Goal: Communication & Community: Answer question/provide support

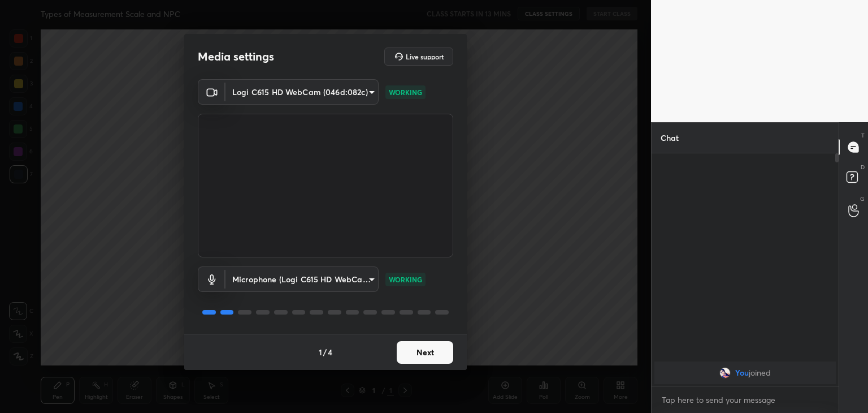
click at [421, 352] on button "Next" at bounding box center [425, 352] width 57 height 23
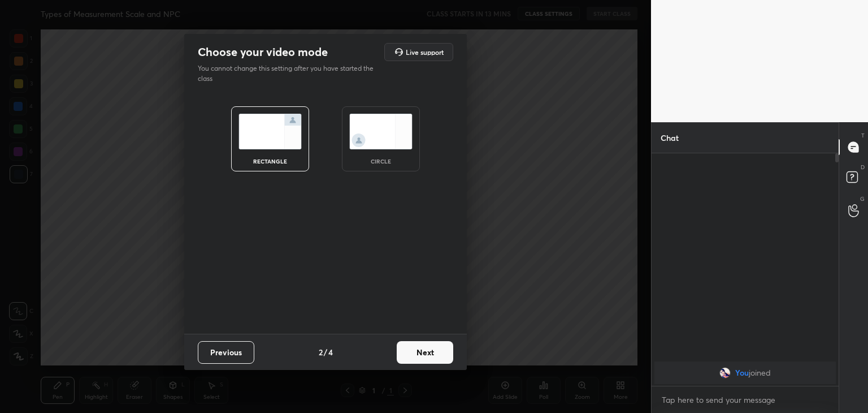
click at [421, 352] on button "Next" at bounding box center [425, 352] width 57 height 23
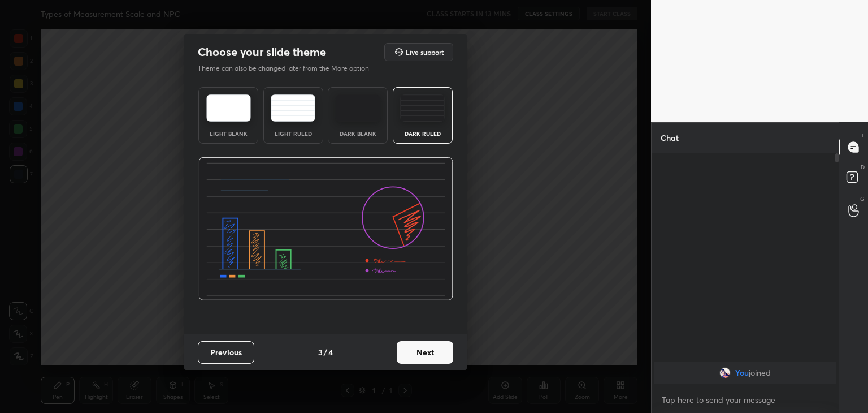
click at [421, 352] on button "Next" at bounding box center [425, 352] width 57 height 23
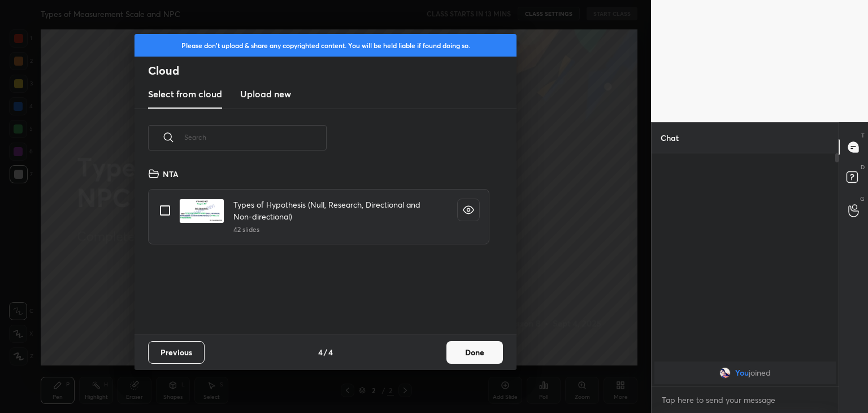
click at [464, 351] on button "Done" at bounding box center [475, 352] width 57 height 23
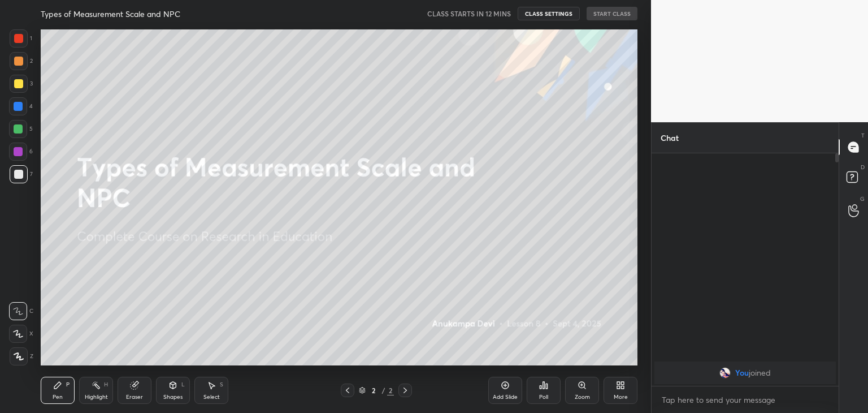
click at [617, 389] on icon at bounding box center [620, 384] width 9 height 9
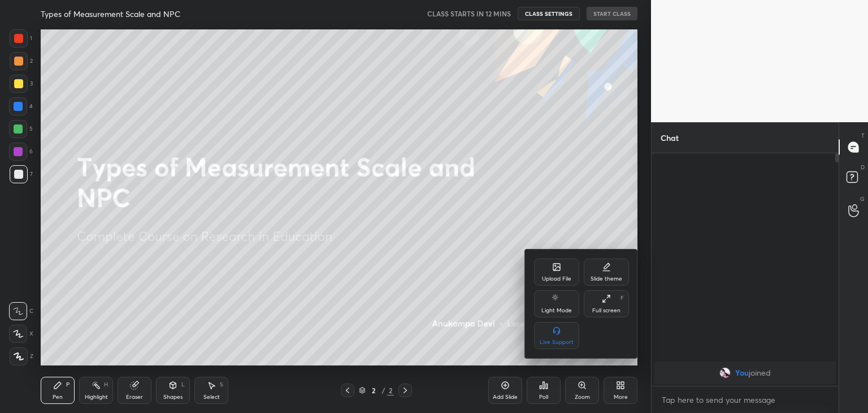
click at [557, 270] on icon at bounding box center [557, 266] width 7 height 7
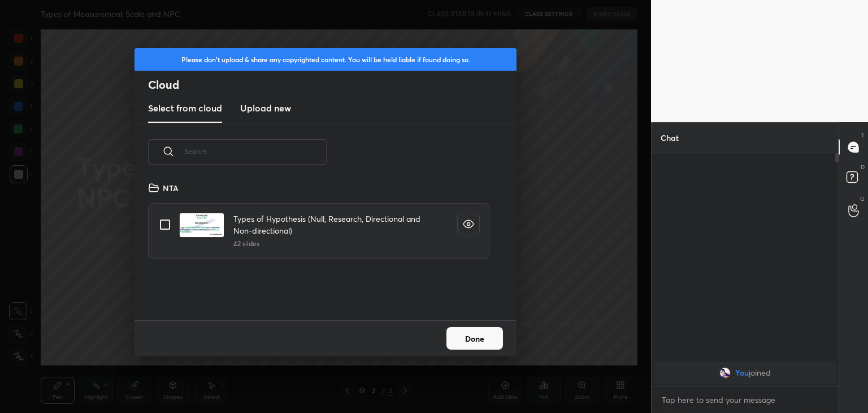
scroll to position [139, 363]
click at [280, 111] on h3 "Upload new" at bounding box center [265, 108] width 51 height 14
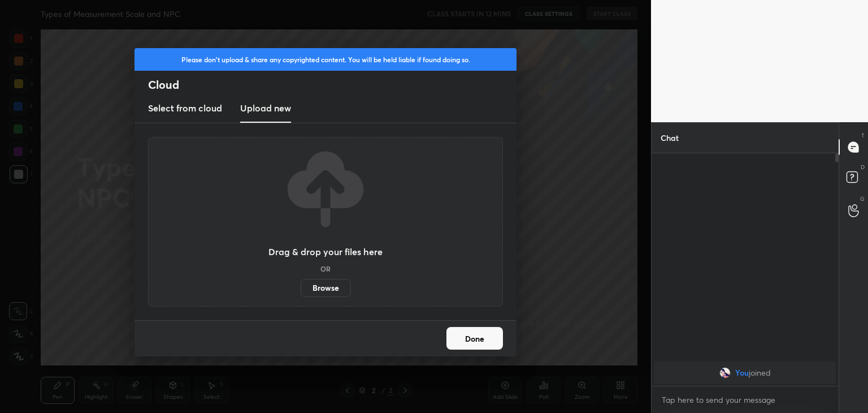
click at [329, 286] on label "Browse" at bounding box center [326, 288] width 50 height 18
click at [301, 286] on input "Browse" at bounding box center [301, 288] width 0 height 18
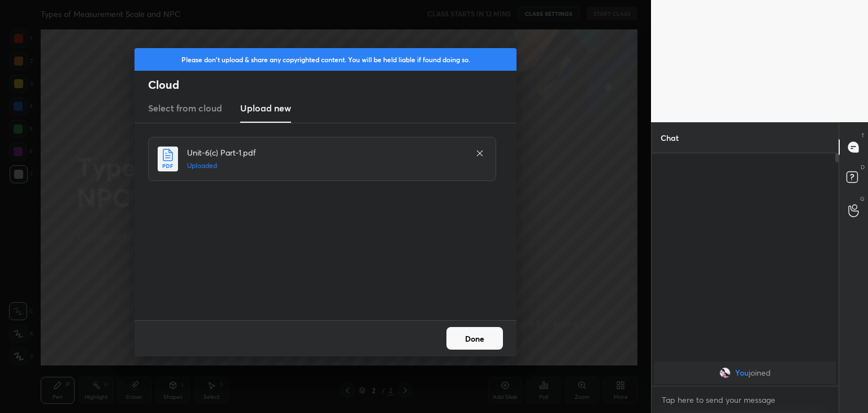
click at [468, 341] on button "Done" at bounding box center [475, 338] width 57 height 23
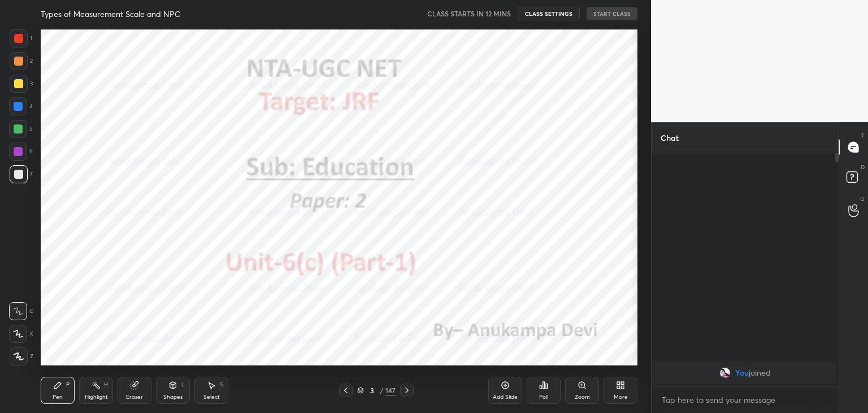
click at [347, 392] on icon at bounding box center [345, 390] width 3 height 6
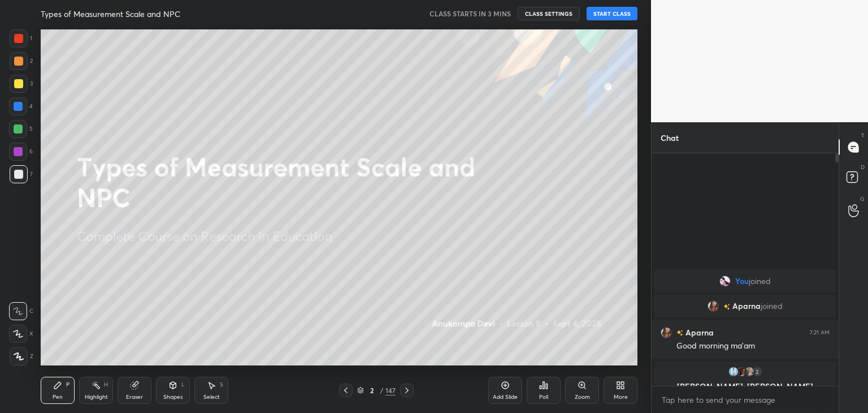
click at [608, 15] on button "START CLASS" at bounding box center [612, 14] width 51 height 14
click at [18, 152] on div at bounding box center [18, 151] width 9 height 9
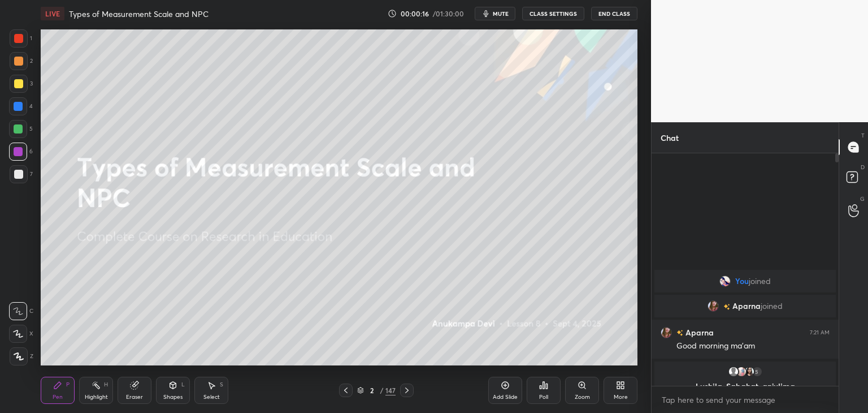
drag, startPoint x: 22, startPoint y: 362, endPoint x: 27, endPoint y: 351, distance: 11.9
click at [23, 362] on div at bounding box center [19, 356] width 18 height 18
click at [853, 180] on rect at bounding box center [852, 177] width 11 height 11
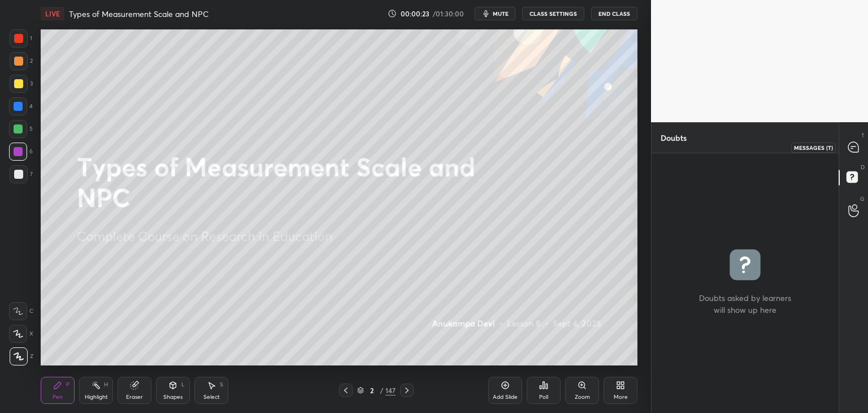
click at [855, 148] on icon at bounding box center [854, 147] width 10 height 10
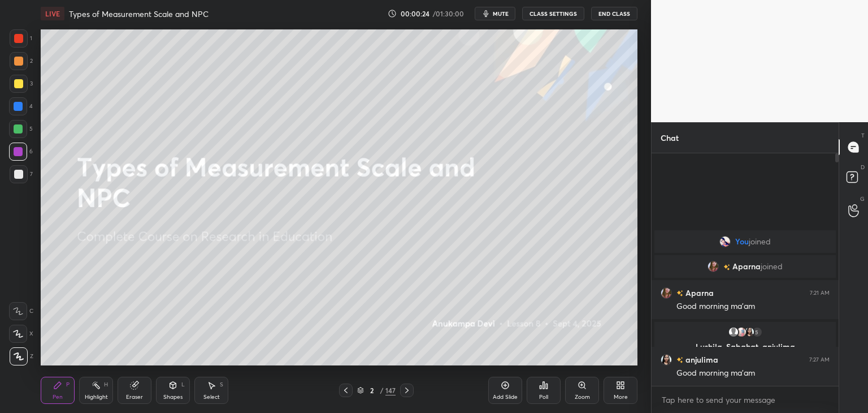
scroll to position [229, 184]
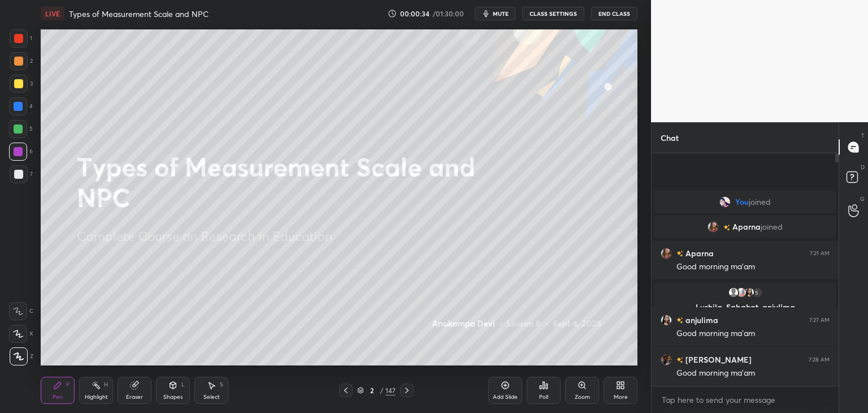
click at [19, 109] on div at bounding box center [18, 106] width 9 height 9
click at [20, 80] on div at bounding box center [18, 83] width 9 height 9
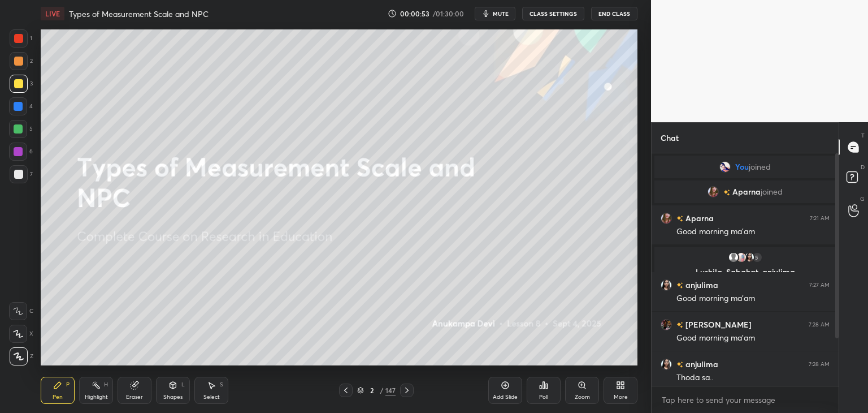
scroll to position [71, 0]
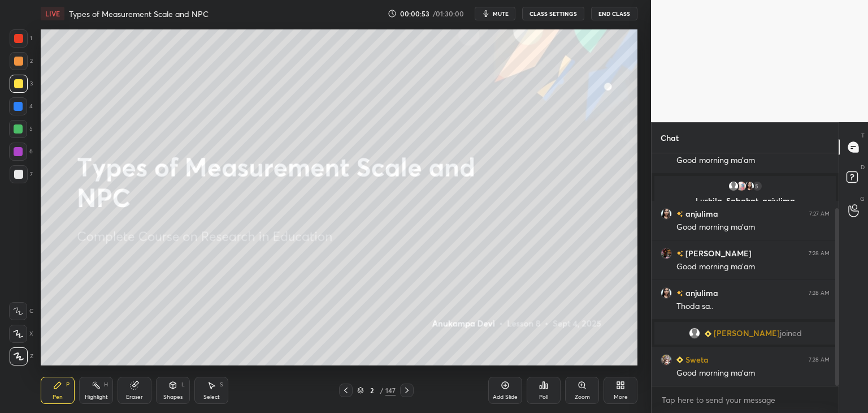
drag, startPoint x: 838, startPoint y: 299, endPoint x: 825, endPoint y: 339, distance: 41.5
click at [836, 321] on div at bounding box center [837, 297] width 3 height 178
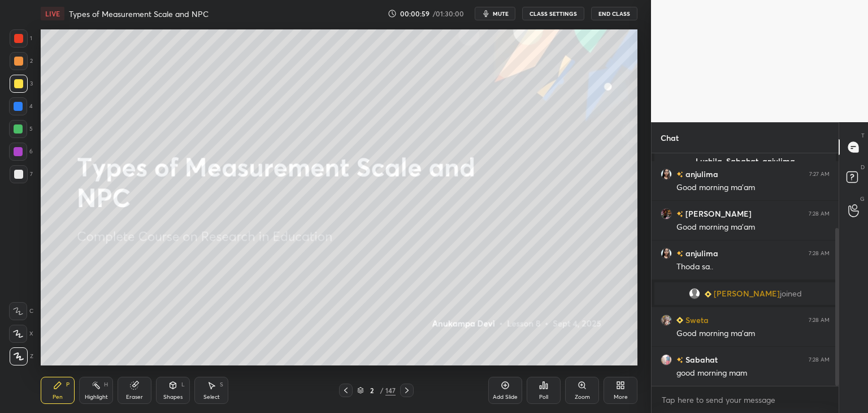
click at [16, 109] on div at bounding box center [18, 106] width 9 height 9
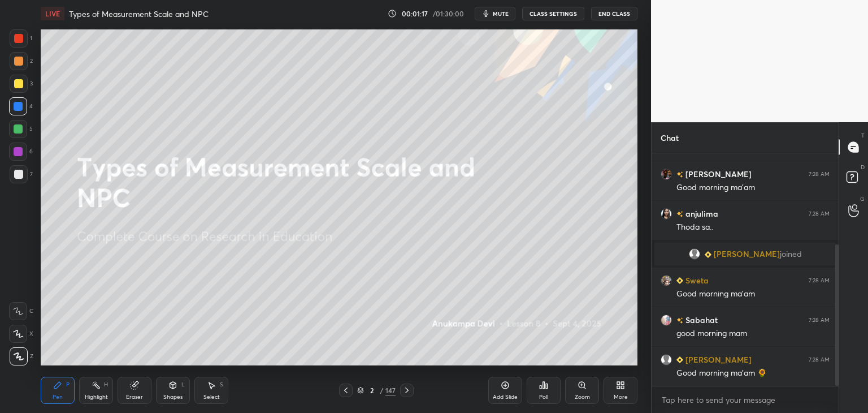
click at [20, 132] on div at bounding box center [18, 128] width 9 height 9
click at [171, 391] on div "Shapes L" at bounding box center [173, 390] width 34 height 27
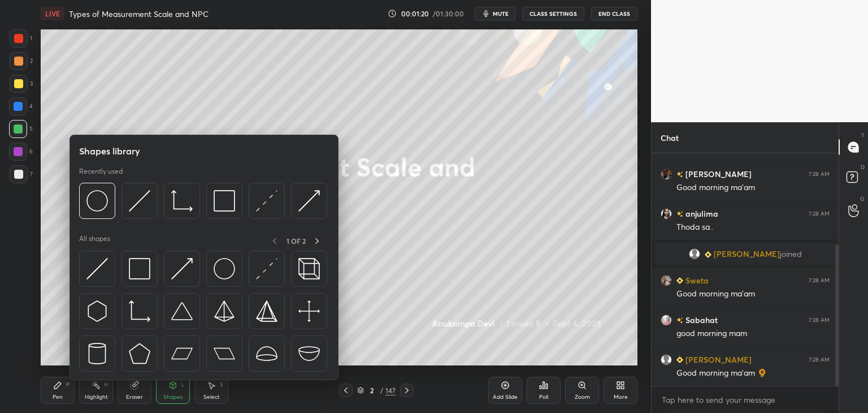
click at [134, 392] on div "Eraser" at bounding box center [135, 390] width 34 height 27
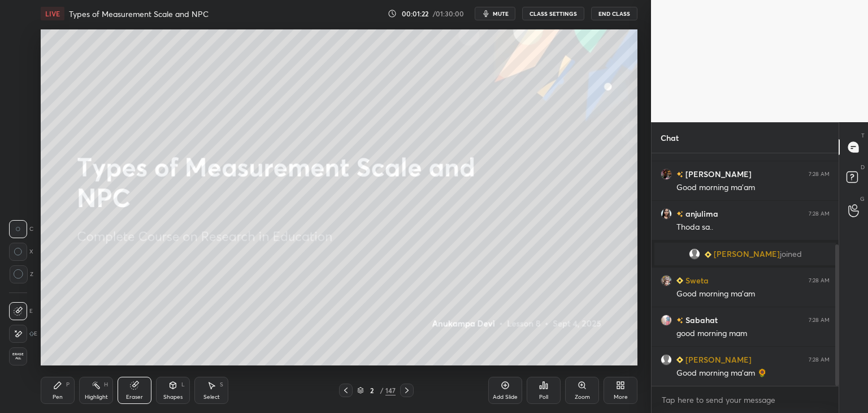
click at [19, 278] on icon at bounding box center [19, 274] width 10 height 10
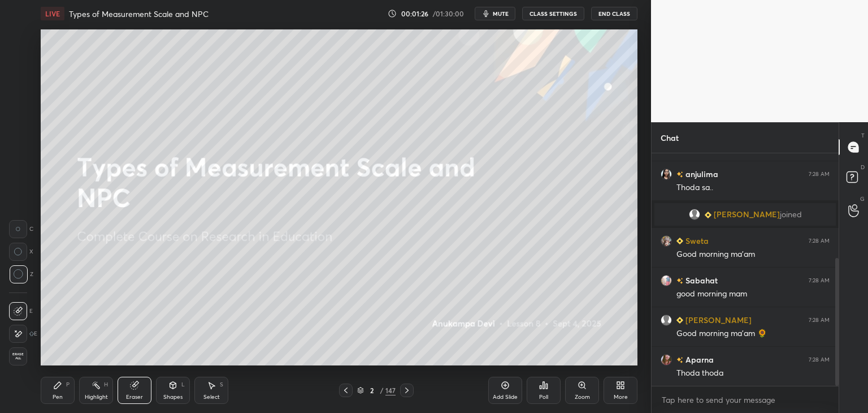
scroll to position [230, 0]
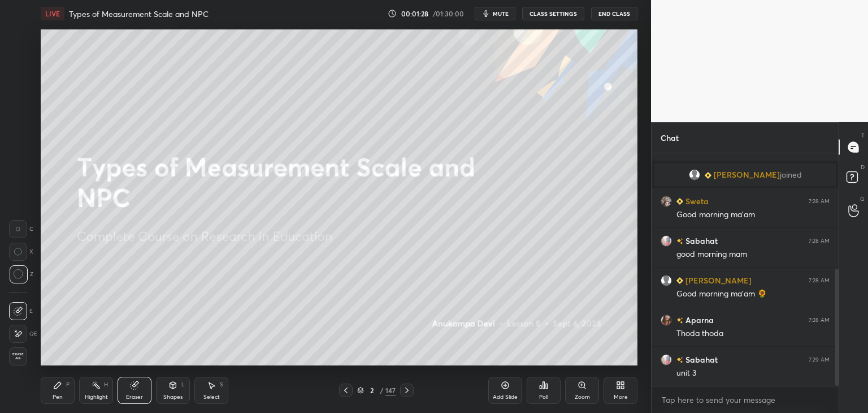
click at [57, 395] on div "Pen" at bounding box center [58, 397] width 10 height 6
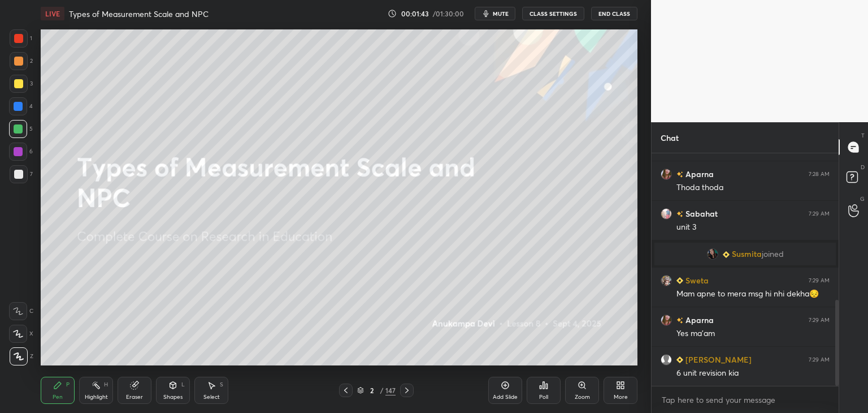
scroll to position [398, 0]
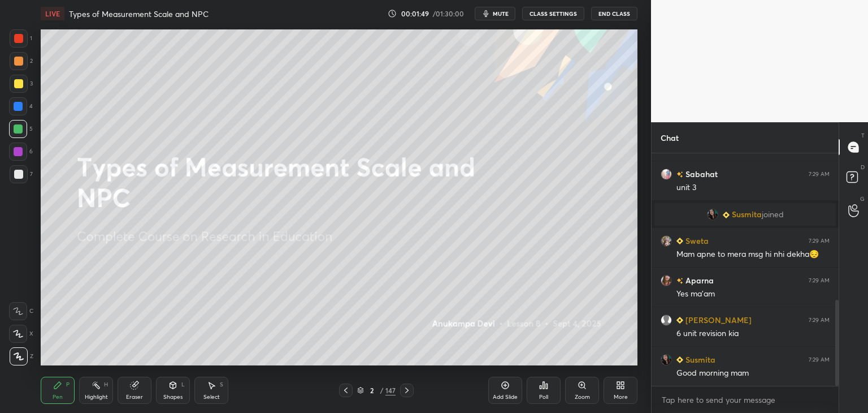
click at [16, 153] on div at bounding box center [18, 151] width 9 height 9
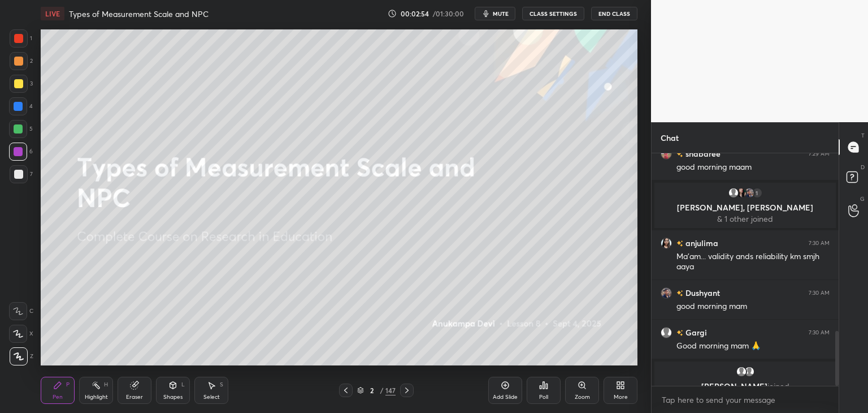
scroll to position [755, 0]
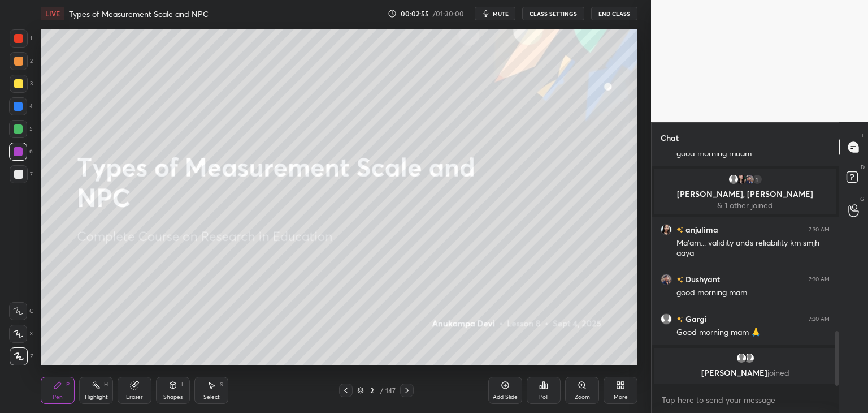
click at [133, 388] on icon at bounding box center [134, 385] width 7 height 7
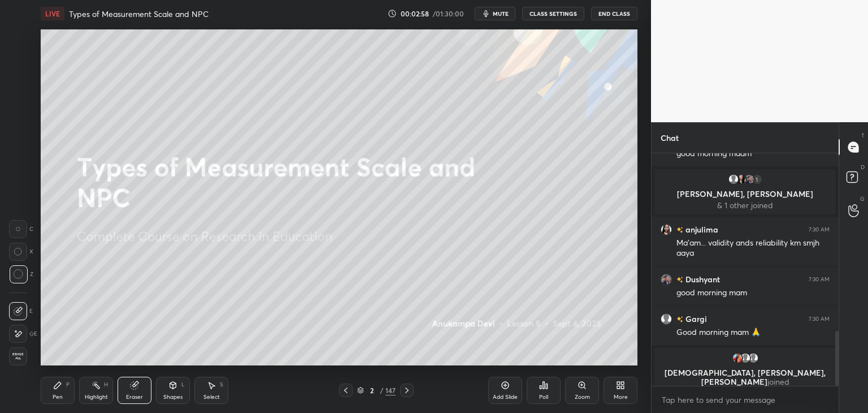
click at [54, 399] on div "Pen" at bounding box center [58, 397] width 10 height 6
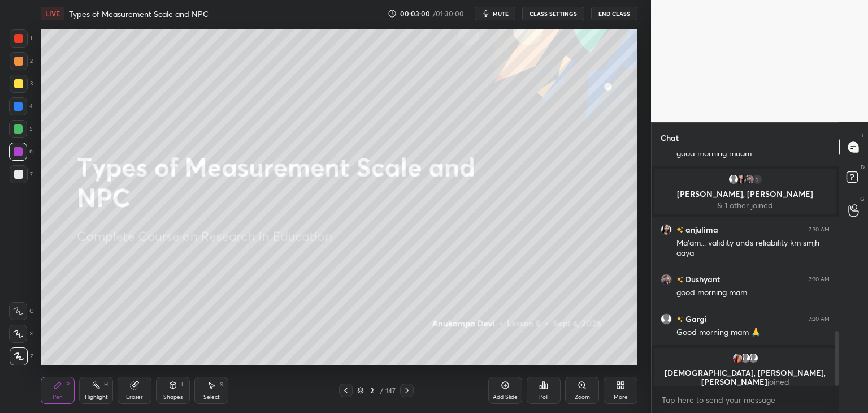
scroll to position [785, 0]
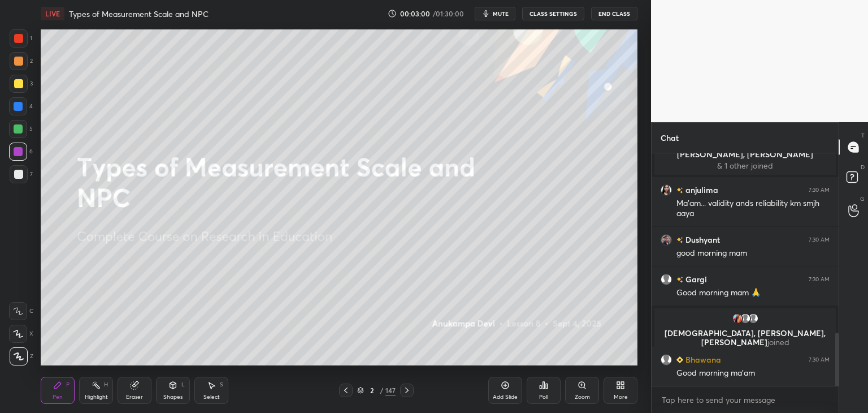
click at [408, 395] on div at bounding box center [407, 390] width 14 height 14
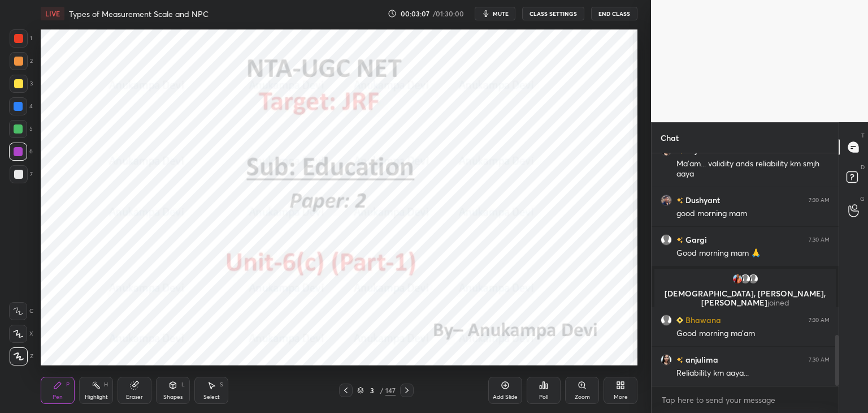
scroll to position [851, 0]
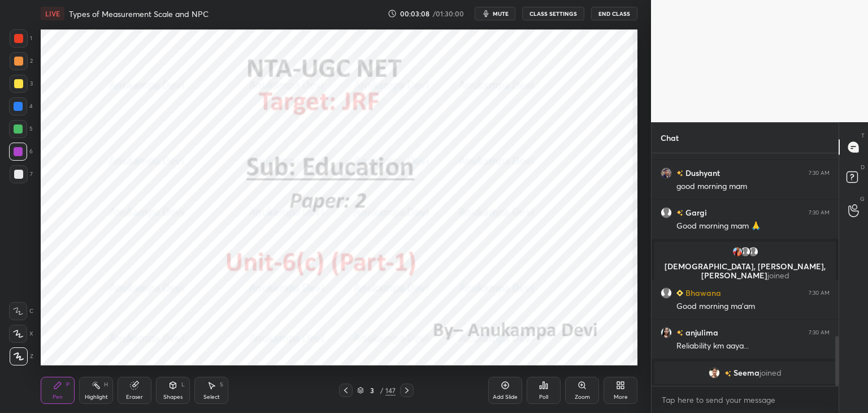
click at [837, 361] on div at bounding box center [837, 361] width 3 height 50
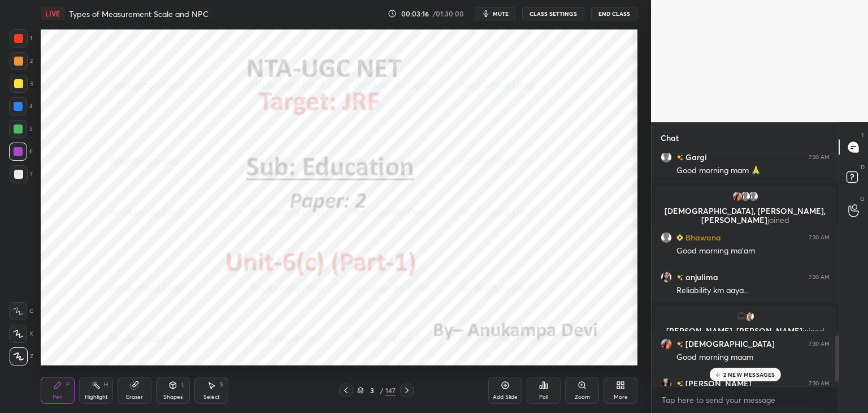
scroll to position [952, 0]
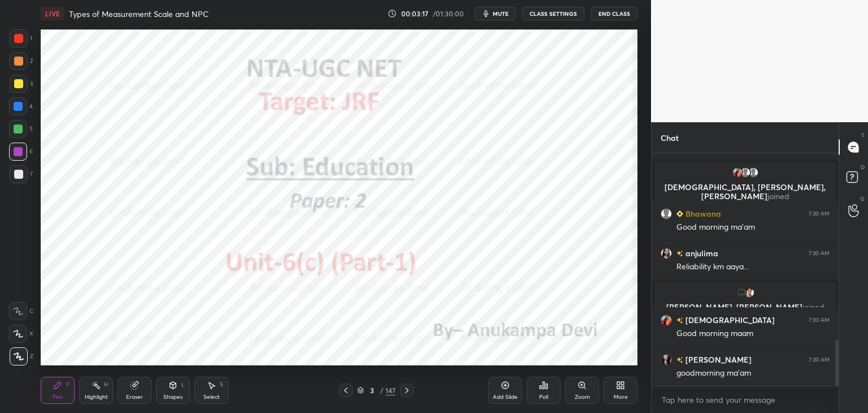
drag, startPoint x: 837, startPoint y: 361, endPoint x: 819, endPoint y: 409, distance: 52.1
click at [819, 409] on div "Dushyant 7:30 AM good morning mam Gargi 7:30 AM Good morning mam 🙏 krishnavi, a…" at bounding box center [745, 283] width 187 height 260
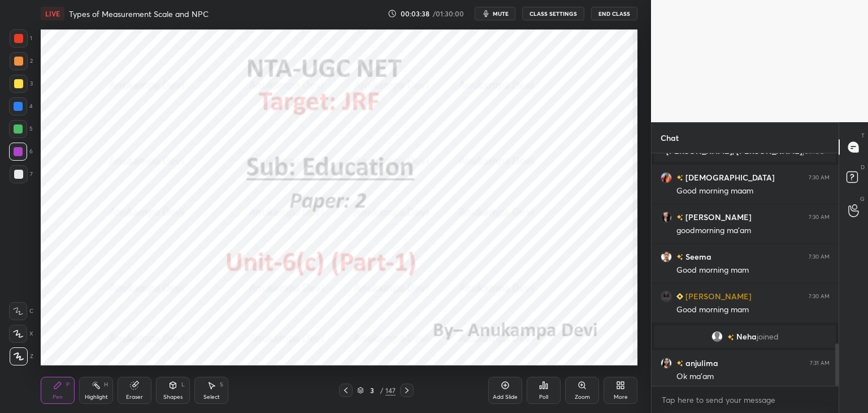
scroll to position [1035, 0]
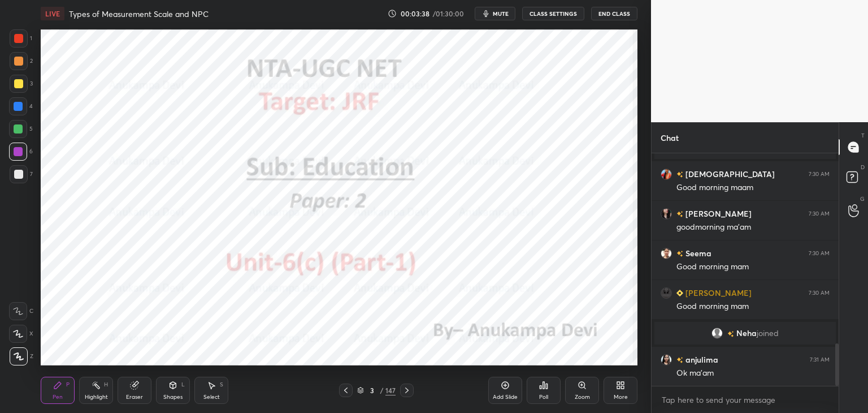
drag, startPoint x: 837, startPoint y: 353, endPoint x: 833, endPoint y: 371, distance: 18.5
click at [836, 369] on div at bounding box center [837, 364] width 3 height 43
click at [21, 108] on div at bounding box center [18, 106] width 9 height 9
click at [362, 393] on icon at bounding box center [360, 390] width 7 height 7
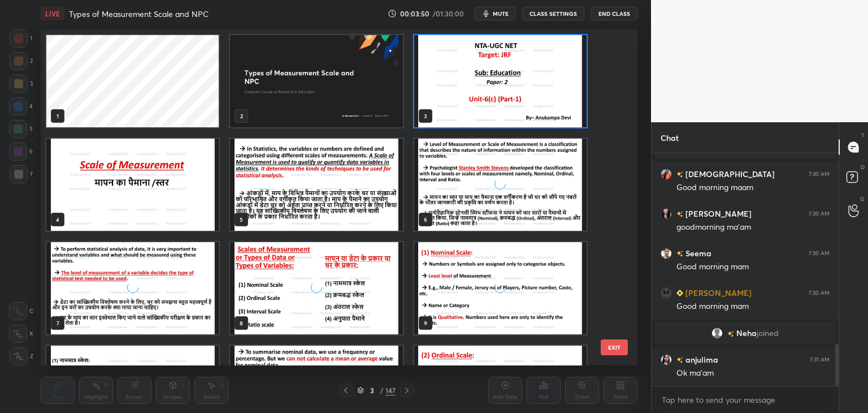
scroll to position [1046, 0]
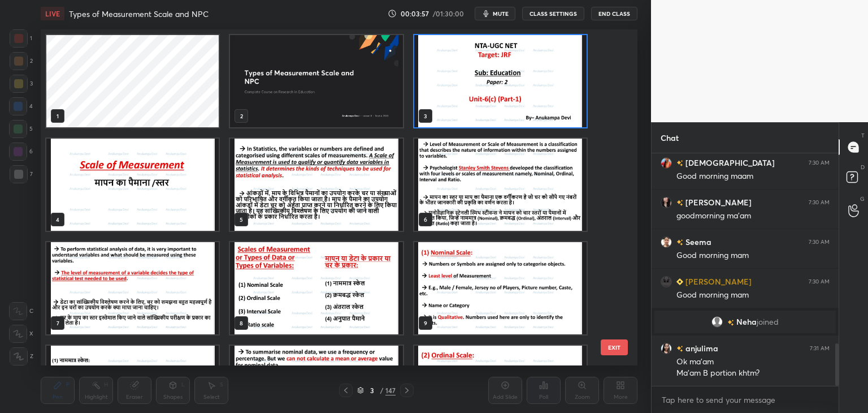
click at [467, 92] on img "grid" at bounding box center [500, 81] width 172 height 92
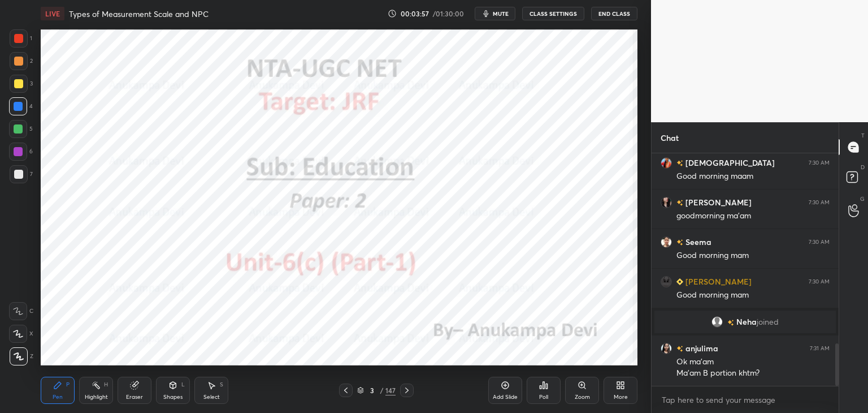
click at [467, 93] on img "grid" at bounding box center [500, 81] width 172 height 92
click at [468, 93] on img "grid" at bounding box center [500, 81] width 172 height 92
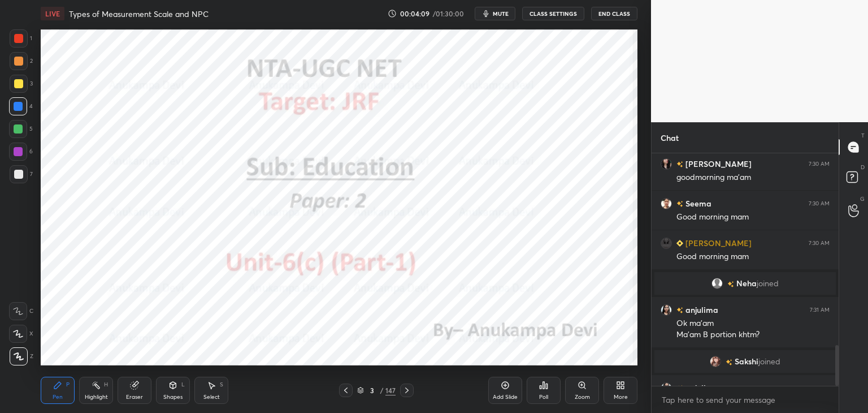
scroll to position [1101, 0]
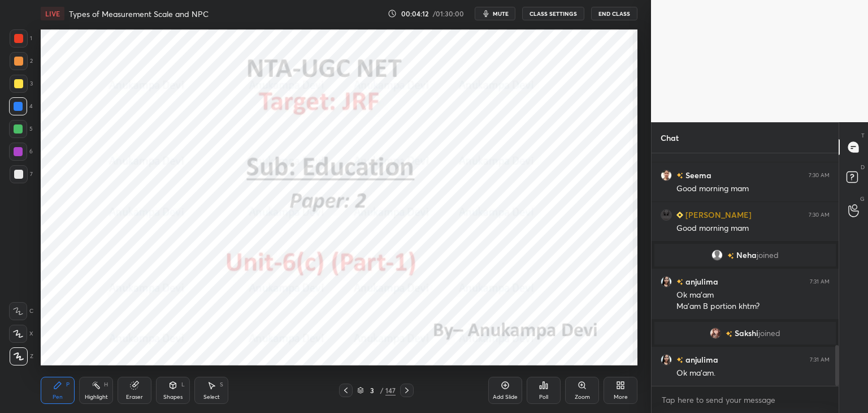
click at [408, 392] on icon at bounding box center [407, 390] width 9 height 9
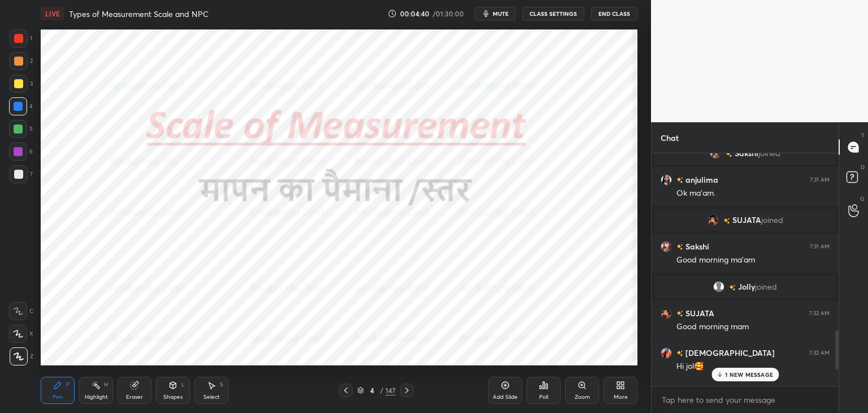
scroll to position [1227, 0]
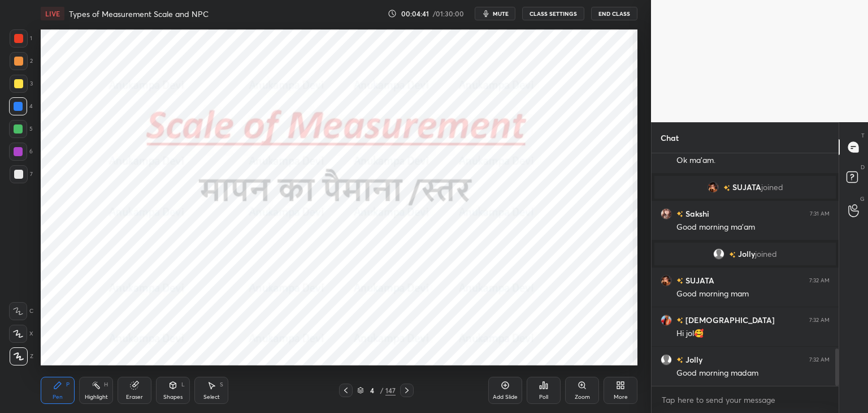
drag, startPoint x: 838, startPoint y: 355, endPoint x: 826, endPoint y: 387, distance: 33.8
click at [832, 386] on div "Sakshi joined anjulima 7:31 AM Ok ma'am. SUJATA joined Sakshi 7:31 AM Good morn…" at bounding box center [745, 283] width 187 height 260
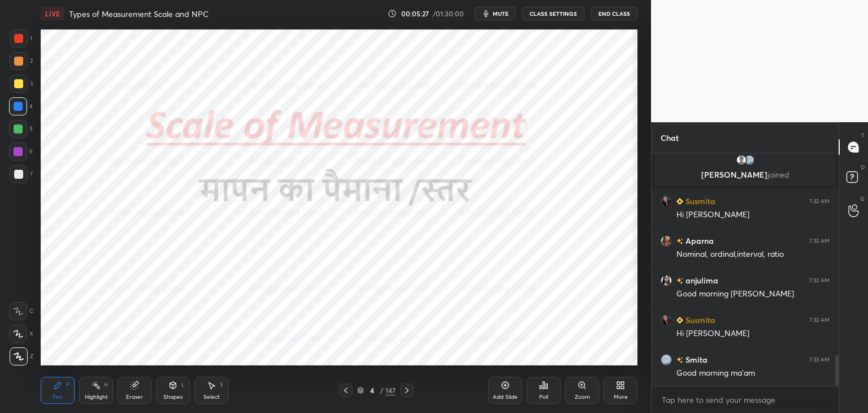
scroll to position [1545, 0]
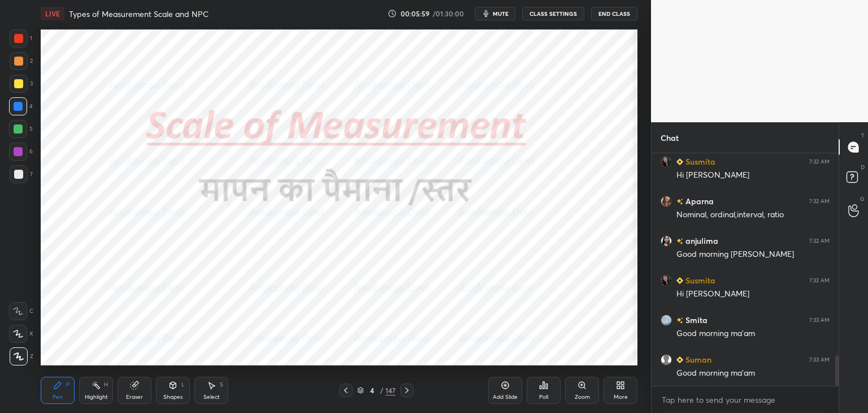
click at [406, 392] on icon at bounding box center [406, 390] width 3 height 6
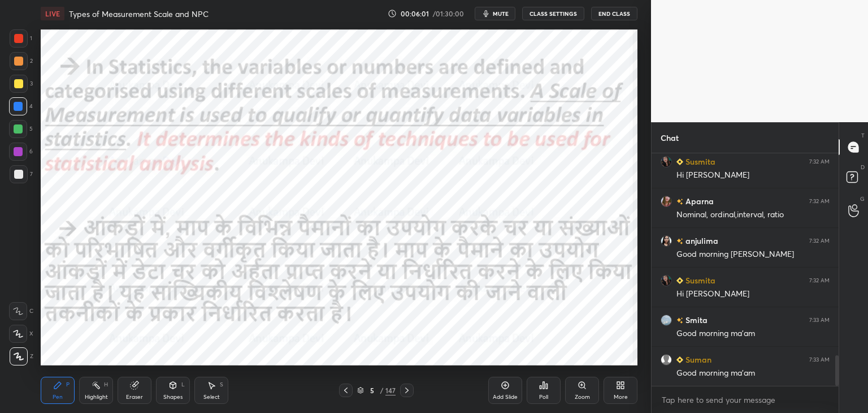
click at [18, 154] on div at bounding box center [18, 151] width 9 height 9
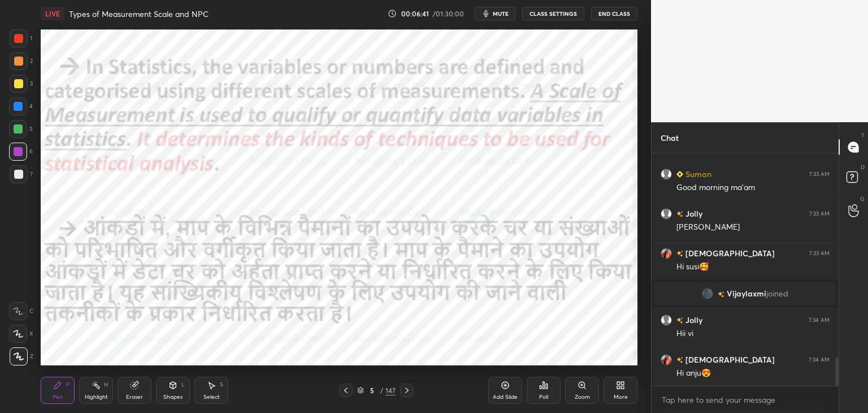
scroll to position [1688, 0]
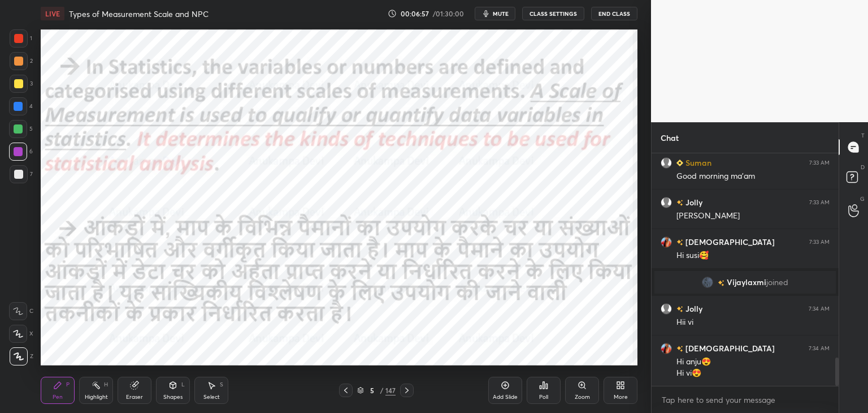
drag, startPoint x: 407, startPoint y: 391, endPoint x: 407, endPoint y: 379, distance: 11.9
click at [407, 390] on icon at bounding box center [407, 390] width 9 height 9
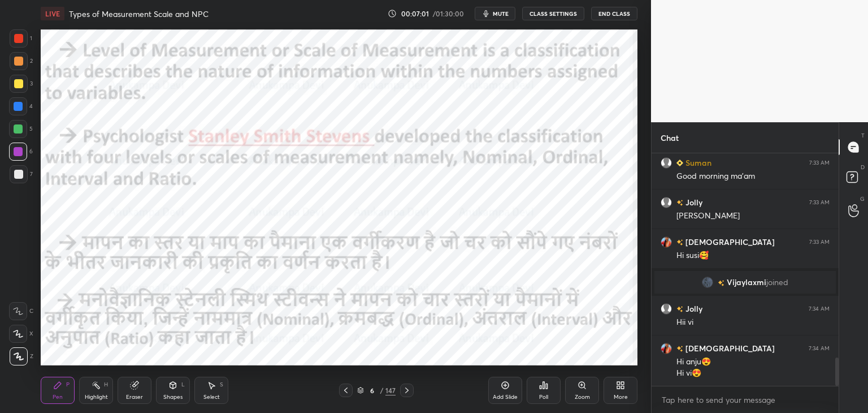
click at [16, 132] on div at bounding box center [18, 128] width 9 height 9
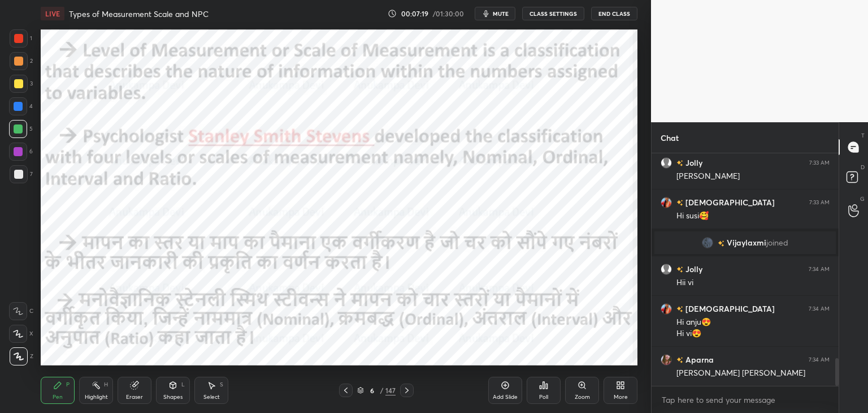
scroll to position [1778, 0]
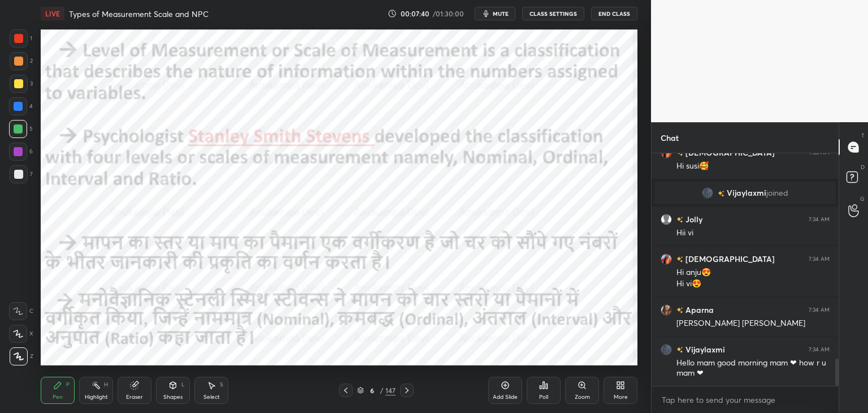
click at [347, 396] on div at bounding box center [346, 390] width 14 height 14
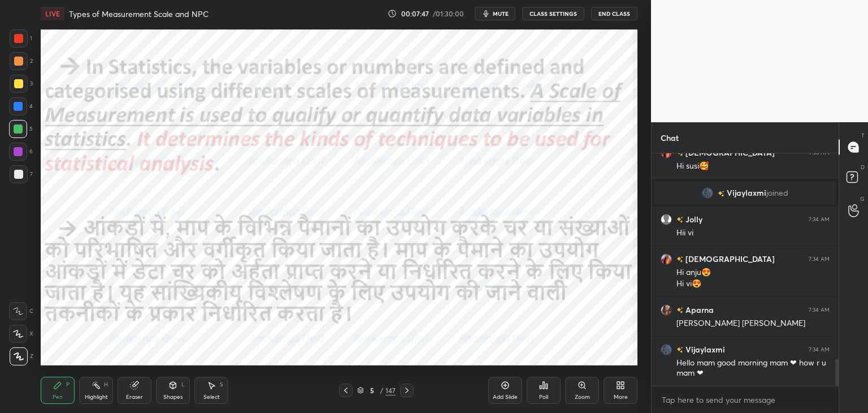
drag, startPoint x: 406, startPoint y: 388, endPoint x: 407, endPoint y: 374, distance: 14.2
click at [405, 388] on icon at bounding box center [407, 390] width 9 height 9
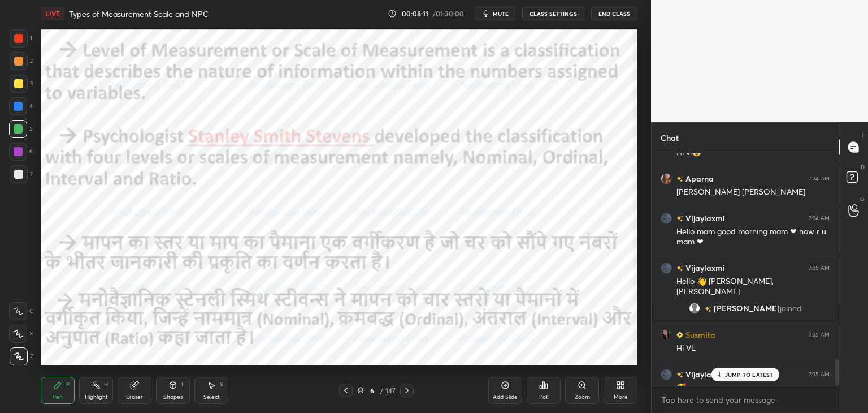
scroll to position [1913, 0]
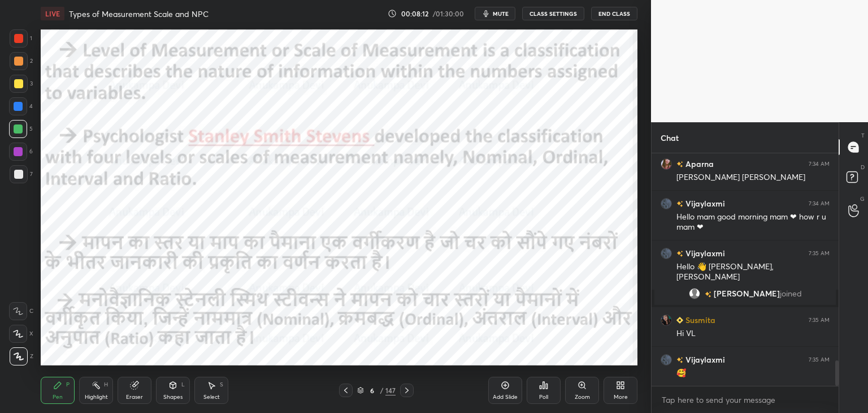
drag, startPoint x: 838, startPoint y: 369, endPoint x: 750, endPoint y: 390, distance: 90.0
click at [838, 388] on div "krishnavi 7:34 AM Hi anju😍 Hi vi😍 Aparna 7:34 AM Smith stevens Vijaylaxmi 7:34 …" at bounding box center [745, 283] width 187 height 260
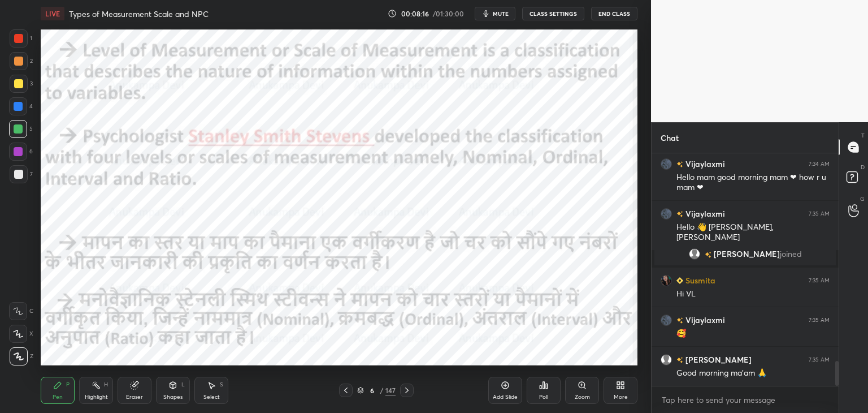
click at [18, 154] on div at bounding box center [18, 151] width 9 height 9
click at [407, 392] on icon at bounding box center [407, 390] width 9 height 9
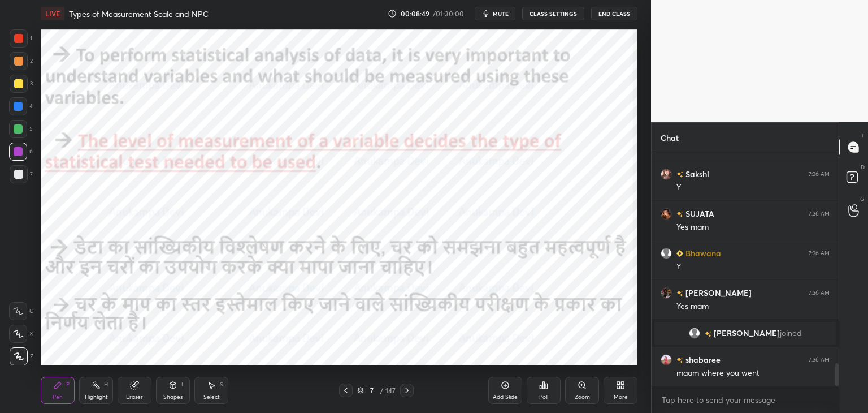
scroll to position [2154, 0]
click at [16, 113] on div at bounding box center [18, 106] width 18 height 18
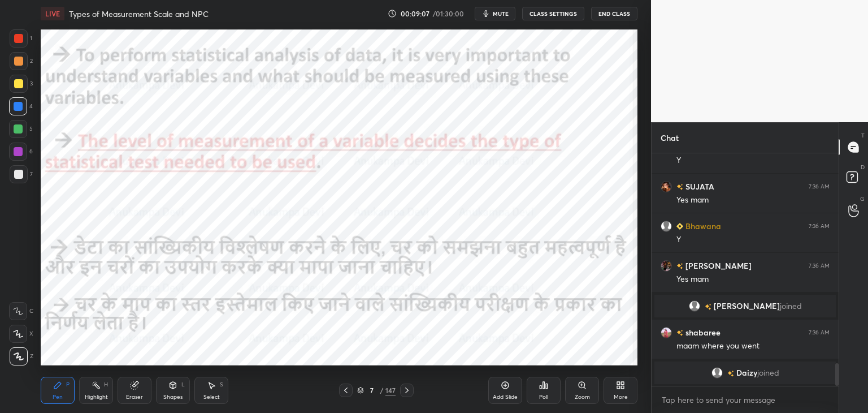
click at [407, 391] on icon at bounding box center [406, 390] width 3 height 6
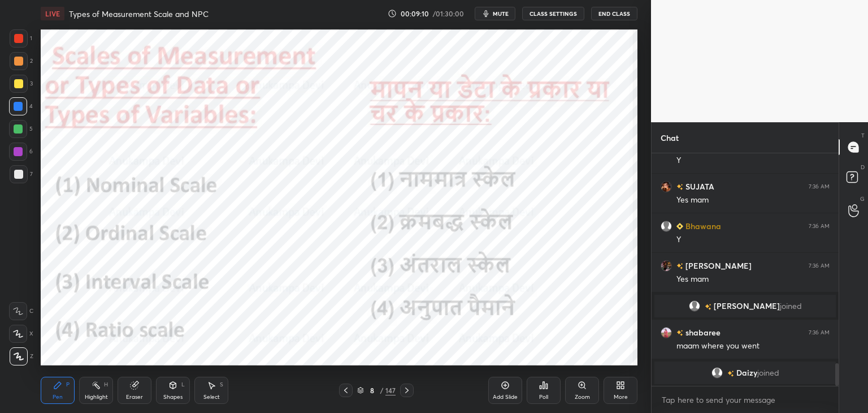
click at [18, 135] on div at bounding box center [18, 129] width 18 height 18
drag, startPoint x: 838, startPoint y: 373, endPoint x: 771, endPoint y: 369, distance: 66.8
click at [835, 391] on div "Sabahat 7:36 AM y Sakshi 7:36 AM Y SUJATA 7:36 AM Yes mam Bhawana 7:36 AM Y Lyd…" at bounding box center [745, 283] width 187 height 260
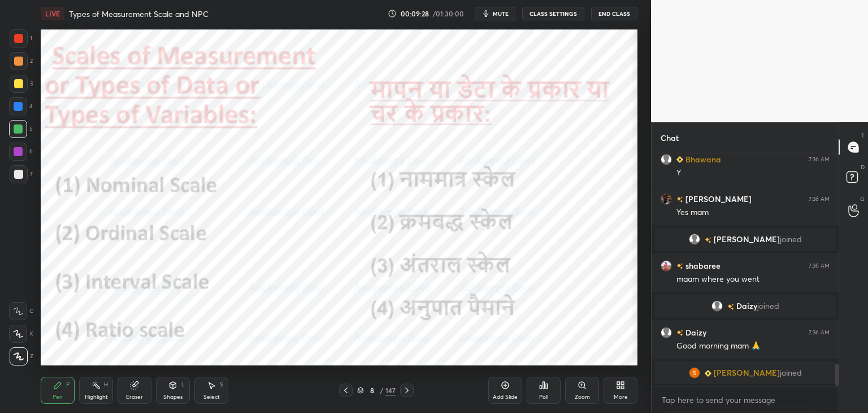
scroll to position [2222, 0]
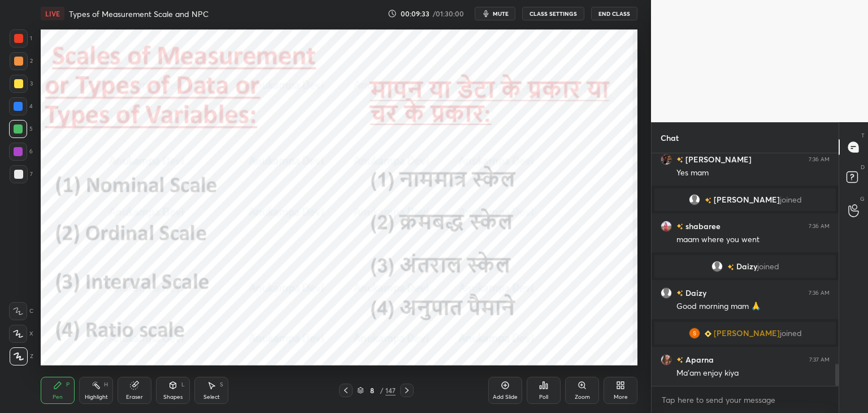
click at [20, 152] on div at bounding box center [18, 151] width 9 height 9
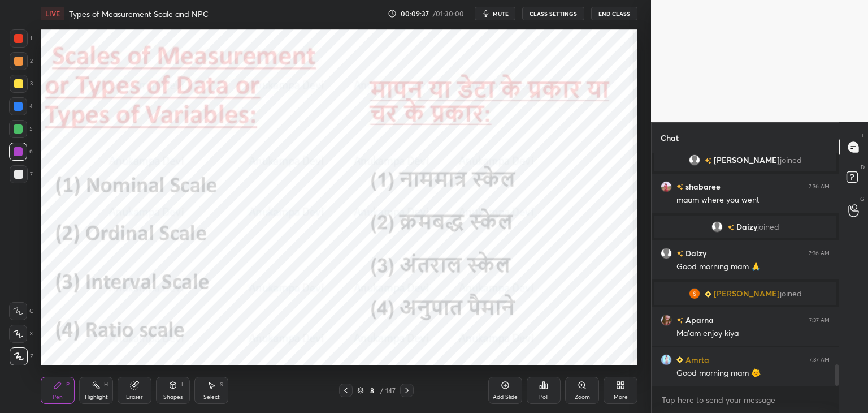
click at [840, 366] on div "T Messages (T) D Doubts (D) G Raise Hand (G)" at bounding box center [853, 267] width 29 height 291
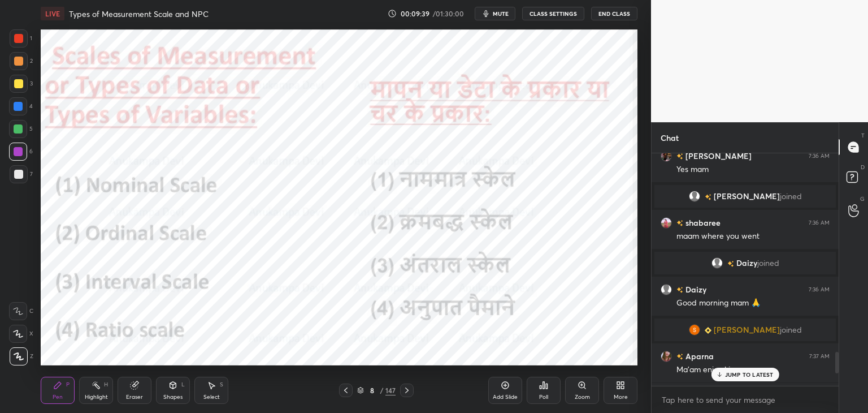
scroll to position [2334, 0]
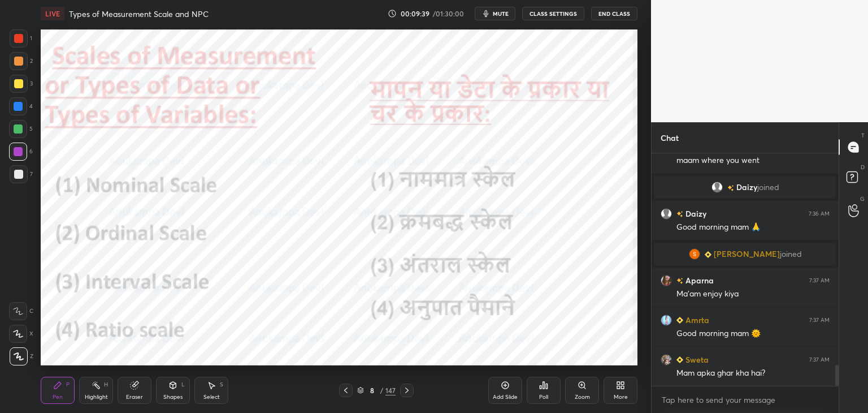
drag, startPoint x: 837, startPoint y: 370, endPoint x: 841, endPoint y: 401, distance: 31.3
click at [841, 401] on div "Chat Rajani joined shabaree 7:36 AM maam where you went Daizy joined Daizy 7:36…" at bounding box center [759, 267] width 217 height 291
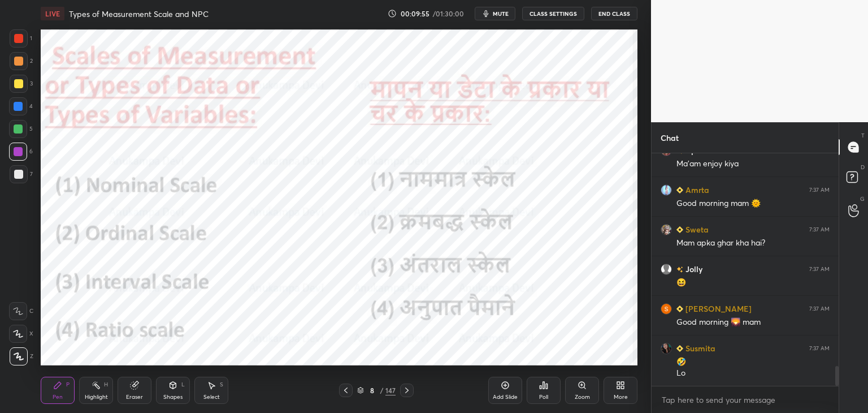
scroll to position [2503, 0]
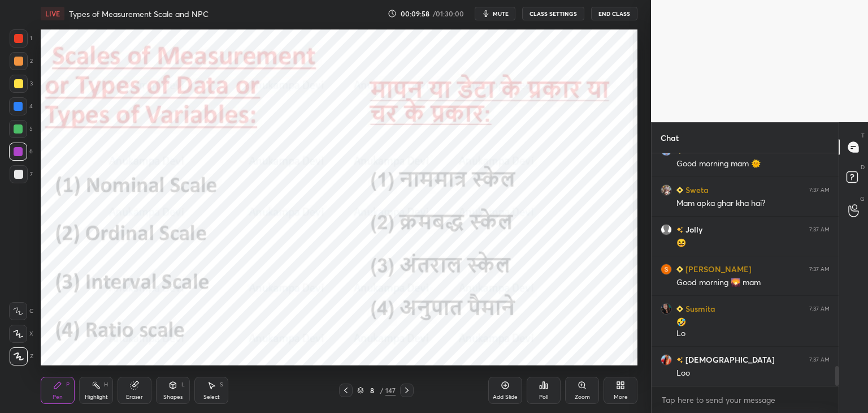
click at [17, 107] on div at bounding box center [18, 106] width 9 height 9
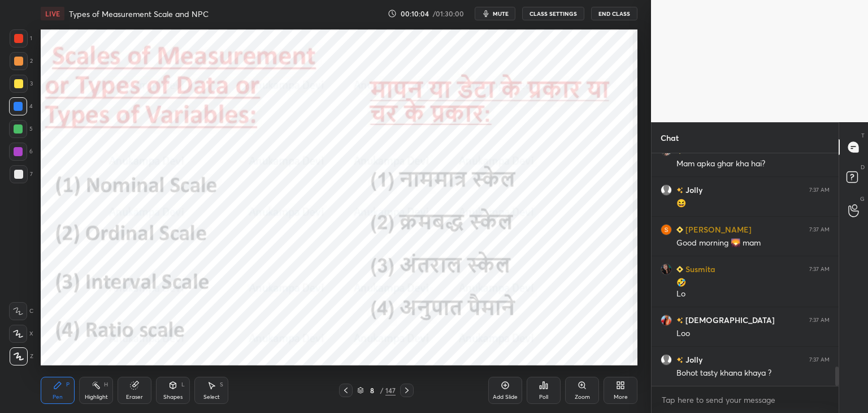
scroll to position [2583, 0]
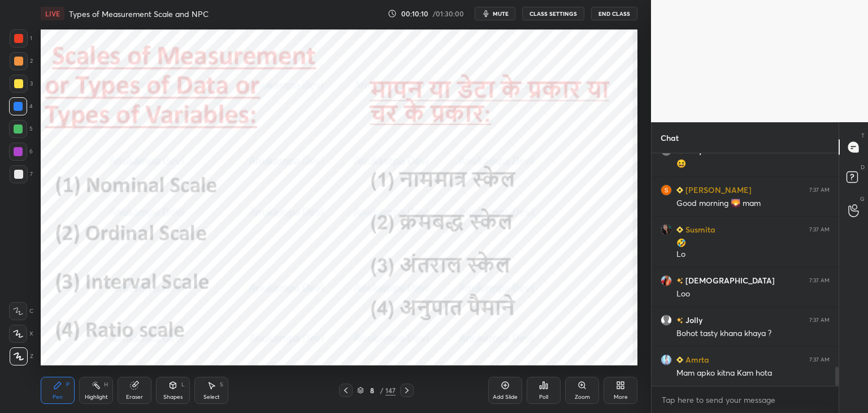
click at [18, 155] on div at bounding box center [18, 151] width 9 height 9
click at [20, 65] on div at bounding box center [18, 61] width 9 height 9
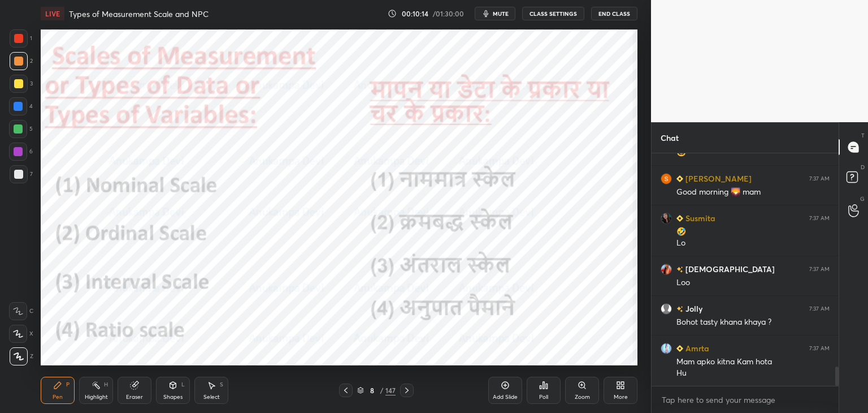
scroll to position [2634, 0]
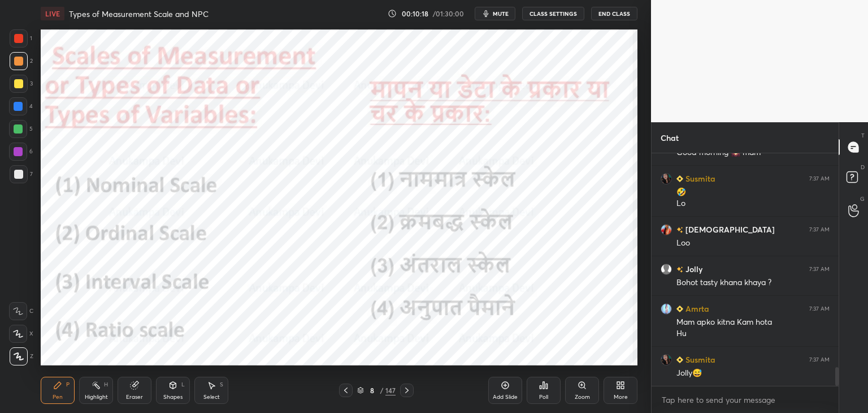
click at [18, 153] on div at bounding box center [18, 151] width 9 height 9
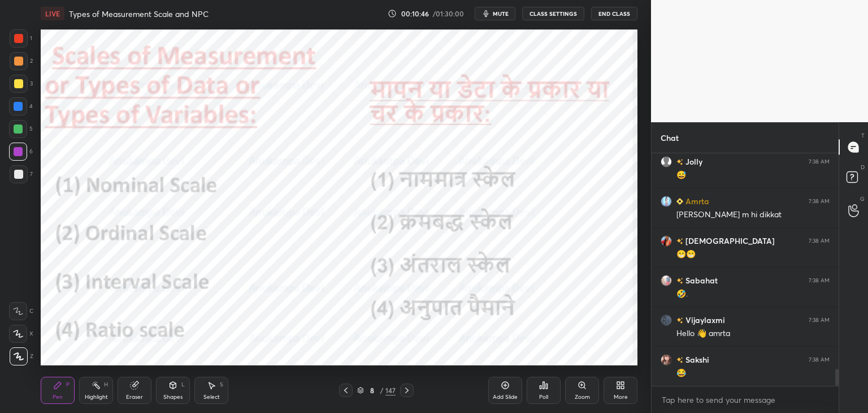
scroll to position [2938, 0]
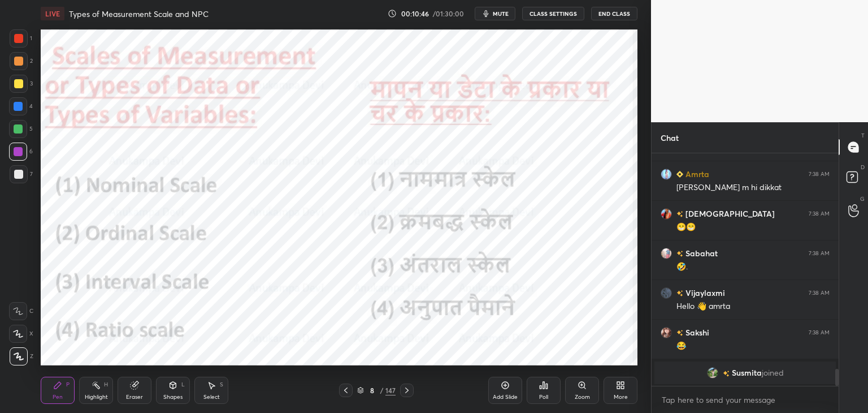
drag, startPoint x: 837, startPoint y: 375, endPoint x: 833, endPoint y: 405, distance: 30.2
click at [834, 396] on div "Gargi 7:38 AM Yes mam Jolly 7:38 AM 😅 Amrta 7:38 AM Ane Jane m hi dikkat krishn…" at bounding box center [745, 283] width 187 height 260
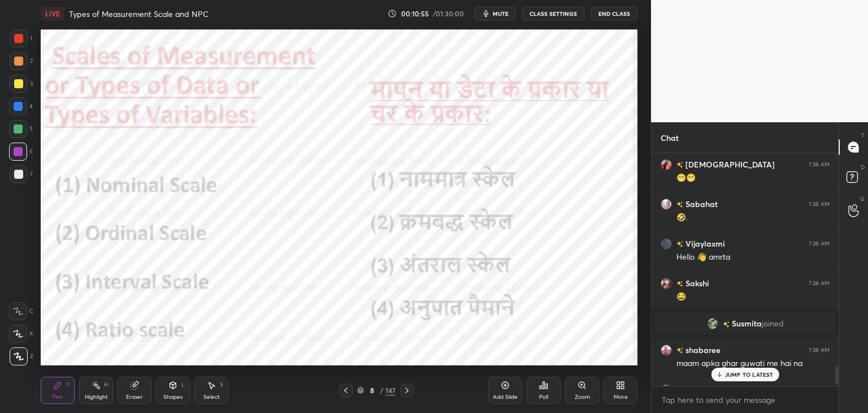
scroll to position [2829, 0]
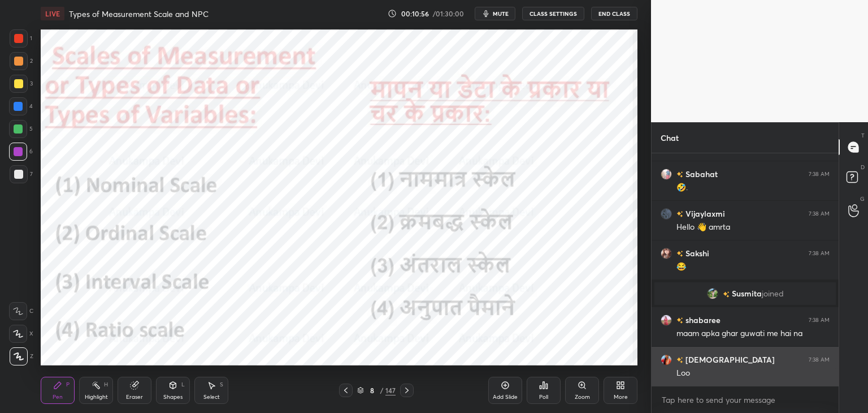
drag, startPoint x: 837, startPoint y: 378, endPoint x: 803, endPoint y: 373, distance: 34.9
click at [838, 389] on div "Amrta 7:38 AM Ane Jane m hi dikkat krishnavi 7:38 AM 😁😁 Sabahat 7:38 AM 🤣. Vija…" at bounding box center [745, 283] width 187 height 260
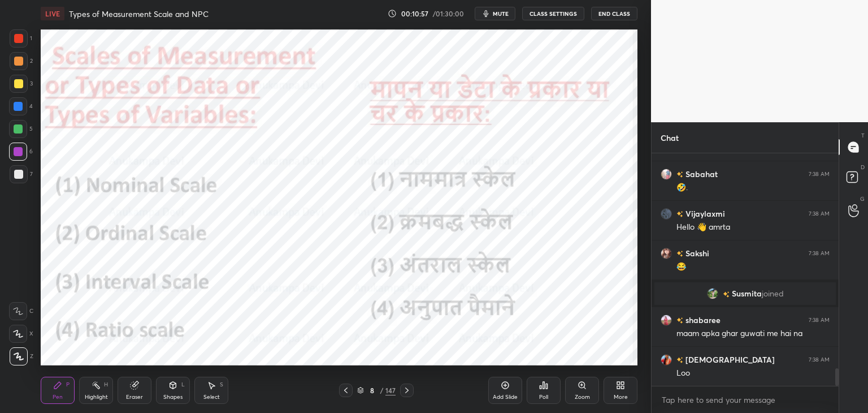
scroll to position [2869, 0]
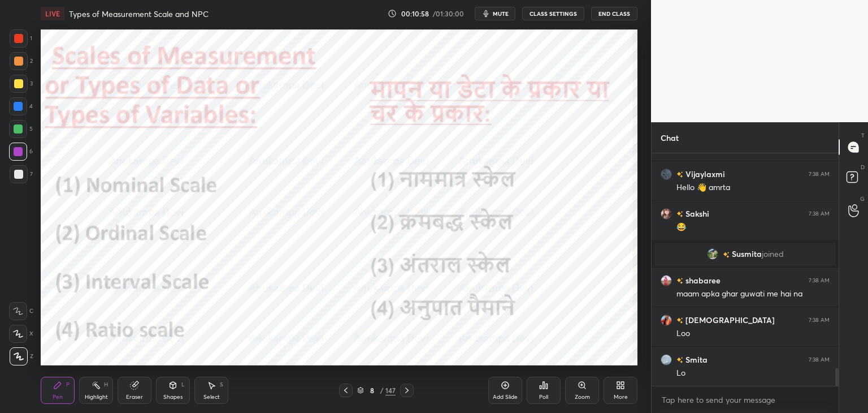
click at [18, 129] on div at bounding box center [18, 128] width 9 height 9
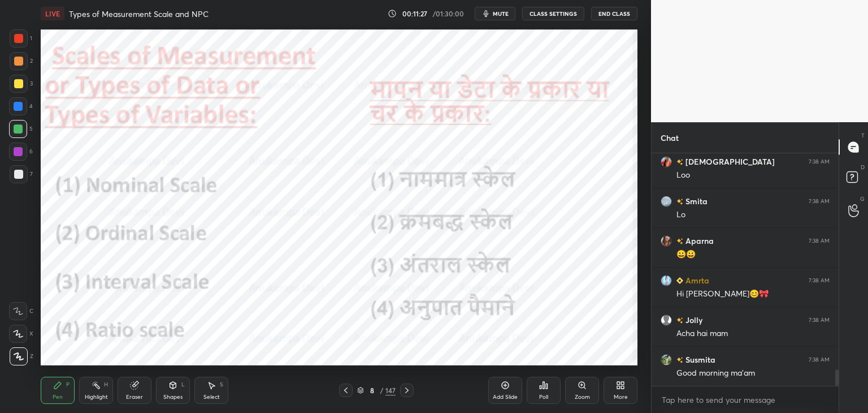
scroll to position [3054, 0]
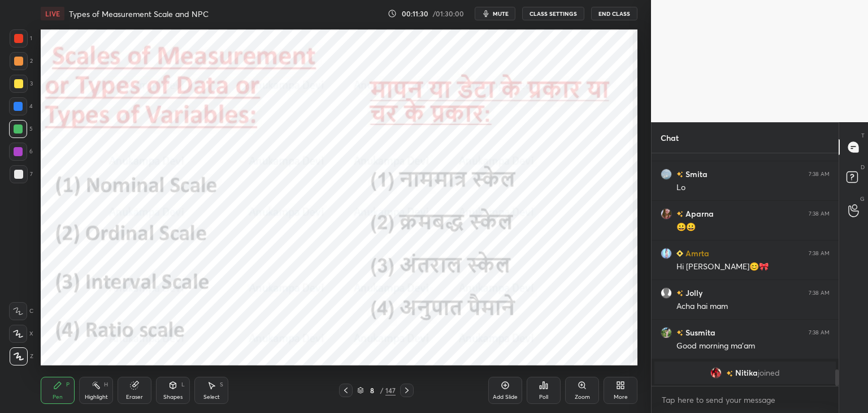
click at [407, 390] on icon at bounding box center [407, 390] width 9 height 9
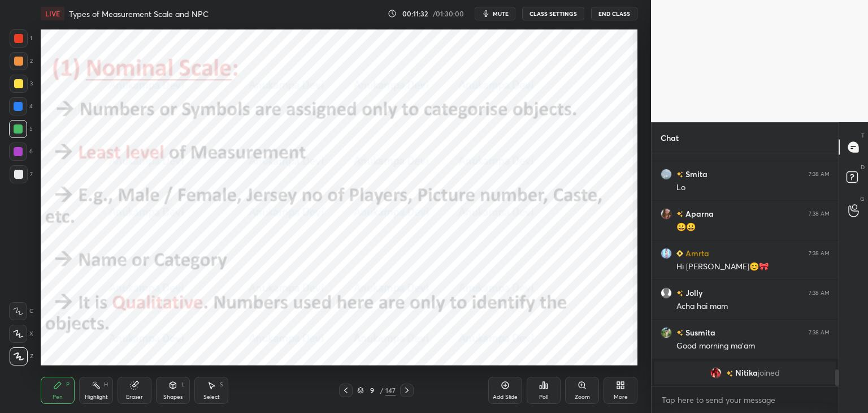
click at [345, 388] on icon at bounding box center [345, 390] width 9 height 9
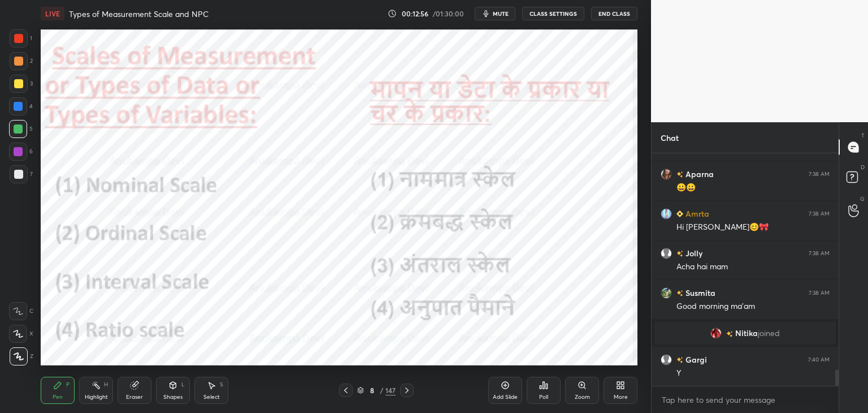
scroll to position [3044, 0]
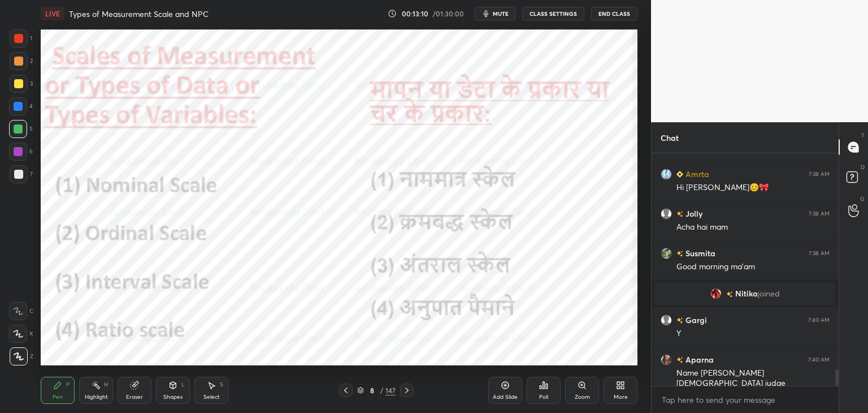
click at [407, 392] on icon at bounding box center [407, 390] width 9 height 9
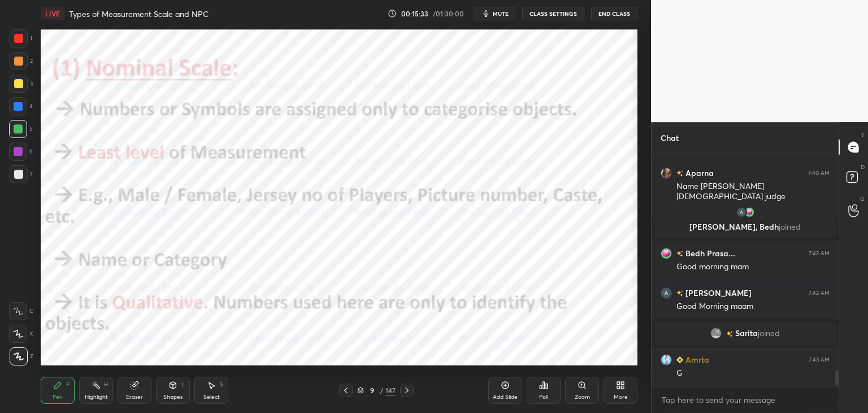
scroll to position [3180, 0]
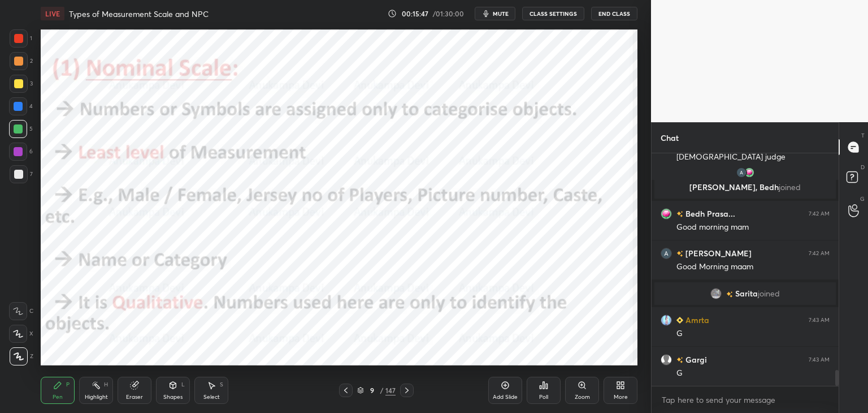
click at [24, 150] on div at bounding box center [18, 151] width 18 height 18
click at [136, 395] on div "Eraser" at bounding box center [134, 397] width 17 height 6
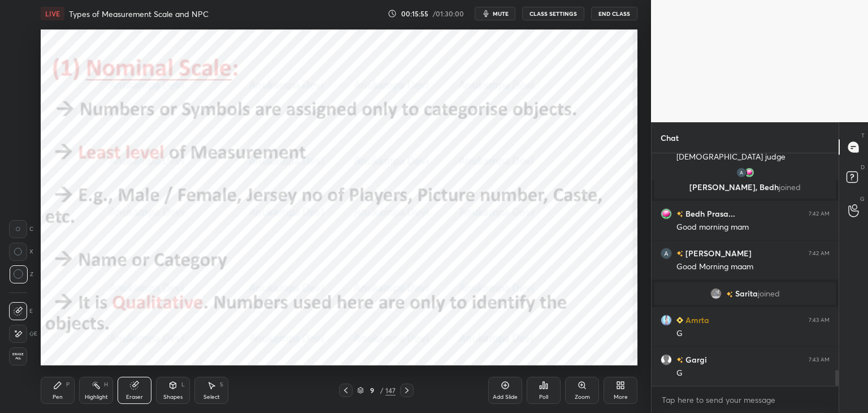
click at [57, 395] on div "Pen" at bounding box center [58, 397] width 10 height 6
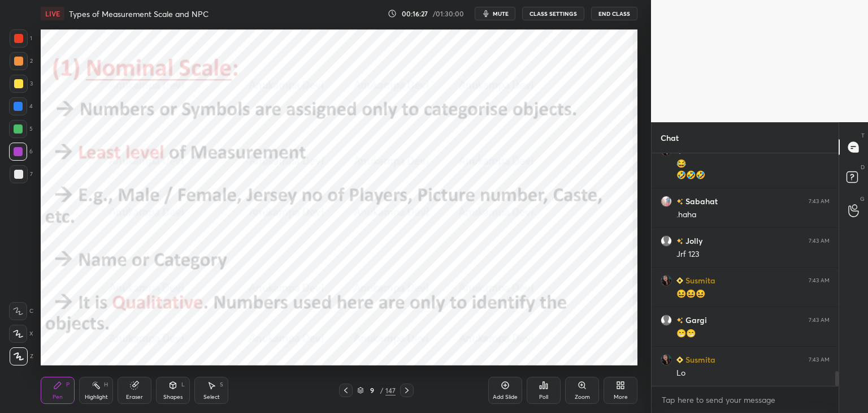
scroll to position [3508, 0]
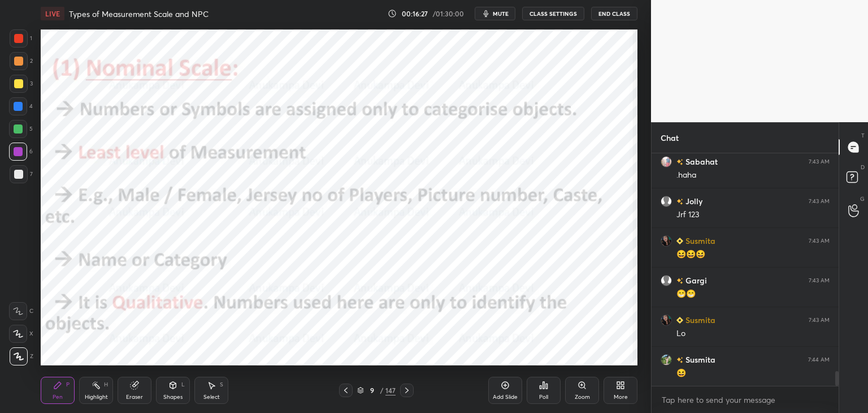
click at [840, 376] on div "T Messages (T) D Doubts (D) G Raise Hand (G)" at bounding box center [853, 267] width 29 height 291
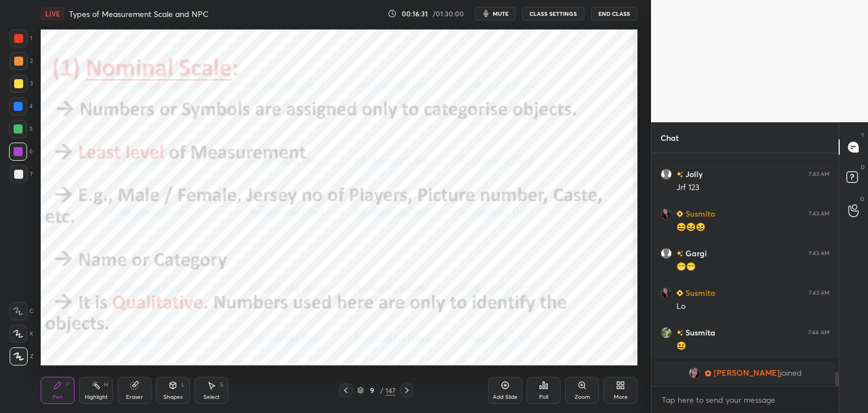
scroll to position [3574, 0]
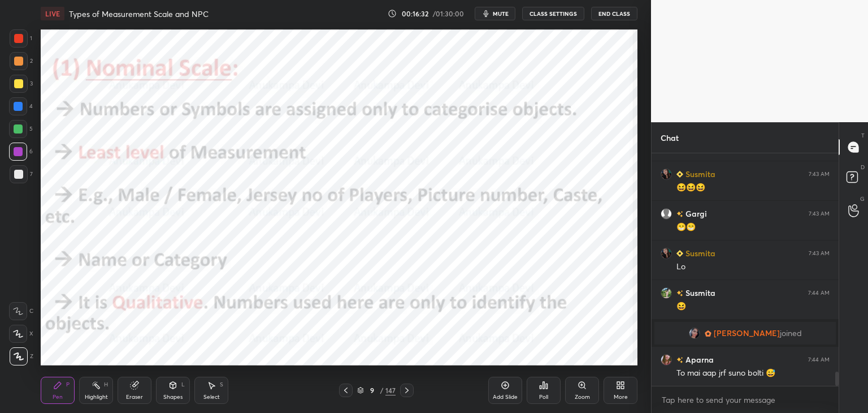
drag, startPoint x: 837, startPoint y: 378, endPoint x: 834, endPoint y: 384, distance: 6.6
click at [836, 385] on div "Sabahat 7:43 AM .haha Jolly 7:43 AM Jrf 123 Susmita 7:43 AM 😆😆😆 Gargi 7:43 AM 😁…" at bounding box center [745, 283] width 187 height 260
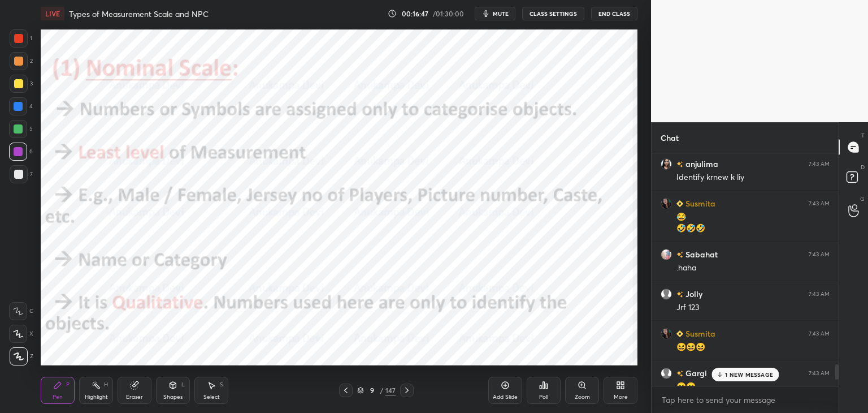
scroll to position [3614, 0]
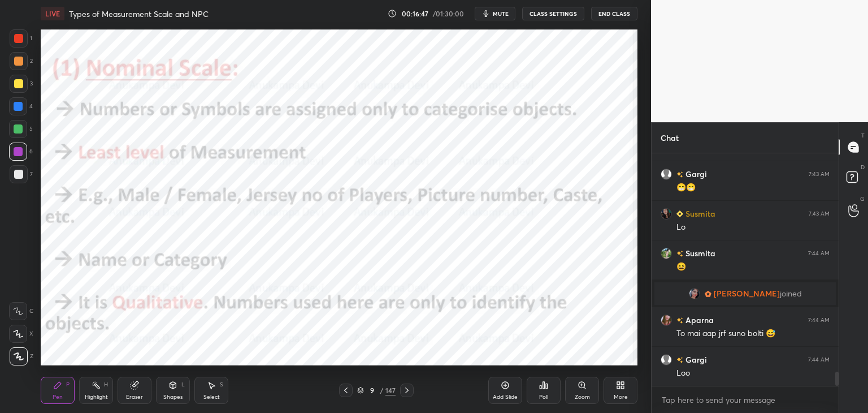
drag, startPoint x: 837, startPoint y: 377, endPoint x: 840, endPoint y: 403, distance: 26.2
click at [840, 403] on div "Chat Jolly 7:43 AM Jrf 123 Susmita 7:43 AM 😆😆😆 Gargi 7:43 AM 😁😁 Susmita 7:43 AM…" at bounding box center [759, 267] width 217 height 291
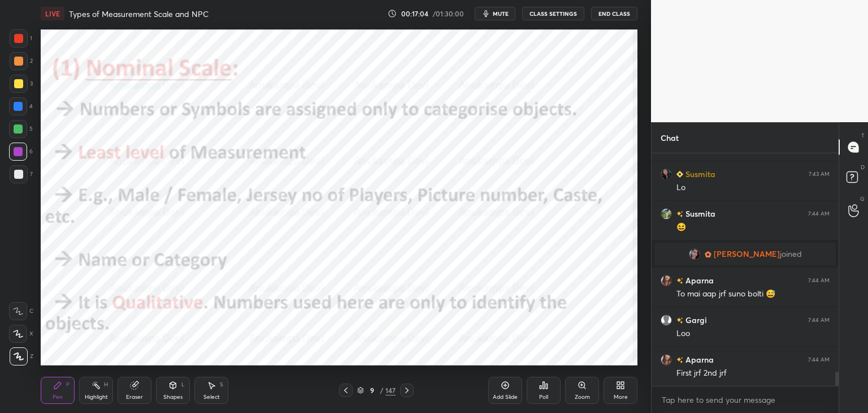
scroll to position [3594, 0]
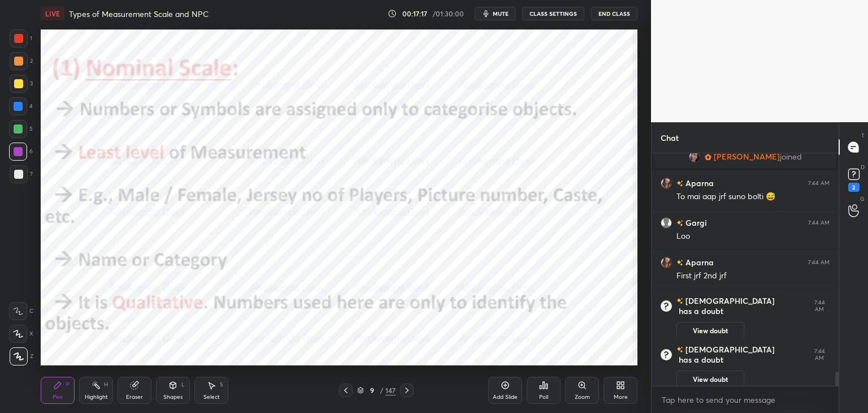
click at [408, 391] on icon at bounding box center [407, 390] width 9 height 9
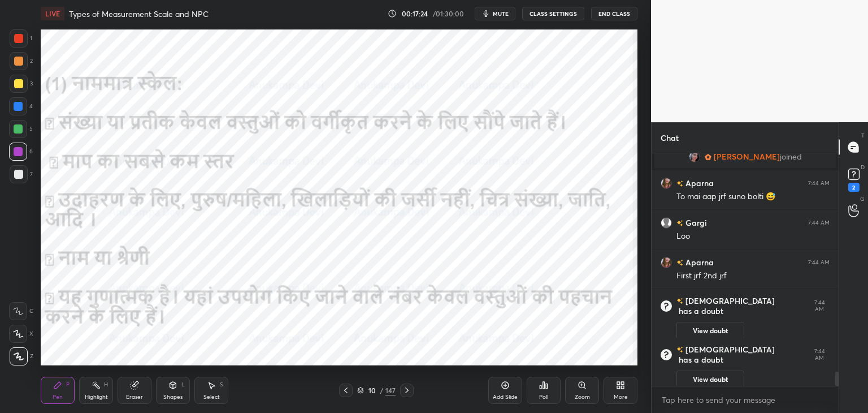
click at [837, 382] on div at bounding box center [837, 378] width 3 height 15
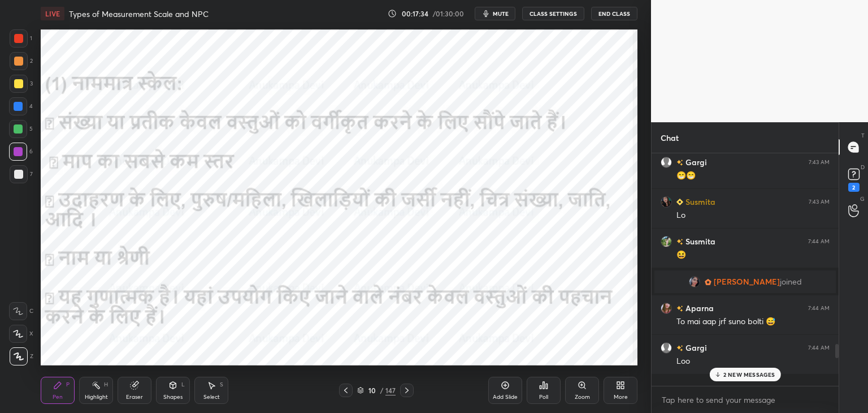
scroll to position [3884, 0]
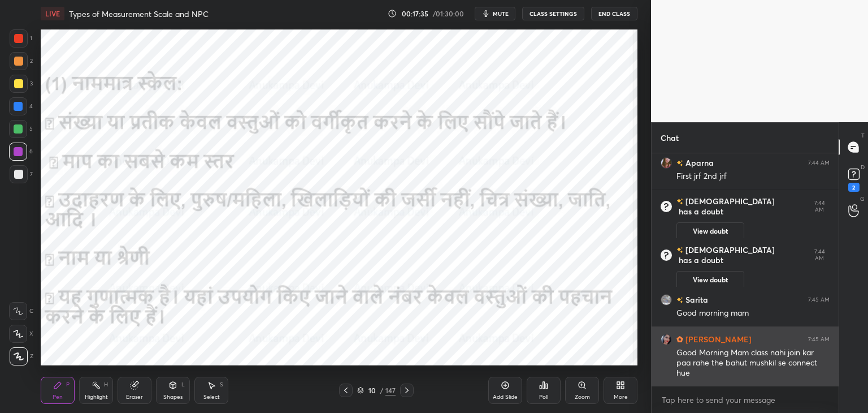
drag, startPoint x: 837, startPoint y: 379, endPoint x: 728, endPoint y: 367, distance: 109.2
click at [839, 0] on html "1 2 3 4 5 6 7 C X Z C X Z E E Erase all H H LIVE Types of Measurement Scale and…" at bounding box center [434, 0] width 868 height 0
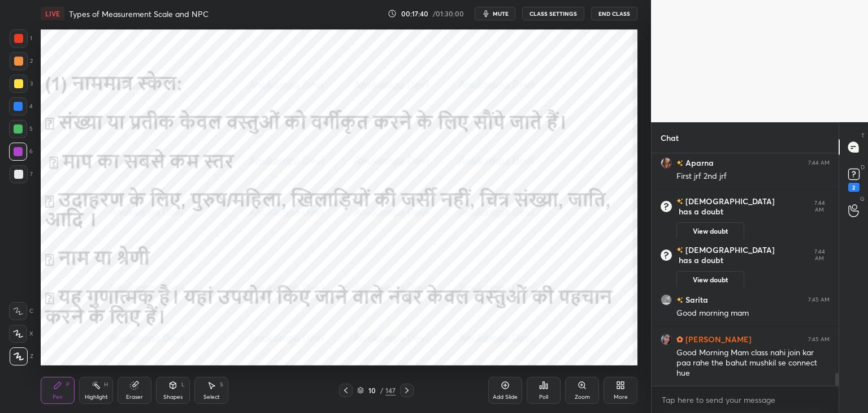
click at [405, 394] on icon at bounding box center [407, 390] width 9 height 9
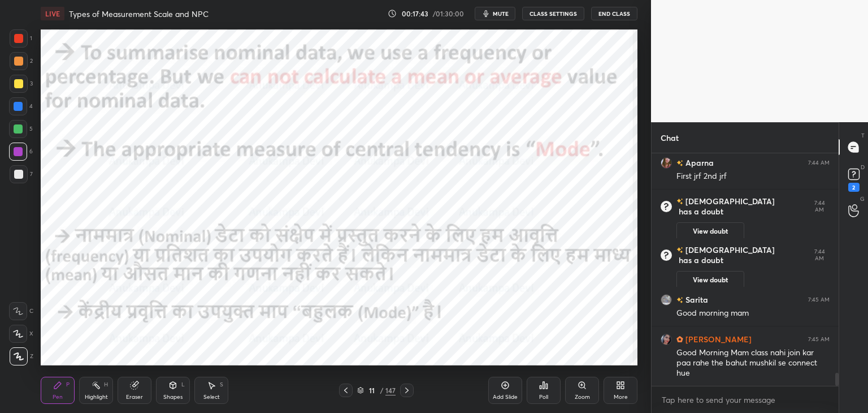
click at [347, 394] on icon at bounding box center [345, 390] width 9 height 9
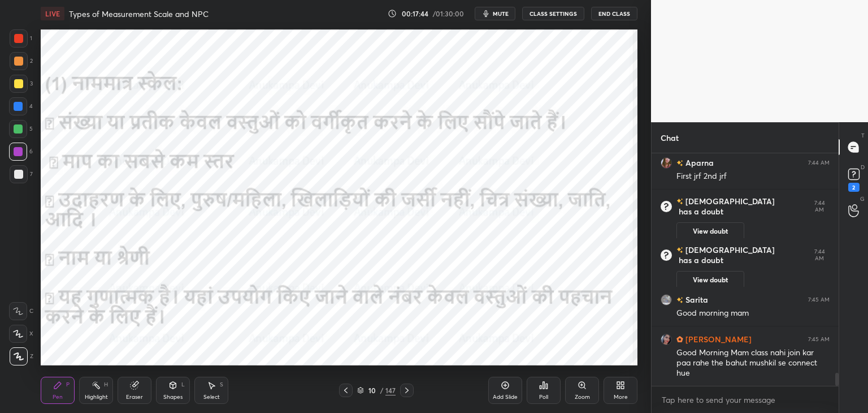
click at [345, 394] on icon at bounding box center [345, 390] width 9 height 9
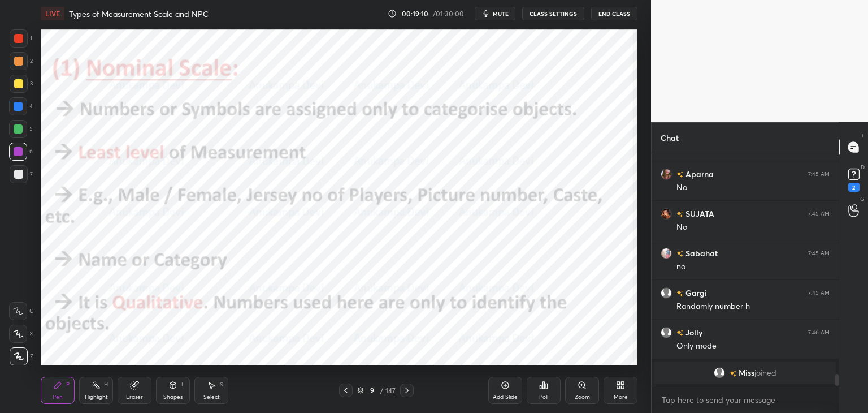
scroll to position [4032, 0]
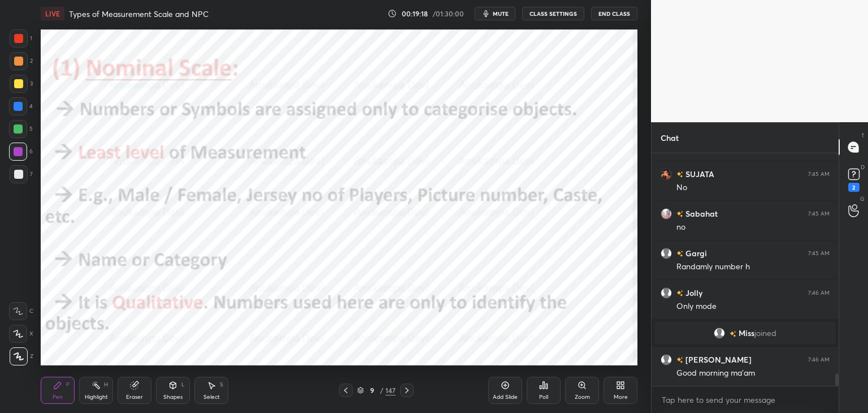
drag, startPoint x: 407, startPoint y: 394, endPoint x: 409, endPoint y: 380, distance: 13.8
click at [407, 395] on div at bounding box center [407, 390] width 14 height 14
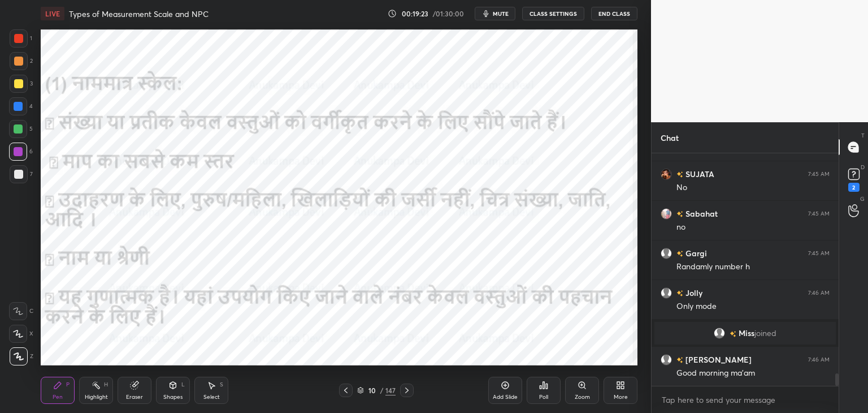
click at [407, 392] on icon at bounding box center [406, 390] width 3 height 6
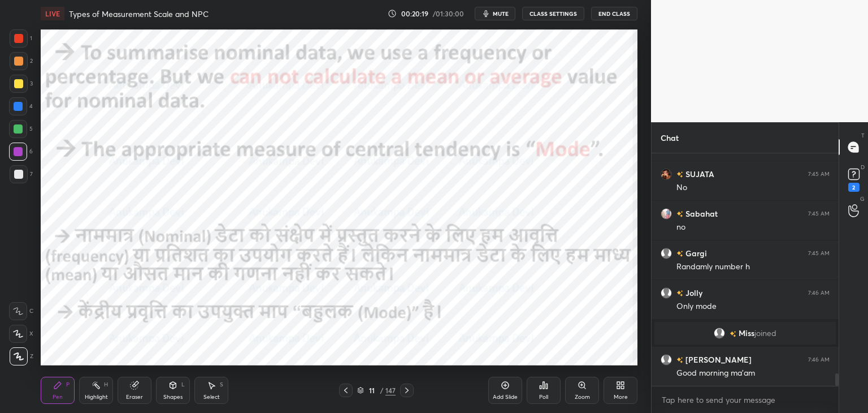
scroll to position [4059, 0]
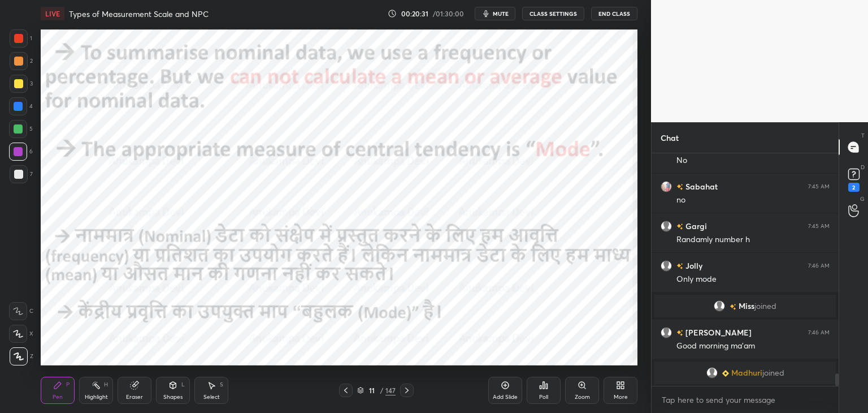
drag, startPoint x: 361, startPoint y: 392, endPoint x: 382, endPoint y: 368, distance: 31.3
click at [362, 390] on icon at bounding box center [360, 390] width 7 height 7
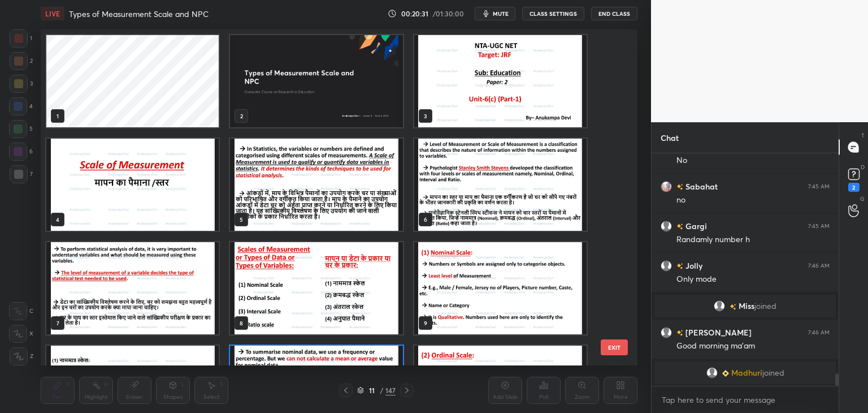
scroll to position [332, 591]
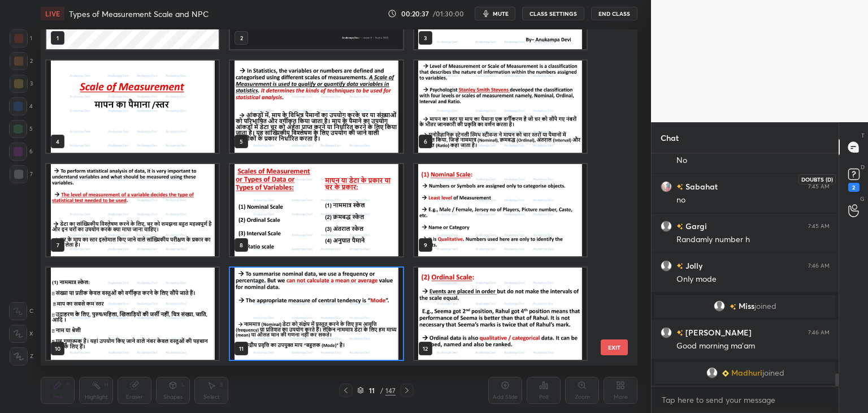
click at [853, 172] on rect at bounding box center [854, 174] width 11 height 11
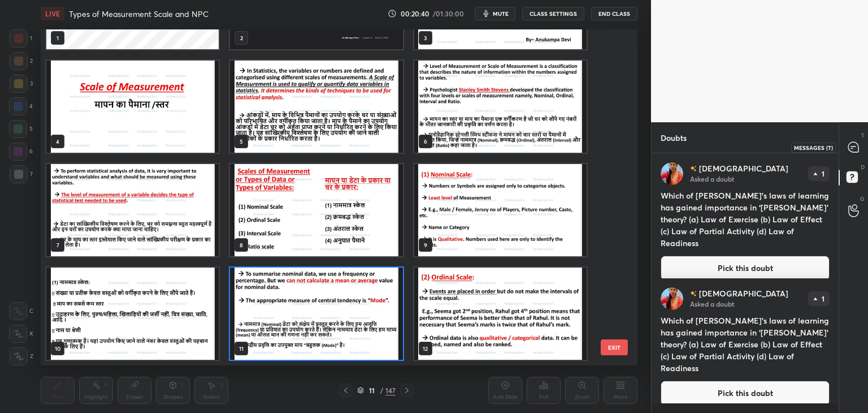
click at [855, 146] on icon at bounding box center [854, 147] width 10 height 10
type textarea "x"
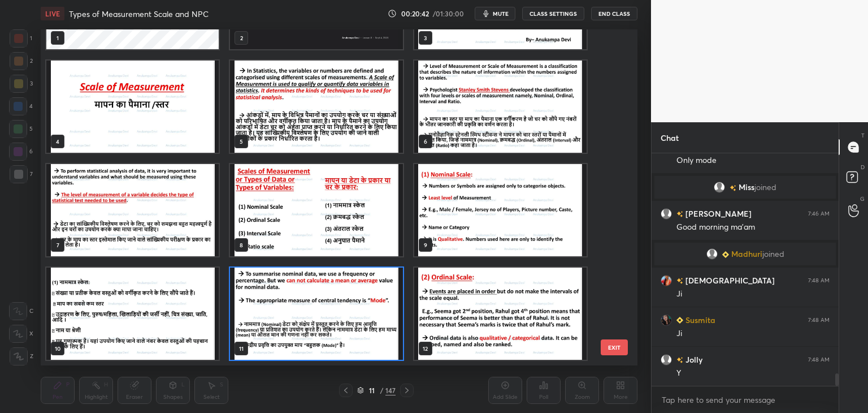
scroll to position [4238, 0]
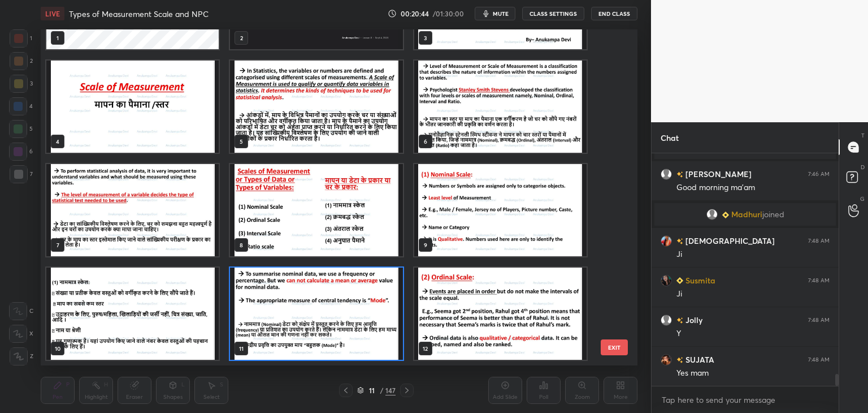
click at [336, 315] on img "grid" at bounding box center [316, 313] width 172 height 92
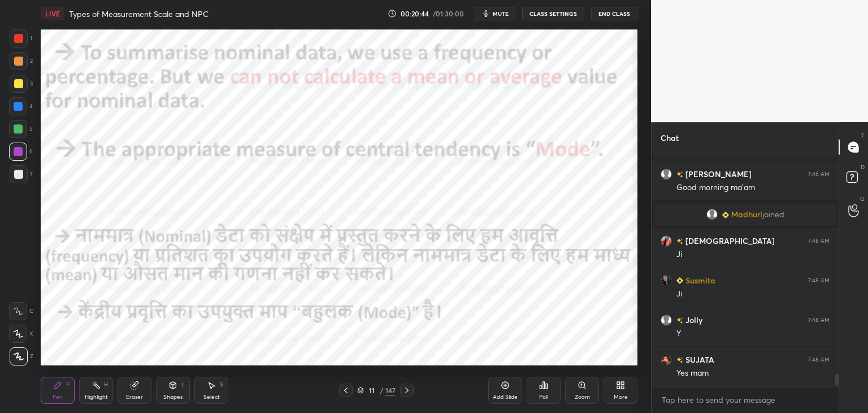
click at [336, 315] on img "grid" at bounding box center [316, 313] width 172 height 92
click at [504, 383] on icon at bounding box center [505, 384] width 9 height 9
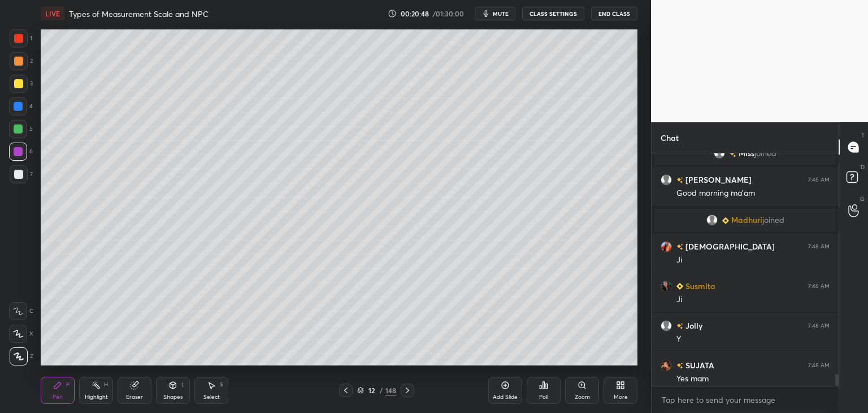
scroll to position [4362, 0]
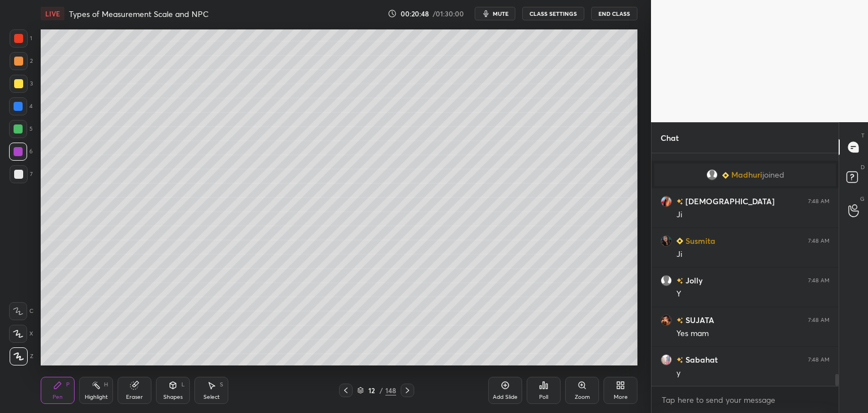
click at [17, 109] on div at bounding box center [18, 106] width 9 height 9
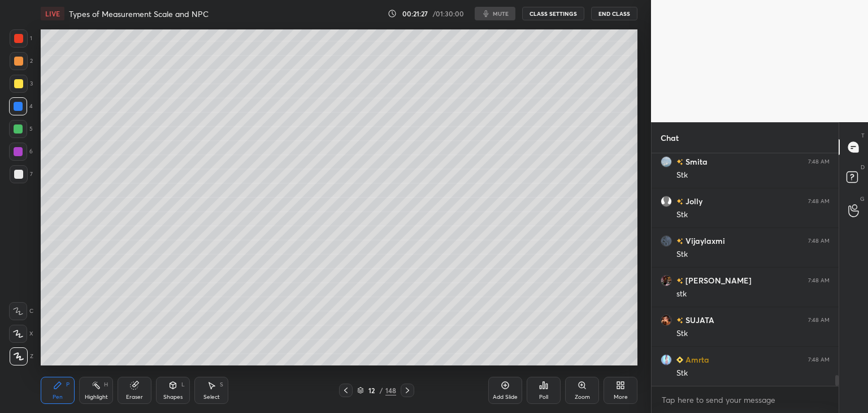
scroll to position [4877, 0]
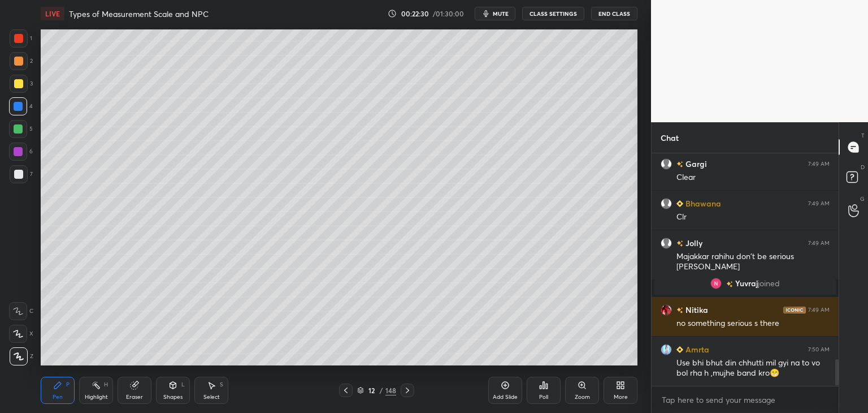
scroll to position [1862, 0]
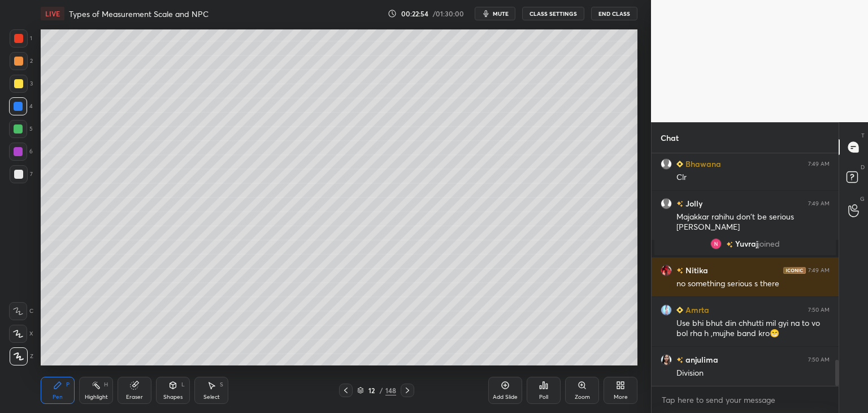
click at [407, 391] on icon at bounding box center [407, 390] width 9 height 9
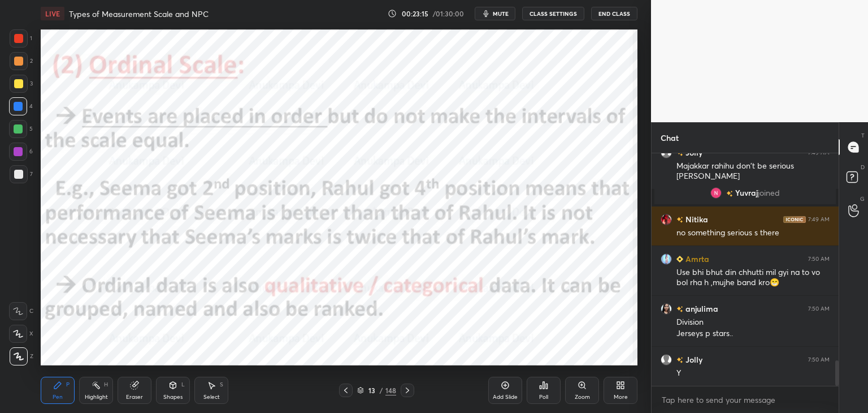
scroll to position [1953, 0]
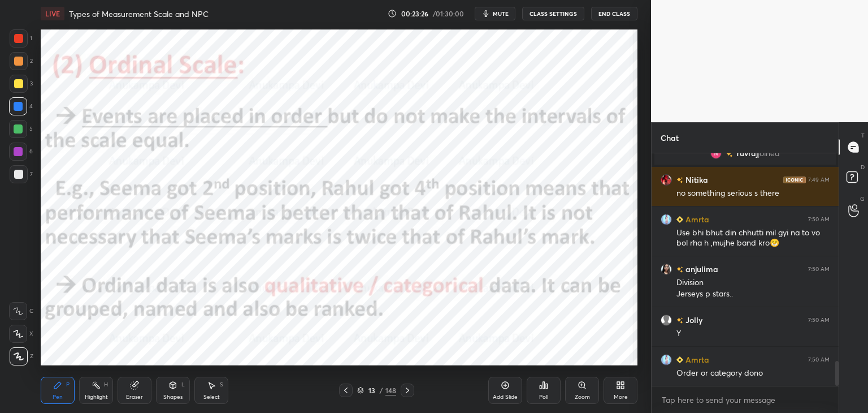
click at [506, 387] on icon at bounding box center [505, 384] width 9 height 9
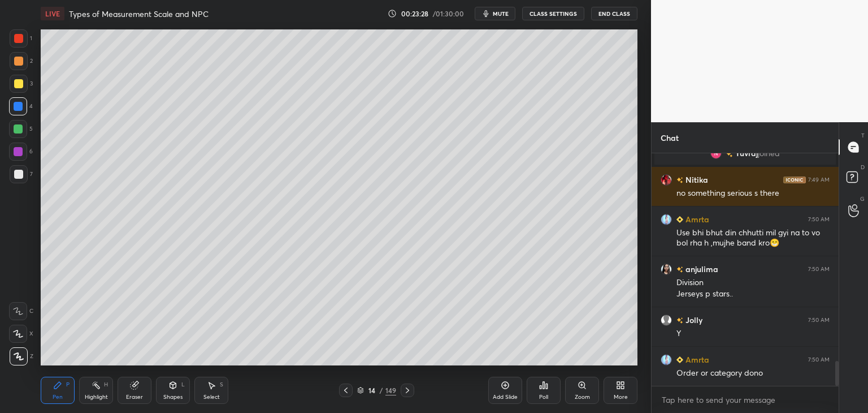
click at [16, 131] on div at bounding box center [18, 128] width 9 height 9
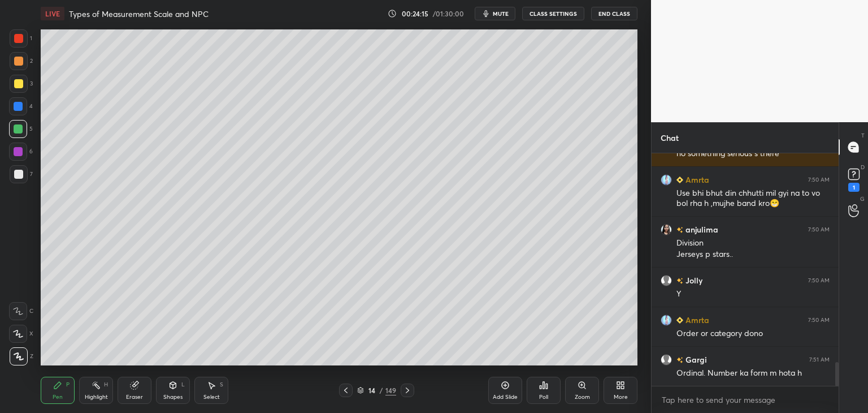
scroll to position [2041, 0]
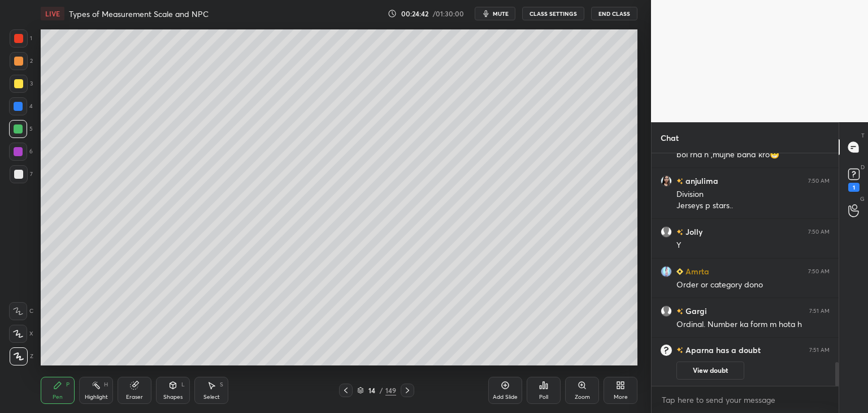
click at [347, 393] on icon at bounding box center [345, 390] width 9 height 9
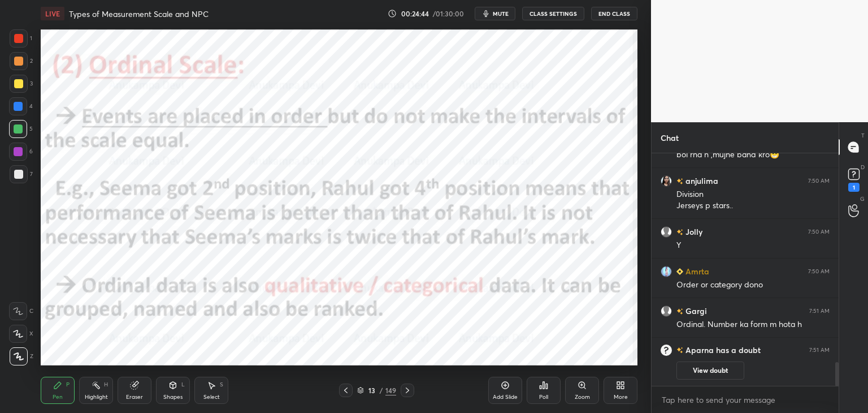
click at [19, 154] on div at bounding box center [18, 151] width 9 height 9
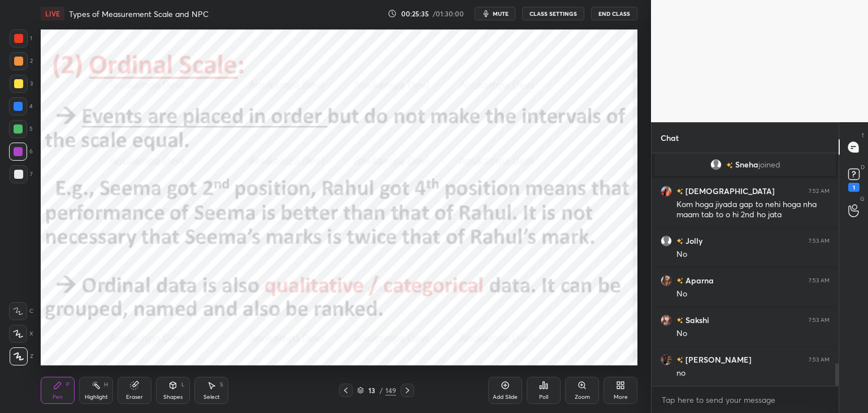
scroll to position [2168, 0]
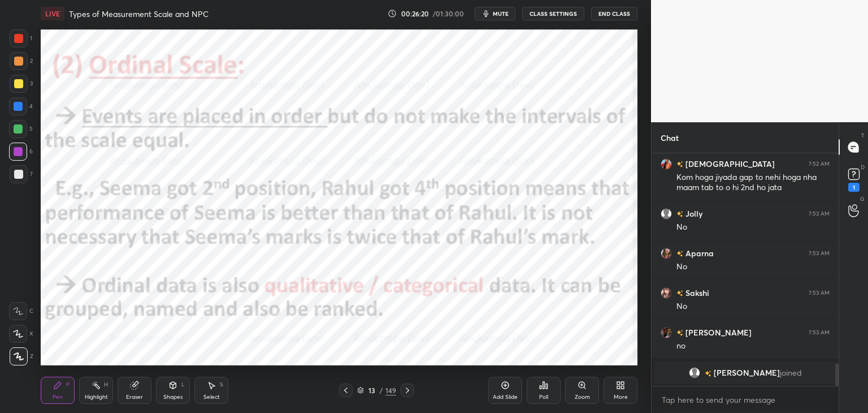
click at [506, 385] on icon at bounding box center [505, 384] width 3 height 3
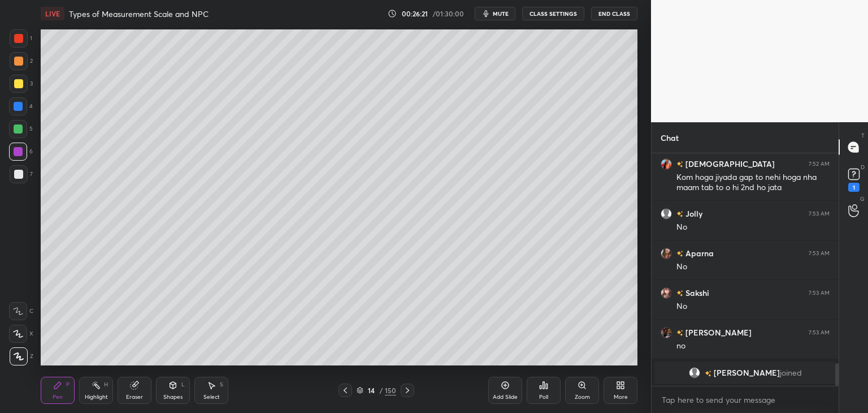
click at [16, 106] on div at bounding box center [18, 106] width 9 height 9
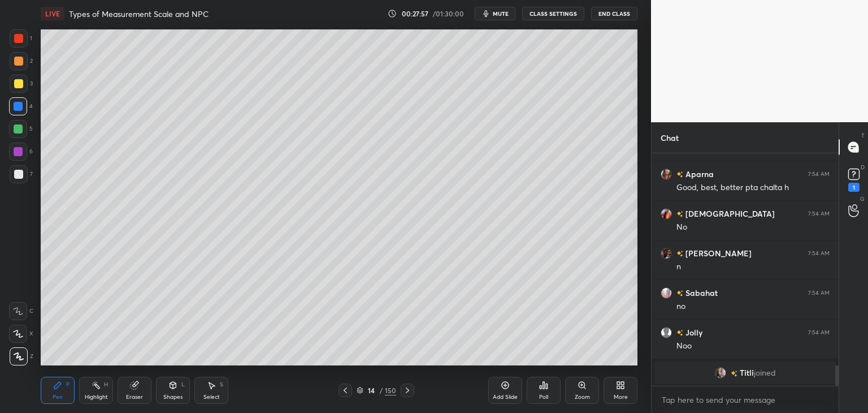
scroll to position [2367, 0]
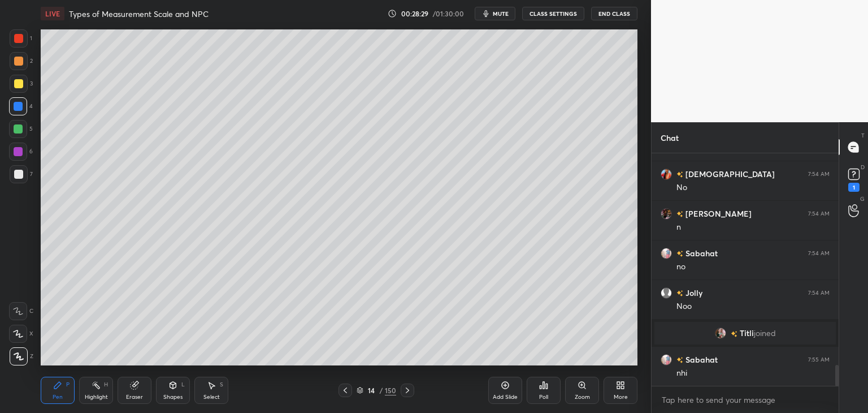
drag, startPoint x: 347, startPoint y: 392, endPoint x: 345, endPoint y: 386, distance: 6.6
click at [347, 392] on icon at bounding box center [345, 390] width 9 height 9
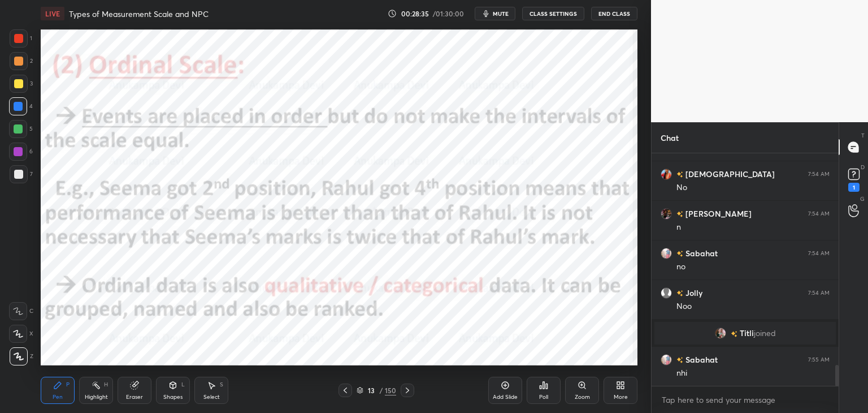
click at [407, 394] on icon at bounding box center [407, 390] width 9 height 9
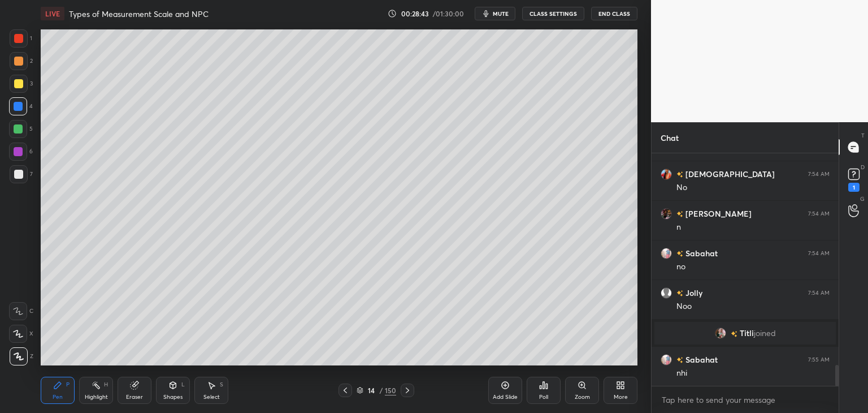
click at [347, 394] on icon at bounding box center [345, 390] width 9 height 9
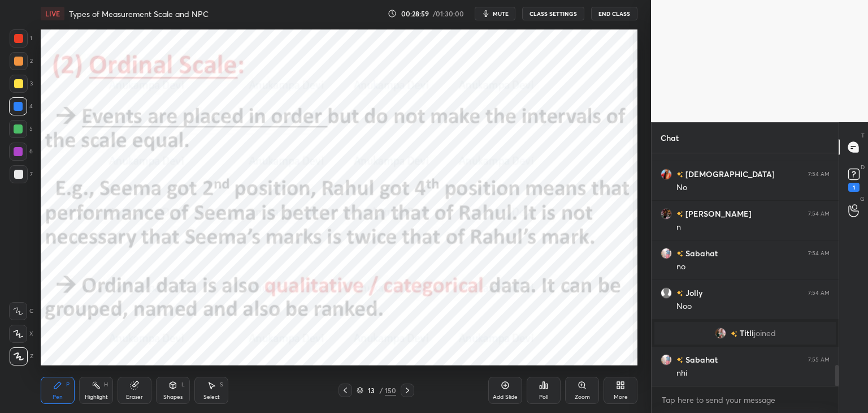
click at [408, 391] on icon at bounding box center [407, 390] width 3 height 6
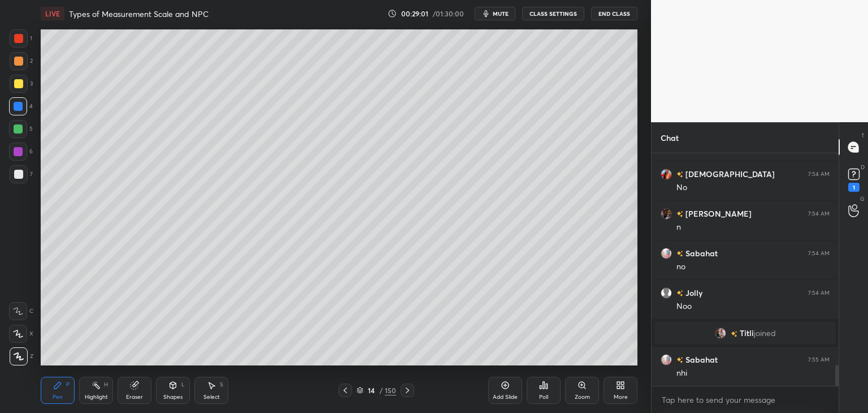
click at [407, 388] on icon at bounding box center [407, 390] width 3 height 6
click at [344, 394] on icon at bounding box center [345, 390] width 9 height 9
click at [406, 392] on icon at bounding box center [407, 390] width 9 height 9
click at [407, 393] on icon at bounding box center [407, 390] width 9 height 9
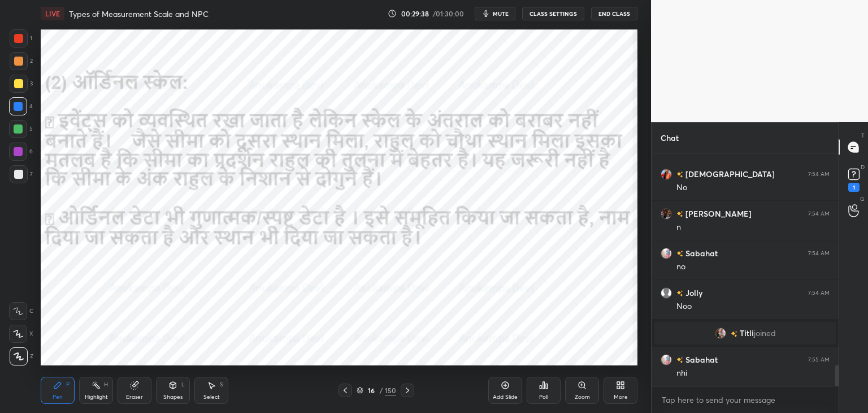
click at [407, 394] on icon at bounding box center [407, 390] width 9 height 9
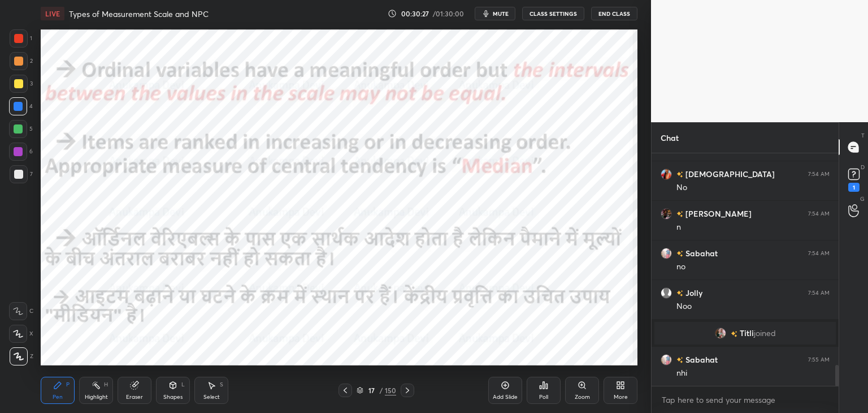
scroll to position [2406, 0]
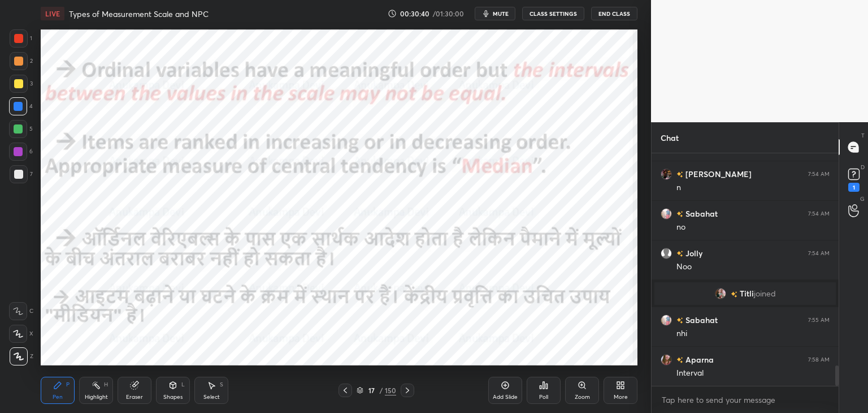
click at [501, 14] on span "mute" at bounding box center [501, 14] width 16 height 8
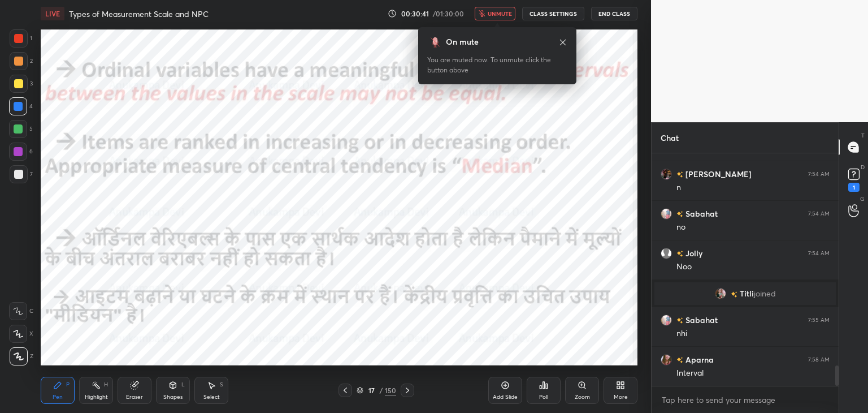
scroll to position [2433, 0]
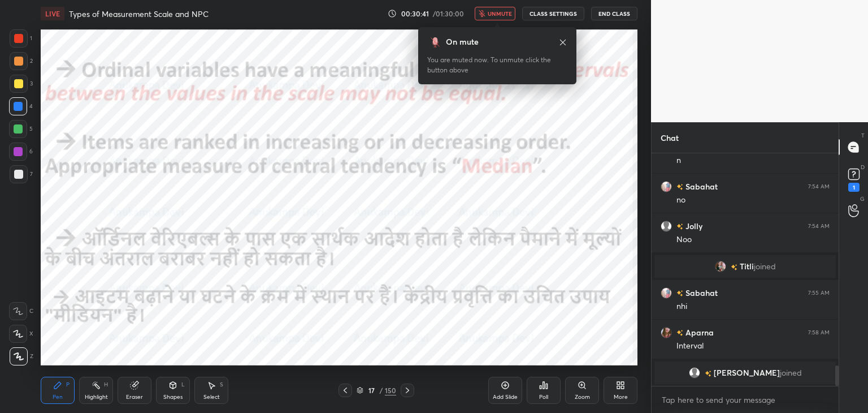
click at [503, 14] on span "unmute" at bounding box center [500, 14] width 24 height 8
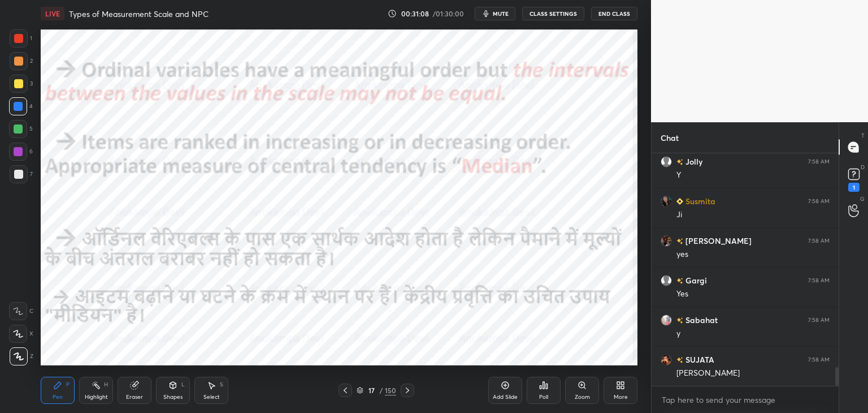
scroll to position [2667, 0]
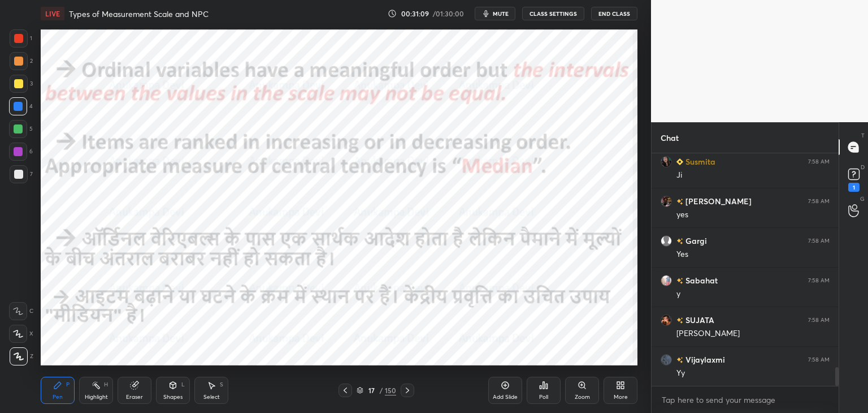
drag, startPoint x: 407, startPoint y: 395, endPoint x: 409, endPoint y: 383, distance: 12.0
click at [407, 394] on div at bounding box center [408, 390] width 14 height 14
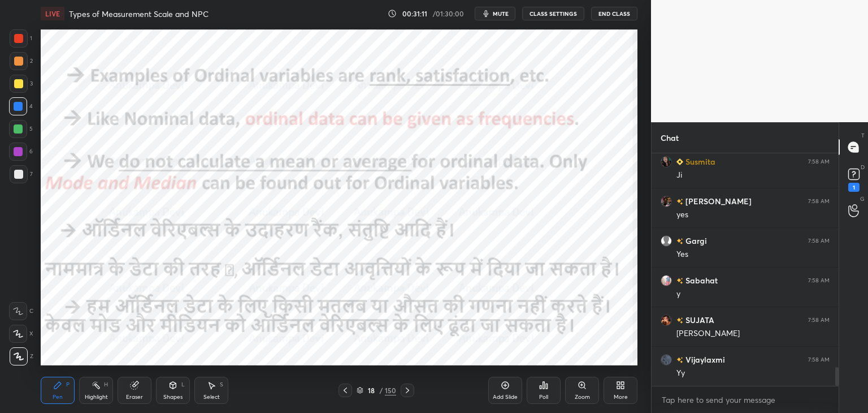
scroll to position [2707, 0]
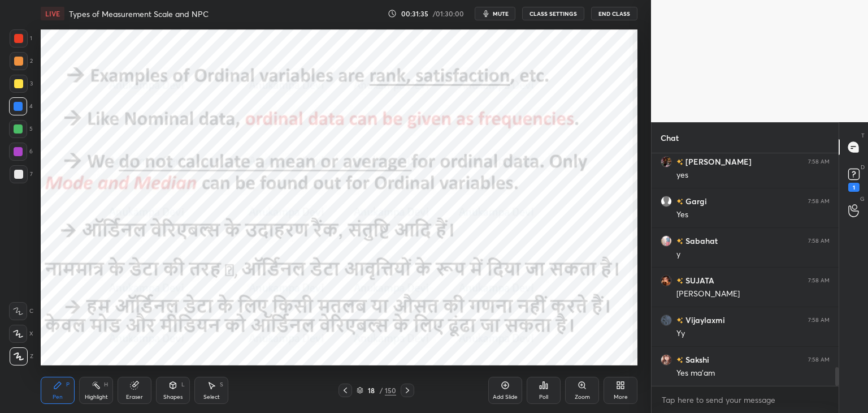
click at [501, 18] on button "mute" at bounding box center [495, 14] width 41 height 14
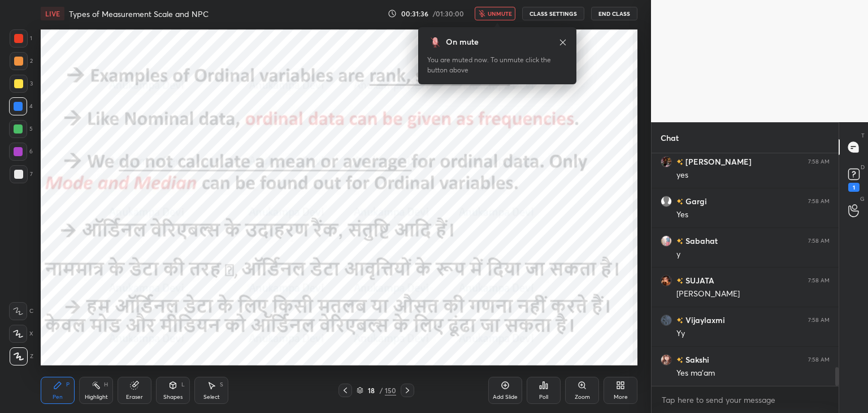
drag, startPoint x: 504, startPoint y: 7, endPoint x: 479, endPoint y: 24, distance: 29.8
click at [504, 8] on button "unmute" at bounding box center [495, 14] width 41 height 14
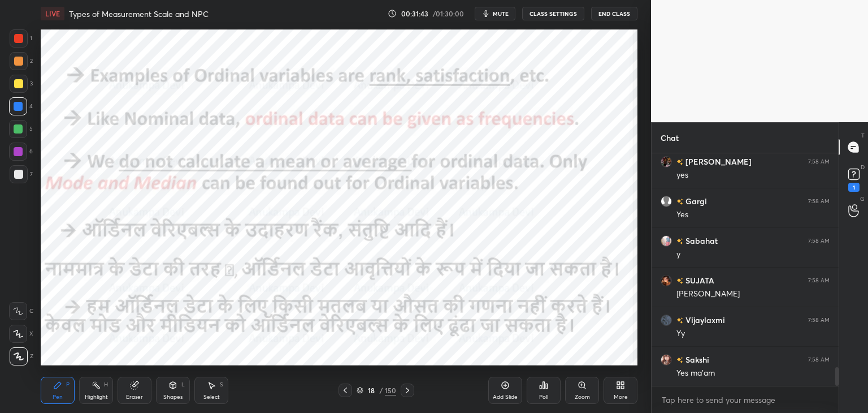
scroll to position [2747, 0]
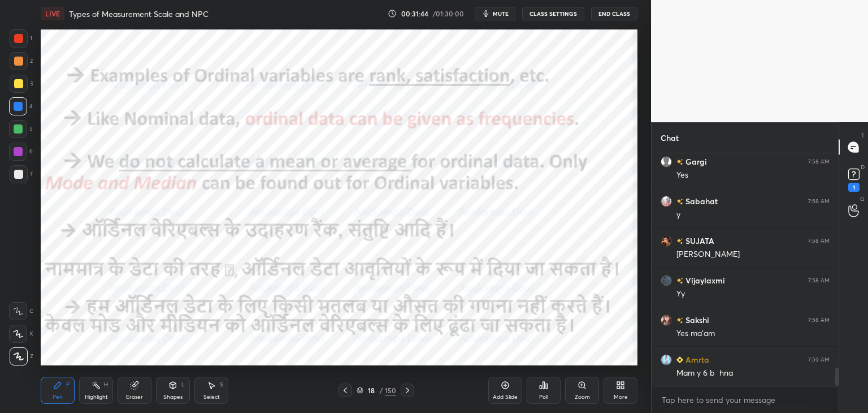
click at [359, 392] on icon at bounding box center [360, 392] width 6 height 2
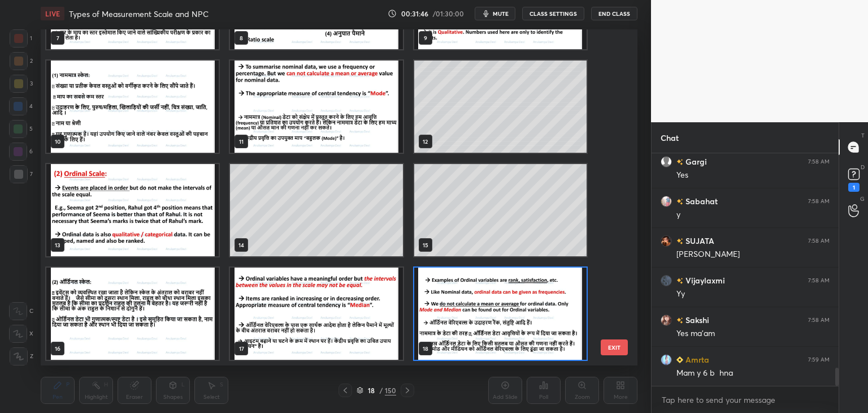
scroll to position [2774, 0]
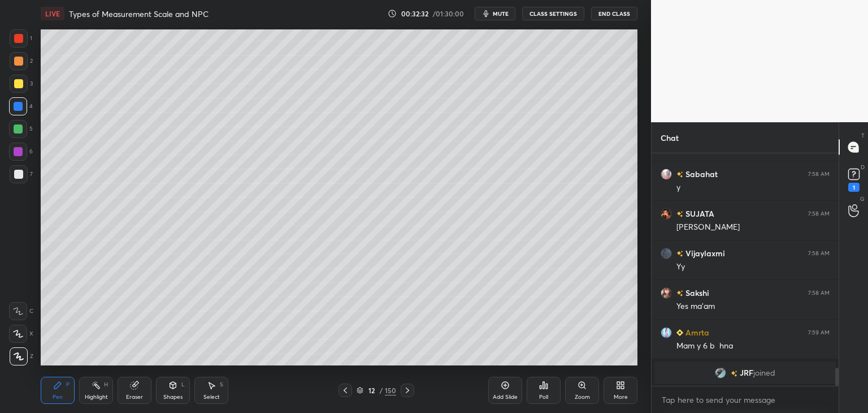
click at [358, 393] on icon at bounding box center [360, 390] width 7 height 7
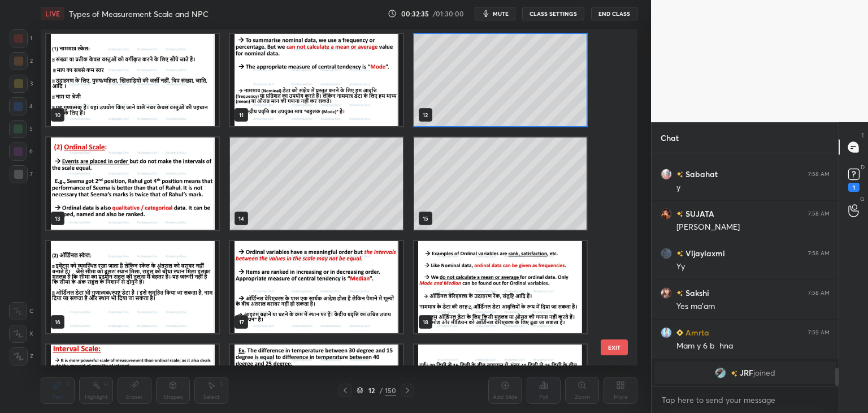
scroll to position [327, 0]
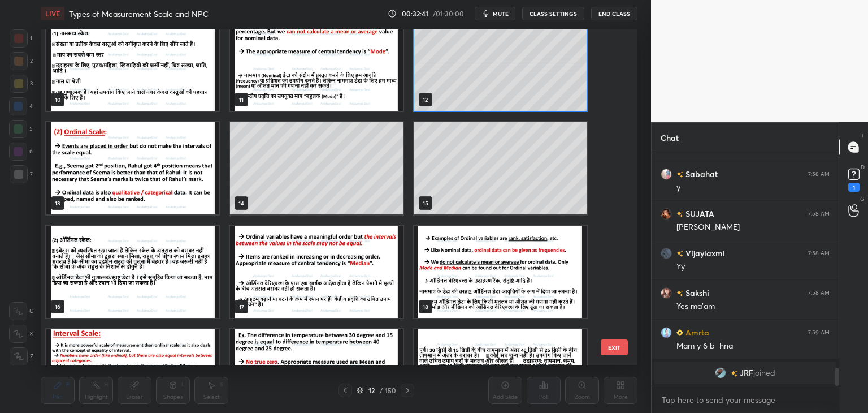
click at [498, 14] on span "mute" at bounding box center [501, 14] width 16 height 8
click at [139, 172] on img "grid" at bounding box center [132, 168] width 172 height 92
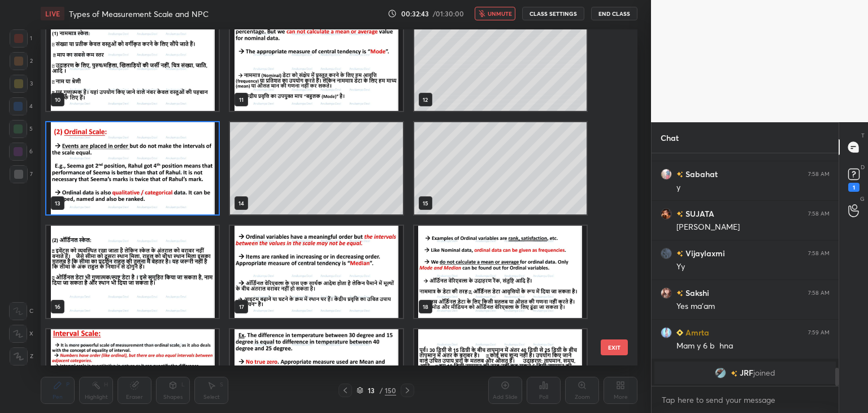
click at [140, 172] on img "grid" at bounding box center [132, 168] width 172 height 92
click at [142, 168] on img "grid" at bounding box center [132, 168] width 172 height 92
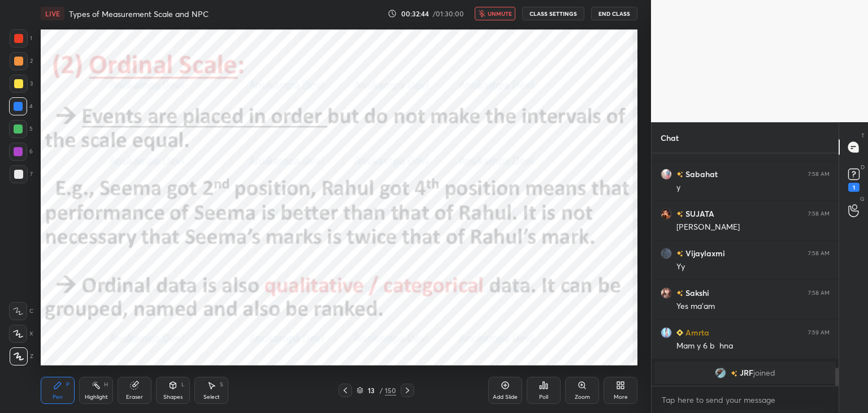
click at [509, 16] on span "unmute" at bounding box center [500, 14] width 24 height 8
click at [406, 391] on icon at bounding box center [407, 390] width 9 height 9
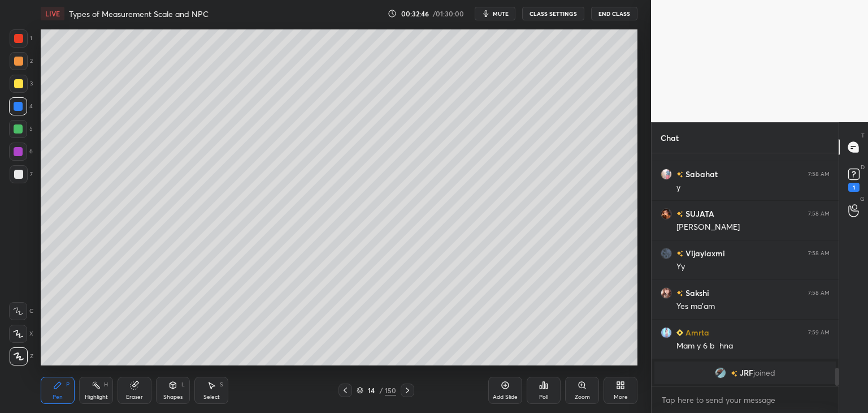
click at [408, 389] on icon at bounding box center [407, 390] width 9 height 9
click at [348, 390] on icon at bounding box center [345, 390] width 9 height 9
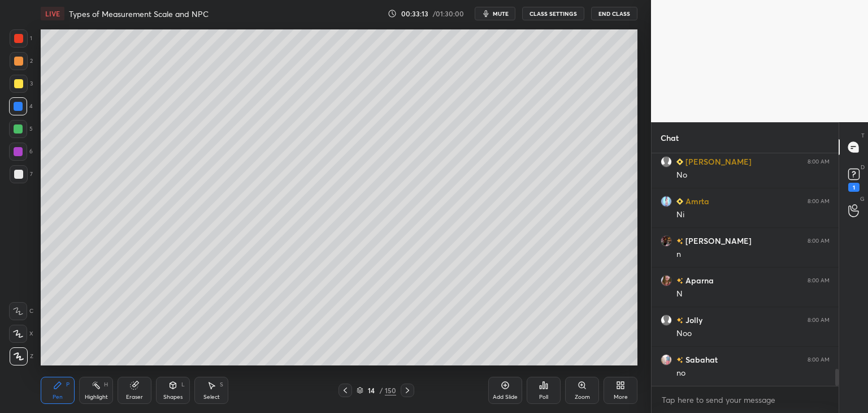
scroll to position [3032, 0]
click at [410, 395] on div at bounding box center [408, 390] width 14 height 14
click at [408, 391] on icon at bounding box center [407, 390] width 3 height 6
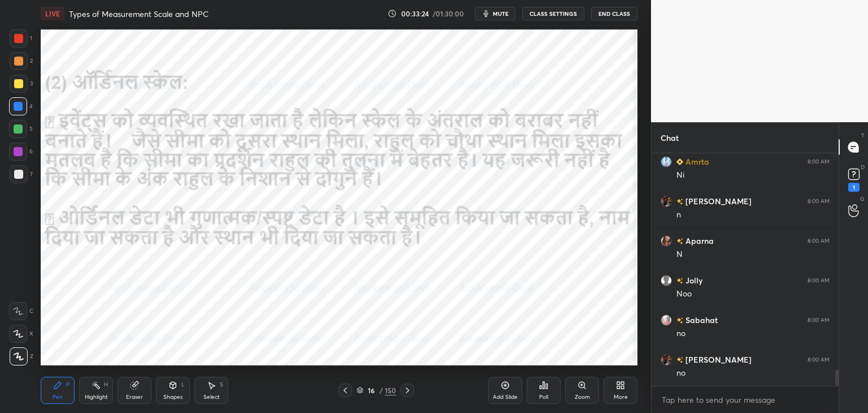
drag, startPoint x: 407, startPoint y: 388, endPoint x: 405, endPoint y: 383, distance: 6.1
click at [407, 388] on icon at bounding box center [407, 390] width 9 height 9
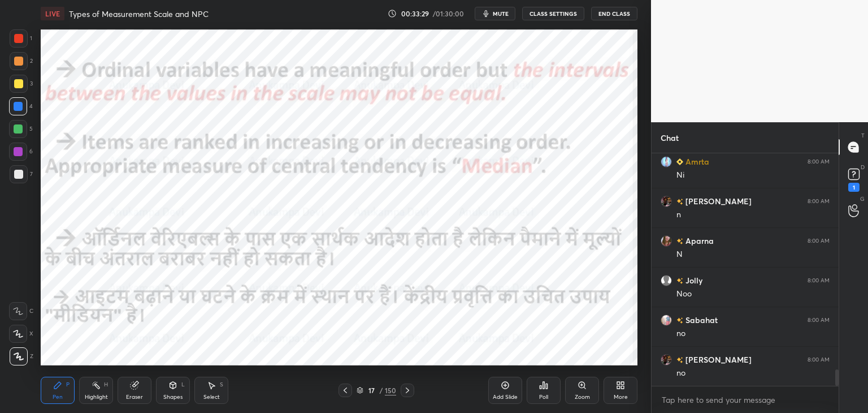
click at [408, 391] on icon at bounding box center [407, 390] width 3 height 6
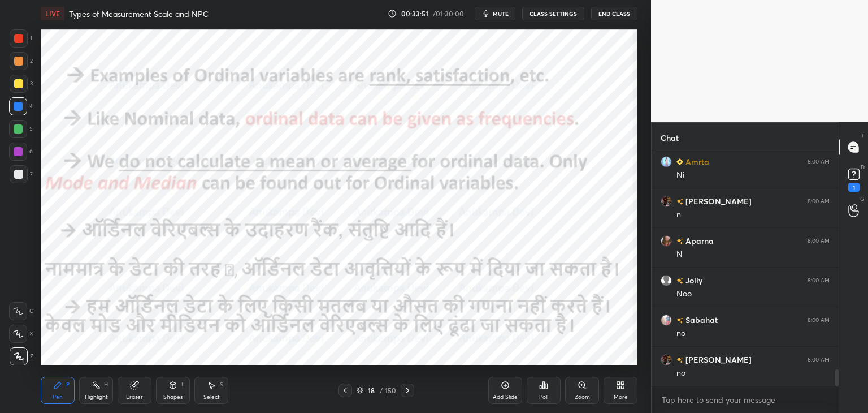
click at [346, 395] on div at bounding box center [346, 390] width 14 height 14
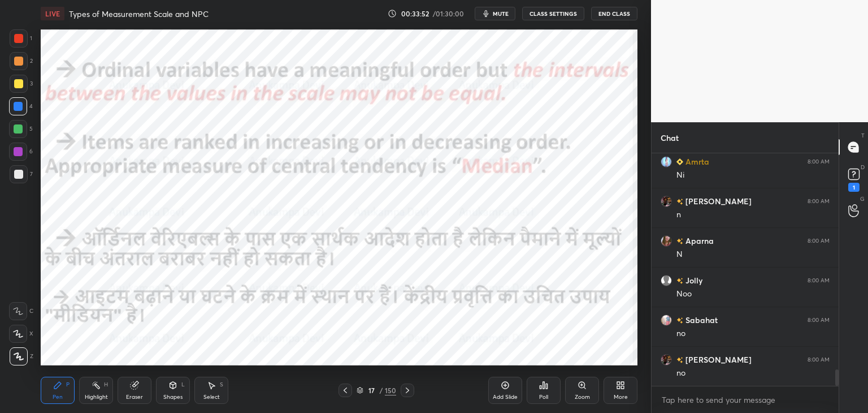
click at [346, 394] on icon at bounding box center [345, 390] width 9 height 9
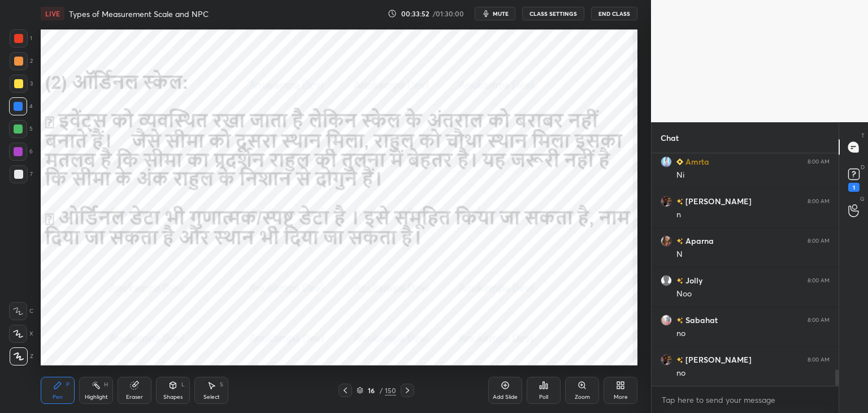
click at [347, 394] on icon at bounding box center [345, 390] width 9 height 9
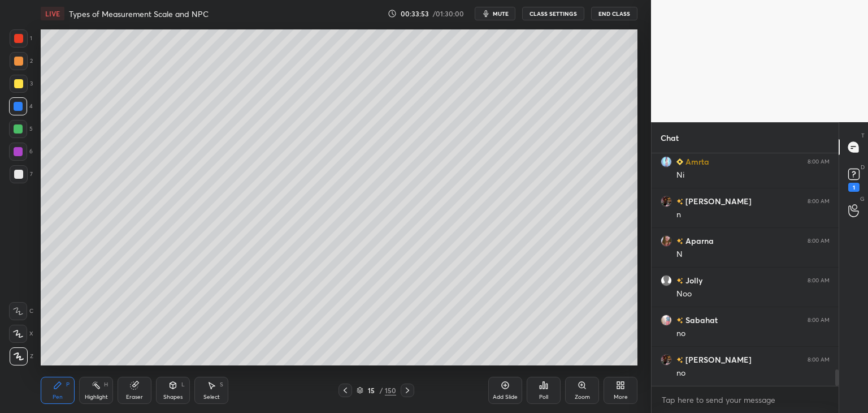
click at [344, 390] on icon at bounding box center [345, 390] width 9 height 9
drag, startPoint x: 358, startPoint y: 391, endPoint x: 375, endPoint y: 367, distance: 29.2
click at [360, 391] on icon at bounding box center [360, 390] width 7 height 7
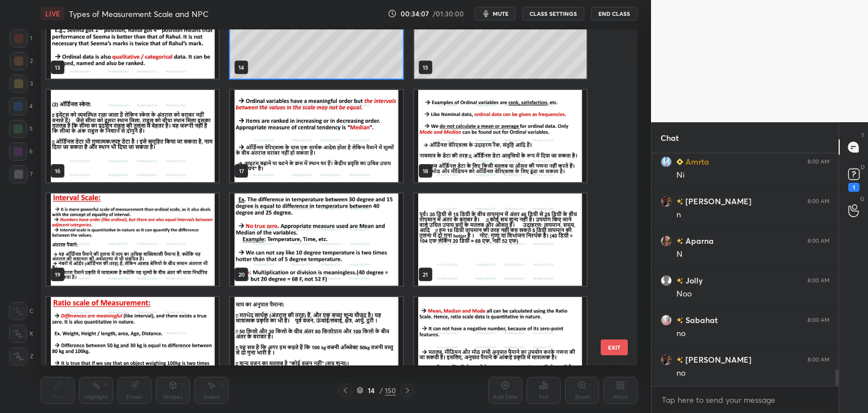
scroll to position [503, 0]
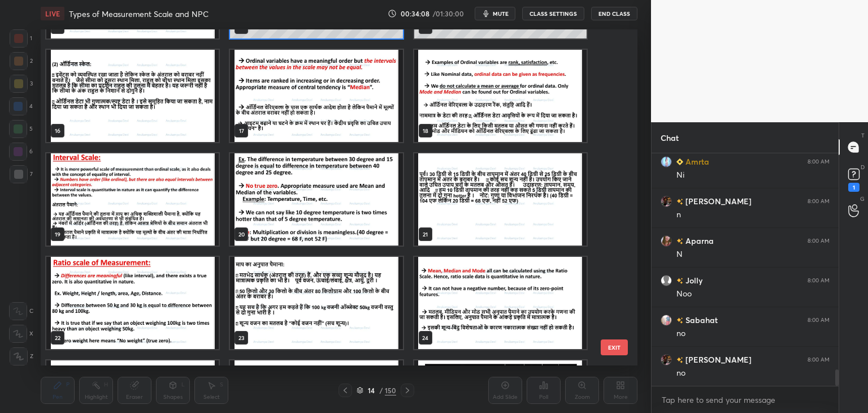
click at [344, 111] on img "grid" at bounding box center [316, 96] width 172 height 92
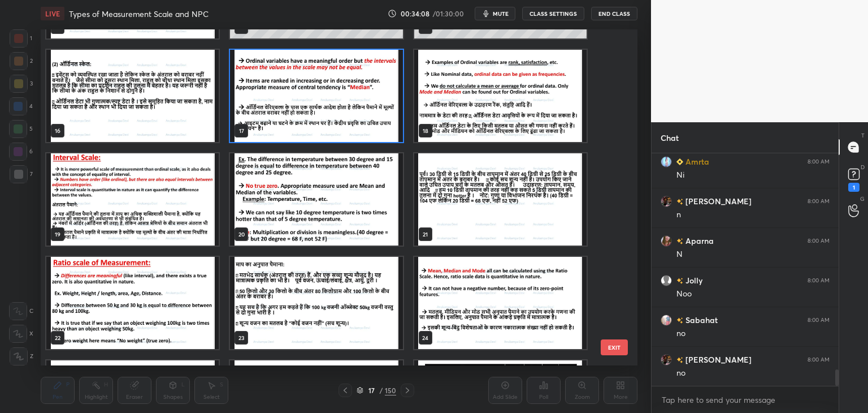
click at [344, 111] on img "grid" at bounding box center [316, 96] width 172 height 92
click at [345, 111] on img "grid" at bounding box center [316, 96] width 172 height 92
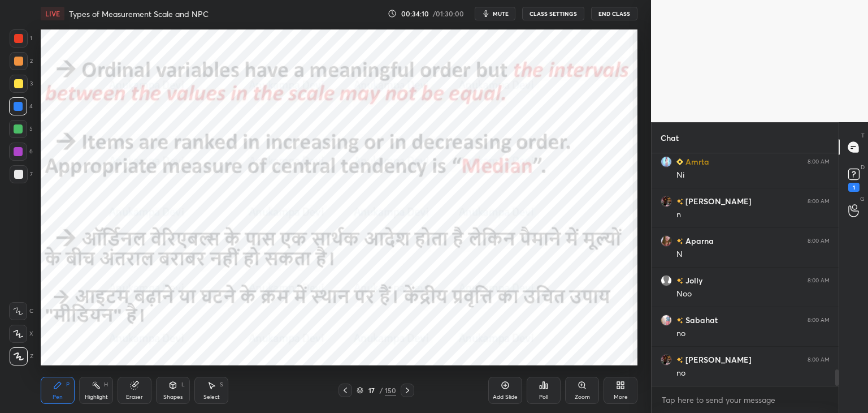
click at [408, 394] on icon at bounding box center [407, 390] width 9 height 9
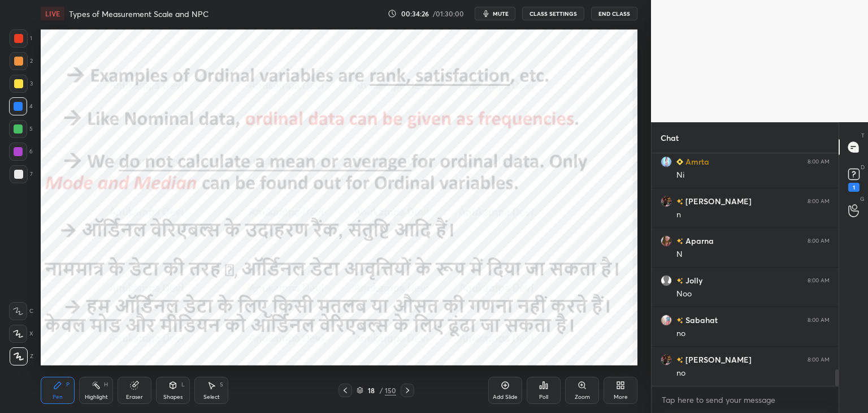
click at [409, 391] on icon at bounding box center [407, 390] width 9 height 9
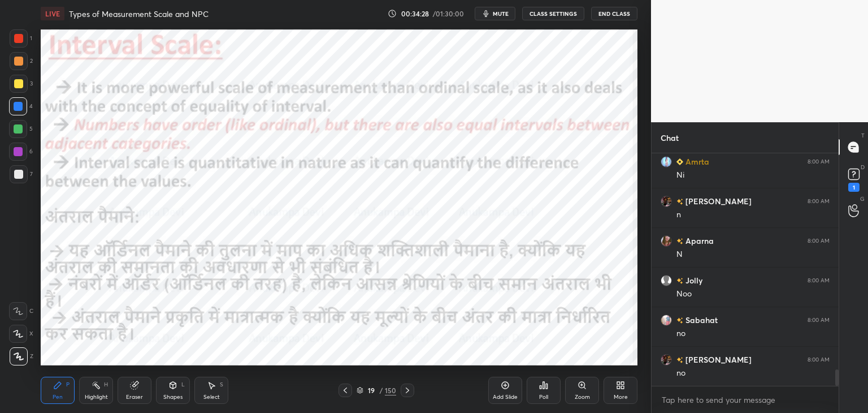
click at [344, 393] on icon at bounding box center [345, 390] width 9 height 9
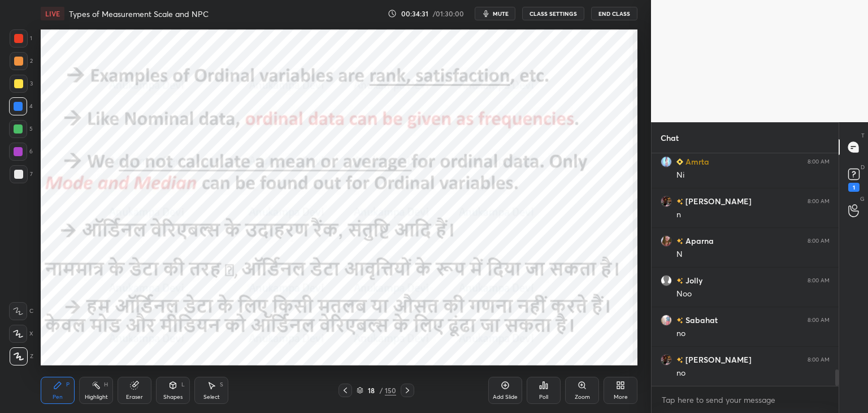
drag, startPoint x: 409, startPoint y: 389, endPoint x: 398, endPoint y: 374, distance: 18.7
click at [408, 389] on icon at bounding box center [407, 390] width 9 height 9
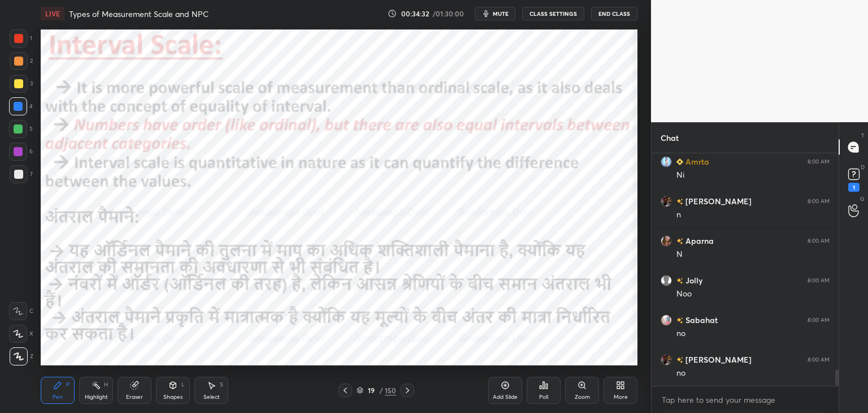
scroll to position [3071, 0]
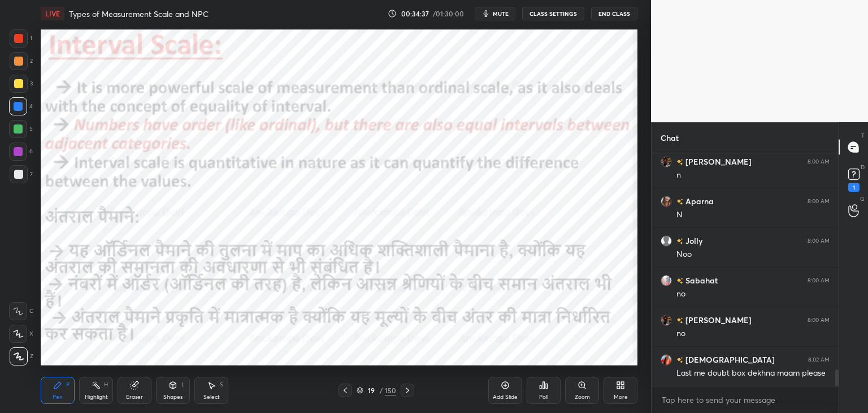
click at [18, 133] on div at bounding box center [18, 128] width 9 height 9
drag, startPoint x: 507, startPoint y: 386, endPoint x: 466, endPoint y: 368, distance: 44.3
click at [507, 385] on icon at bounding box center [505, 384] width 9 height 9
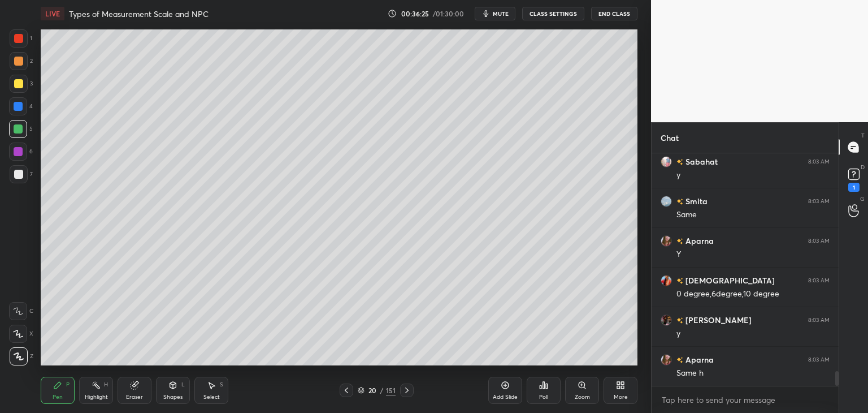
scroll to position [3467, 0]
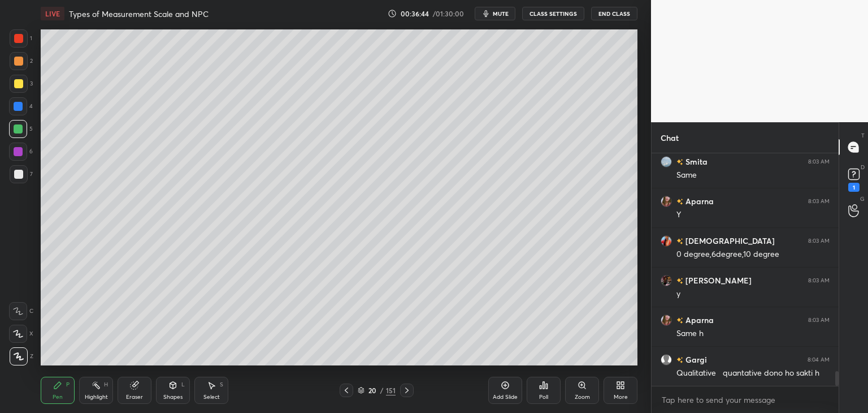
click at [500, 14] on span "mute" at bounding box center [501, 14] width 16 height 8
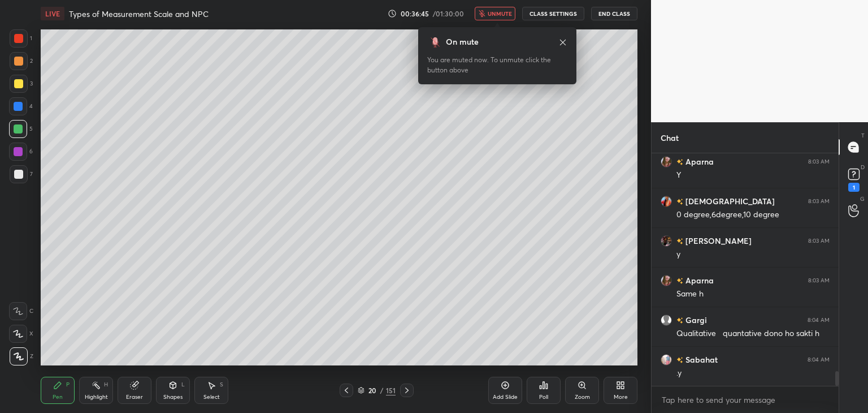
click at [498, 10] on span "unmute" at bounding box center [500, 14] width 24 height 8
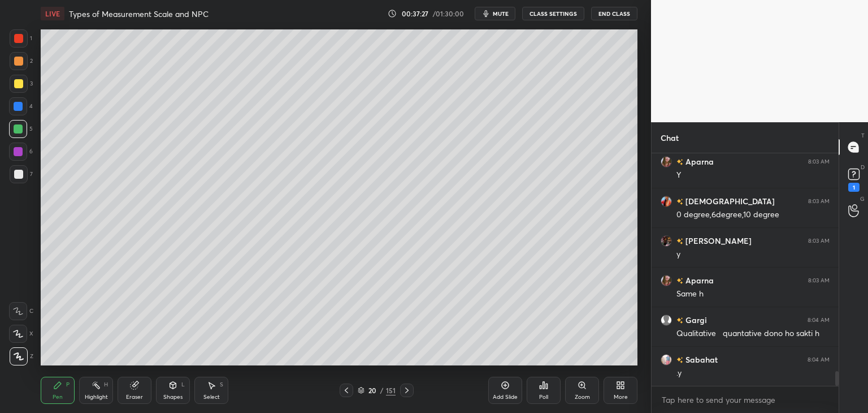
click at [505, 384] on icon at bounding box center [505, 384] width 3 height 3
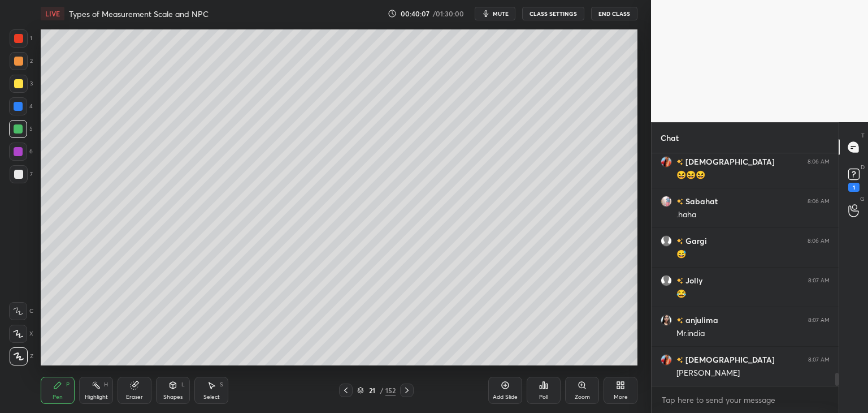
scroll to position [3874, 0]
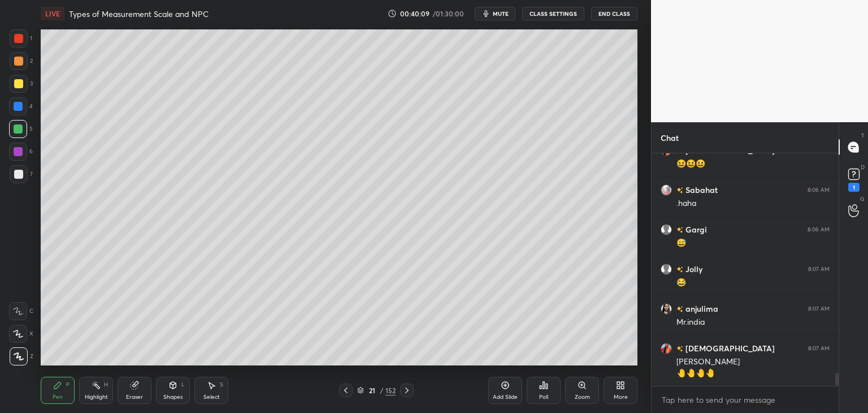
click at [504, 12] on span "mute" at bounding box center [501, 14] width 16 height 8
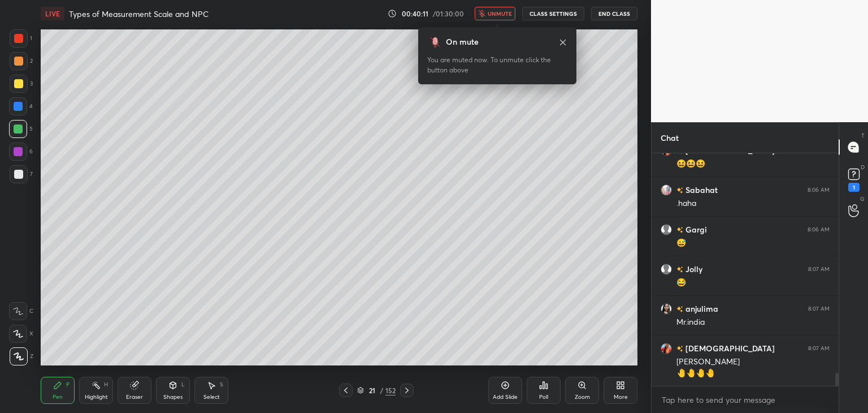
drag, startPoint x: 502, startPoint y: 15, endPoint x: 488, endPoint y: 22, distance: 15.2
click at [502, 15] on span "unmute" at bounding box center [500, 14] width 24 height 8
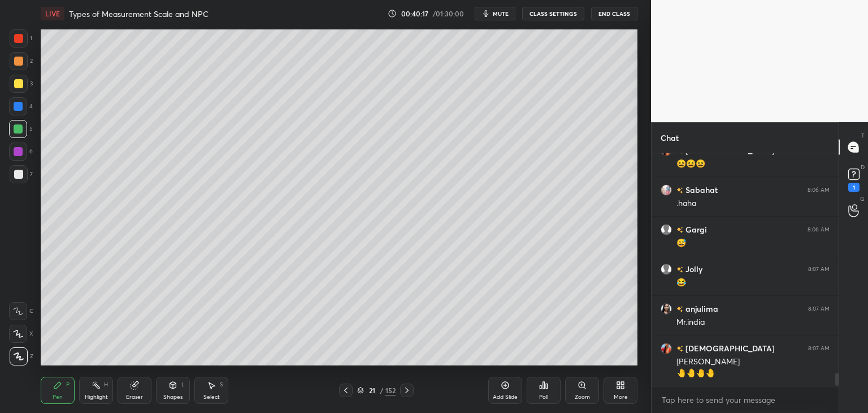
click at [505, 16] on span "mute" at bounding box center [501, 14] width 16 height 8
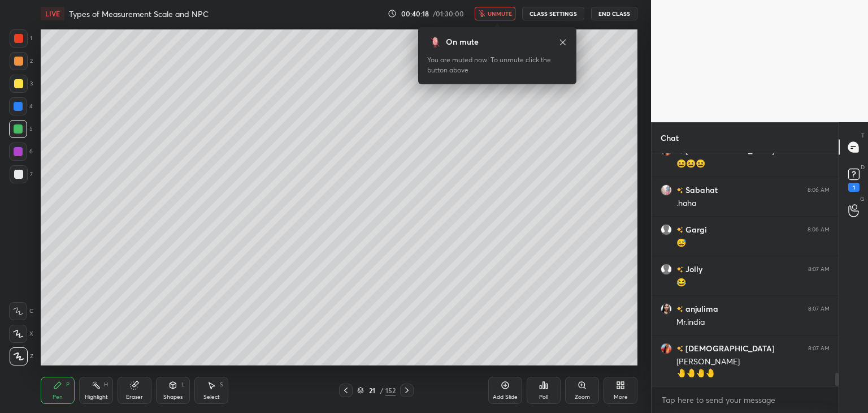
click at [505, 14] on span "unmute" at bounding box center [500, 14] width 24 height 8
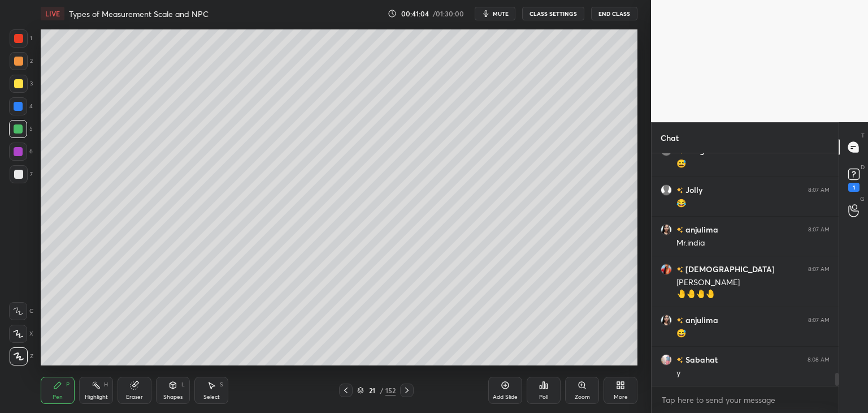
scroll to position [3993, 0]
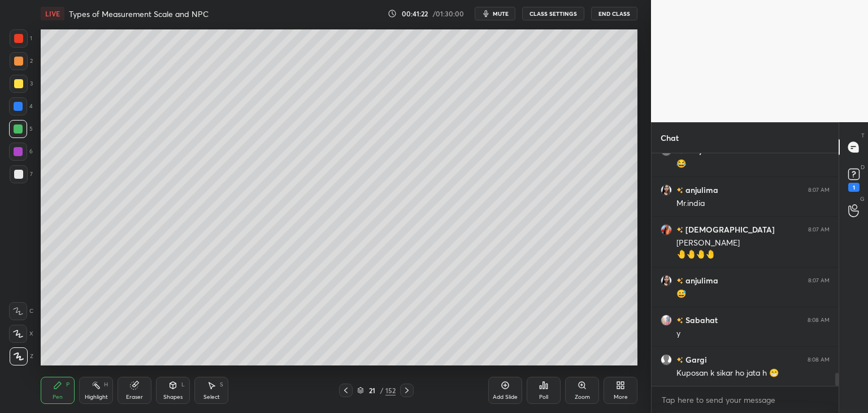
click at [346, 390] on icon at bounding box center [345, 390] width 9 height 9
click at [408, 390] on icon at bounding box center [407, 390] width 9 height 9
click at [408, 392] on icon at bounding box center [407, 390] width 9 height 9
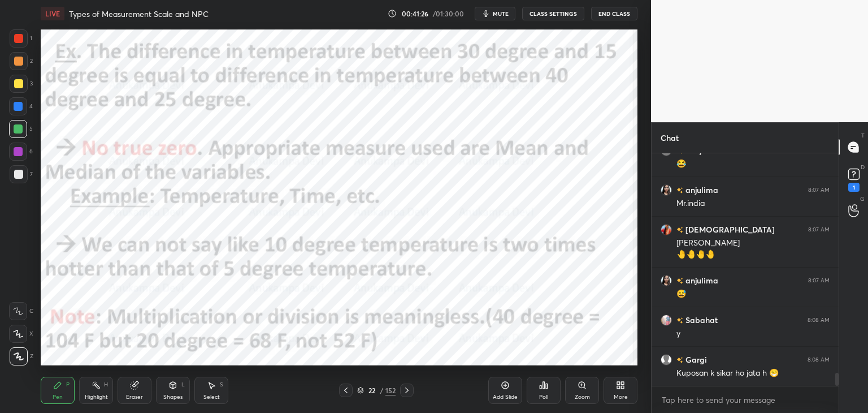
click at [346, 392] on icon at bounding box center [345, 390] width 9 height 9
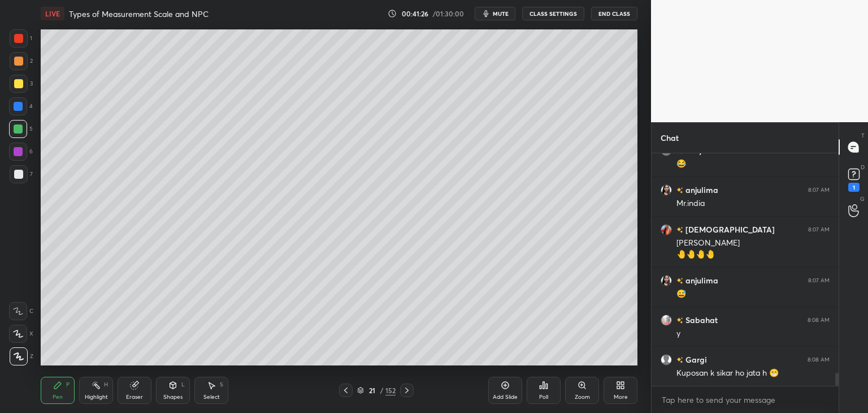
click at [345, 392] on icon at bounding box center [345, 390] width 9 height 9
click at [346, 394] on icon at bounding box center [345, 390] width 9 height 9
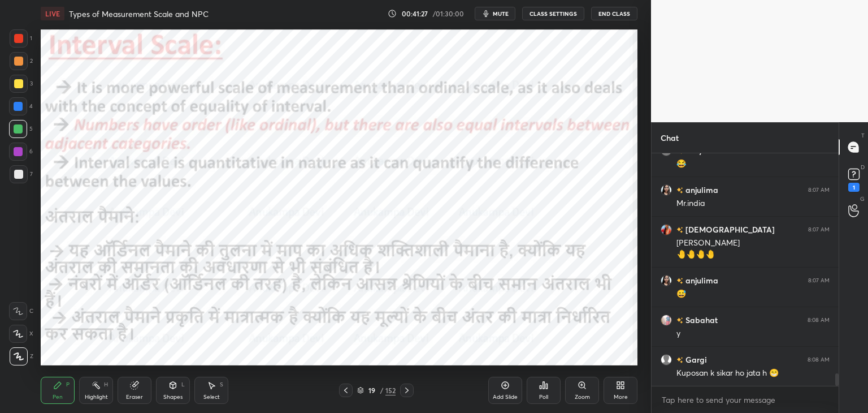
scroll to position [4032, 0]
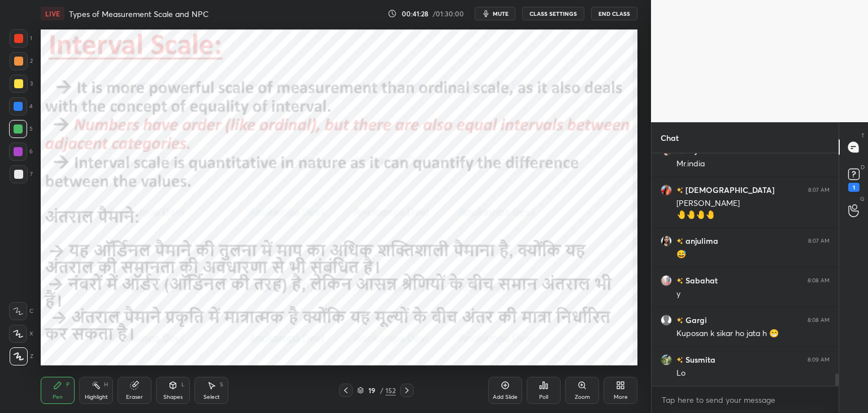
drag, startPoint x: 15, startPoint y: 109, endPoint x: 35, endPoint y: 106, distance: 20.0
click at [16, 109] on div at bounding box center [18, 106] width 9 height 9
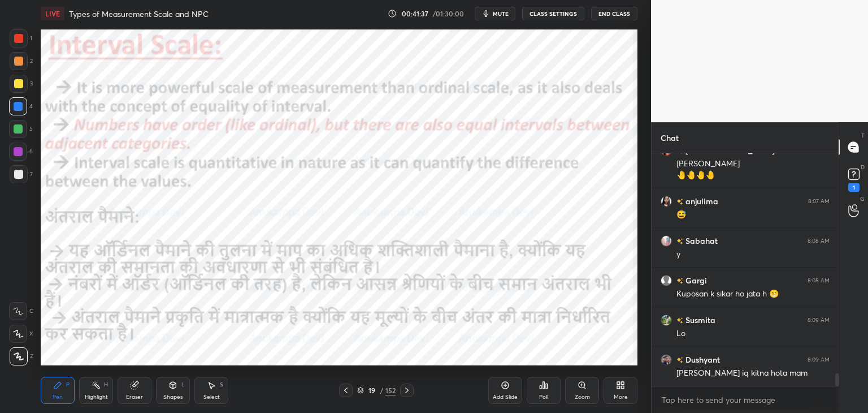
click at [18, 153] on div at bounding box center [18, 151] width 9 height 9
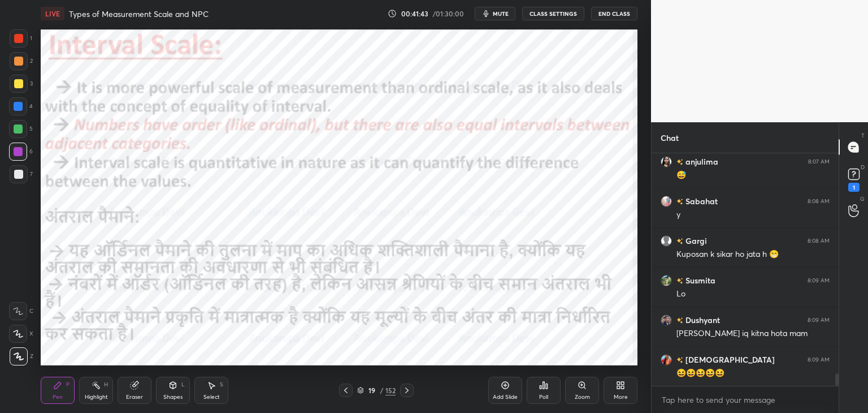
click at [19, 109] on div at bounding box center [18, 106] width 9 height 9
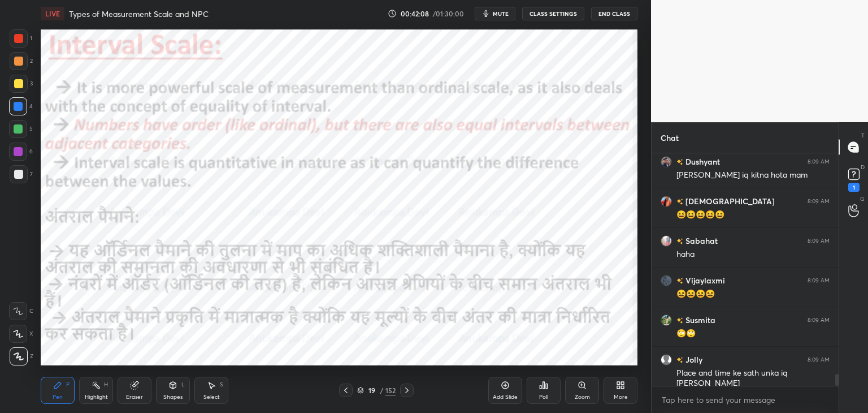
scroll to position [4309, 0]
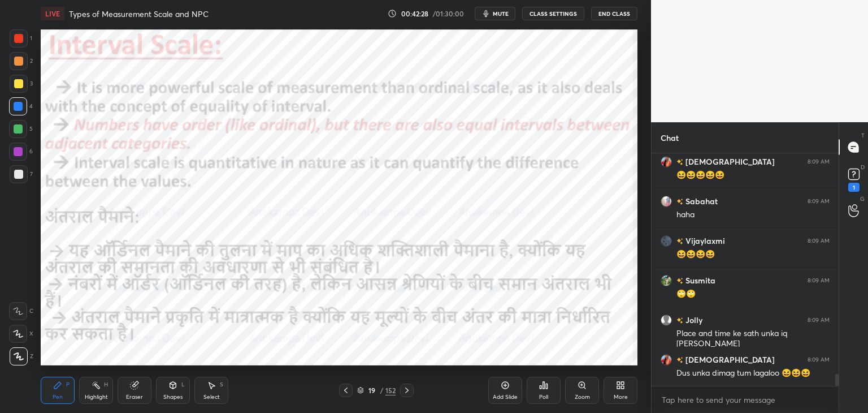
click at [410, 395] on div at bounding box center [407, 390] width 14 height 14
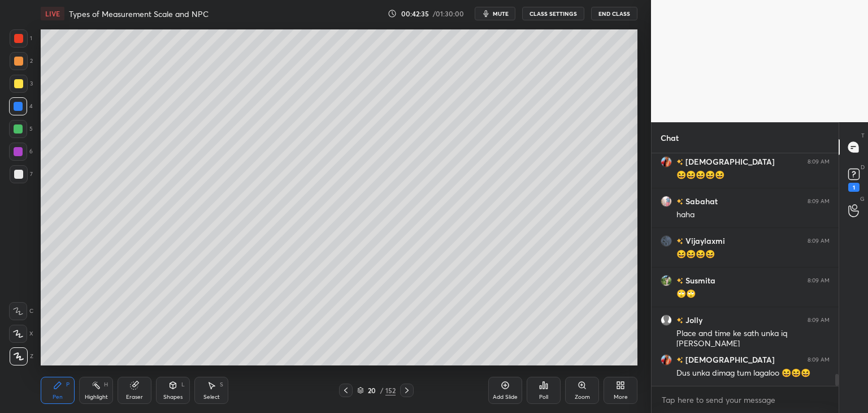
click at [506, 13] on span "mute" at bounding box center [501, 14] width 16 height 8
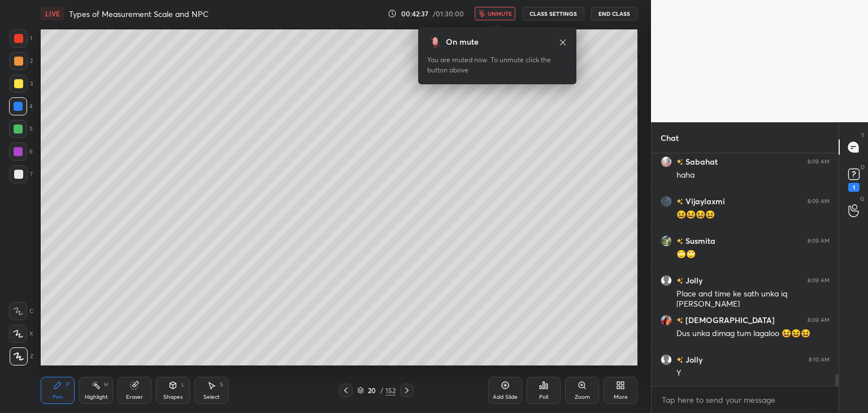
click at [504, 14] on span "unmute" at bounding box center [500, 14] width 24 height 8
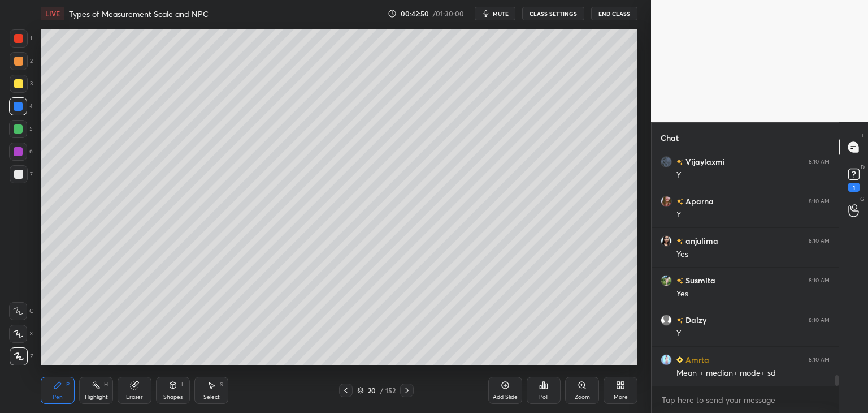
scroll to position [4745, 0]
click at [347, 390] on icon at bounding box center [345, 390] width 9 height 9
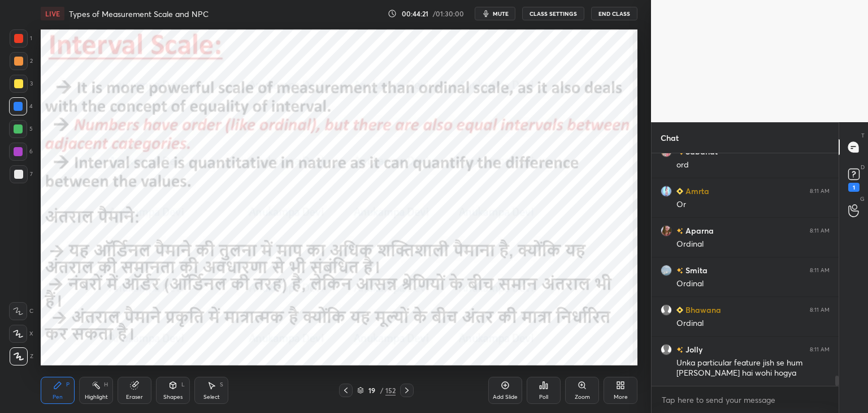
scroll to position [5151, 0]
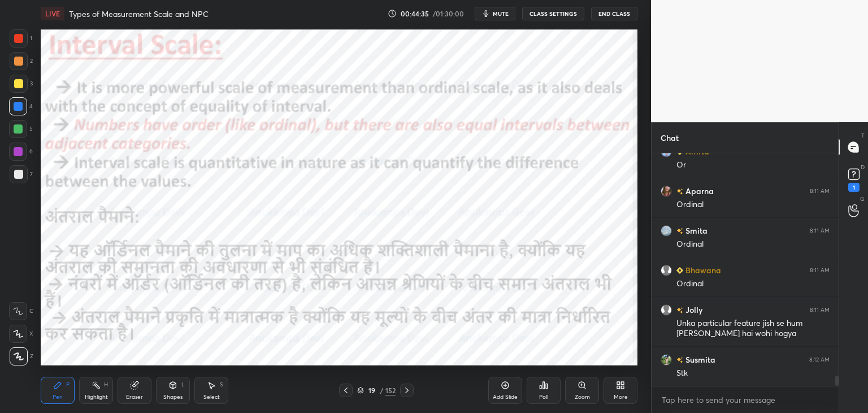
click at [501, 14] on span "mute" at bounding box center [501, 14] width 16 height 8
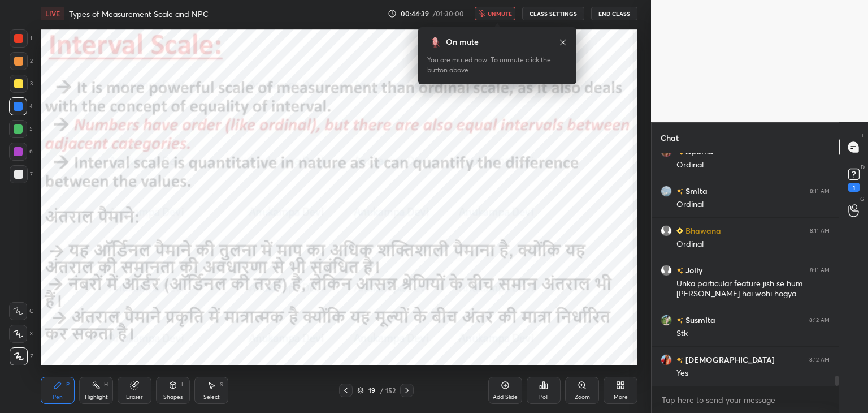
click at [500, 12] on span "unmute" at bounding box center [500, 14] width 24 height 8
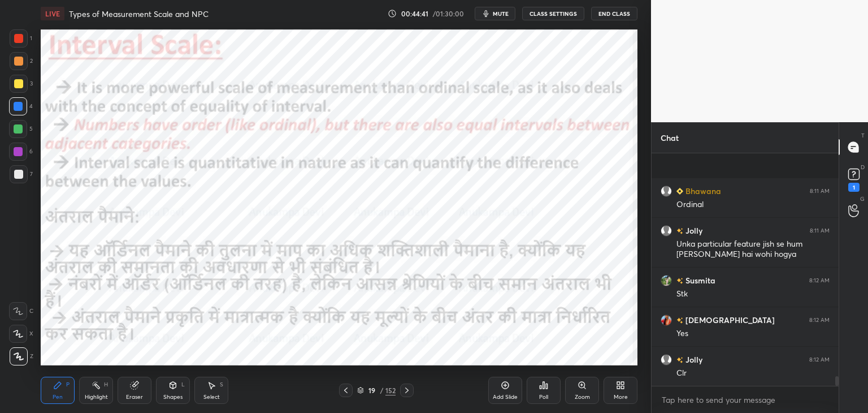
scroll to position [5309, 0]
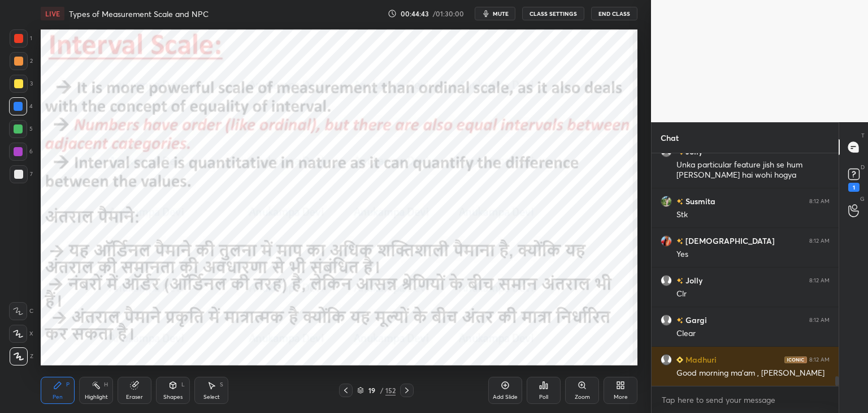
click at [408, 392] on icon at bounding box center [407, 390] width 9 height 9
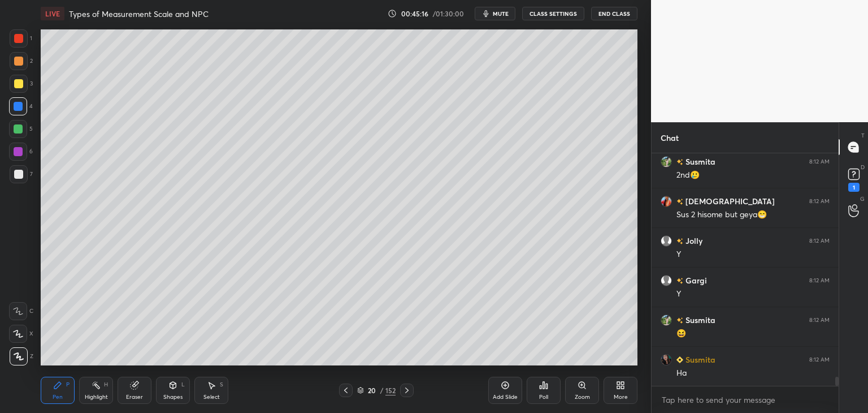
scroll to position [5744, 0]
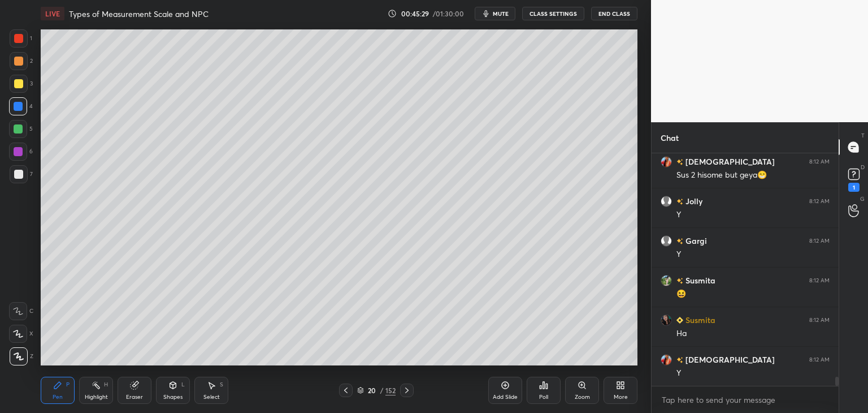
click at [348, 393] on icon at bounding box center [345, 390] width 9 height 9
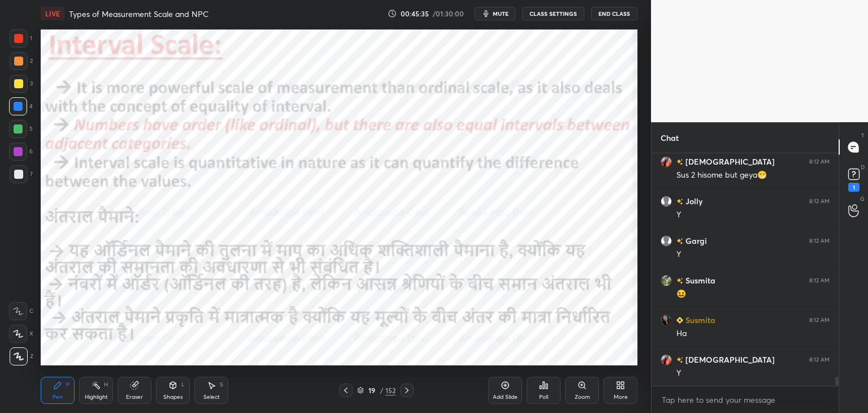
scroll to position [5784, 0]
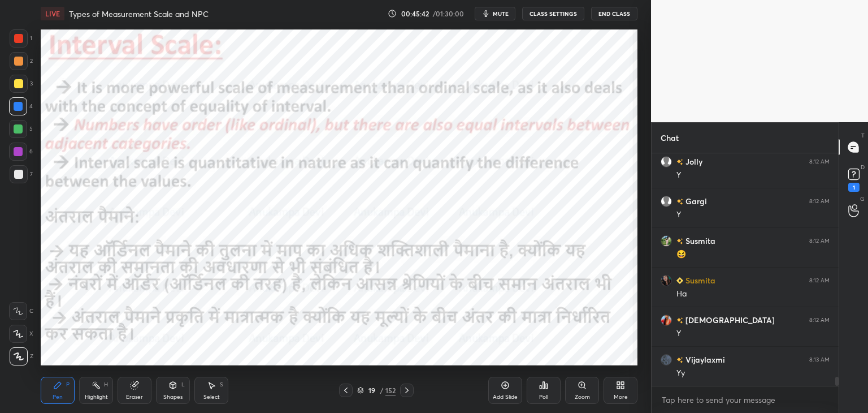
click at [409, 390] on icon at bounding box center [407, 390] width 9 height 9
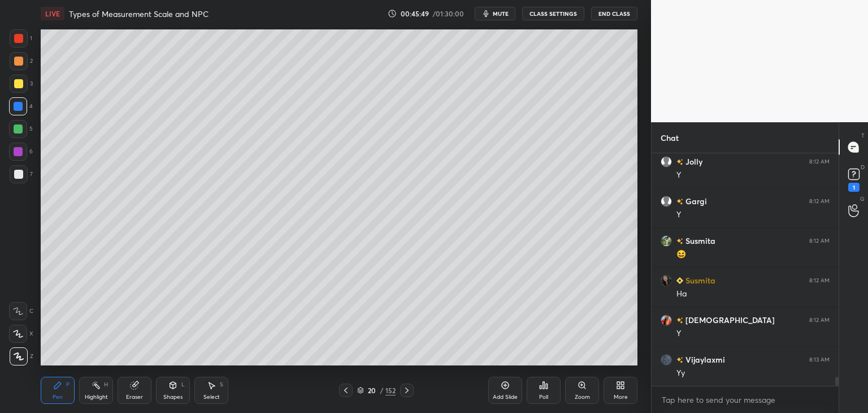
scroll to position [5823, 0]
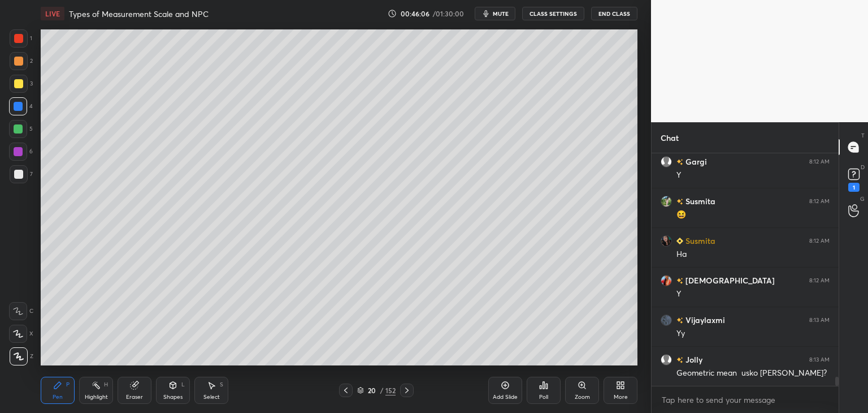
click at [502, 360] on div "LIVE Types of Measurement Scale and NPC 00:46:06 / 01:30:00 mute CLASS SETTINGS…" at bounding box center [339, 206] width 606 height 413
click at [503, 366] on div "LIVE Types of Measurement Scale and NPC 00:46:07 / 01:30:00 mute CLASS SETTINGS…" at bounding box center [339, 206] width 606 height 413
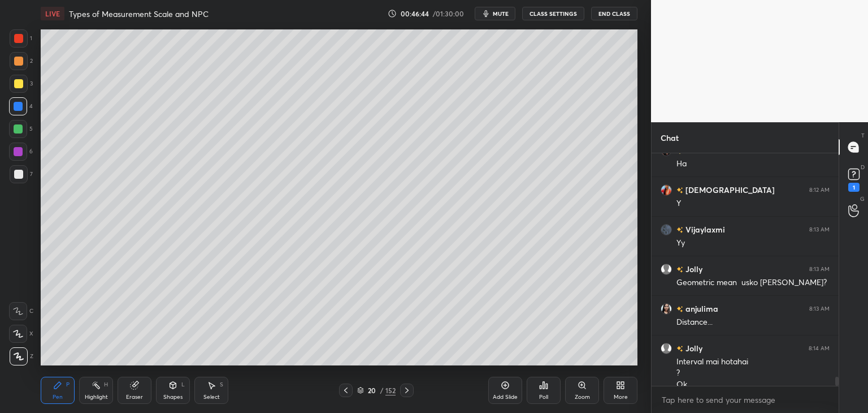
scroll to position [5925, 0]
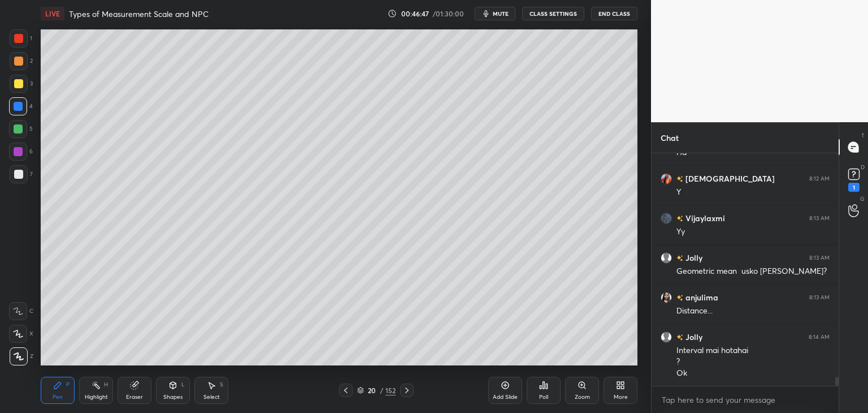
click at [409, 393] on icon at bounding box center [407, 390] width 9 height 9
drag, startPoint x: 405, startPoint y: 393, endPoint x: 401, endPoint y: 386, distance: 8.2
click at [405, 394] on icon at bounding box center [407, 390] width 9 height 9
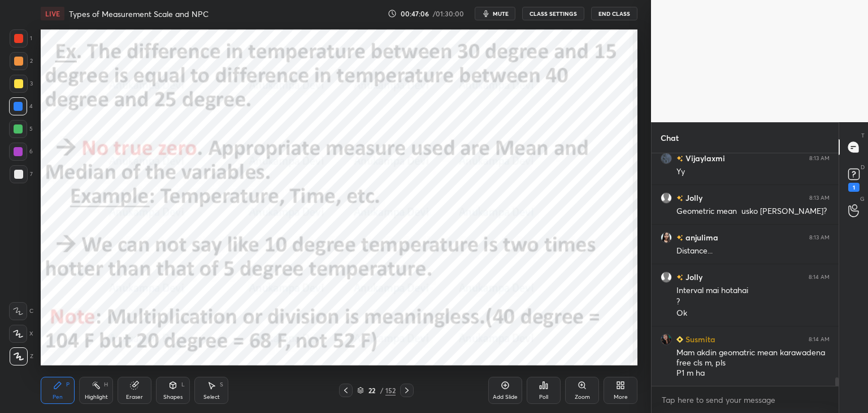
scroll to position [5996, 0]
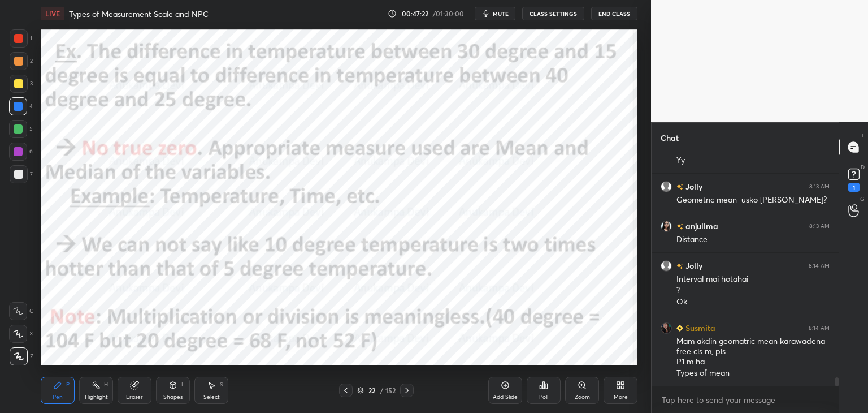
click at [345, 394] on icon at bounding box center [345, 390] width 9 height 9
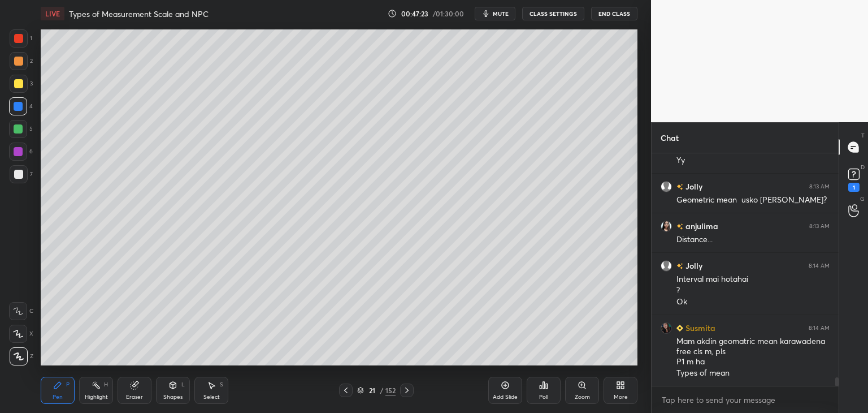
click at [346, 392] on icon at bounding box center [345, 390] width 9 height 9
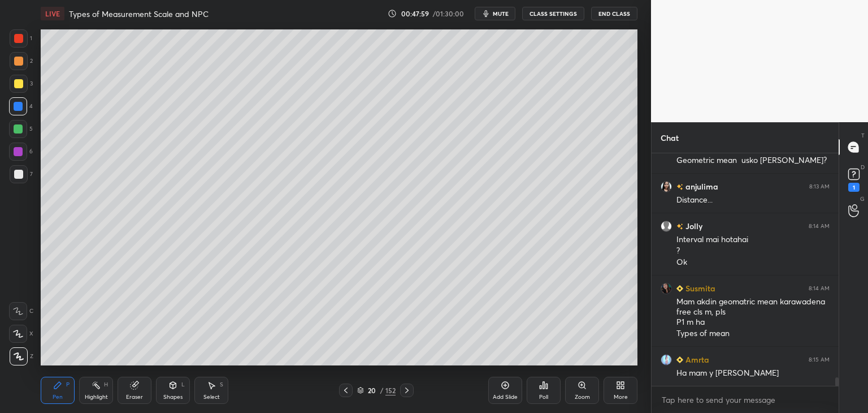
click at [407, 392] on icon at bounding box center [407, 390] width 9 height 9
click at [408, 392] on icon at bounding box center [407, 390] width 9 height 9
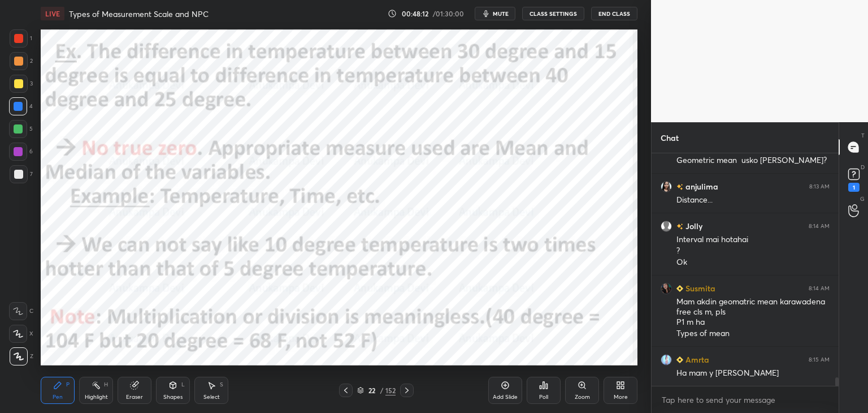
drag, startPoint x: 504, startPoint y: 384, endPoint x: 492, endPoint y: 367, distance: 21.5
click at [503, 384] on icon at bounding box center [505, 384] width 9 height 9
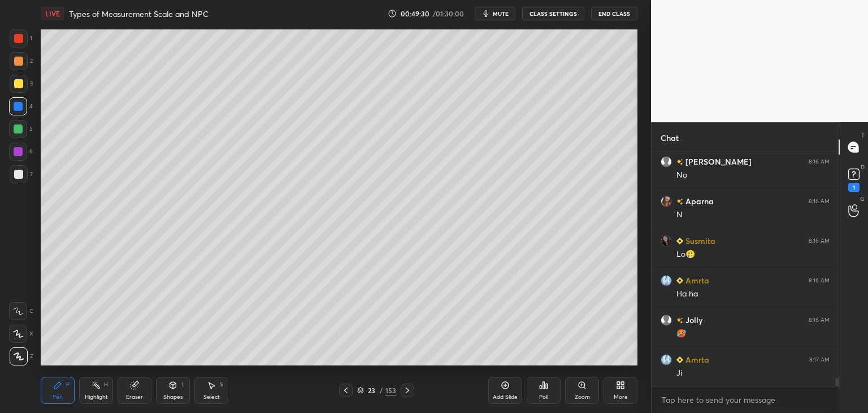
scroll to position [6630, 0]
click at [341, 388] on icon at bounding box center [345, 390] width 9 height 9
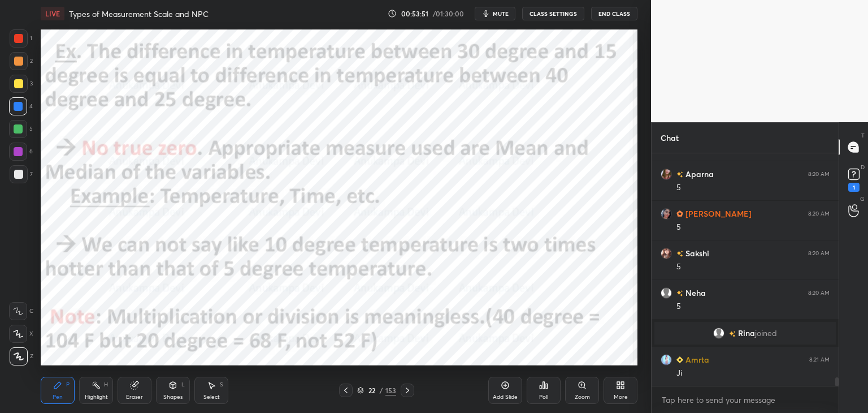
scroll to position [6193, 0]
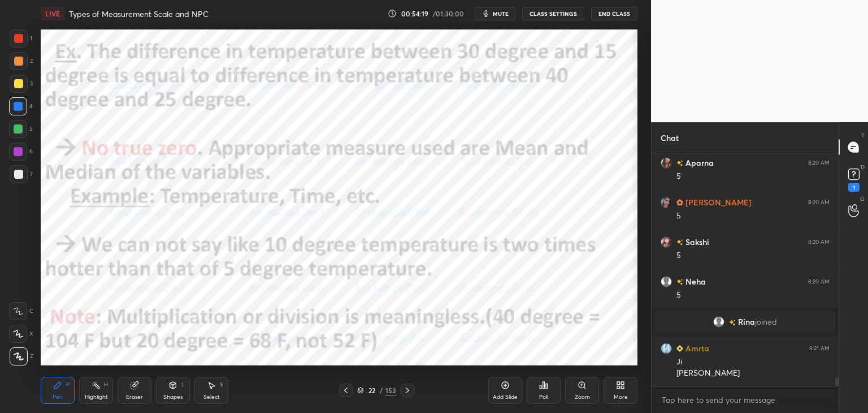
click at [407, 390] on icon at bounding box center [407, 390] width 9 height 9
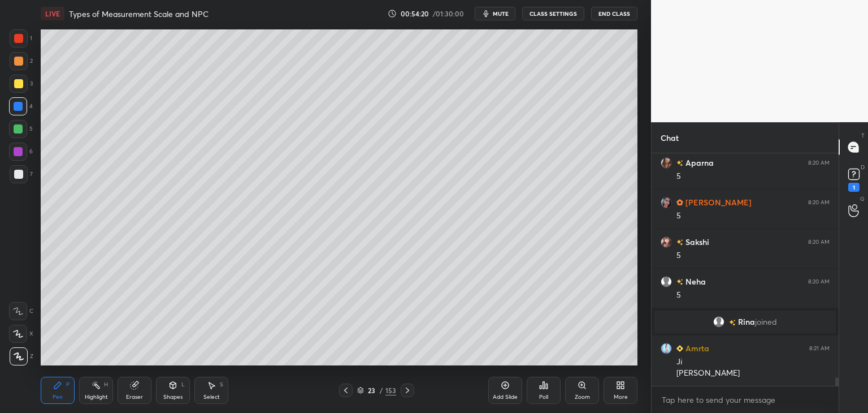
click at [407, 392] on icon at bounding box center [407, 390] width 9 height 9
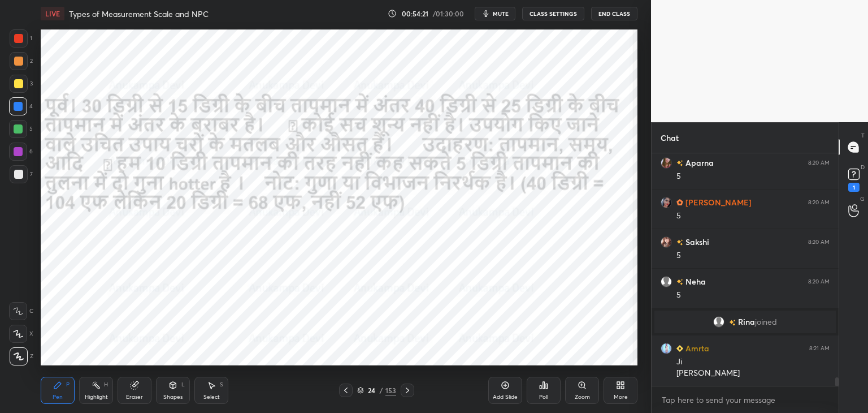
click at [408, 392] on icon at bounding box center [407, 390] width 9 height 9
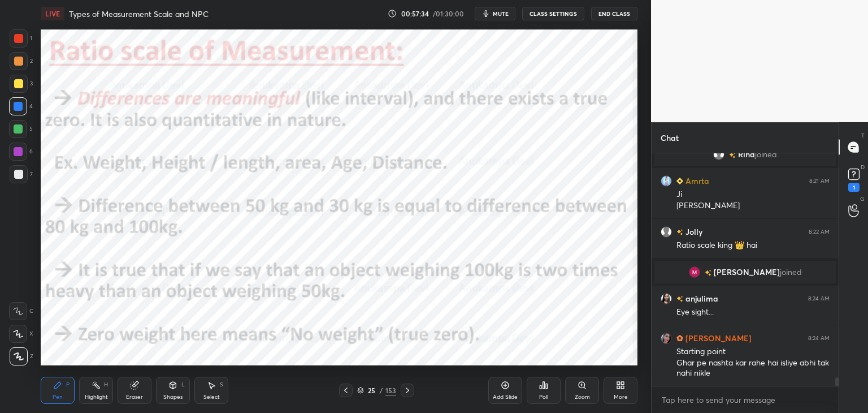
scroll to position [6366, 0]
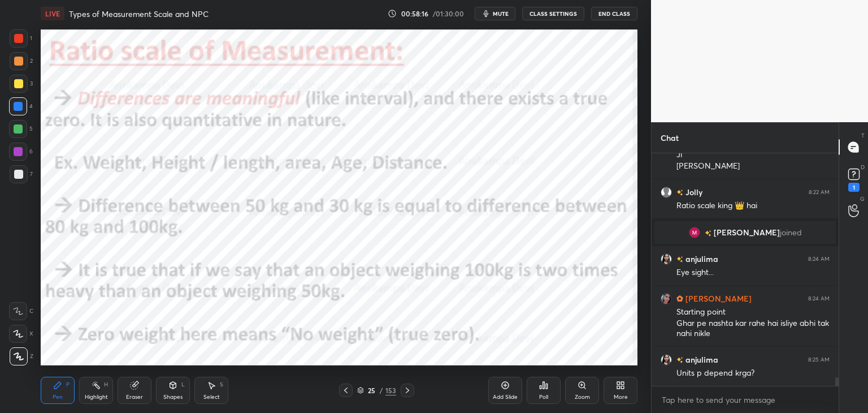
click at [497, 18] on button "mute" at bounding box center [495, 14] width 41 height 14
click at [499, 16] on span "unmute" at bounding box center [500, 14] width 24 height 8
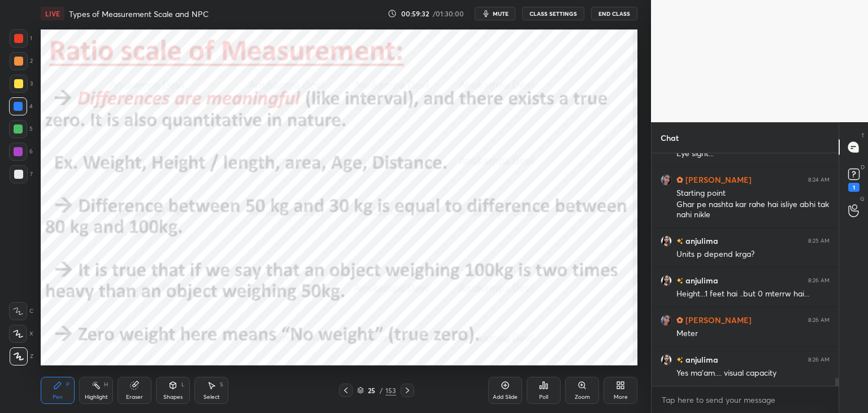
scroll to position [6535, 0]
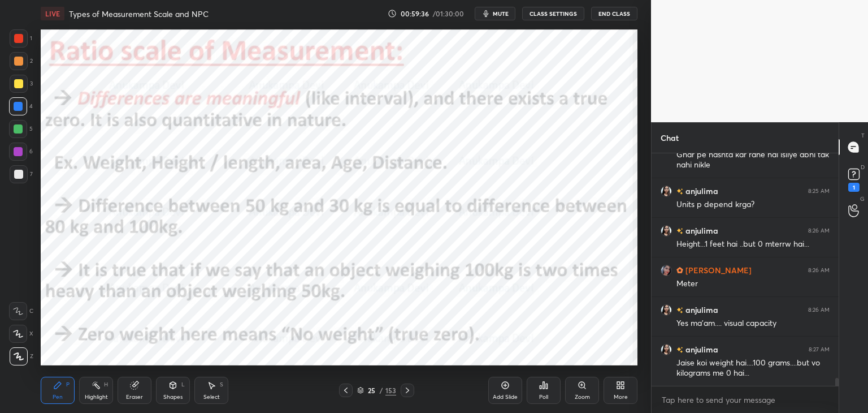
drag, startPoint x: 507, startPoint y: 383, endPoint x: 493, endPoint y: 370, distance: 19.2
click at [507, 382] on icon at bounding box center [505, 384] width 9 height 9
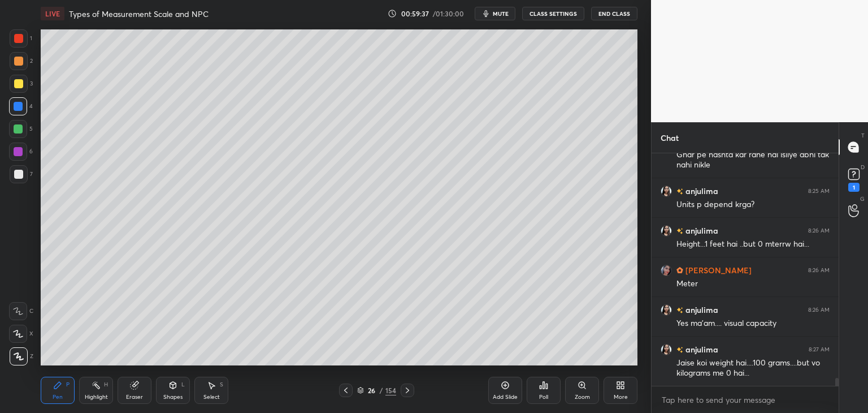
click at [21, 89] on div at bounding box center [19, 84] width 18 height 18
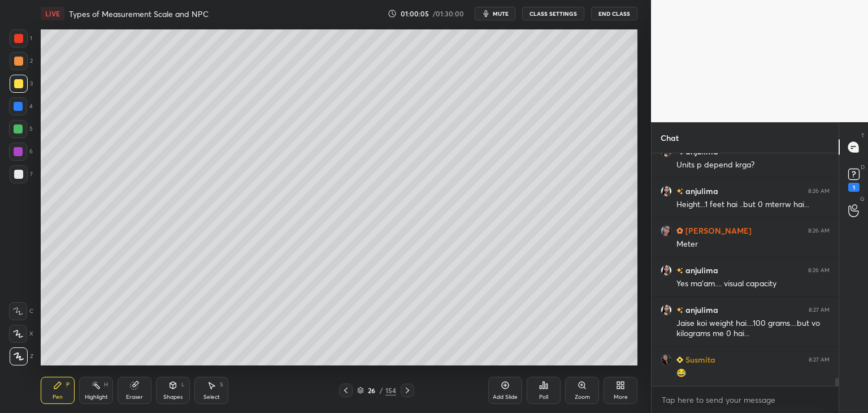
click at [20, 153] on div at bounding box center [18, 151] width 9 height 9
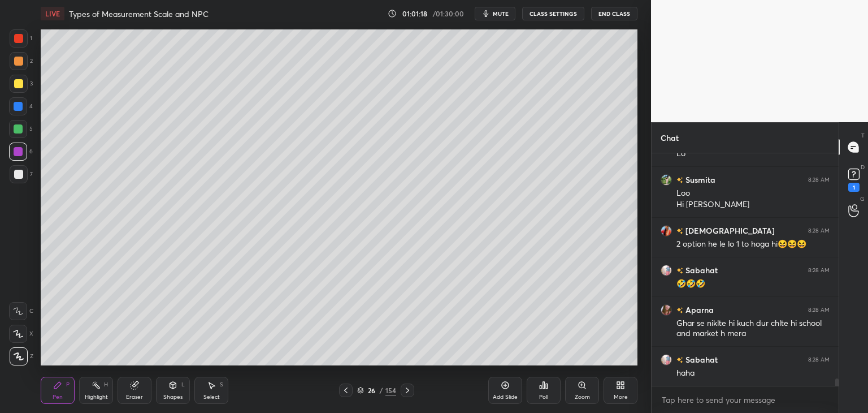
scroll to position [7348, 0]
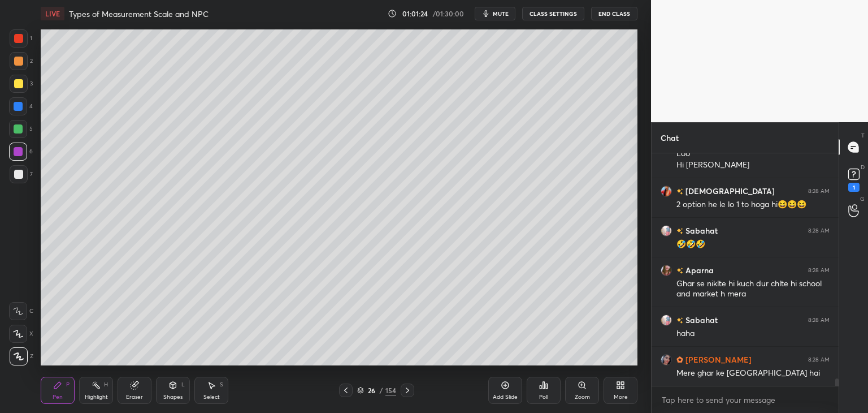
click at [504, 12] on span "mute" at bounding box center [501, 14] width 16 height 8
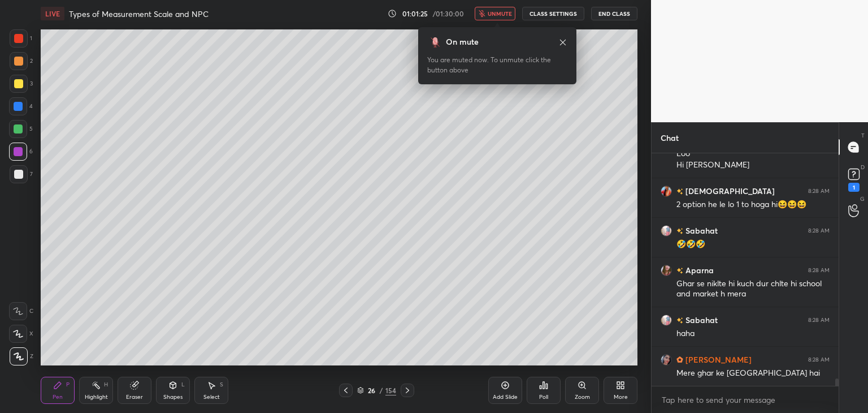
click at [505, 16] on span "unmute" at bounding box center [500, 14] width 24 height 8
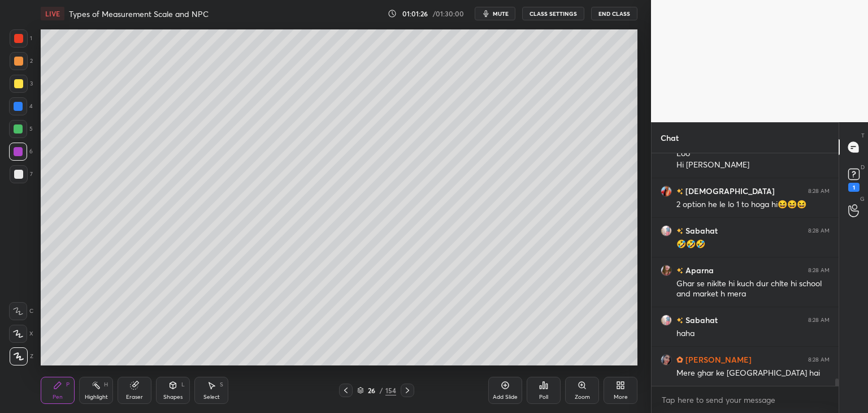
click at [345, 392] on icon at bounding box center [345, 390] width 9 height 9
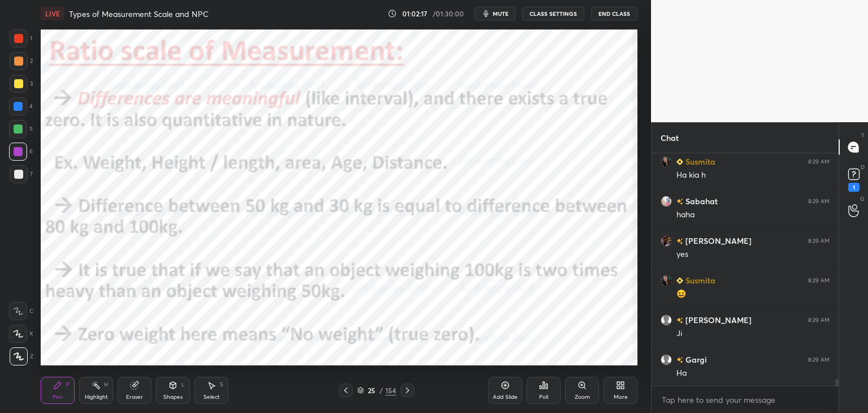
scroll to position [7833, 0]
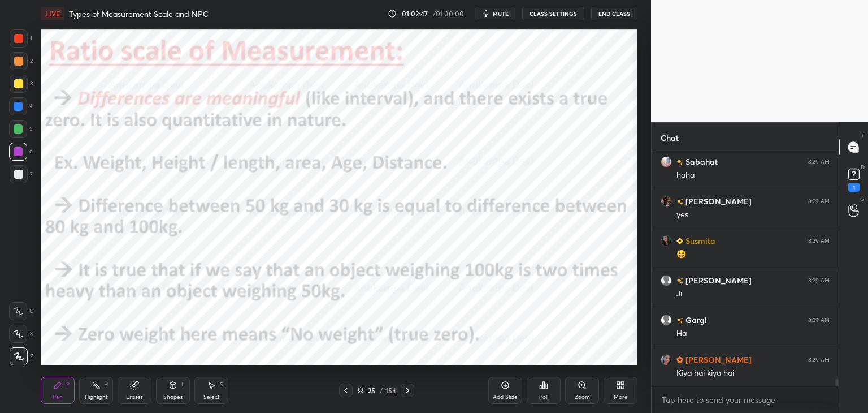
click at [408, 392] on icon at bounding box center [407, 390] width 9 height 9
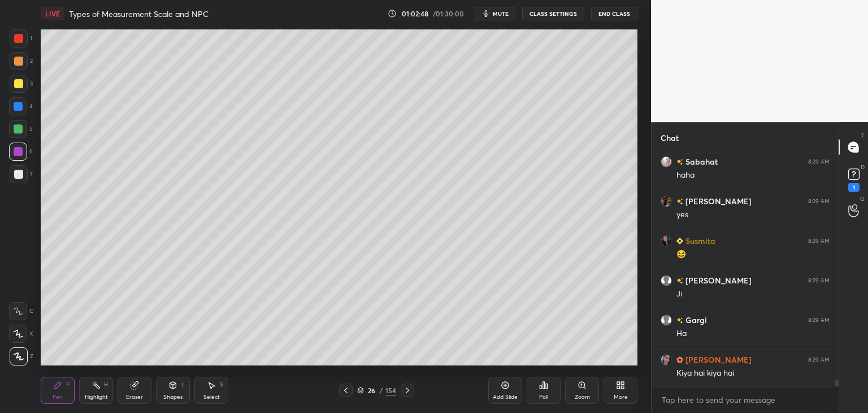
click at [409, 391] on icon at bounding box center [407, 390] width 9 height 9
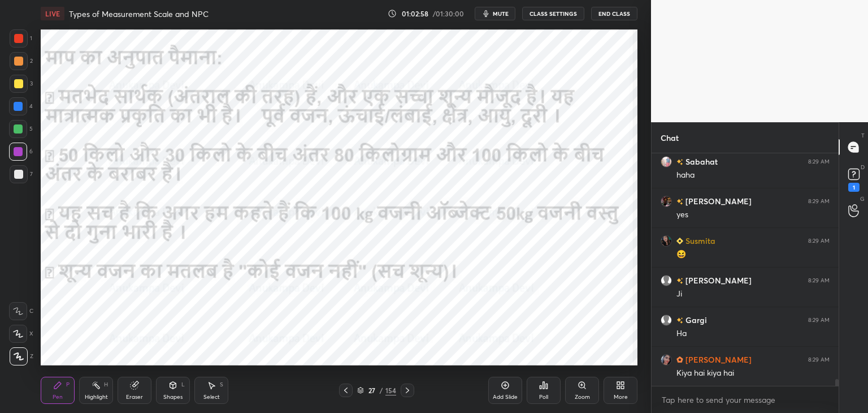
click at [406, 391] on icon at bounding box center [407, 390] width 9 height 9
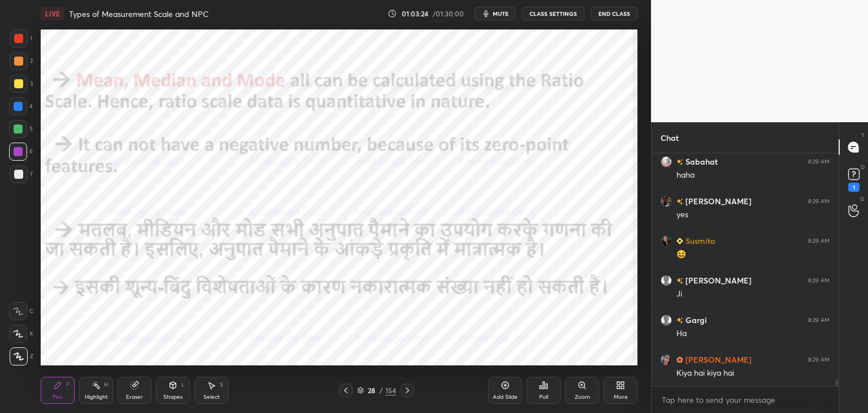
scroll to position [7872, 0]
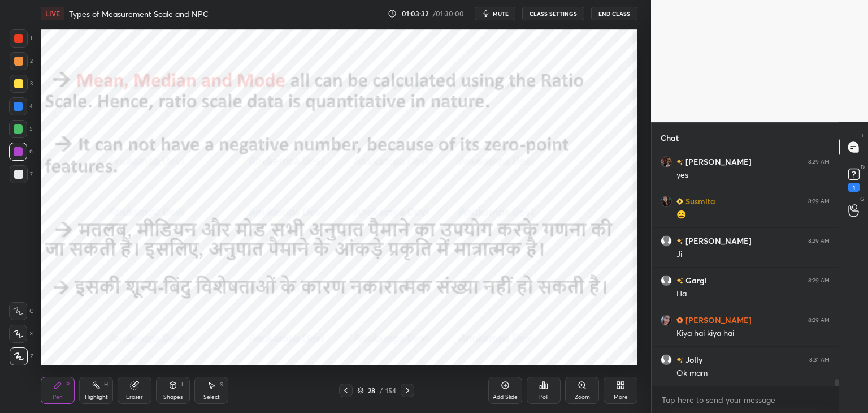
drag, startPoint x: 142, startPoint y: 396, endPoint x: 136, endPoint y: 379, distance: 18.3
click at [142, 396] on div "Eraser" at bounding box center [135, 390] width 34 height 27
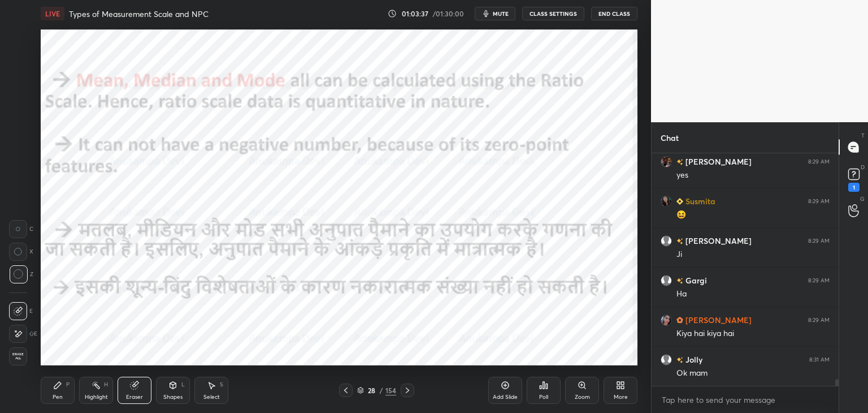
click at [52, 397] on div "Pen P" at bounding box center [58, 390] width 34 height 27
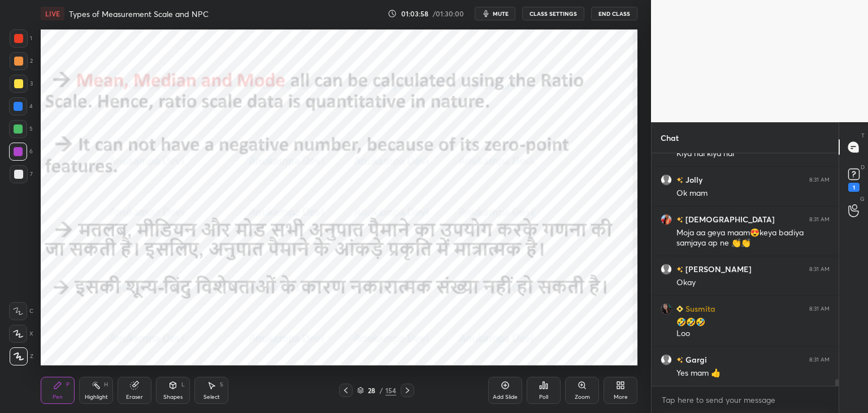
scroll to position [8092, 0]
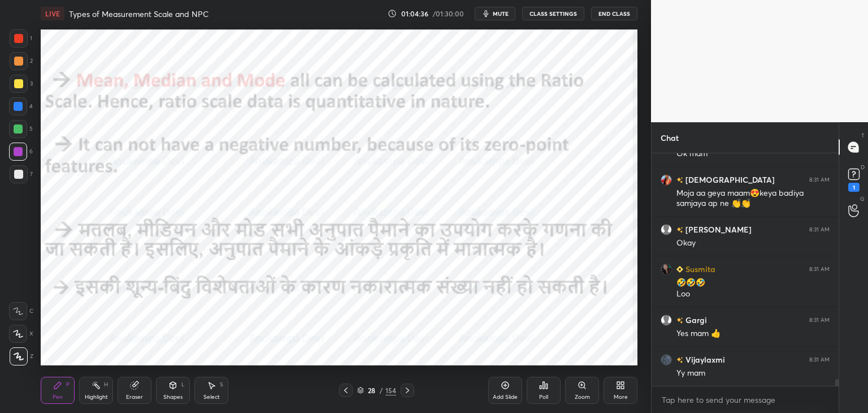
click at [347, 394] on icon at bounding box center [345, 390] width 9 height 9
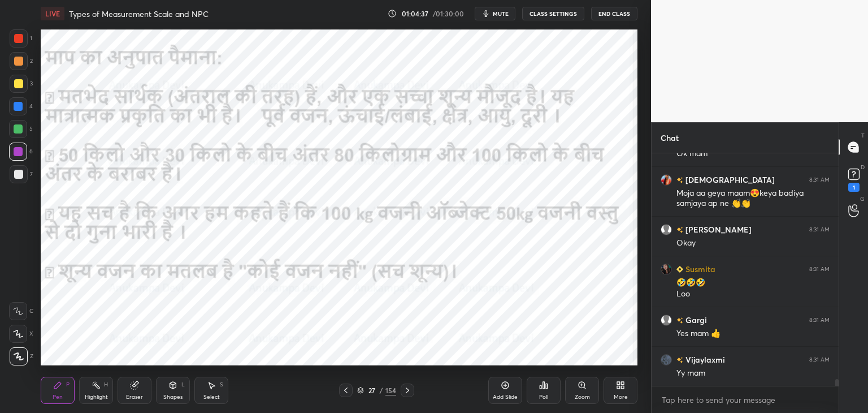
click at [346, 394] on icon at bounding box center [345, 390] width 9 height 9
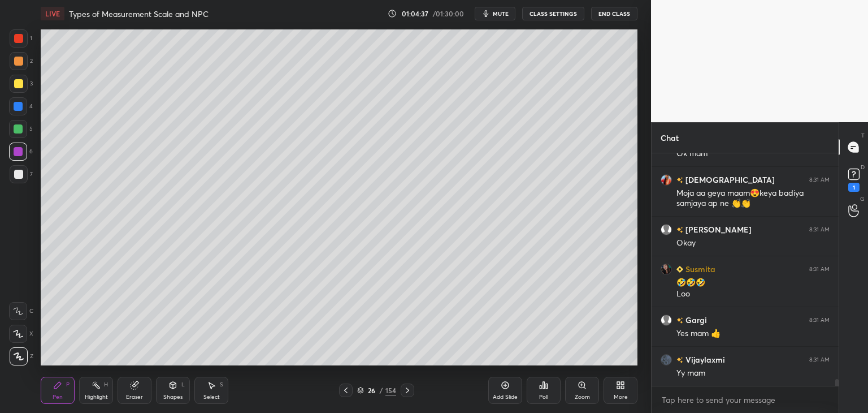
click at [346, 394] on icon at bounding box center [345, 390] width 9 height 9
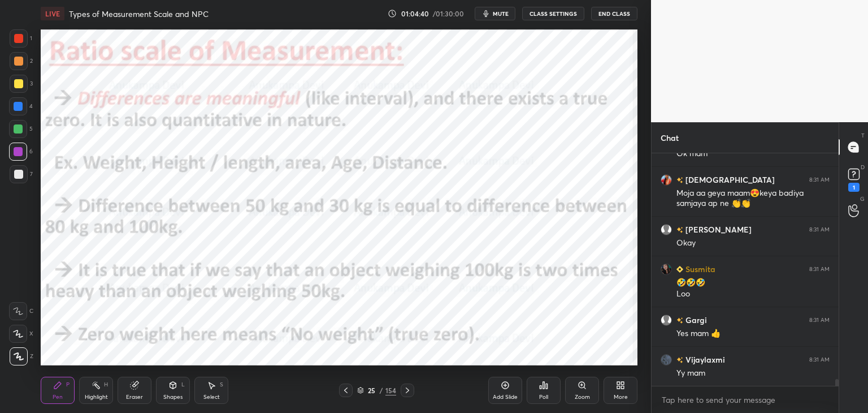
scroll to position [8131, 0]
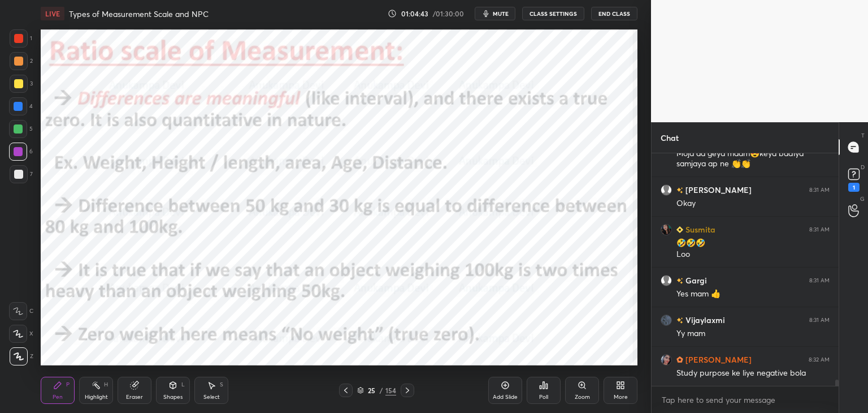
click at [361, 392] on icon at bounding box center [360, 390] width 7 height 7
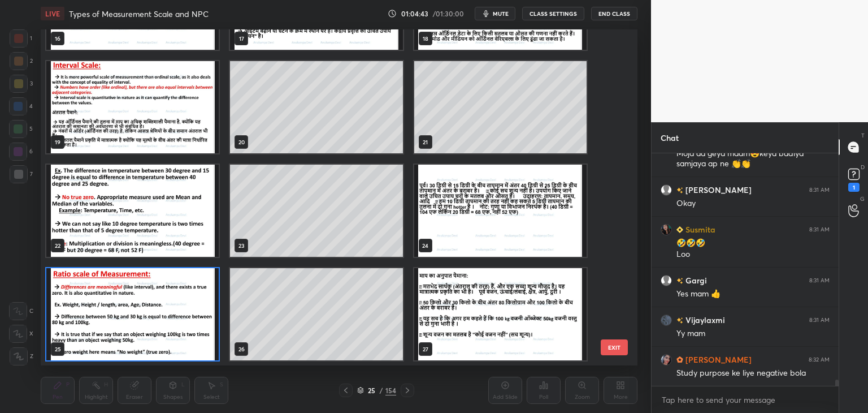
scroll to position [332, 591]
click at [188, 335] on img "grid" at bounding box center [132, 314] width 172 height 92
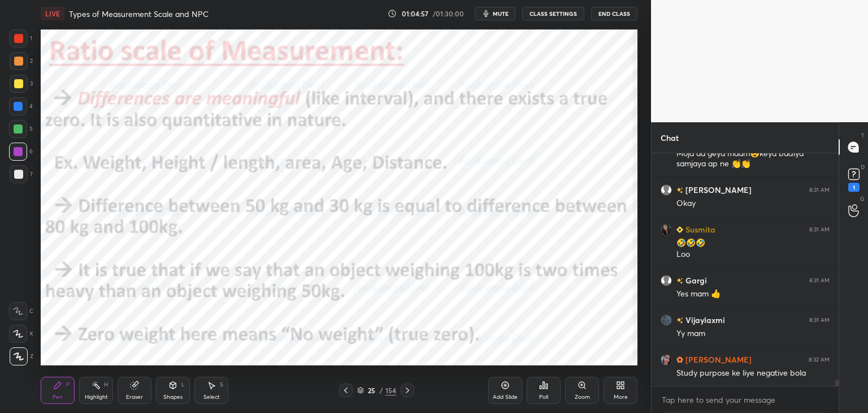
click at [505, 386] on icon at bounding box center [505, 384] width 3 height 3
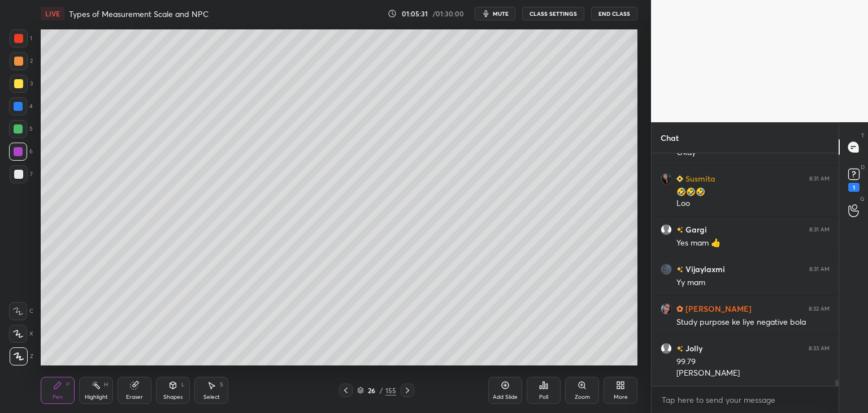
scroll to position [8283, 0]
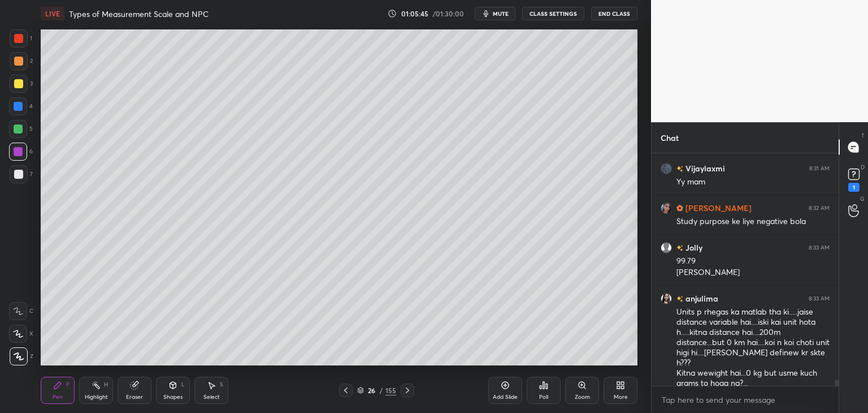
click at [494, 15] on button "mute" at bounding box center [495, 14] width 41 height 14
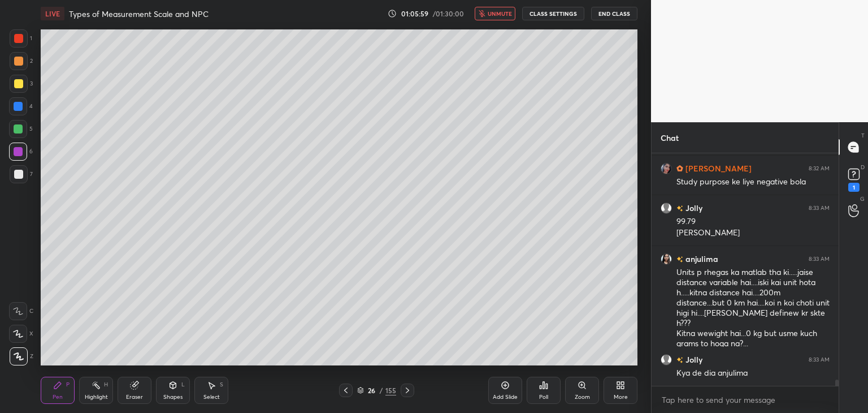
scroll to position [8362, 0]
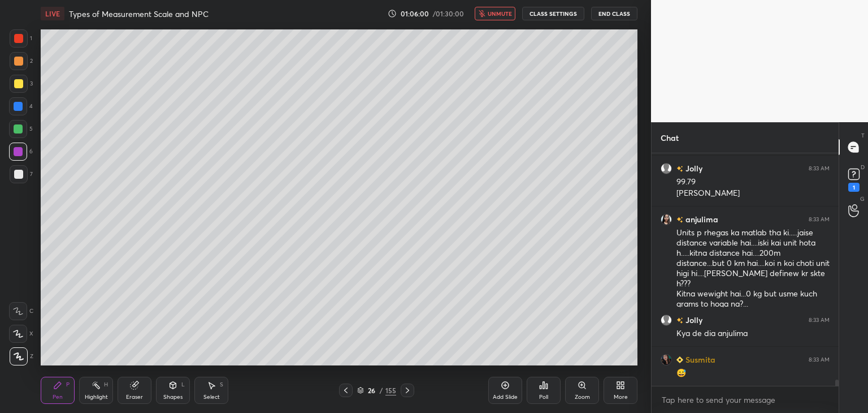
click at [506, 14] on span "unmute" at bounding box center [500, 14] width 24 height 8
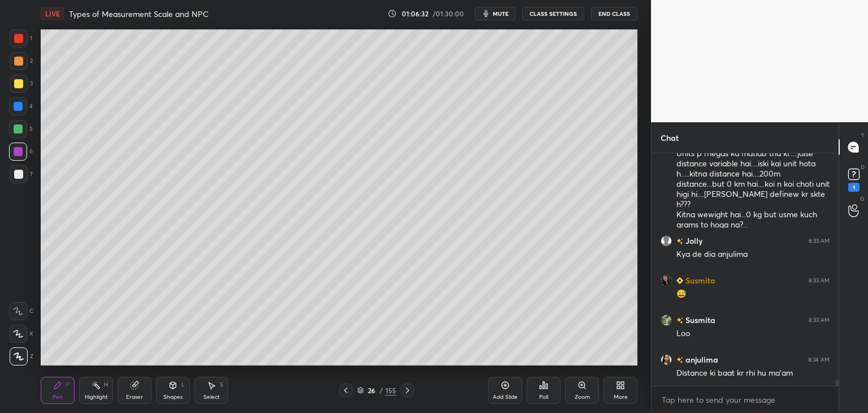
scroll to position [8481, 0]
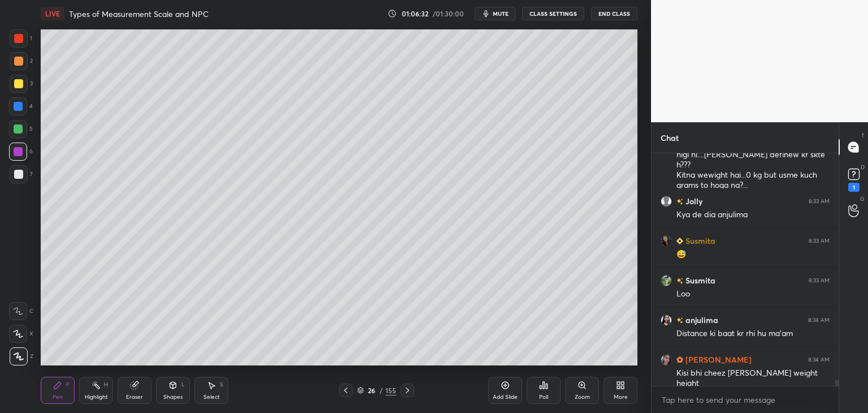
click at [837, 383] on div at bounding box center [837, 383] width 3 height 9
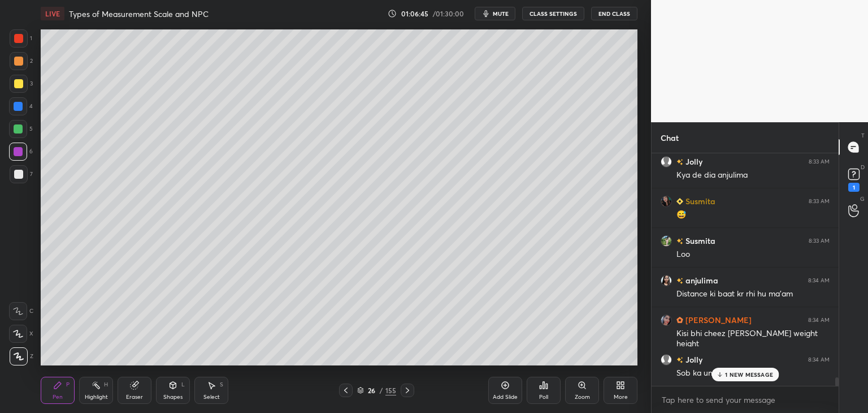
scroll to position [8599, 0]
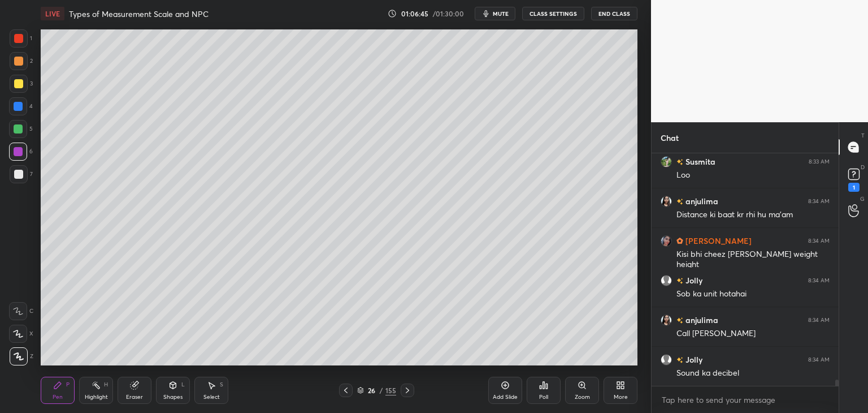
drag, startPoint x: 837, startPoint y: 383, endPoint x: 835, endPoint y: 401, distance: 18.2
click at [836, 401] on div "[PERSON_NAME] 8:33 AM 😅 [PERSON_NAME] 8:33 AM Loo anjulima 8:34 AM Distance ki …" at bounding box center [745, 283] width 187 height 260
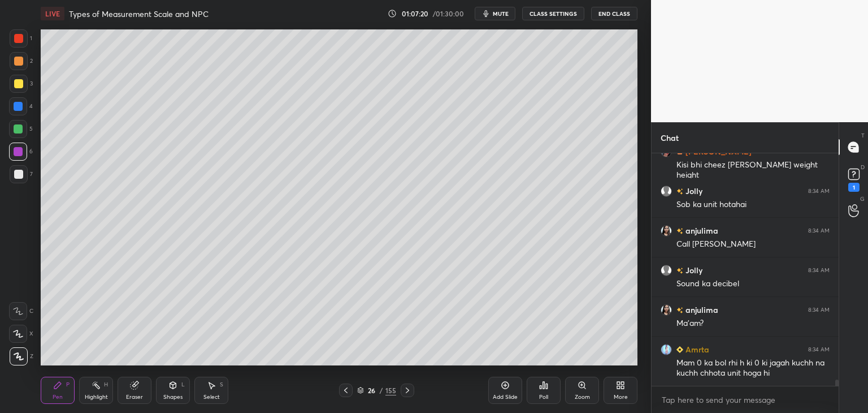
scroll to position [8749, 0]
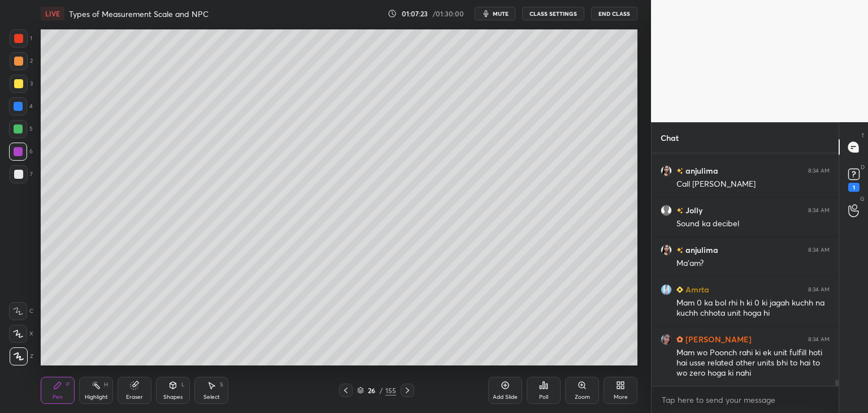
drag, startPoint x: 126, startPoint y: 407, endPoint x: 126, endPoint y: 396, distance: 10.8
click at [125, 407] on div "Pen P Highlight H Eraser Shapes L Select S 26 / 155 Add Slide Poll Zoom More" at bounding box center [339, 389] width 597 height 45
drag, startPoint x: 133, startPoint y: 396, endPoint x: 135, endPoint y: 388, distance: 8.6
click at [133, 396] on div "Eraser" at bounding box center [134, 397] width 17 height 6
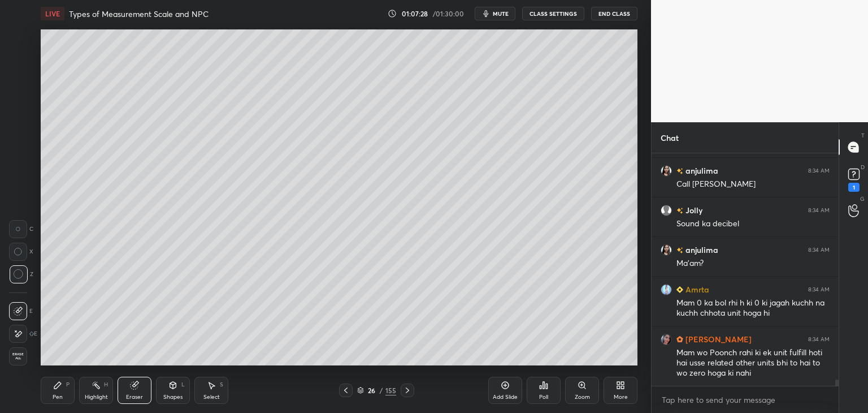
drag, startPoint x: 54, startPoint y: 395, endPoint x: 58, endPoint y: 374, distance: 21.8
click at [54, 395] on div "Pen" at bounding box center [58, 397] width 10 height 6
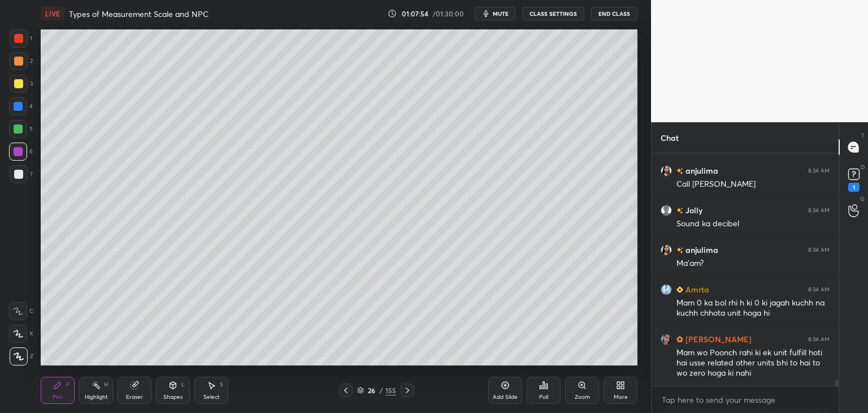
drag, startPoint x: 838, startPoint y: 384, endPoint x: 816, endPoint y: 394, distance: 24.1
click at [838, 396] on div "[PERSON_NAME] 8:34 AM Kisi bhi cheez [PERSON_NAME] weight height Jolly 8:34 AM …" at bounding box center [745, 283] width 187 height 260
click at [360, 391] on icon at bounding box center [360, 390] width 7 height 7
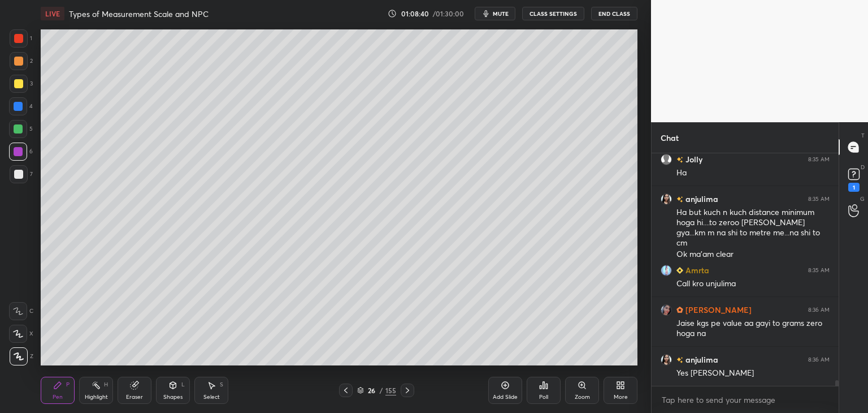
scroll to position [9028, 0]
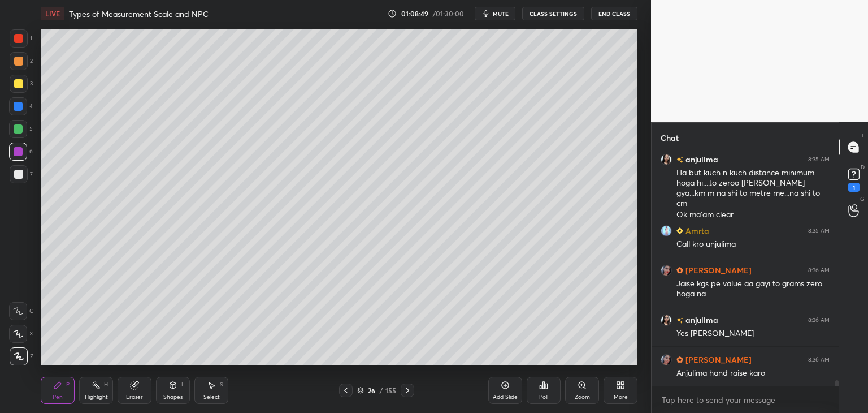
click at [357, 394] on icon at bounding box center [360, 390] width 7 height 7
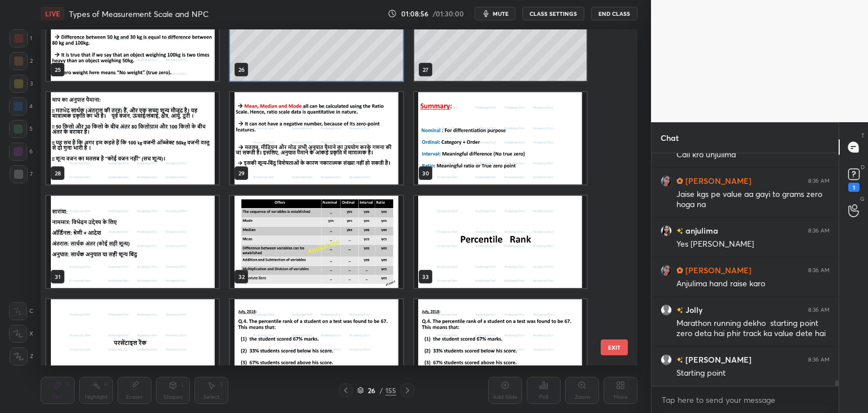
scroll to position [9157, 0]
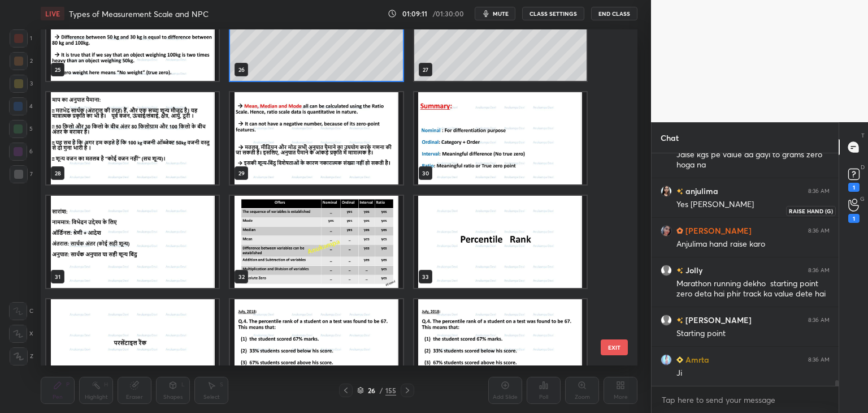
click at [854, 207] on icon at bounding box center [854, 204] width 11 height 13
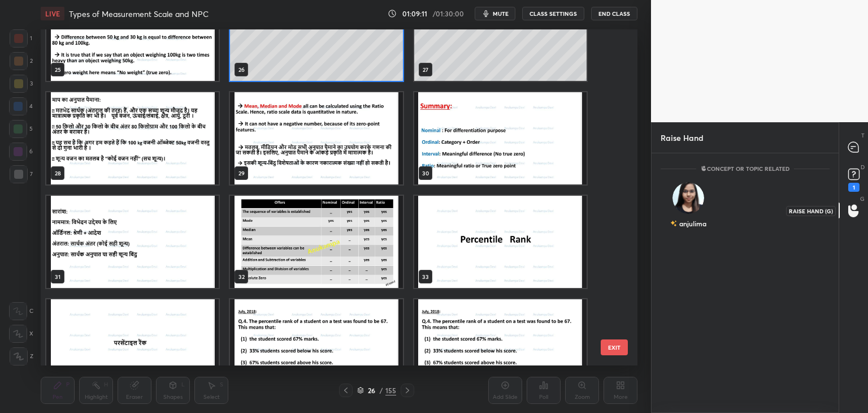
scroll to position [3, 3]
click at [854, 150] on icon at bounding box center [854, 147] width 10 height 10
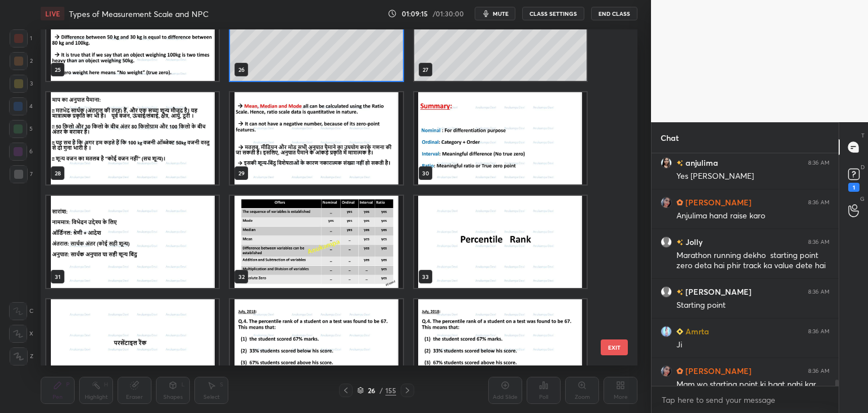
scroll to position [9459, 0]
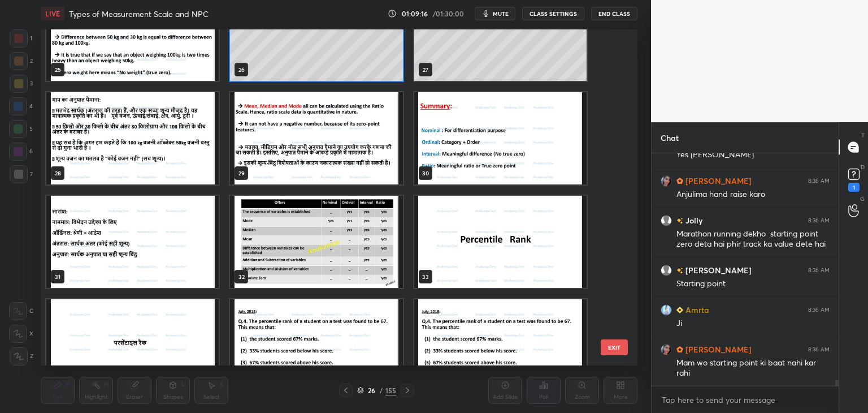
drag, startPoint x: 837, startPoint y: 383, endPoint x: 839, endPoint y: 394, distance: 11.0
click at [839, 394] on div "Chat [PERSON_NAME] 8:36 AM Jaise kgs pe value aa gayi to grams zero hoga na anj…" at bounding box center [759, 267] width 217 height 291
click at [854, 210] on icon at bounding box center [854, 210] width 11 height 13
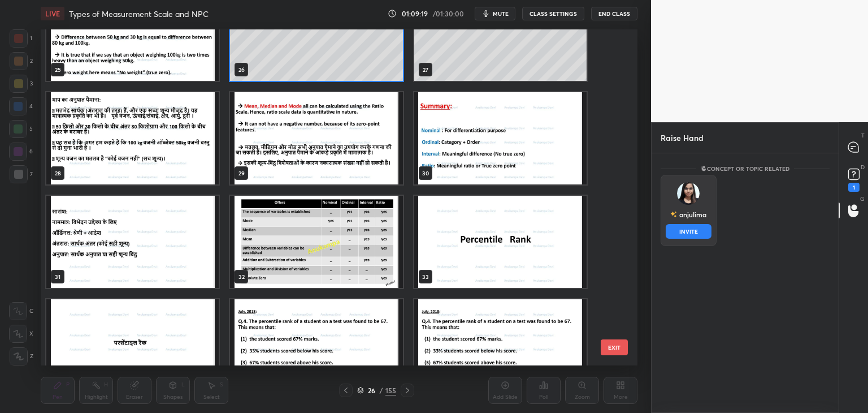
click at [693, 224] on div "anjulima INVITE" at bounding box center [689, 210] width 56 height 71
click at [698, 231] on button "INVITE" at bounding box center [689, 231] width 46 height 15
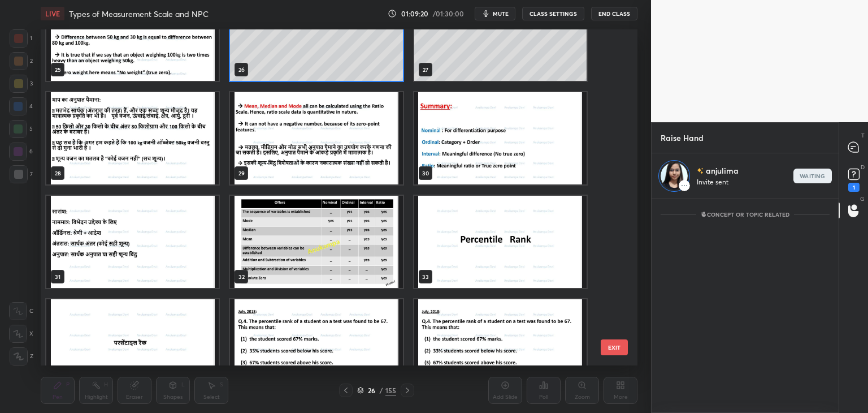
scroll to position [4, 3]
click at [824, 148] on div "Raise Hand" at bounding box center [745, 137] width 187 height 31
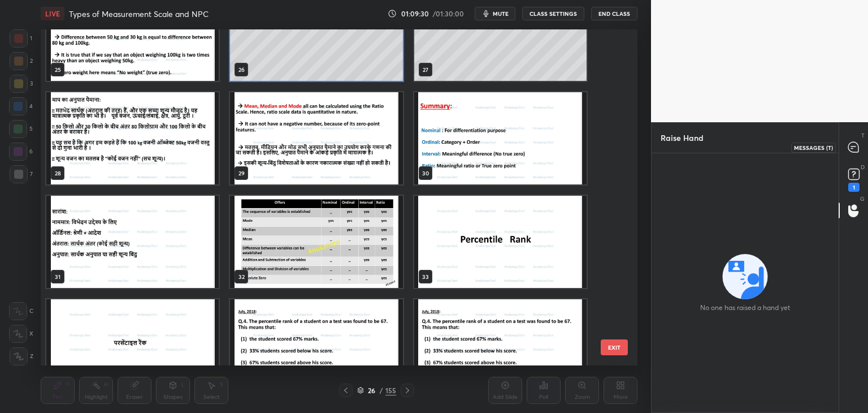
drag, startPoint x: 854, startPoint y: 145, endPoint x: 837, endPoint y: 152, distance: 18.1
click at [854, 146] on icon at bounding box center [854, 147] width 12 height 12
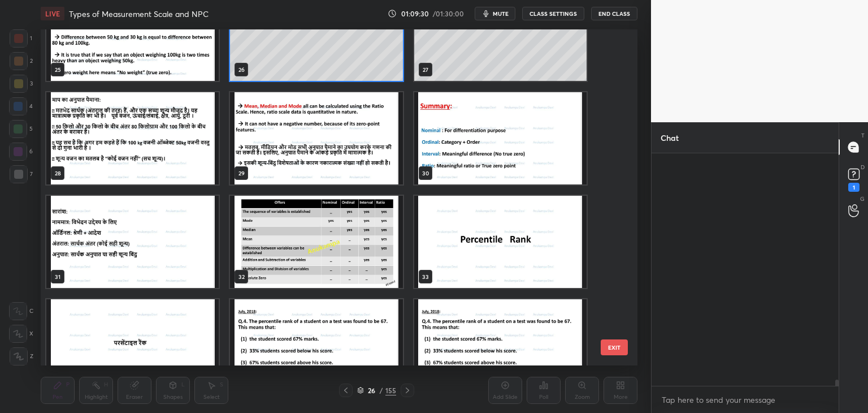
scroll to position [229, 184]
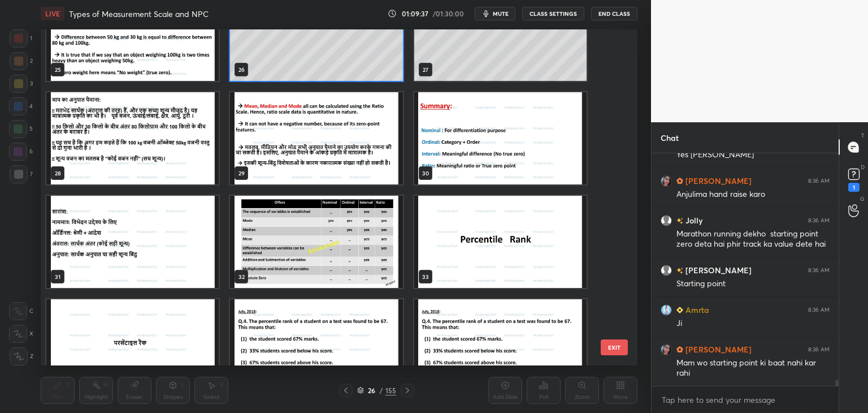
click at [314, 146] on img "grid" at bounding box center [316, 138] width 172 height 92
click at [315, 145] on img "grid" at bounding box center [316, 138] width 172 height 92
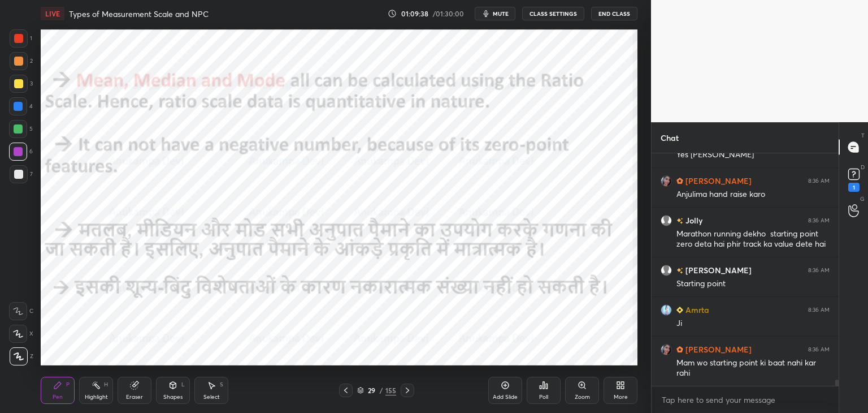
click at [315, 145] on img "grid" at bounding box center [316, 138] width 172 height 92
drag, startPoint x: 405, startPoint y: 391, endPoint x: 408, endPoint y: 371, distance: 20.0
click at [405, 391] on icon at bounding box center [407, 390] width 9 height 9
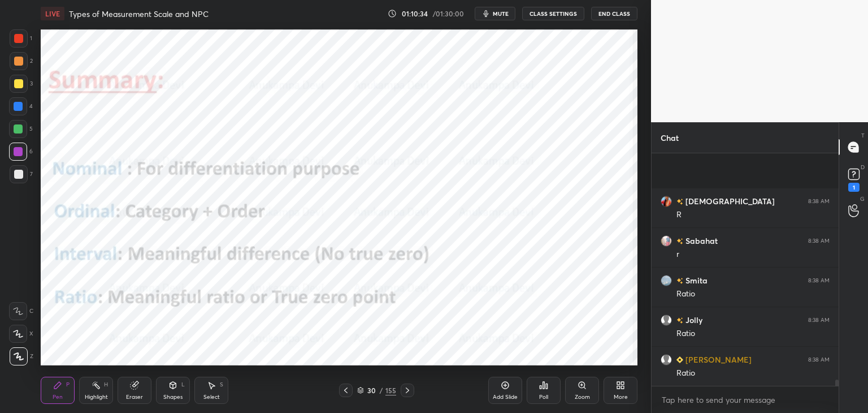
scroll to position [8643, 0]
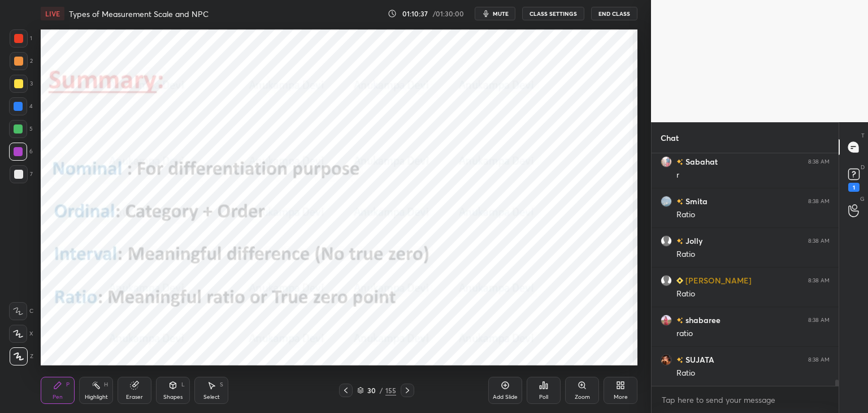
drag, startPoint x: 359, startPoint y: 391, endPoint x: 362, endPoint y: 384, distance: 7.3
click at [360, 390] on icon at bounding box center [360, 390] width 7 height 7
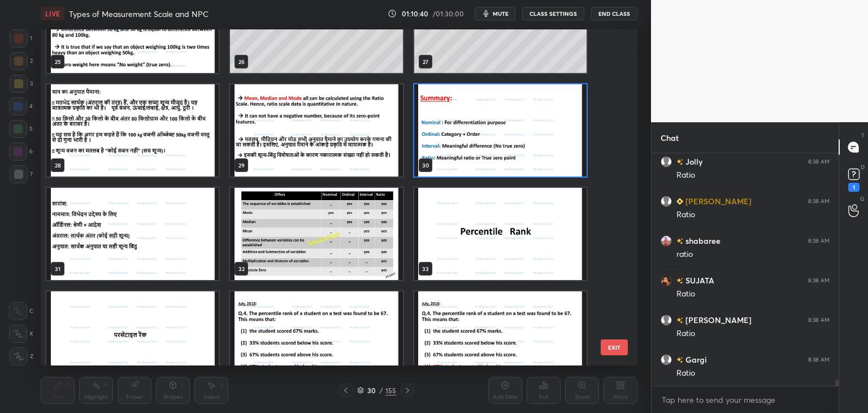
scroll to position [890, 0]
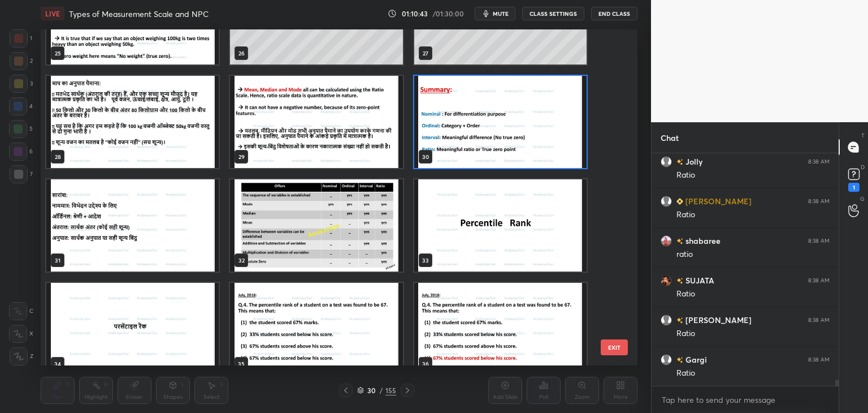
click at [160, 241] on img "grid" at bounding box center [132, 225] width 172 height 92
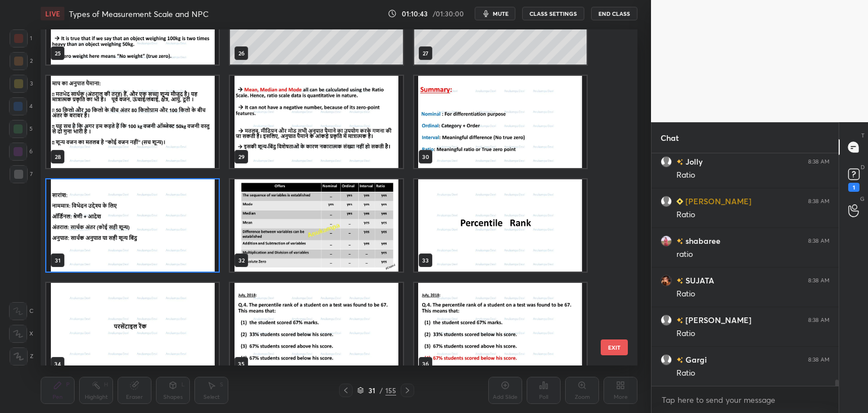
click at [160, 240] on img "grid" at bounding box center [132, 225] width 172 height 92
click at [160, 241] on img "grid" at bounding box center [132, 225] width 172 height 92
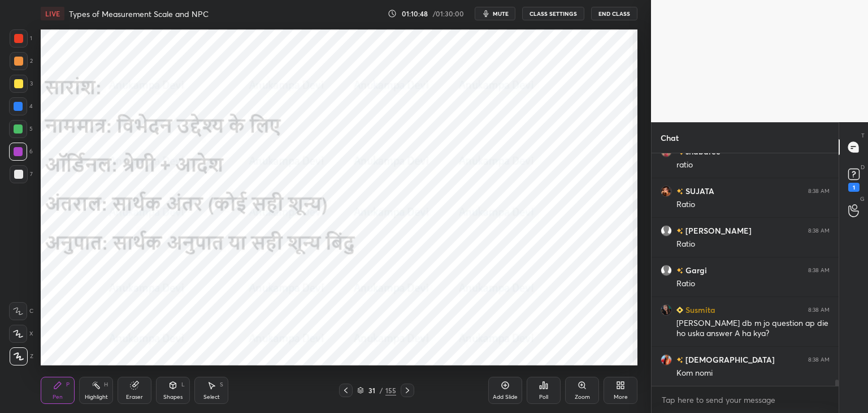
scroll to position [8852, 0]
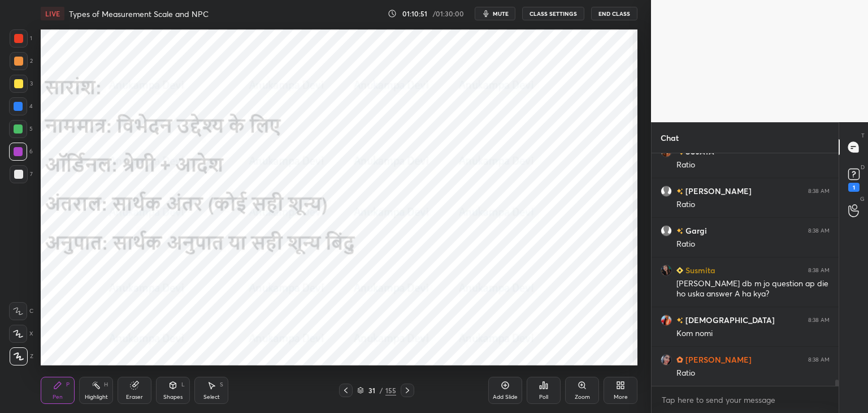
drag, startPoint x: 358, startPoint y: 391, endPoint x: 381, endPoint y: 365, distance: 34.4
click at [358, 390] on icon at bounding box center [360, 390] width 7 height 7
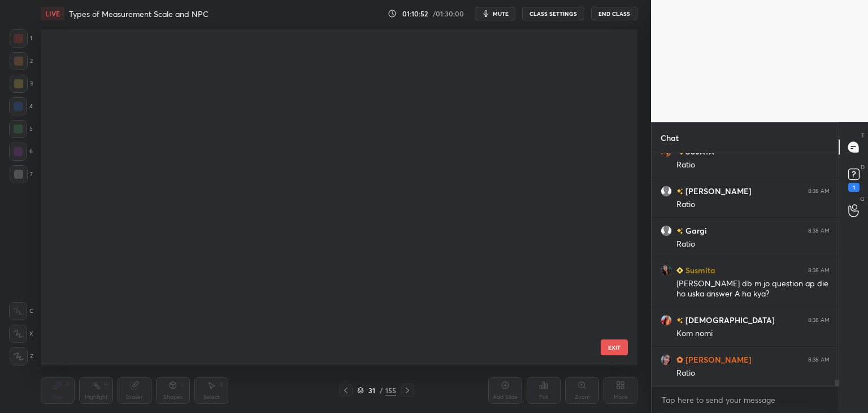
scroll to position [332, 591]
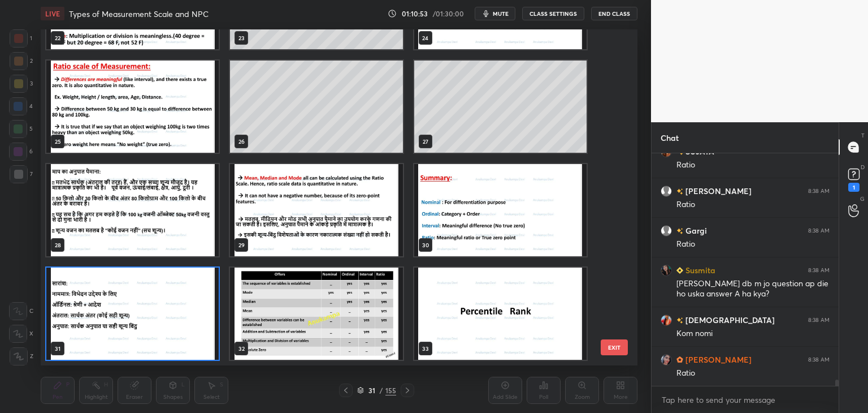
click at [360, 324] on img "grid" at bounding box center [316, 313] width 172 height 92
click at [360, 325] on img "grid" at bounding box center [316, 313] width 172 height 92
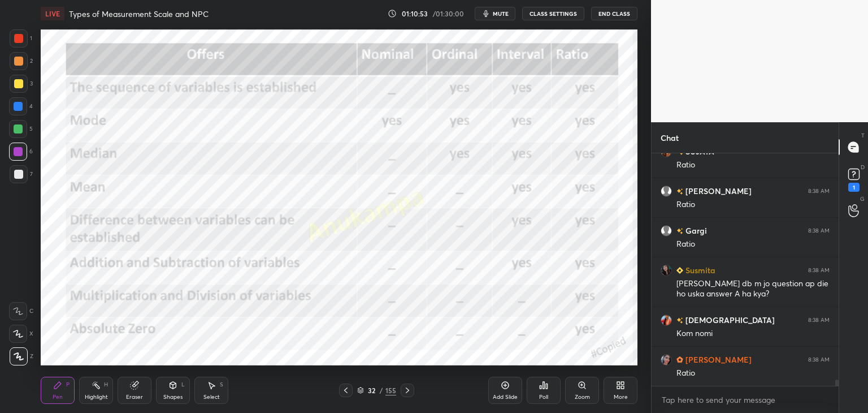
click at [360, 325] on img "grid" at bounding box center [316, 313] width 172 height 92
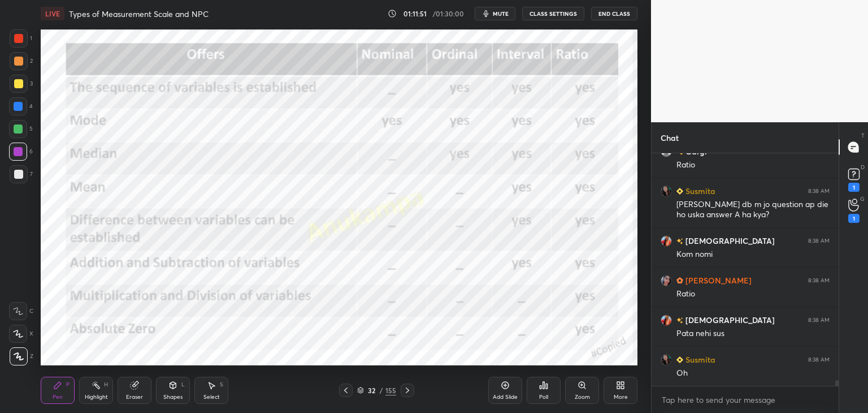
scroll to position [8970, 0]
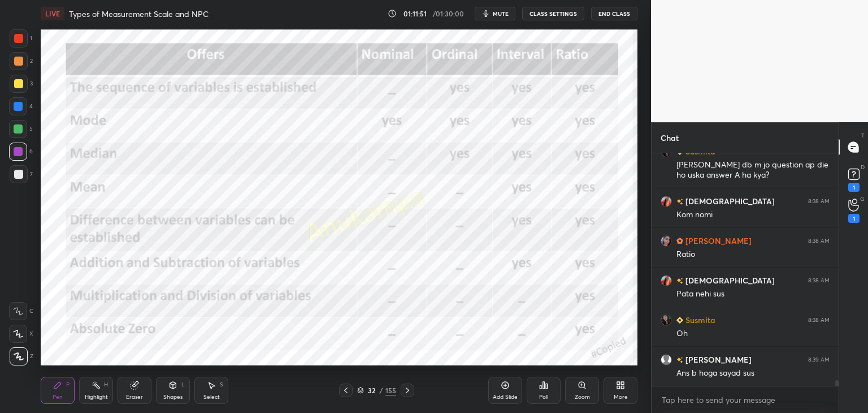
click at [360, 391] on icon at bounding box center [360, 390] width 7 height 7
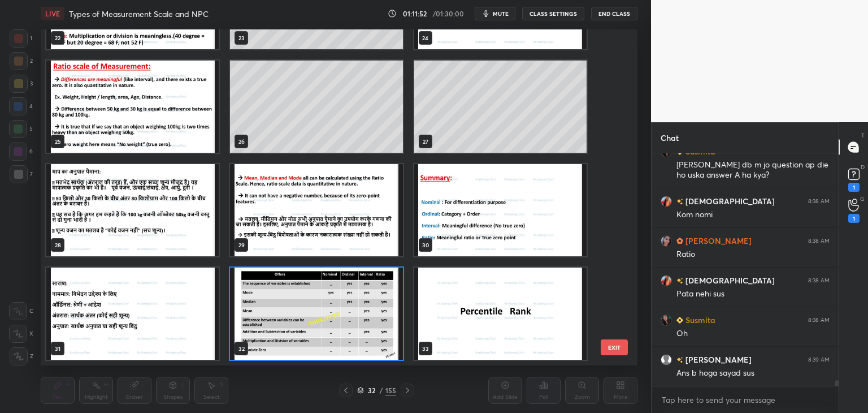
scroll to position [332, 591]
click at [856, 175] on rect at bounding box center [854, 174] width 11 height 11
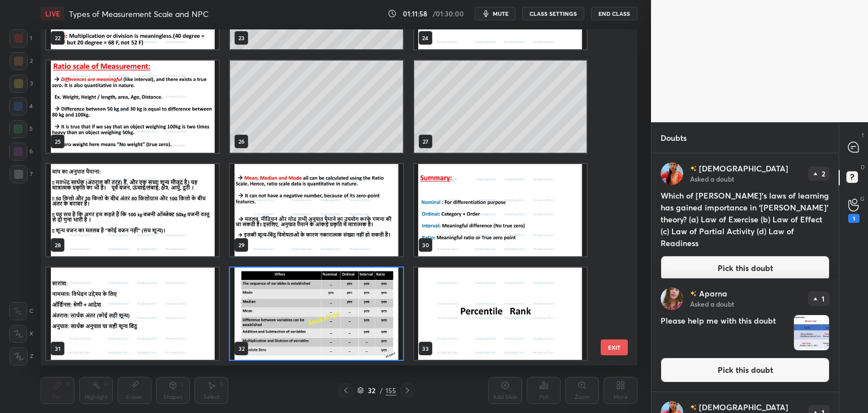
click at [732, 256] on button "Pick this doubt" at bounding box center [745, 268] width 169 height 25
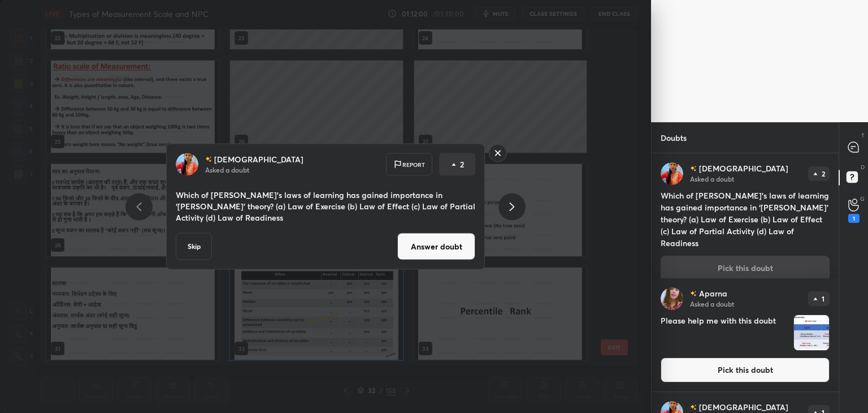
click at [439, 247] on button "Answer doubt" at bounding box center [436, 246] width 78 height 27
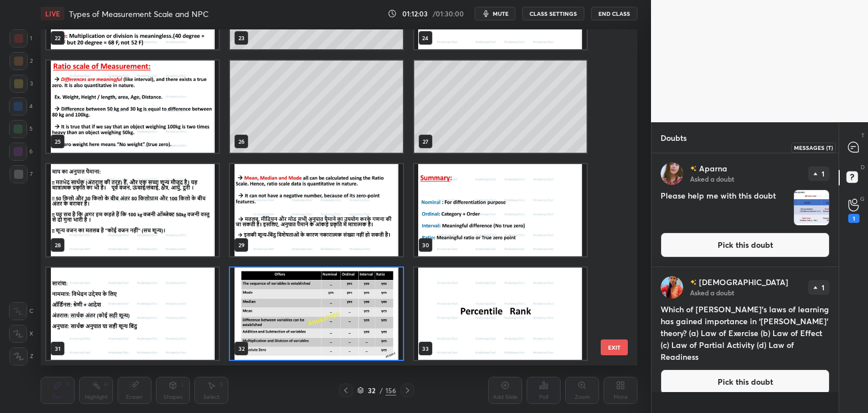
click at [855, 144] on icon at bounding box center [854, 147] width 10 height 10
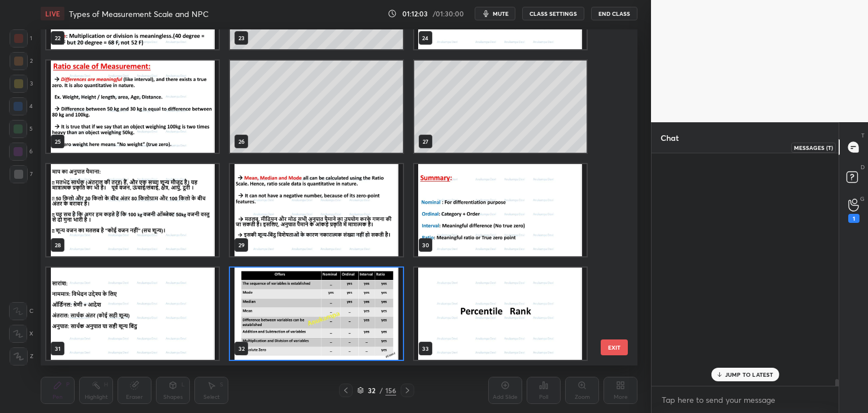
scroll to position [229, 184]
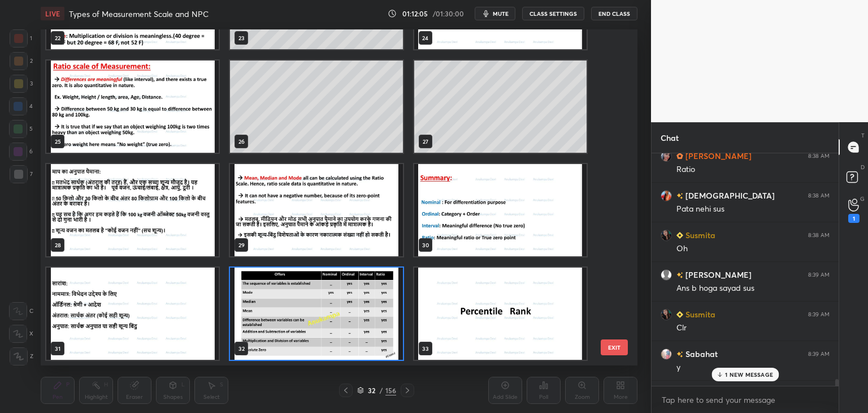
click at [346, 324] on img "grid" at bounding box center [316, 313] width 172 height 92
click at [346, 323] on img "grid" at bounding box center [316, 313] width 172 height 92
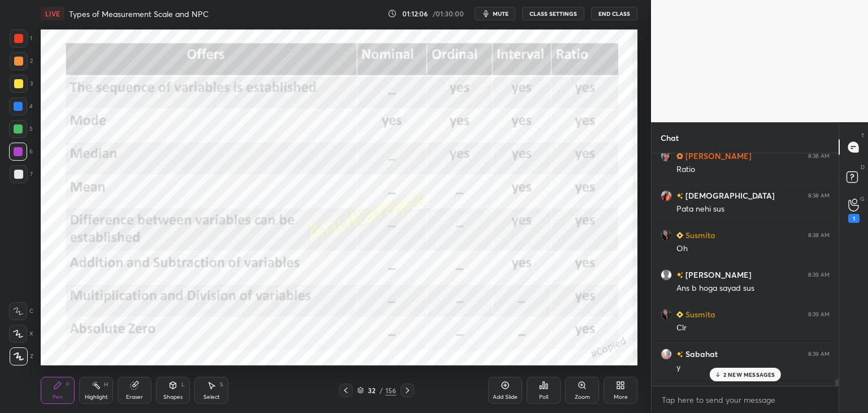
drag, startPoint x: 405, startPoint y: 390, endPoint x: 468, endPoint y: 376, distance: 64.9
click at [406, 388] on icon at bounding box center [407, 390] width 9 height 9
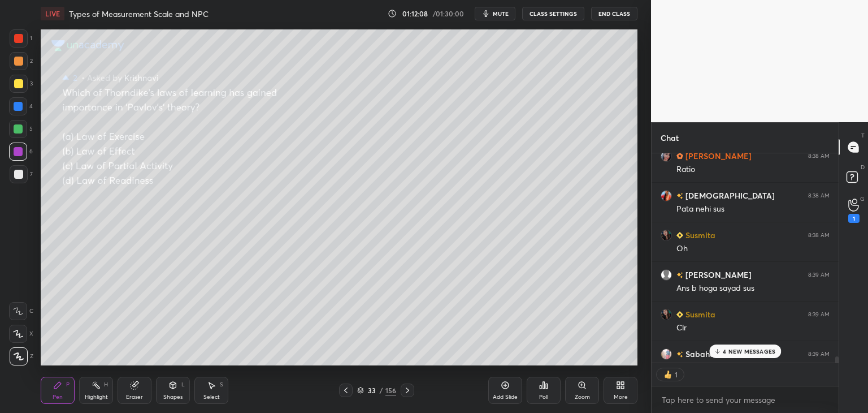
scroll to position [4, 3]
drag, startPoint x: 732, startPoint y: 374, endPoint x: 730, endPoint y: 369, distance: 5.8
click at [732, 374] on div "1" at bounding box center [745, 374] width 187 height 23
click at [728, 353] on p "4 NEW MESSAGES" at bounding box center [749, 351] width 53 height 7
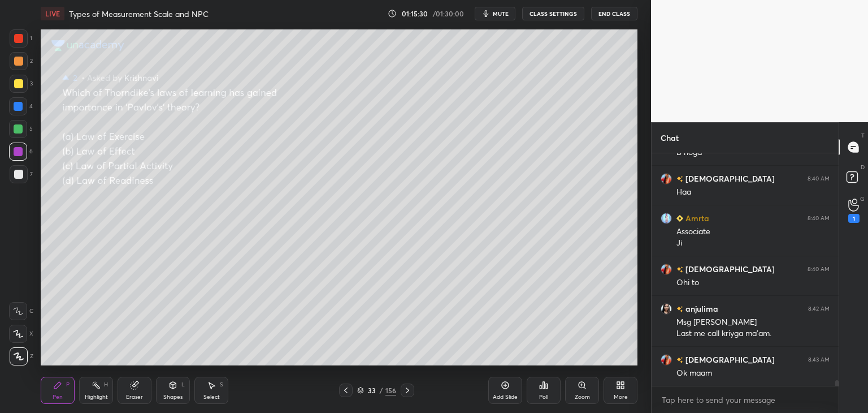
scroll to position [9786, 0]
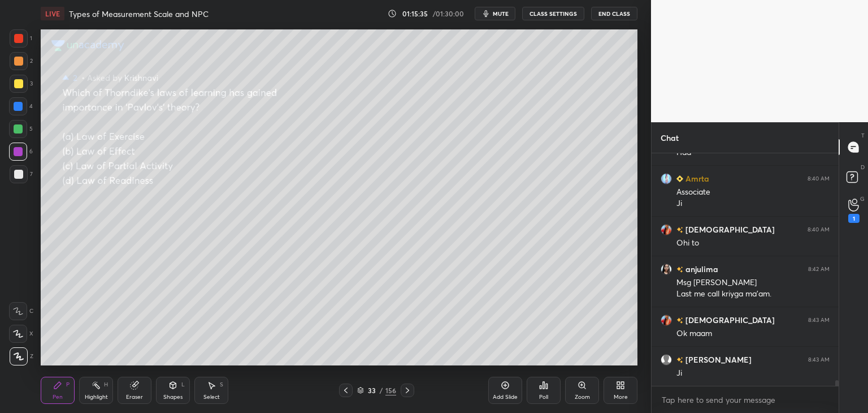
click at [361, 391] on icon at bounding box center [361, 391] width 6 height 2
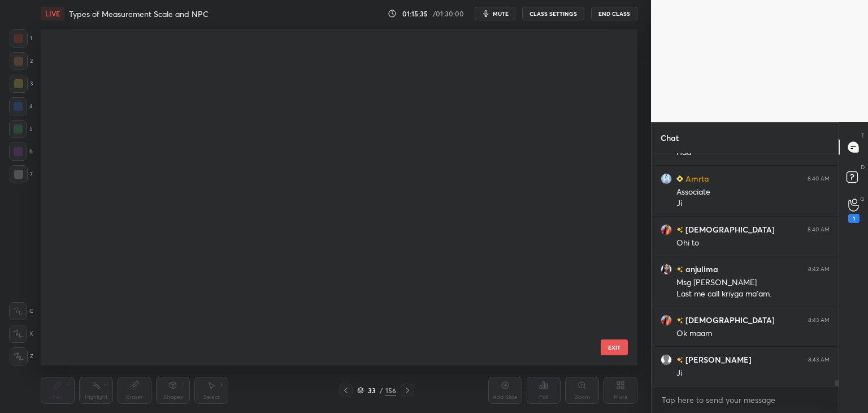
scroll to position [802, 0]
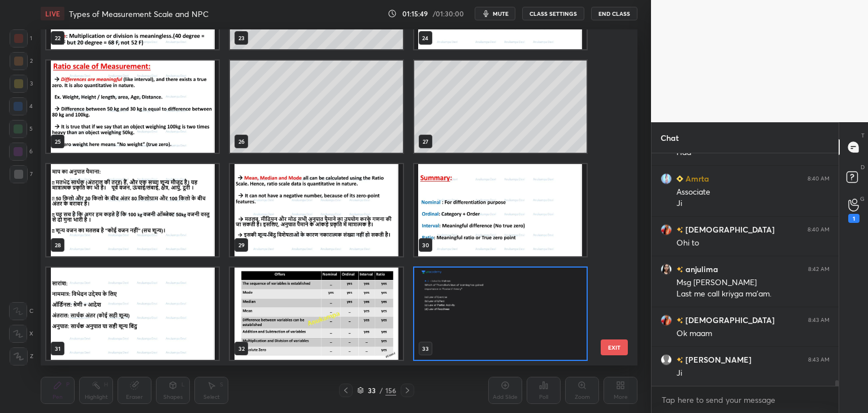
click at [490, 318] on img "grid" at bounding box center [500, 313] width 172 height 92
click at [489, 320] on img "grid" at bounding box center [500, 313] width 172 height 92
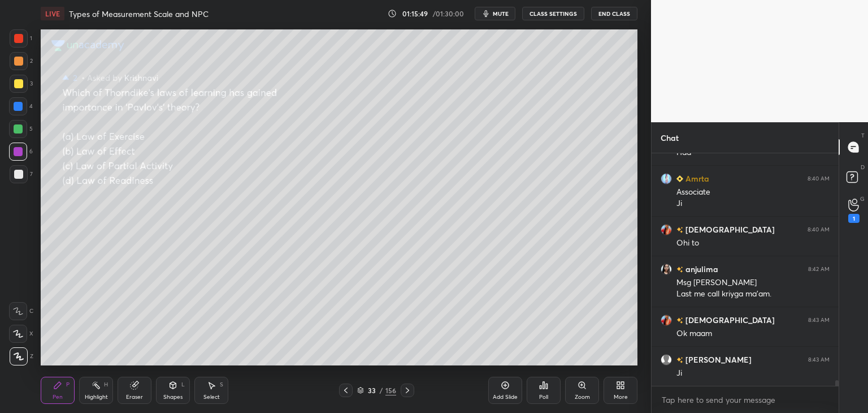
click at [490, 322] on img "grid" at bounding box center [500, 313] width 172 height 92
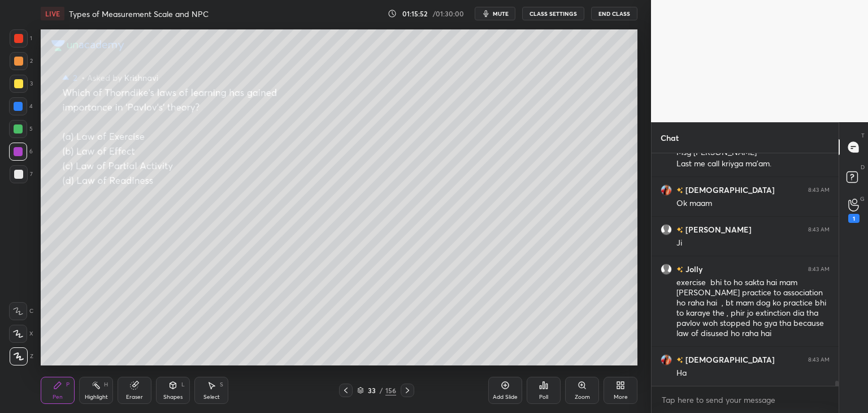
scroll to position [9965, 0]
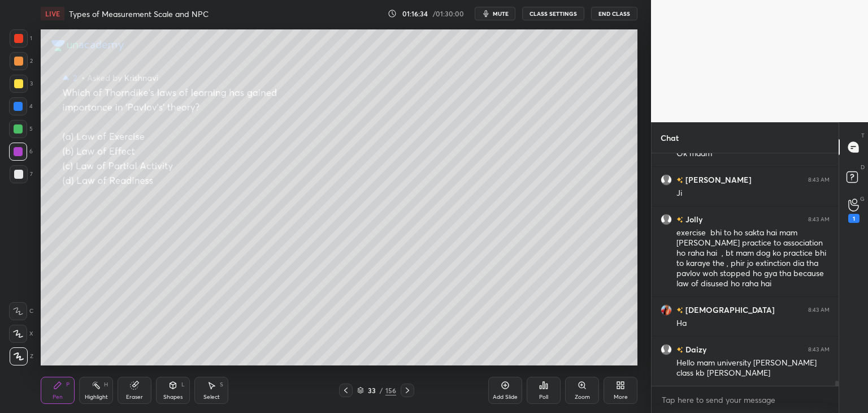
drag, startPoint x: 364, startPoint y: 394, endPoint x: 362, endPoint y: 387, distance: 6.3
click at [364, 392] on icon at bounding box center [360, 390] width 7 height 7
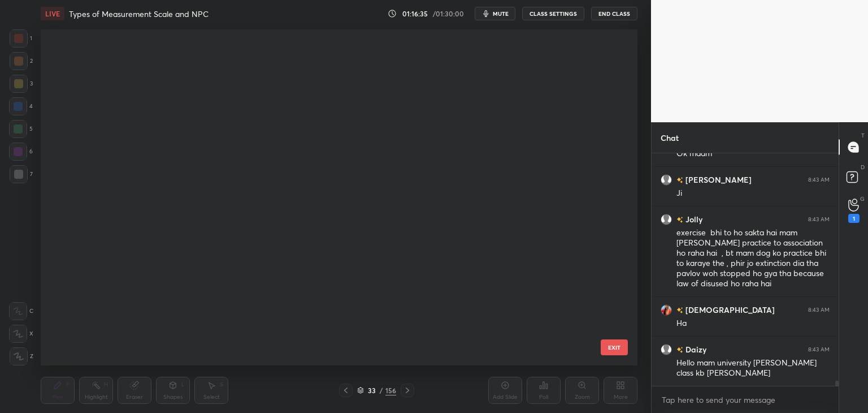
scroll to position [332, 591]
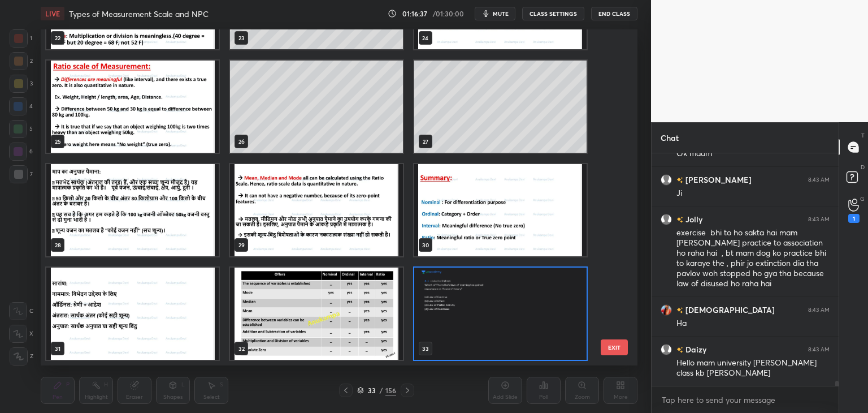
click at [613, 99] on div "22 23 24 25 26 27 28 29 30 31 32 33 34 35 36 37 38 39" at bounding box center [329, 197] width 577 height 336
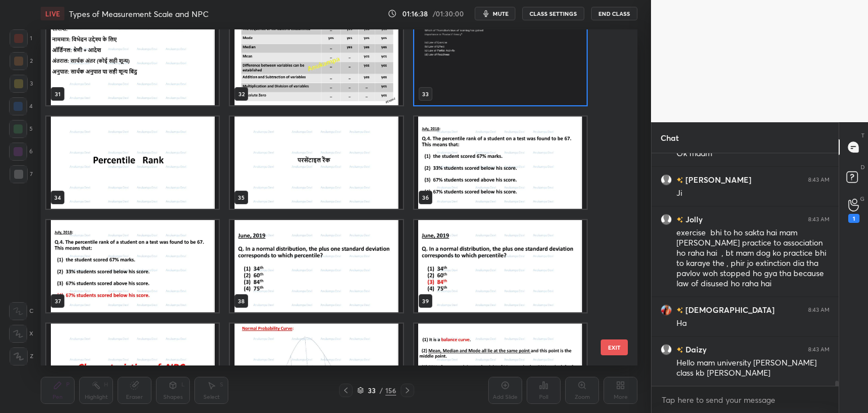
scroll to position [1074, 0]
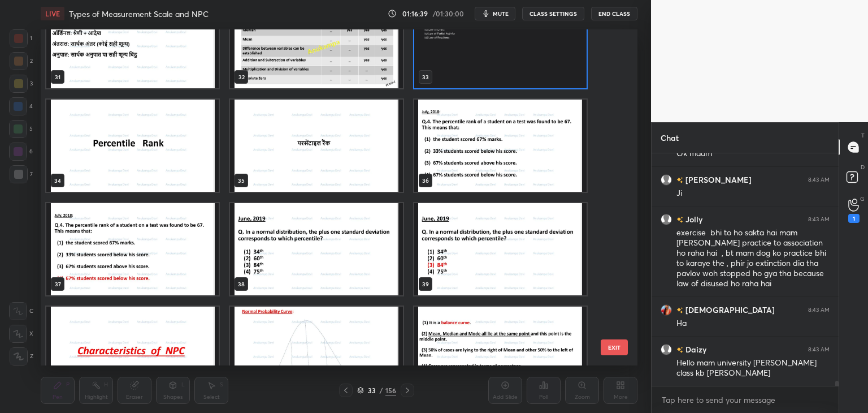
click at [165, 169] on img "grid" at bounding box center [132, 146] width 172 height 92
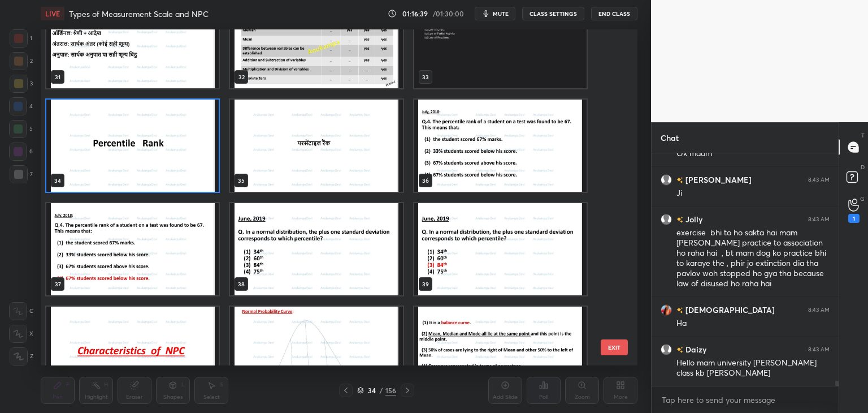
click at [165, 169] on img "grid" at bounding box center [132, 146] width 172 height 92
click at [166, 169] on img "grid" at bounding box center [132, 146] width 172 height 92
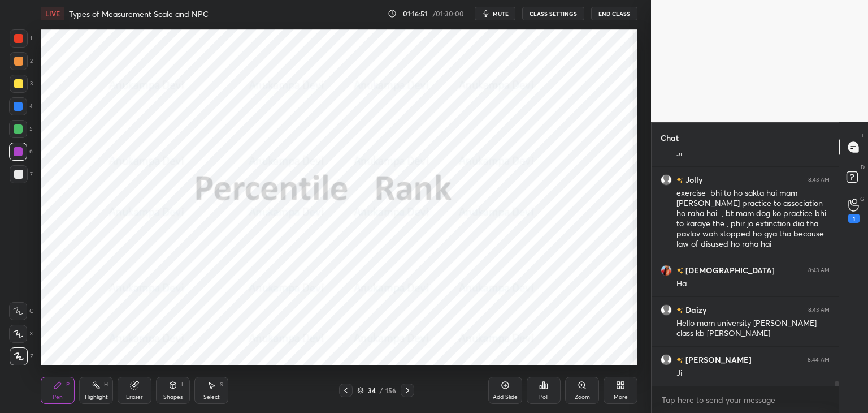
scroll to position [10044, 0]
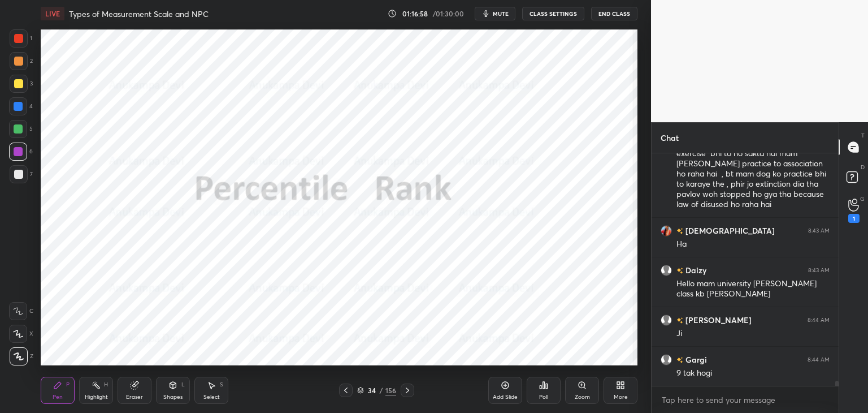
click at [344, 391] on icon at bounding box center [345, 390] width 9 height 9
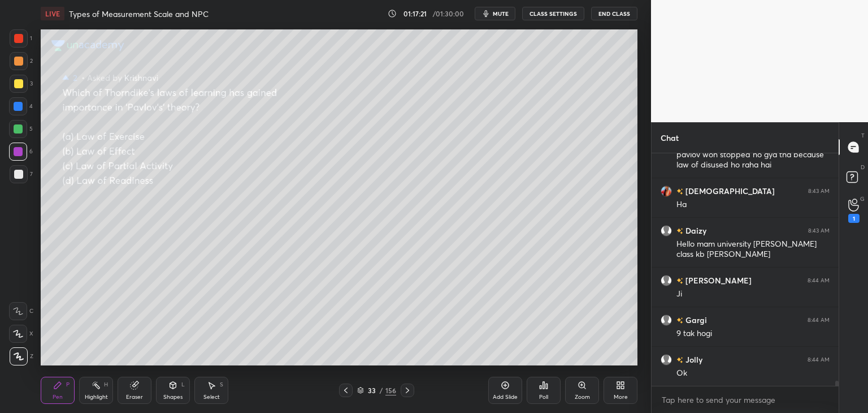
scroll to position [10124, 0]
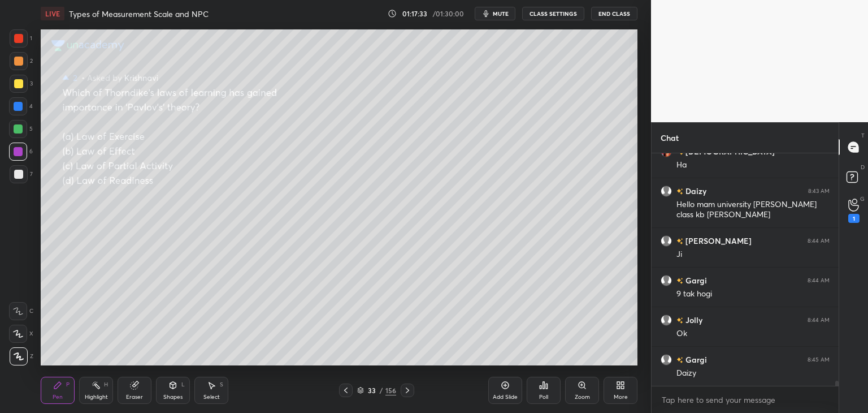
drag, startPoint x: 358, startPoint y: 394, endPoint x: 360, endPoint y: 387, distance: 7.0
click at [358, 394] on div "33 / 156" at bounding box center [376, 390] width 39 height 10
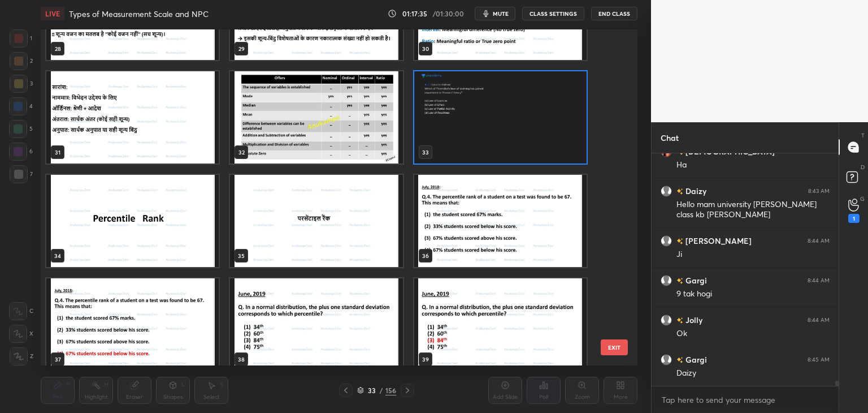
scroll to position [1040, 0]
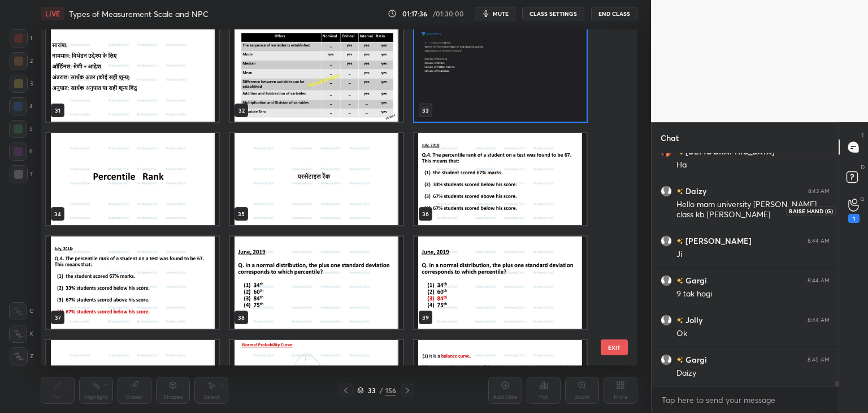
click at [855, 206] on icon at bounding box center [854, 204] width 11 height 13
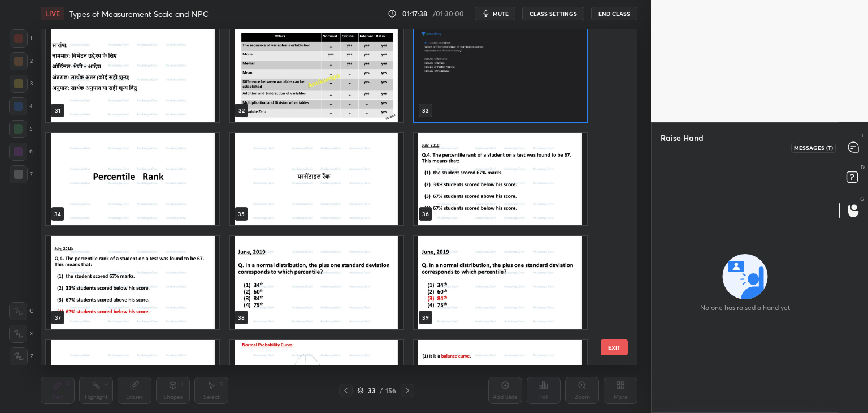
drag, startPoint x: 853, startPoint y: 148, endPoint x: 854, endPoint y: 160, distance: 12.5
click at [853, 150] on icon at bounding box center [854, 147] width 10 height 10
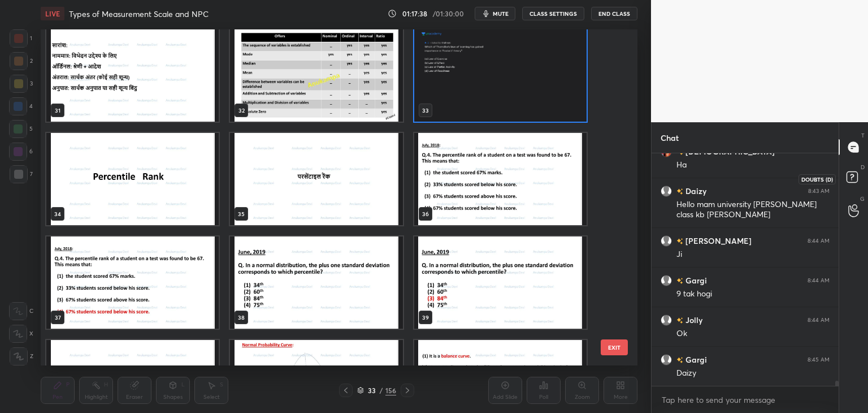
scroll to position [229, 184]
click at [855, 179] on rect at bounding box center [852, 177] width 11 height 11
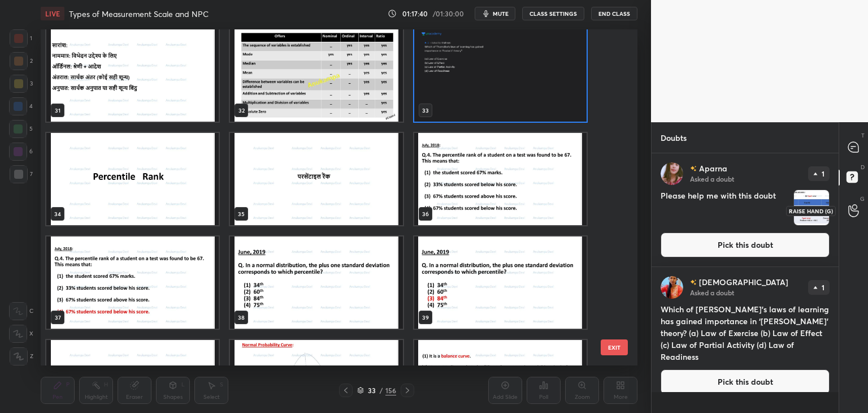
click at [857, 215] on icon at bounding box center [854, 210] width 10 height 11
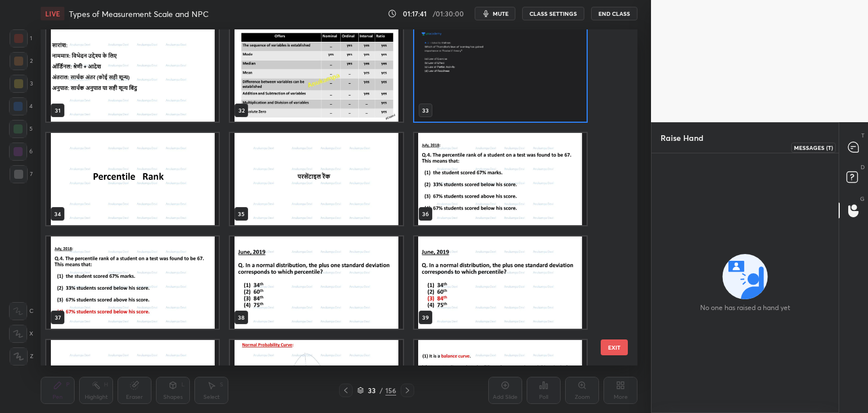
click at [852, 144] on icon at bounding box center [854, 147] width 10 height 10
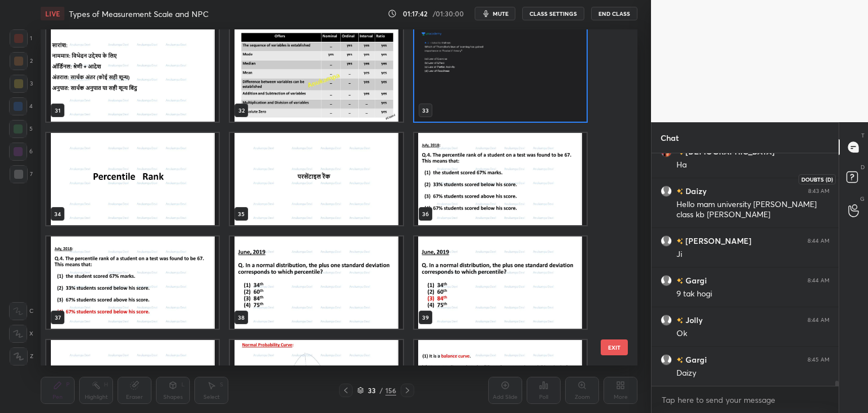
click at [854, 176] on icon at bounding box center [852, 176] width 4 height 5
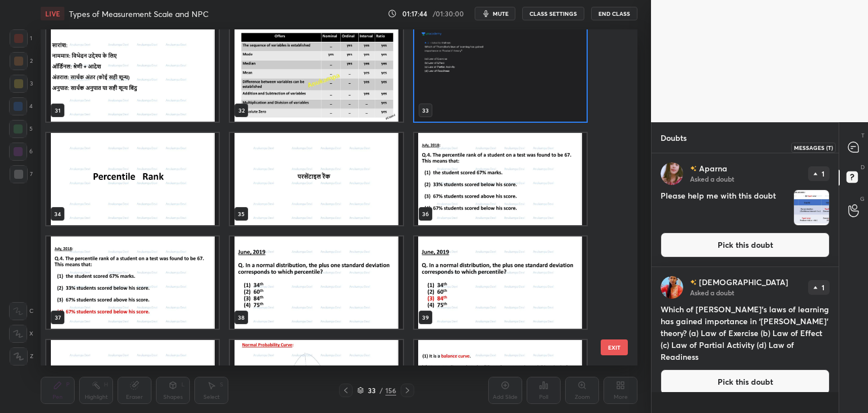
click at [855, 140] on div at bounding box center [854, 147] width 23 height 20
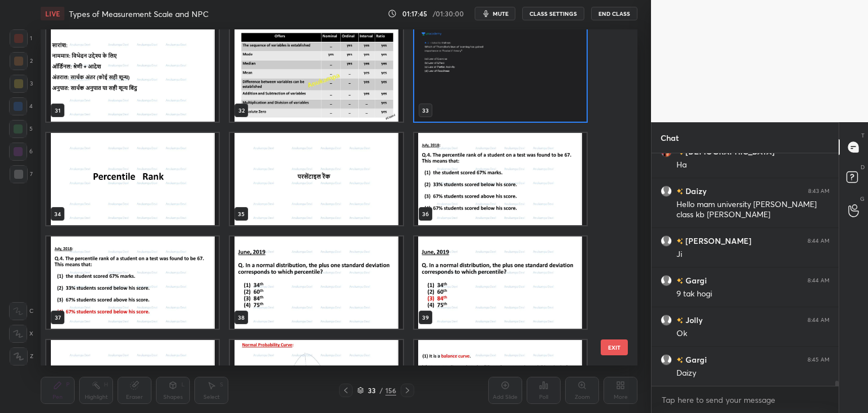
click at [159, 187] on img "grid" at bounding box center [132, 179] width 172 height 92
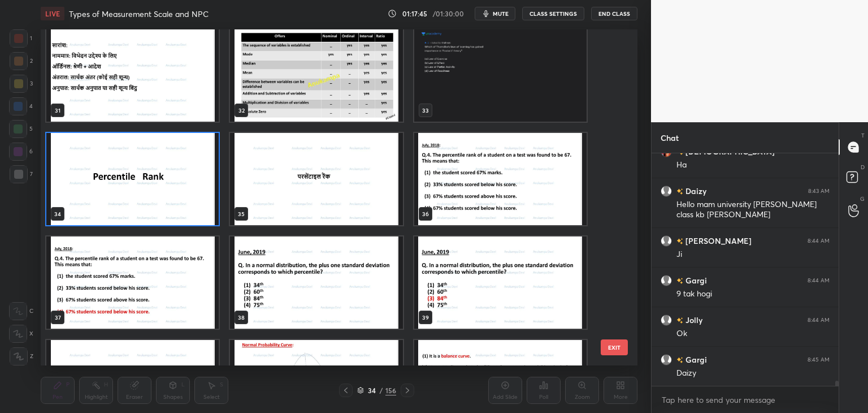
click at [161, 185] on img "grid" at bounding box center [132, 179] width 172 height 92
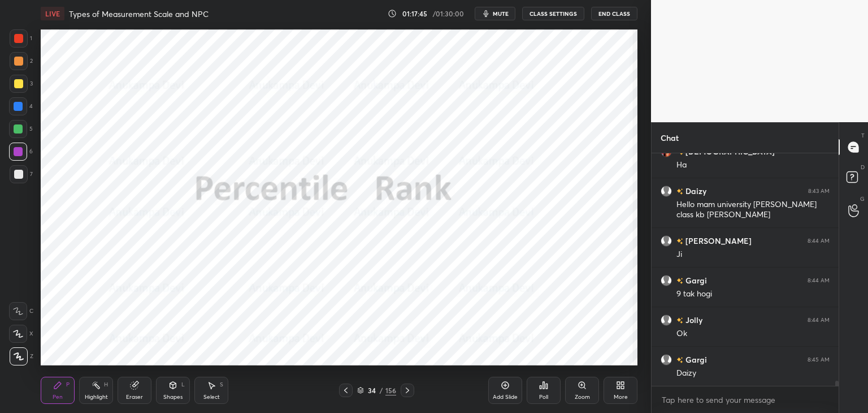
click at [163, 184] on img "grid" at bounding box center [132, 179] width 172 height 92
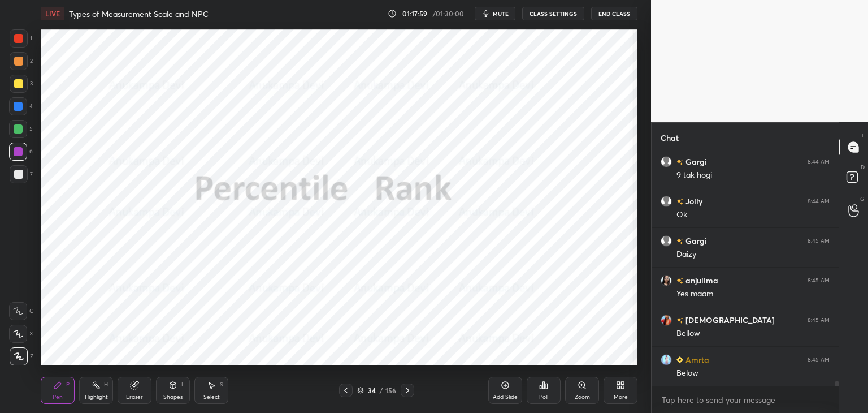
scroll to position [10282, 0]
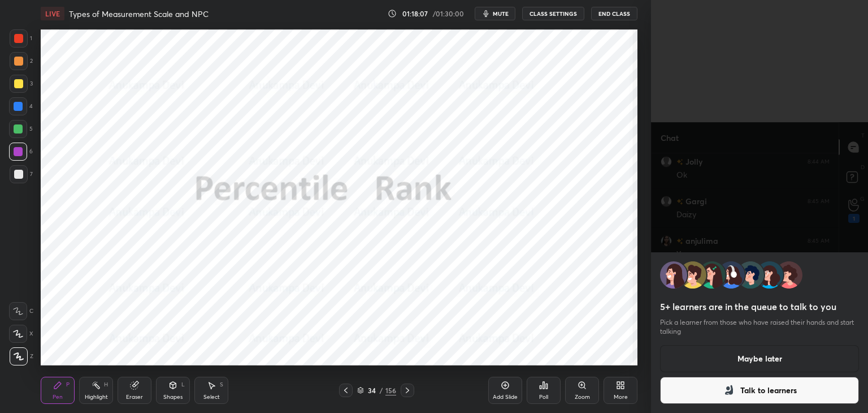
click at [767, 392] on button "Talk to learners" at bounding box center [759, 390] width 199 height 27
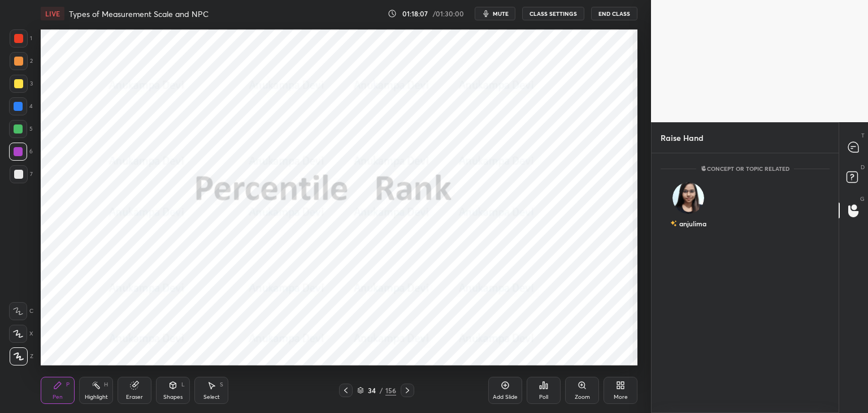
scroll to position [3, 3]
click at [693, 221] on div "anjulima" at bounding box center [689, 214] width 36 height 19
click at [695, 232] on button "INVITE" at bounding box center [689, 231] width 46 height 15
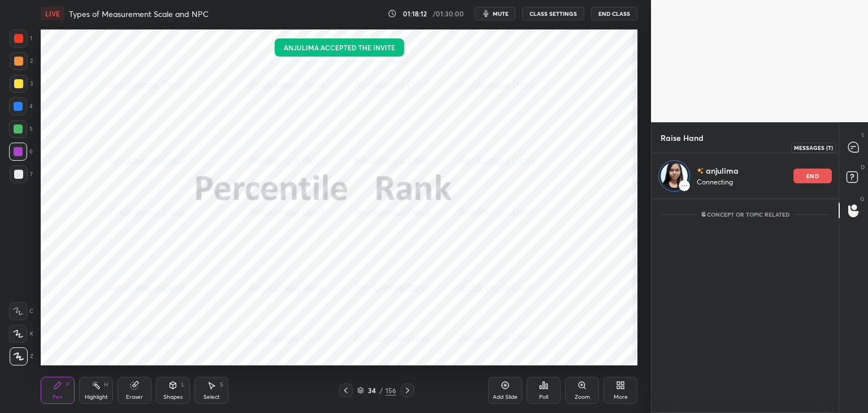
click at [857, 143] on icon at bounding box center [854, 147] width 10 height 10
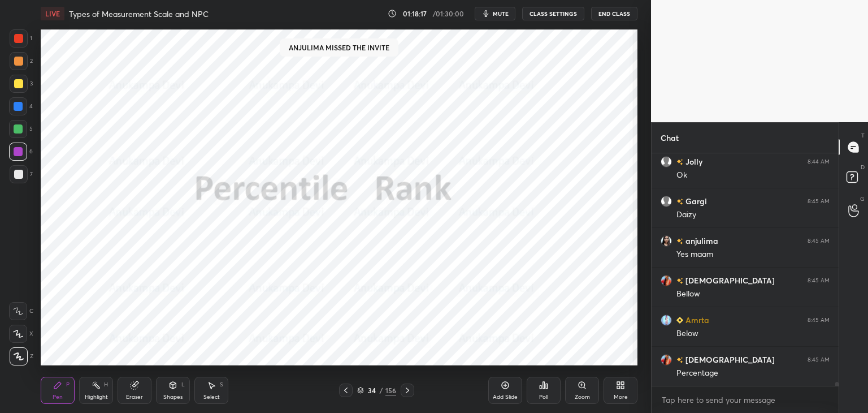
scroll to position [0, 0]
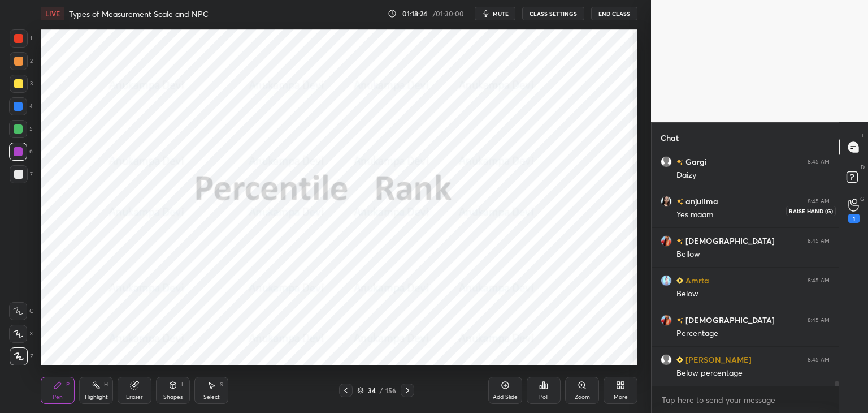
click at [856, 206] on icon at bounding box center [854, 204] width 11 height 13
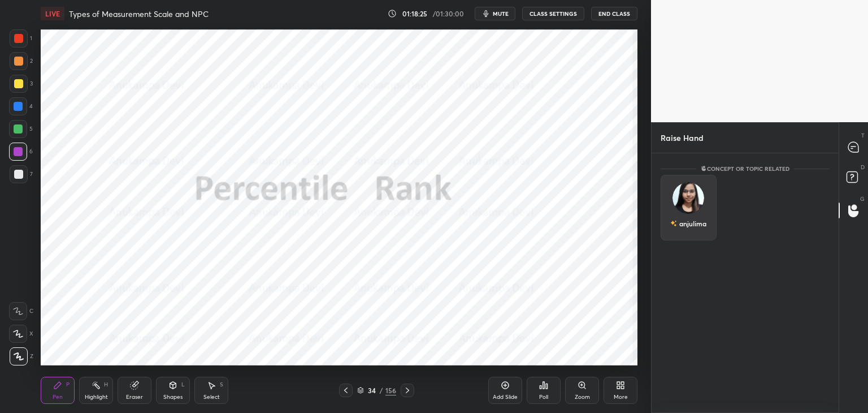
click at [694, 224] on div "anjulima" at bounding box center [689, 208] width 56 height 66
click at [697, 231] on button "INVITE" at bounding box center [689, 231] width 46 height 15
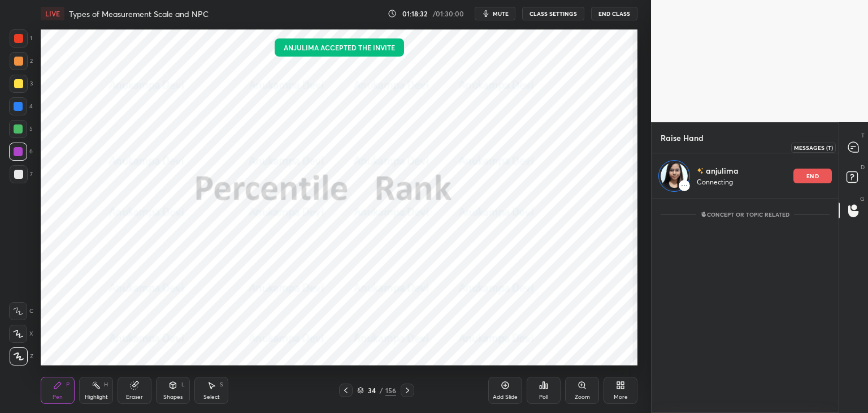
click at [858, 144] on icon at bounding box center [854, 147] width 10 height 10
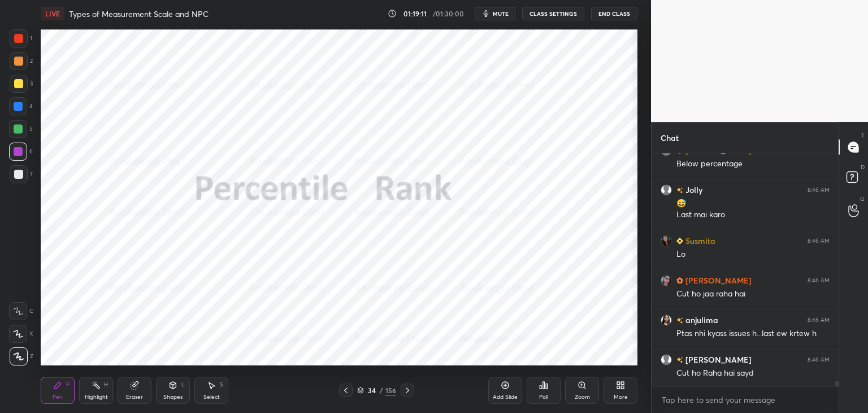
drag, startPoint x: 506, startPoint y: 385, endPoint x: 500, endPoint y: 379, distance: 8.4
click at [506, 384] on icon at bounding box center [505, 384] width 9 height 9
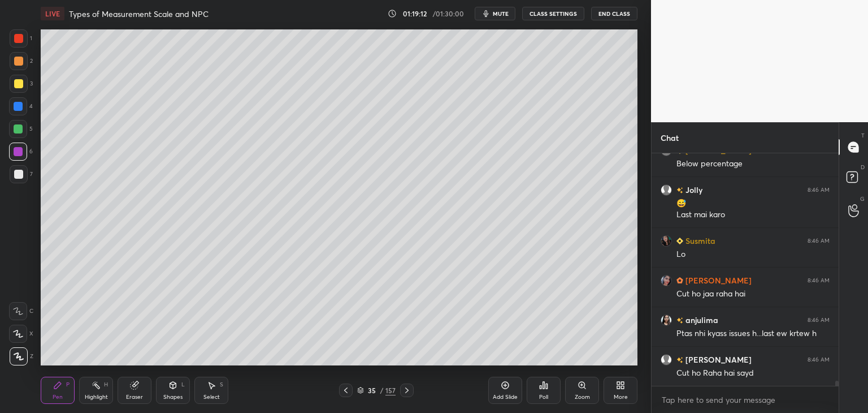
click at [18, 89] on div at bounding box center [19, 84] width 18 height 18
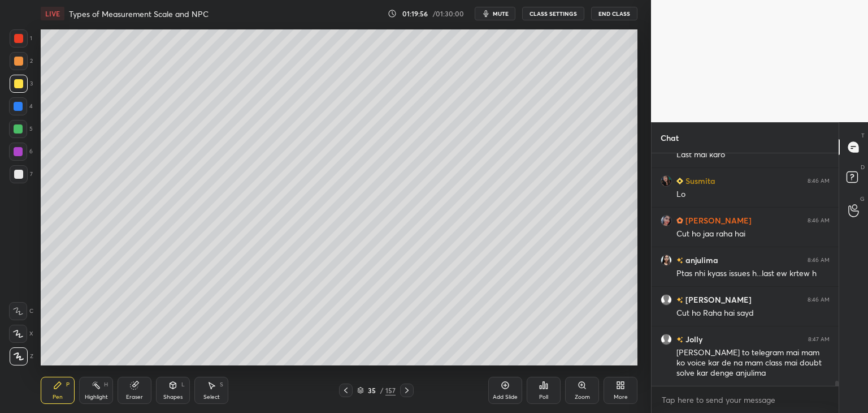
scroll to position [10630, 0]
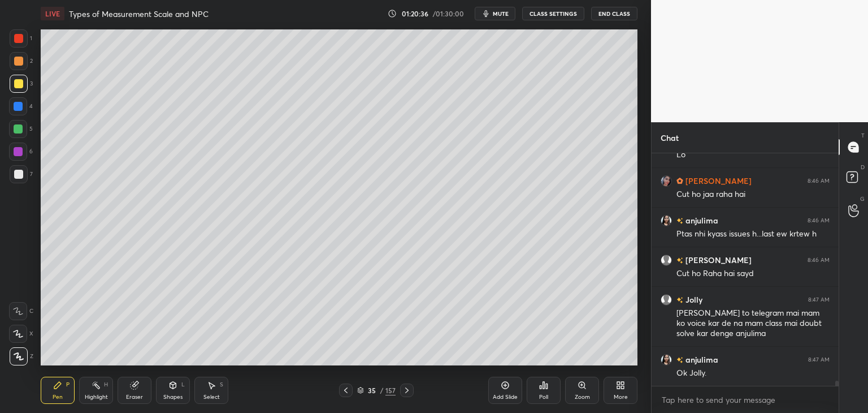
click at [502, 11] on span "mute" at bounding box center [501, 14] width 16 height 8
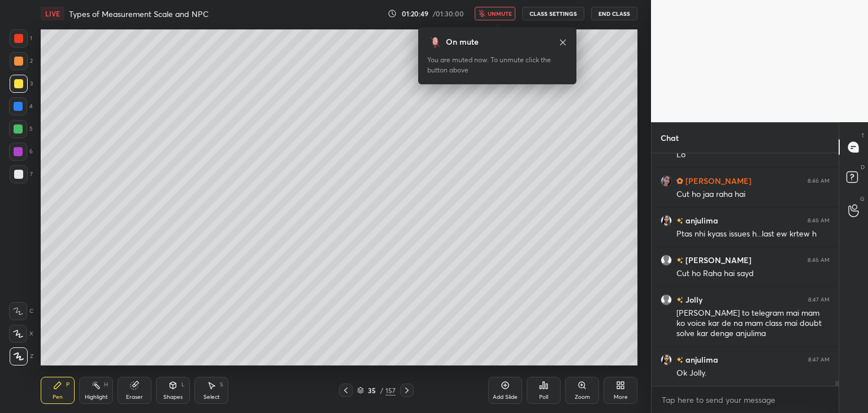
click at [496, 14] on span "unmute" at bounding box center [500, 14] width 24 height 8
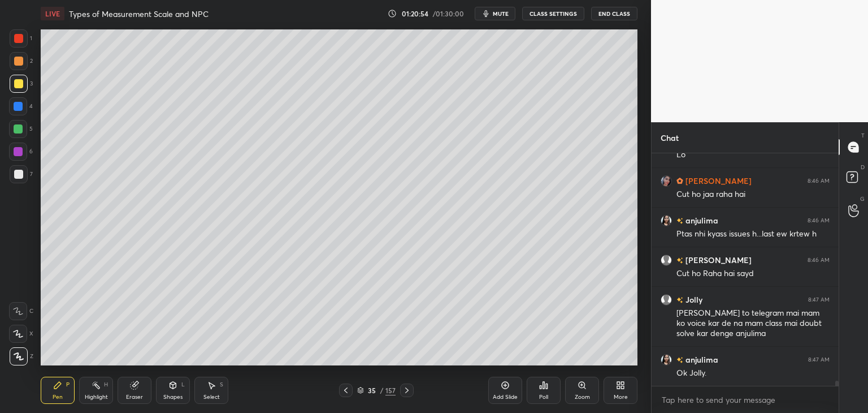
scroll to position [10670, 0]
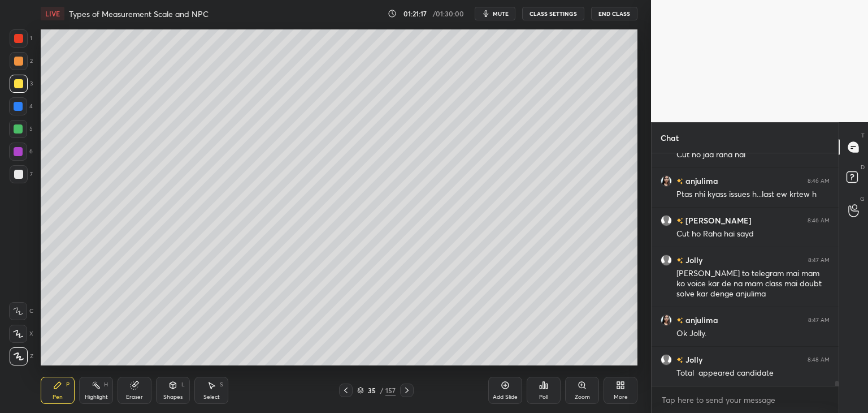
click at [505, 383] on icon at bounding box center [505, 384] width 9 height 9
click at [24, 170] on div at bounding box center [19, 174] width 18 height 18
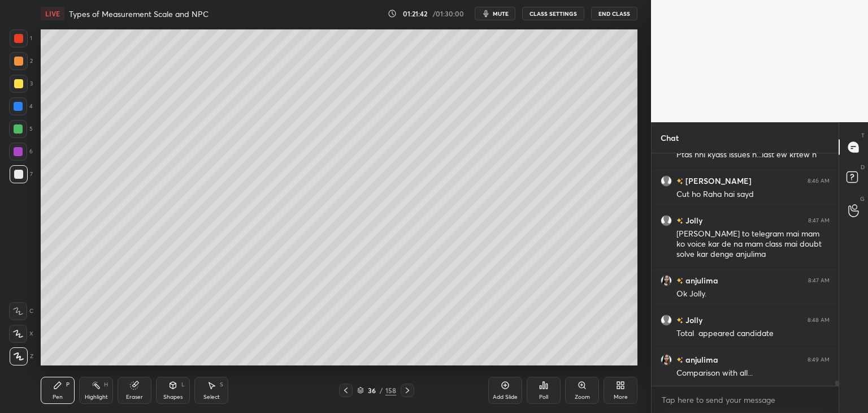
scroll to position [10749, 0]
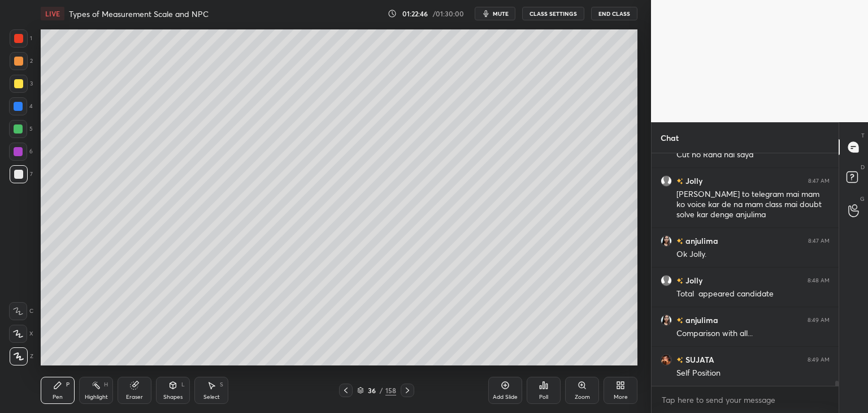
drag, startPoint x: 133, startPoint y: 392, endPoint x: 139, endPoint y: 374, distance: 19.0
click at [135, 388] on div "Eraser" at bounding box center [135, 390] width 34 height 27
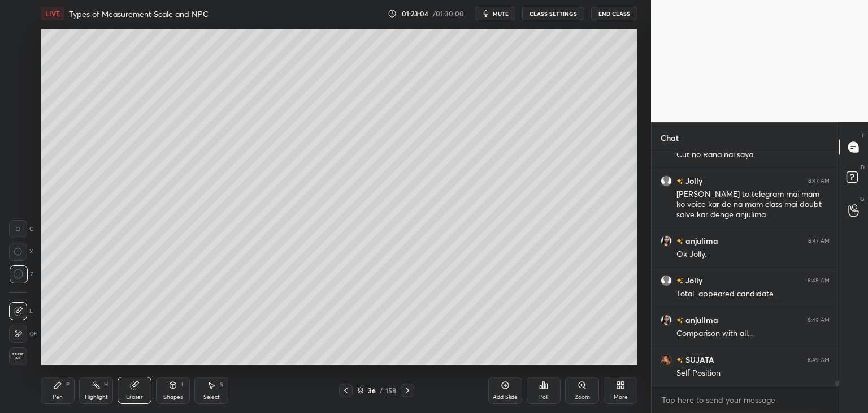
click at [60, 394] on div "Pen" at bounding box center [58, 397] width 10 height 6
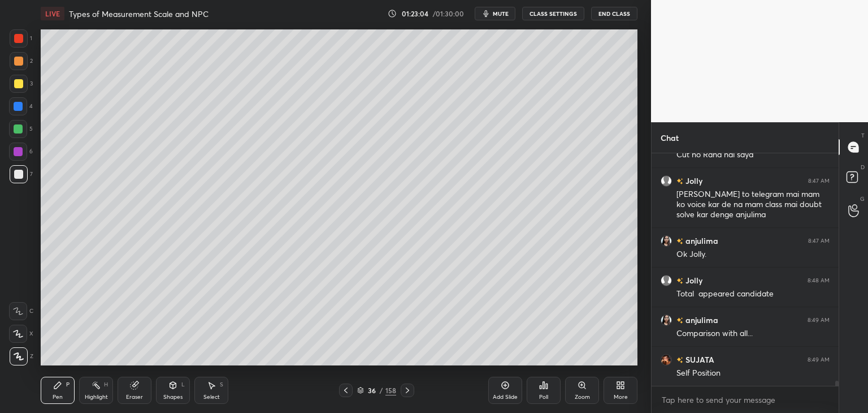
scroll to position [10789, 0]
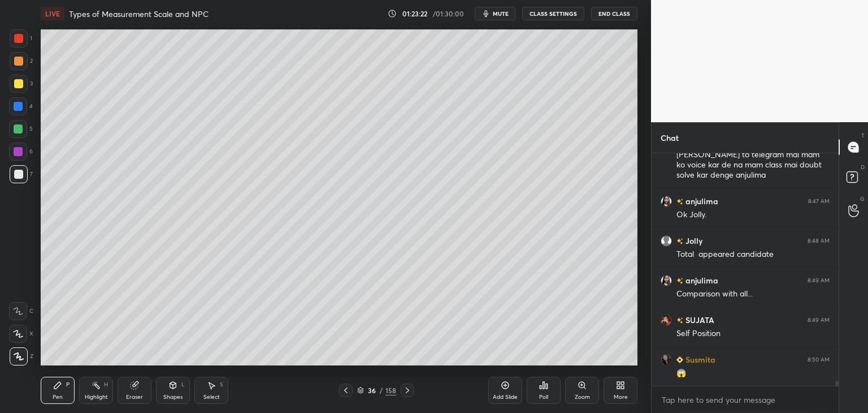
click at [360, 392] on div "36 / 158" at bounding box center [376, 390] width 39 height 10
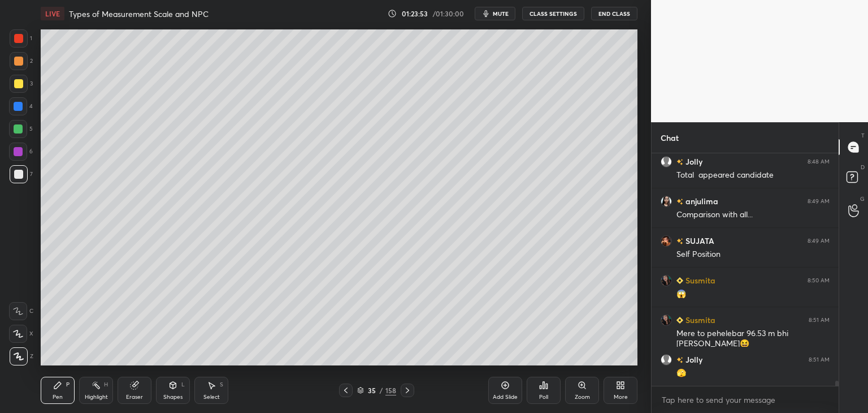
scroll to position [10907, 0]
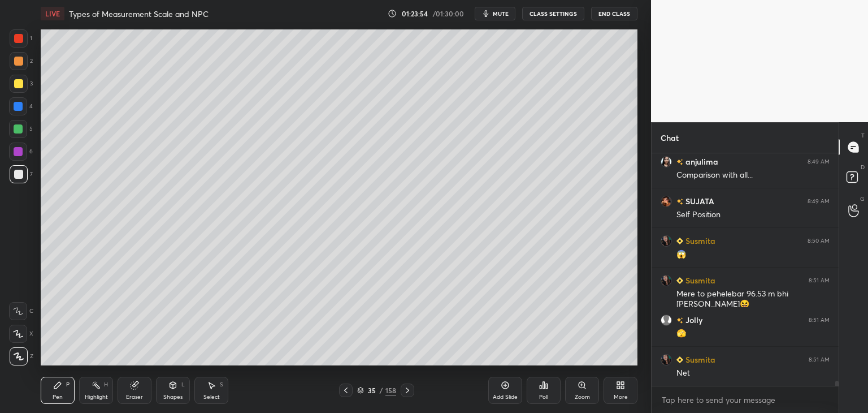
click at [407, 390] on icon at bounding box center [407, 390] width 9 height 9
click at [345, 395] on div at bounding box center [346, 390] width 14 height 14
click at [346, 390] on icon at bounding box center [345, 390] width 9 height 9
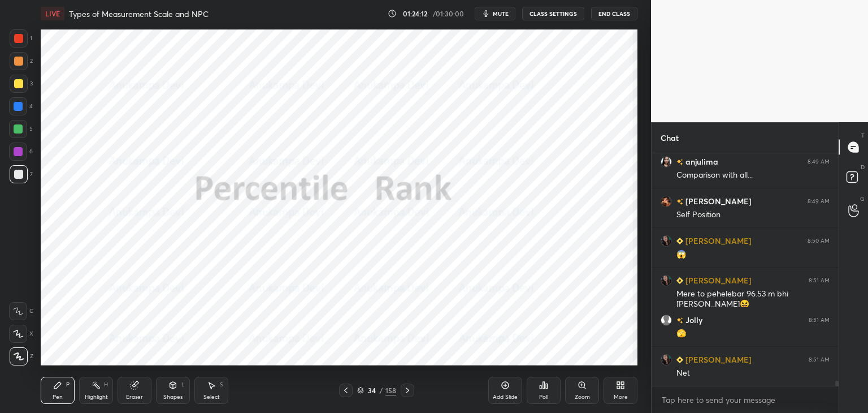
drag, startPoint x: 20, startPoint y: 124, endPoint x: 34, endPoint y: 117, distance: 16.4
click at [20, 124] on div at bounding box center [18, 129] width 18 height 18
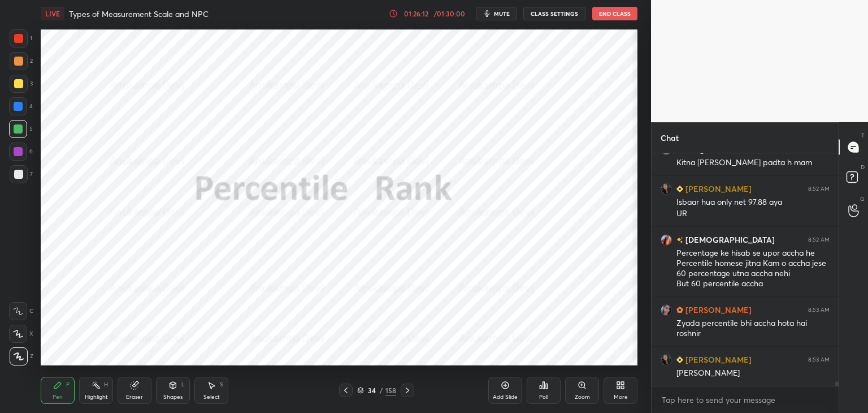
scroll to position [11236, 0]
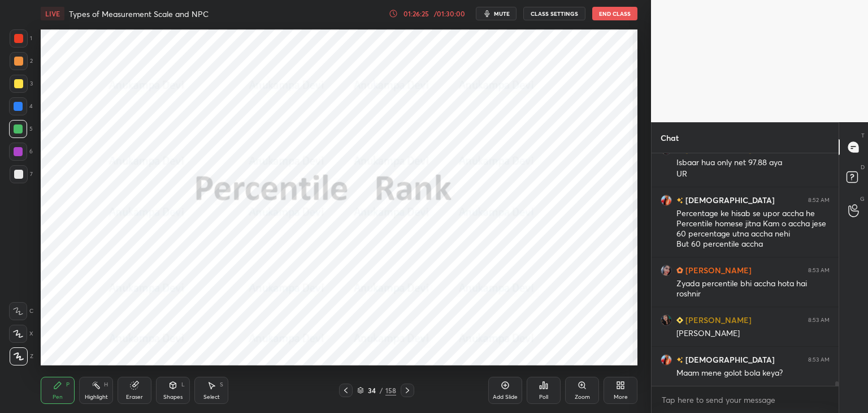
click at [136, 396] on div "Eraser" at bounding box center [134, 397] width 17 height 6
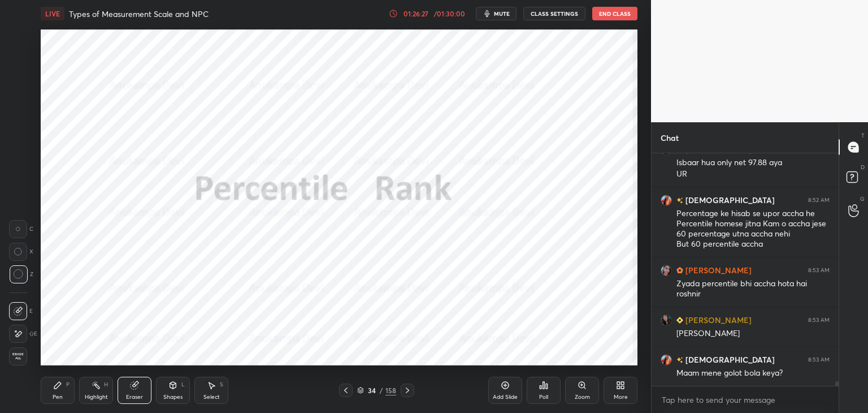
drag, startPoint x: 59, startPoint y: 391, endPoint x: 70, endPoint y: 379, distance: 15.6
click at [61, 391] on div "Pen P" at bounding box center [58, 390] width 34 height 27
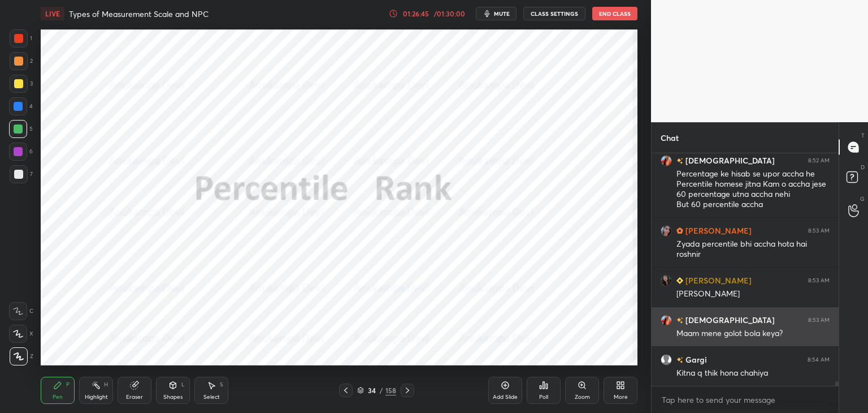
scroll to position [11326, 0]
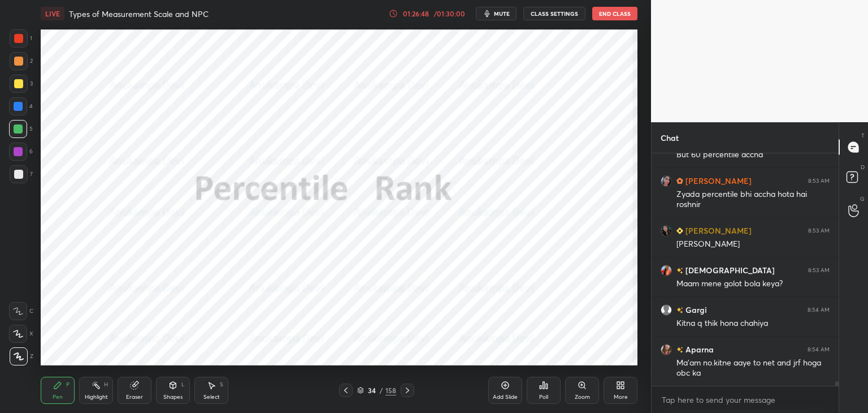
drag, startPoint x: 835, startPoint y: 386, endPoint x: 841, endPoint y: 383, distance: 6.6
click at [835, 384] on div "[PERSON_NAME] 8:52 AM Isbaar hua only net 97.88 aya UR krishnavi 8:52 AM Percen…" at bounding box center [745, 283] width 187 height 260
click at [767, 402] on textarea at bounding box center [745, 400] width 169 height 18
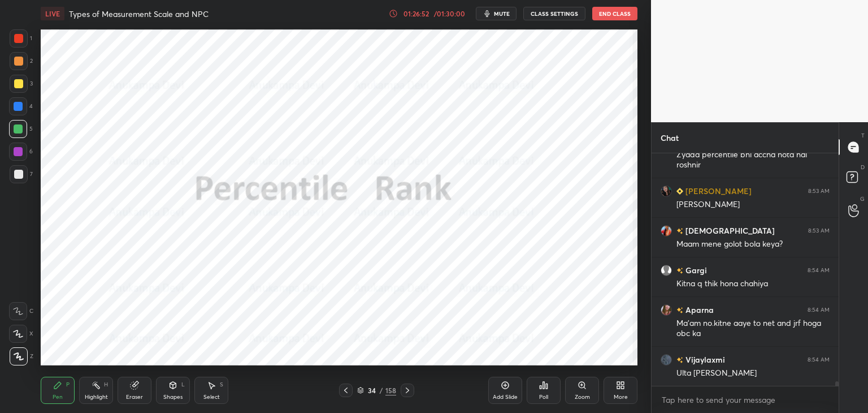
click at [407, 392] on icon at bounding box center [407, 390] width 3 height 6
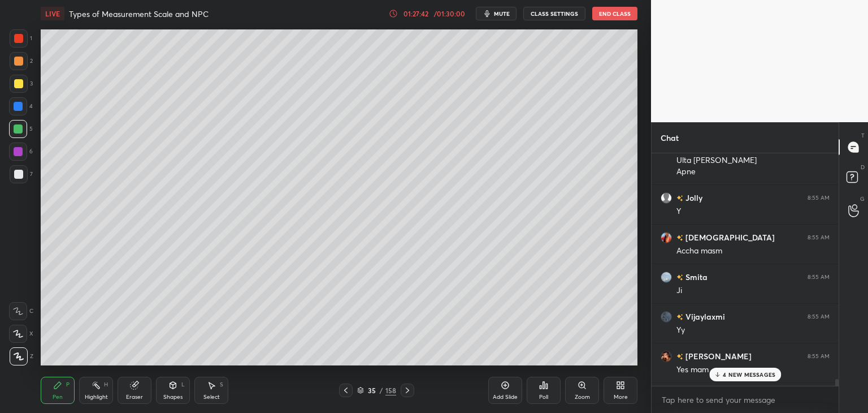
scroll to position [11693, 0]
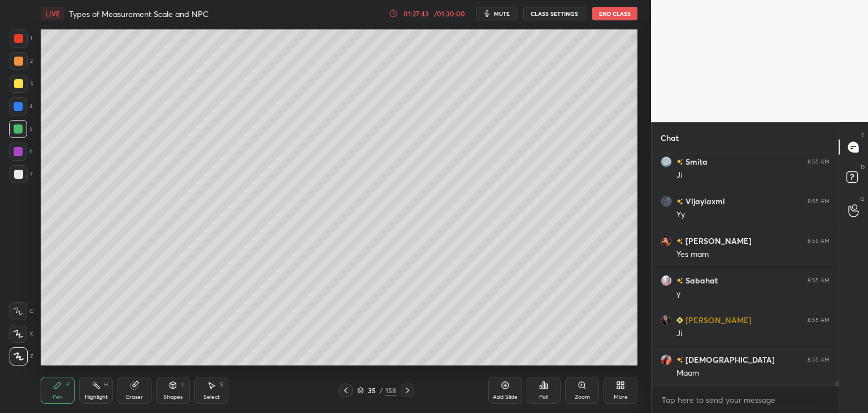
drag, startPoint x: 838, startPoint y: 360, endPoint x: 841, endPoint y: 390, distance: 29.6
click at [841, 378] on div "Chat krishnavi 8:55 AM Accha masm Smita 8:55 AM [PERSON_NAME] 8:55 AM Yy [PERSO…" at bounding box center [759, 267] width 217 height 291
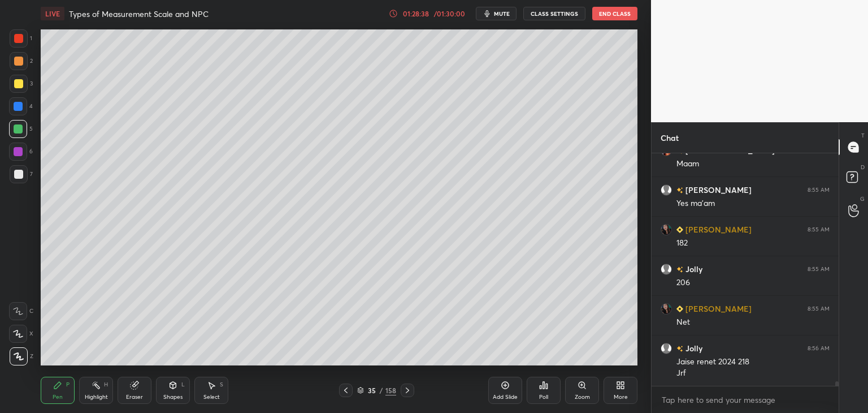
scroll to position [11942, 0]
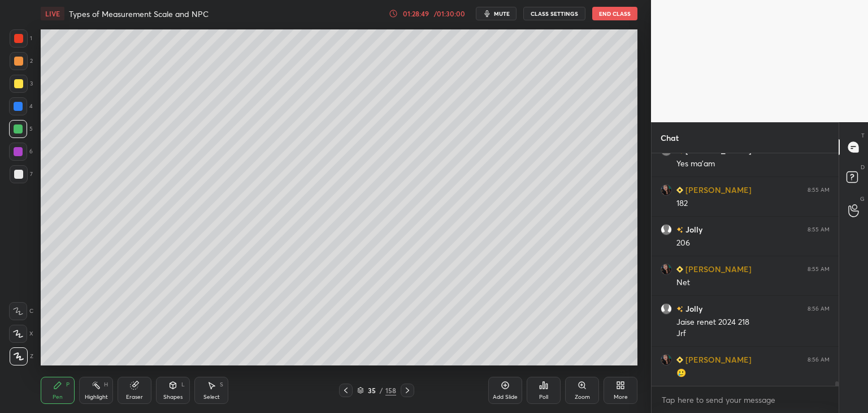
click at [361, 392] on icon at bounding box center [360, 390] width 7 height 7
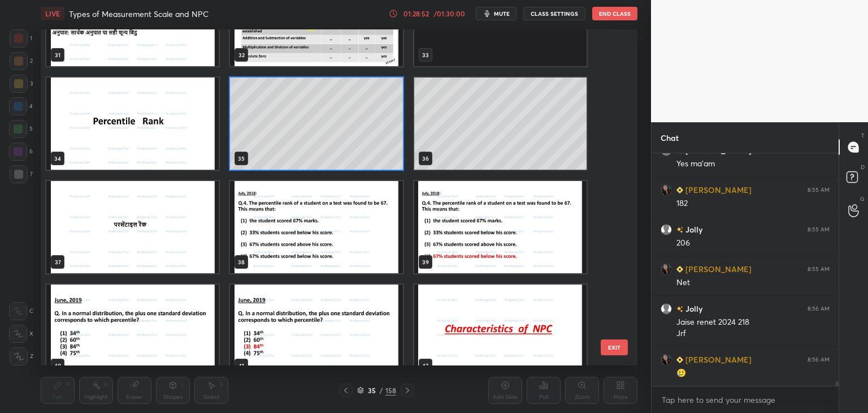
scroll to position [1104, 0]
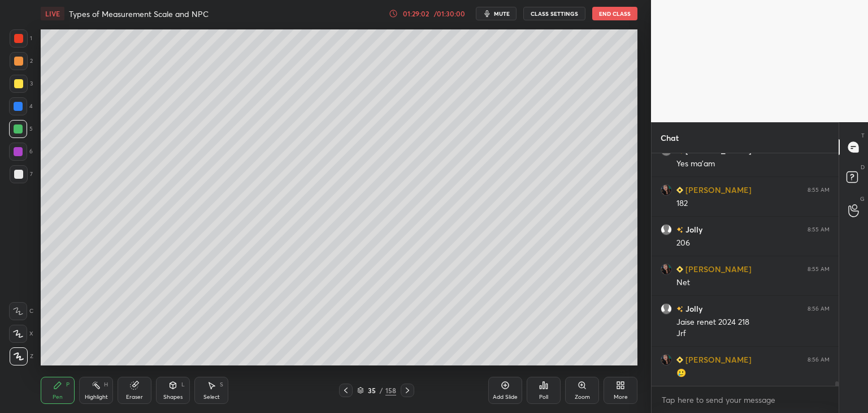
click at [504, 385] on icon at bounding box center [505, 384] width 9 height 9
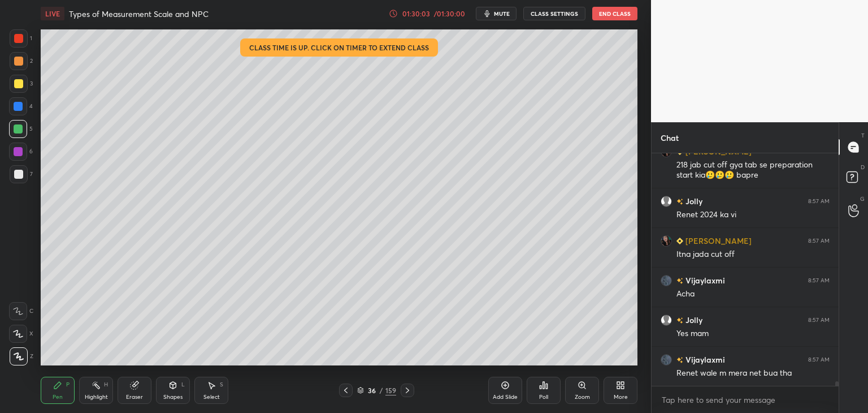
scroll to position [12279, 0]
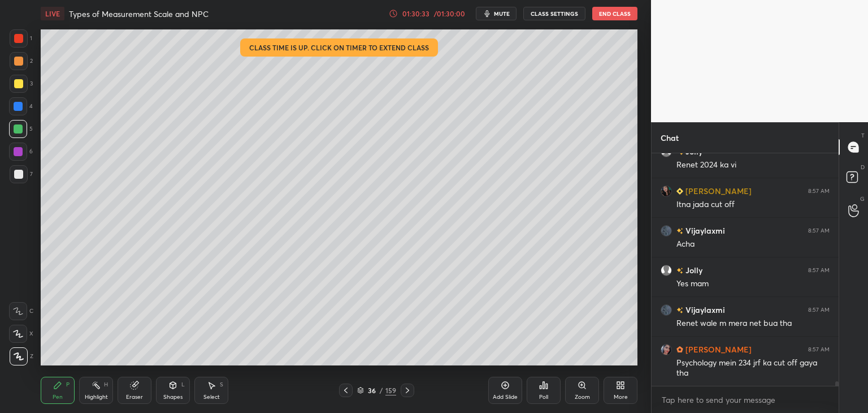
click at [345, 395] on div at bounding box center [346, 390] width 14 height 14
click at [346, 391] on icon at bounding box center [345, 390] width 9 height 9
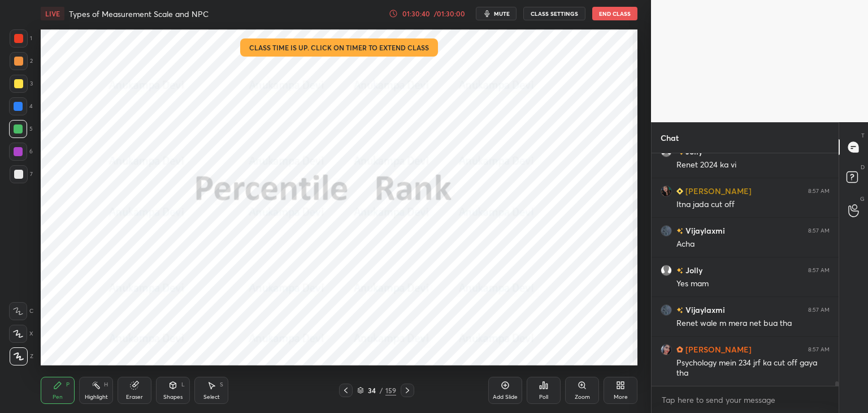
drag, startPoint x: 360, startPoint y: 392, endPoint x: 360, endPoint y: 382, distance: 9.6
click at [360, 392] on icon at bounding box center [360, 390] width 7 height 7
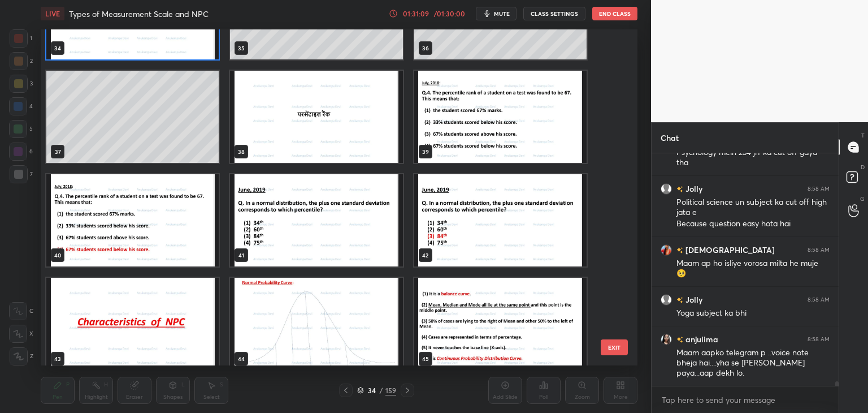
scroll to position [12529, 0]
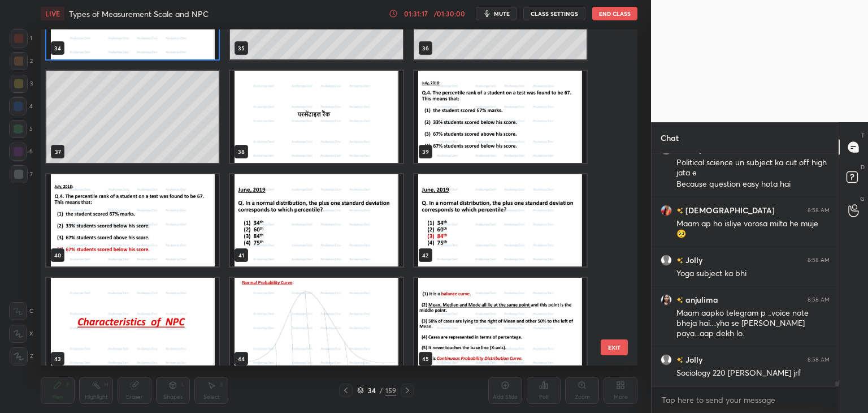
click at [524, 144] on img "grid" at bounding box center [500, 117] width 172 height 92
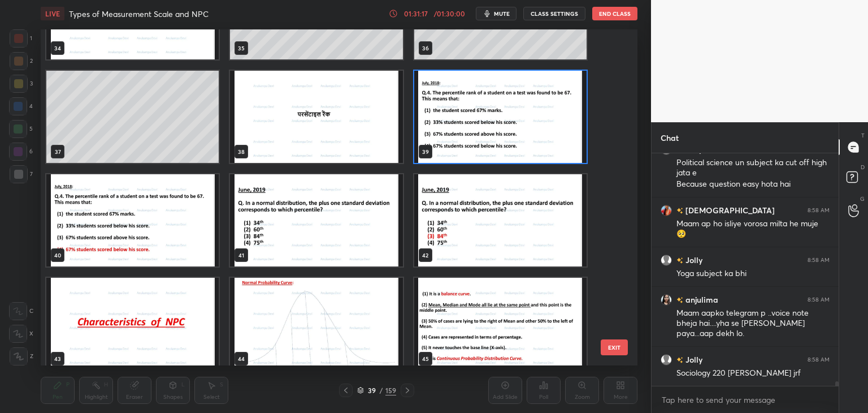
click at [524, 145] on img "grid" at bounding box center [500, 117] width 172 height 92
click at [524, 147] on img "grid" at bounding box center [500, 117] width 172 height 92
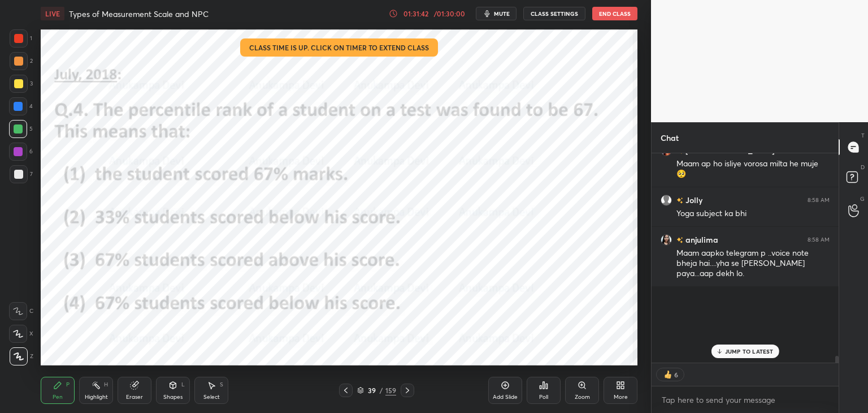
scroll to position [12612, 0]
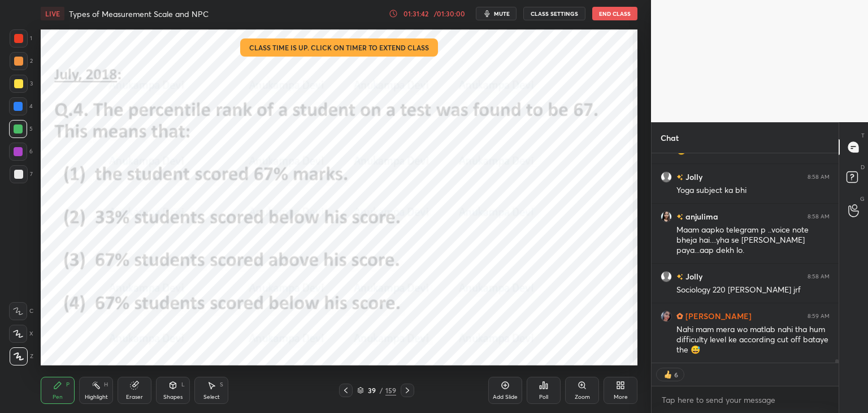
drag, startPoint x: 837, startPoint y: 358, endPoint x: 833, endPoint y: 385, distance: 26.8
click at [837, 384] on div "Jolly 8:58 AM Political science un subject ka cut off high jata e Because quest…" at bounding box center [745, 283] width 187 height 260
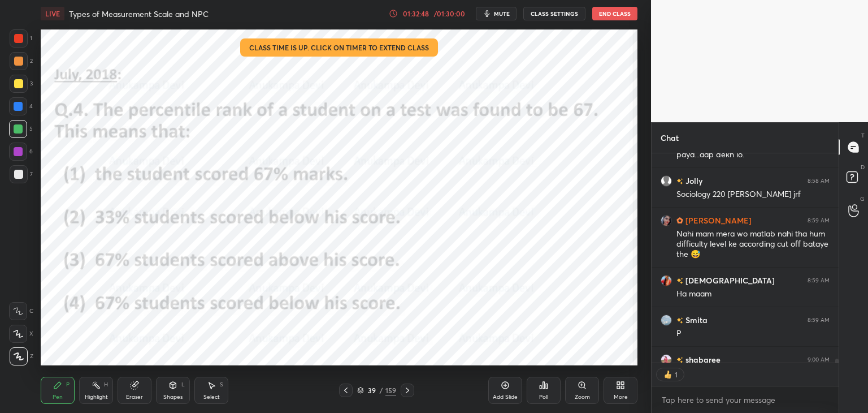
scroll to position [4, 3]
click at [360, 392] on icon at bounding box center [360, 390] width 7 height 7
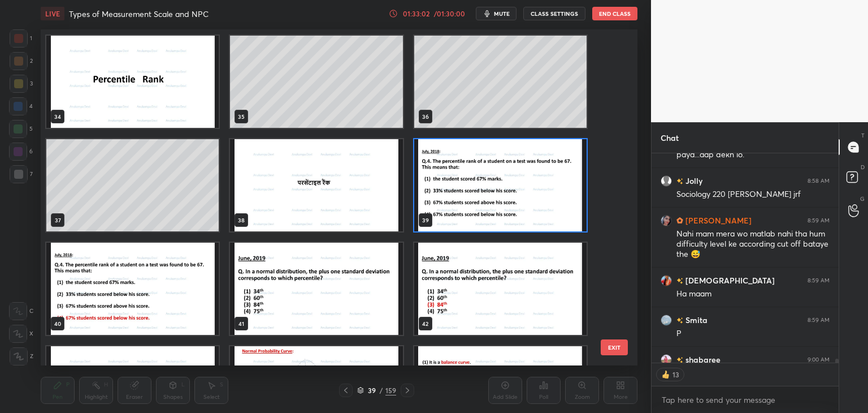
scroll to position [1156, 0]
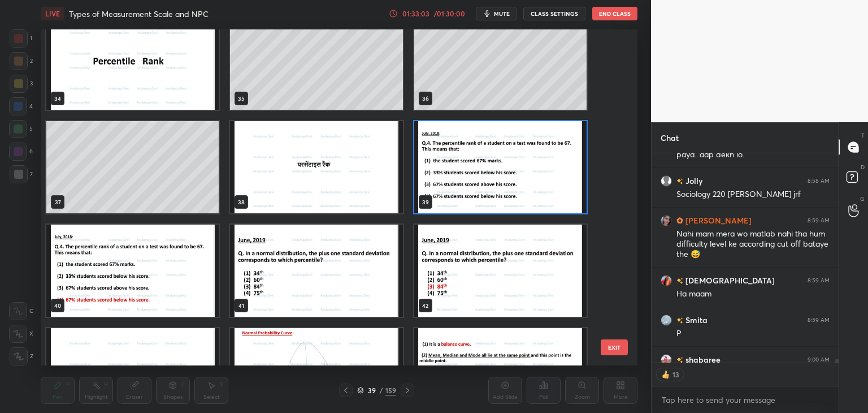
click at [533, 179] on img "grid" at bounding box center [500, 167] width 172 height 92
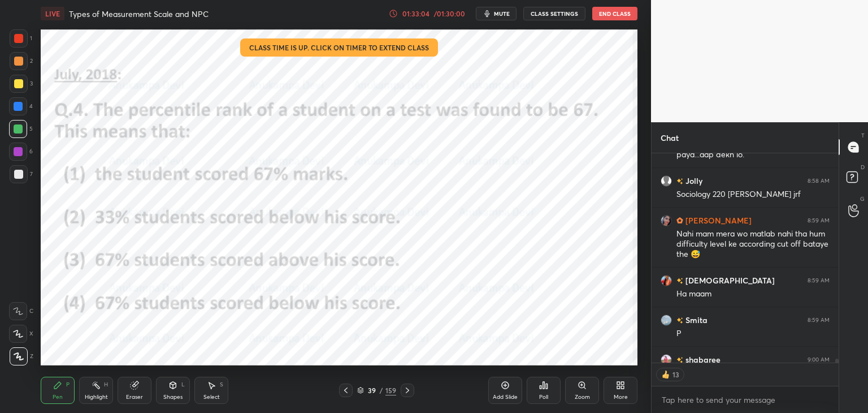
click at [541, 390] on div "Poll" at bounding box center [544, 390] width 34 height 27
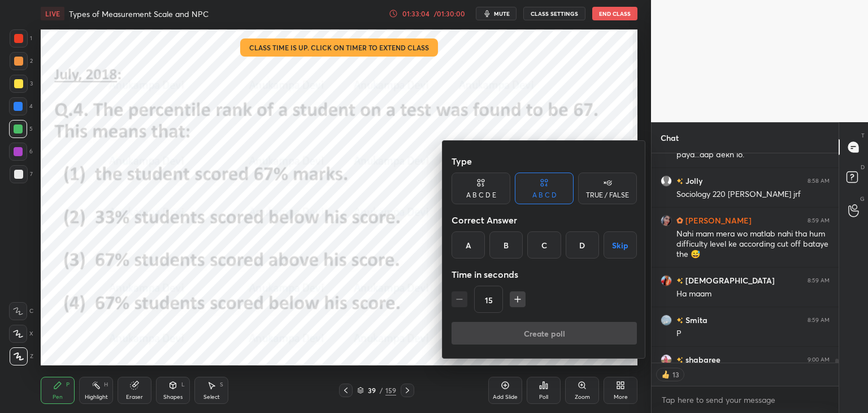
click at [583, 241] on div "D" at bounding box center [582, 244] width 33 height 27
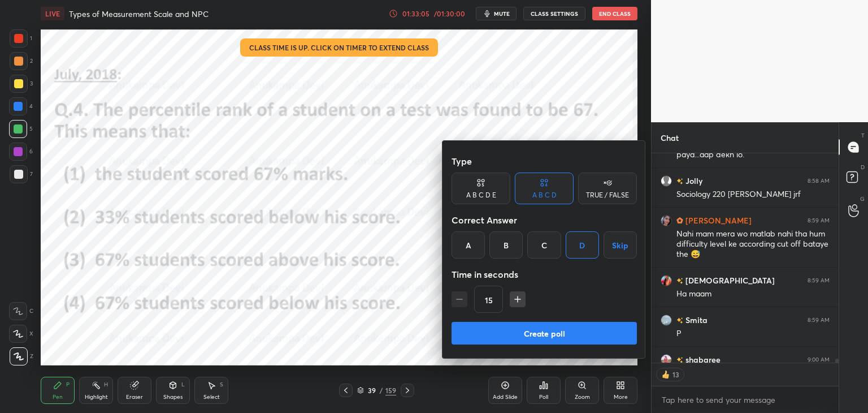
drag, startPoint x: 568, startPoint y: 336, endPoint x: 568, endPoint y: 288, distance: 48.1
click at [568, 335] on button "Create poll" at bounding box center [544, 333] width 185 height 23
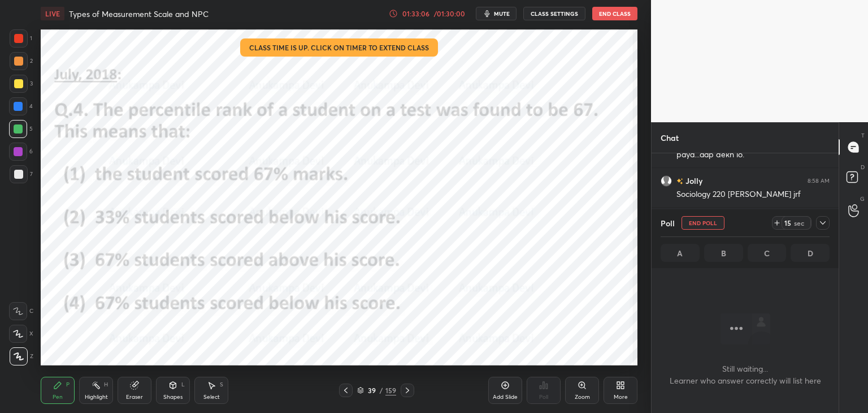
scroll to position [3, 3]
click at [503, 12] on span "mute" at bounding box center [502, 14] width 16 height 8
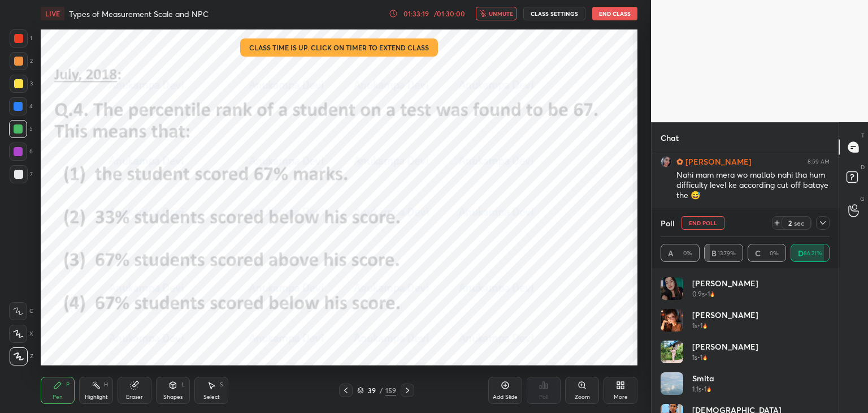
scroll to position [12816, 0]
click at [509, 12] on span "unmute" at bounding box center [501, 14] width 24 height 8
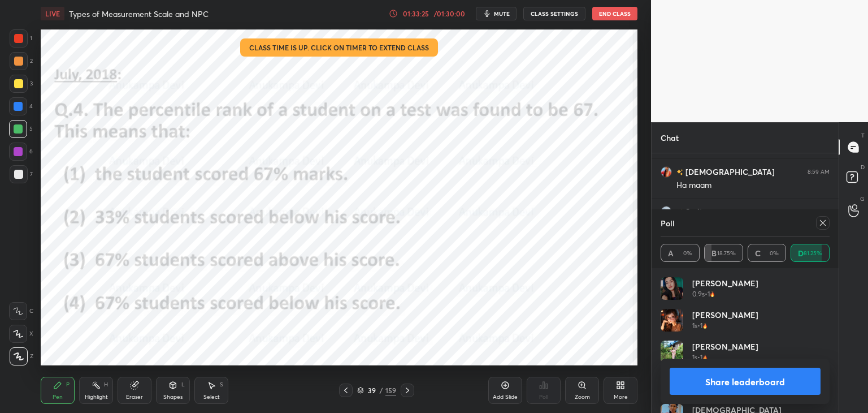
scroll to position [12856, 0]
click at [825, 223] on div at bounding box center [823, 223] width 14 height 14
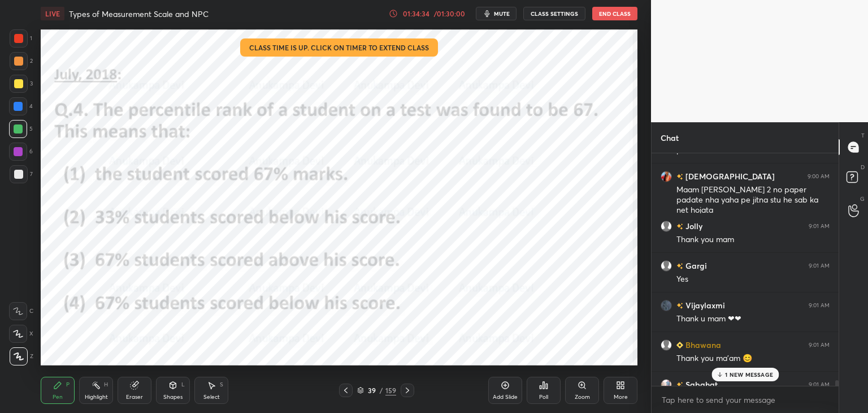
scroll to position [13034, 0]
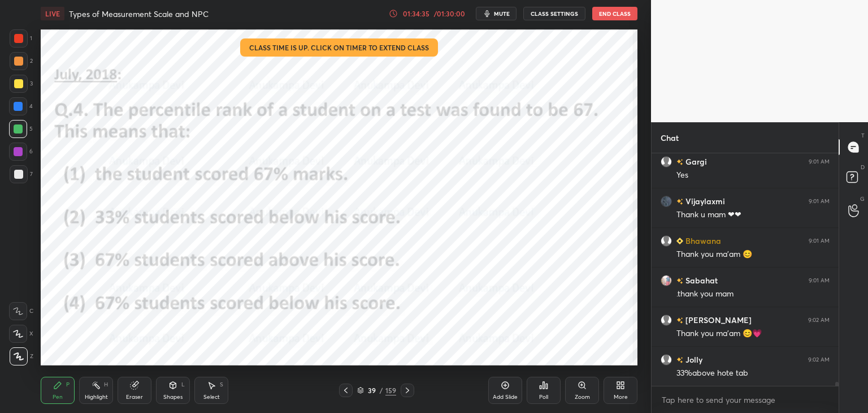
drag, startPoint x: 837, startPoint y: 381, endPoint x: 785, endPoint y: 406, distance: 57.1
click at [829, 407] on div "Jolly 9:01 AM Thank you mam [PERSON_NAME] 9:01 AM Yes [PERSON_NAME] 9:01 AM Tha…" at bounding box center [745, 283] width 187 height 260
click at [407, 390] on icon at bounding box center [407, 390] width 9 height 9
drag, startPoint x: 360, startPoint y: 391, endPoint x: 355, endPoint y: 386, distance: 6.8
click at [361, 391] on icon at bounding box center [360, 390] width 7 height 7
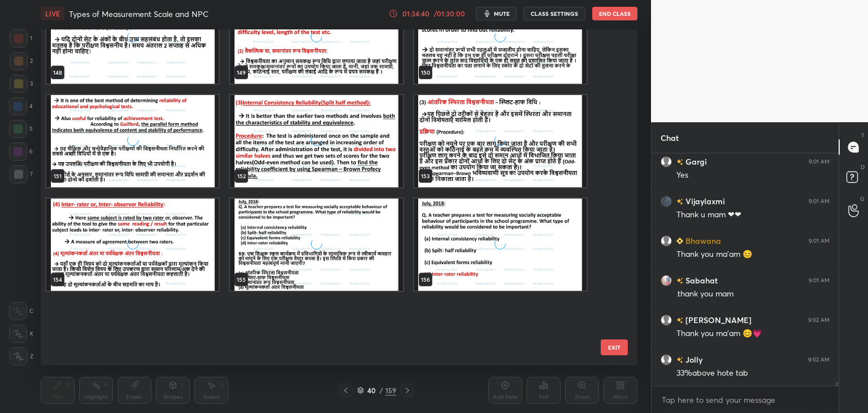
scroll to position [5147, 0]
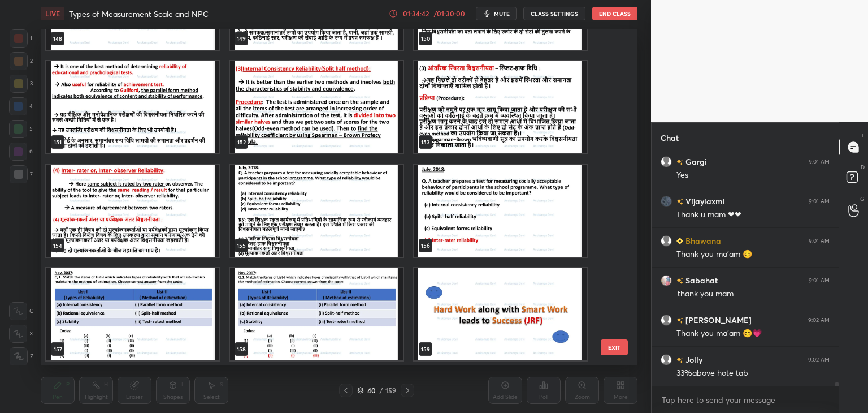
click at [457, 326] on img "grid" at bounding box center [500, 314] width 172 height 92
click at [456, 326] on img "grid" at bounding box center [500, 314] width 172 height 92
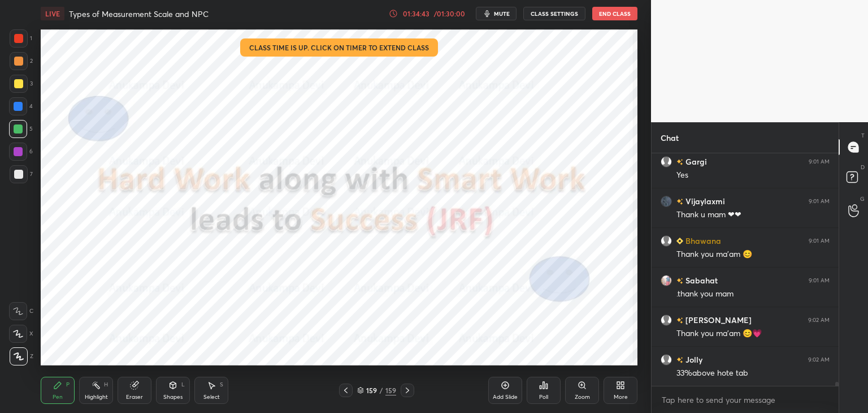
click at [456, 326] on img "grid" at bounding box center [500, 314] width 172 height 92
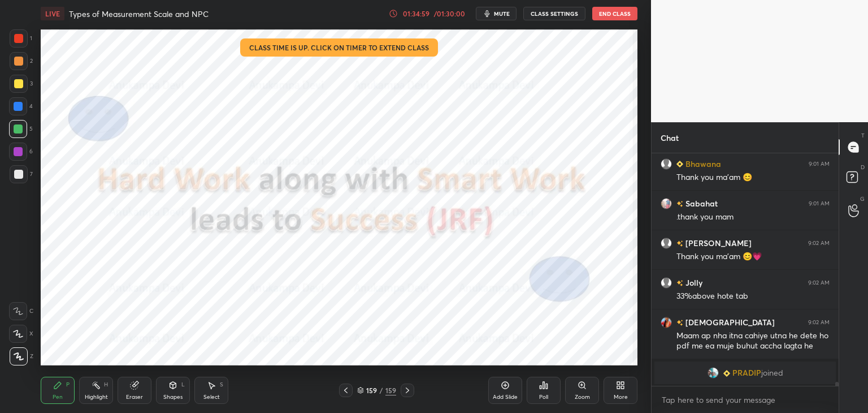
scroll to position [11538, 0]
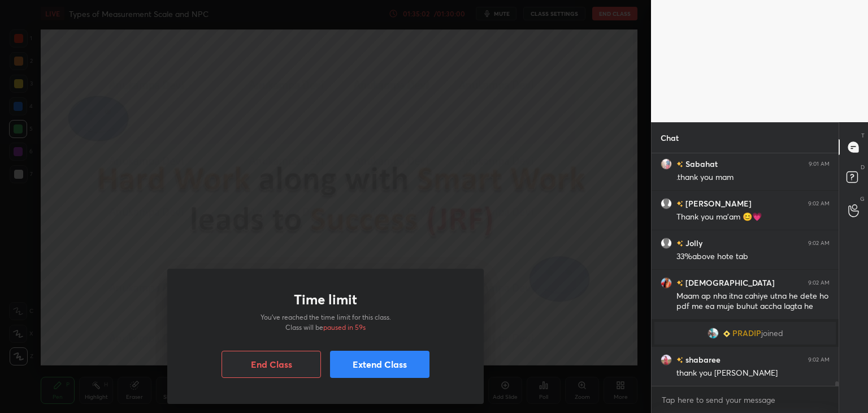
drag, startPoint x: 375, startPoint y: 369, endPoint x: 308, endPoint y: 349, distance: 70.1
click at [374, 367] on button "Extend Class" at bounding box center [380, 364] width 100 height 27
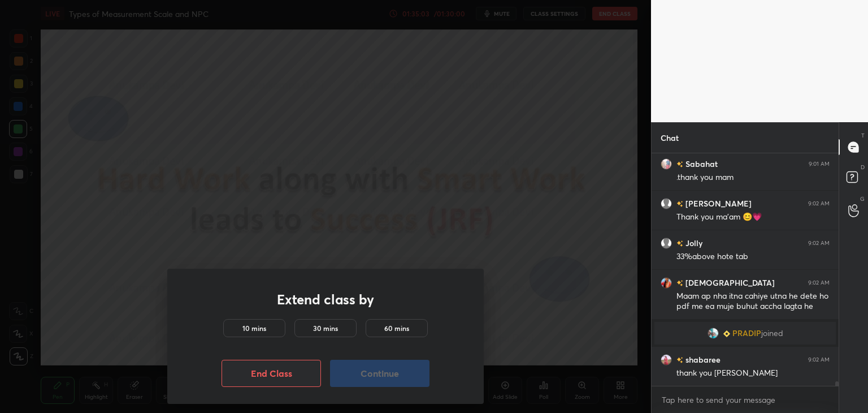
drag, startPoint x: 261, startPoint y: 329, endPoint x: 304, endPoint y: 349, distance: 47.3
click at [264, 329] on h5 "10 mins" at bounding box center [255, 328] width 24 height 10
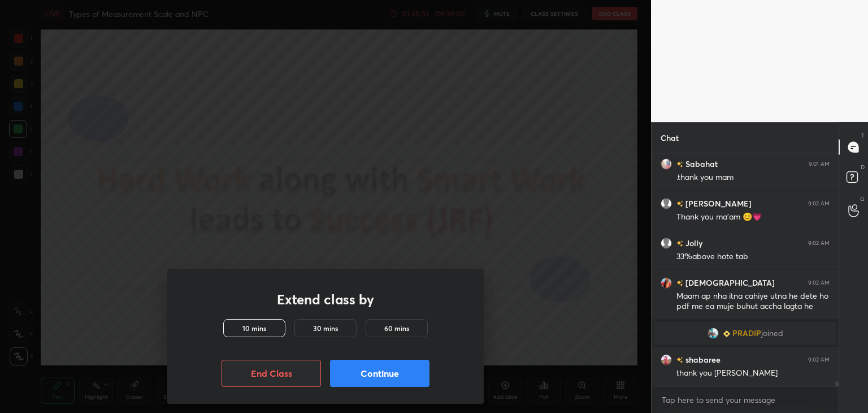
click at [370, 375] on button "Continue" at bounding box center [380, 373] width 100 height 27
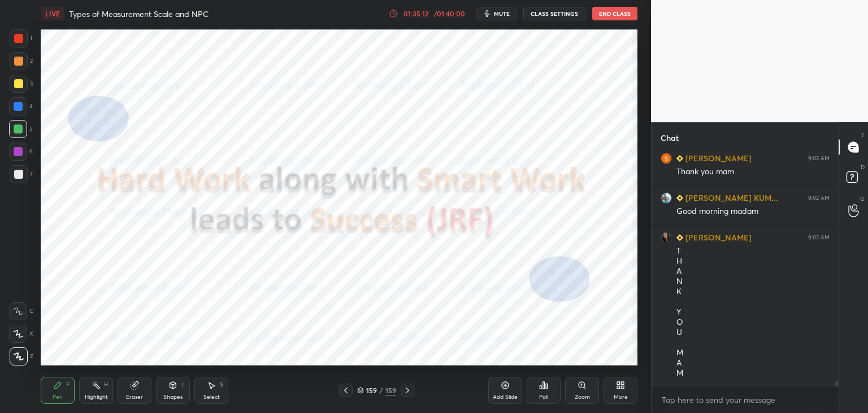
scroll to position [11819, 0]
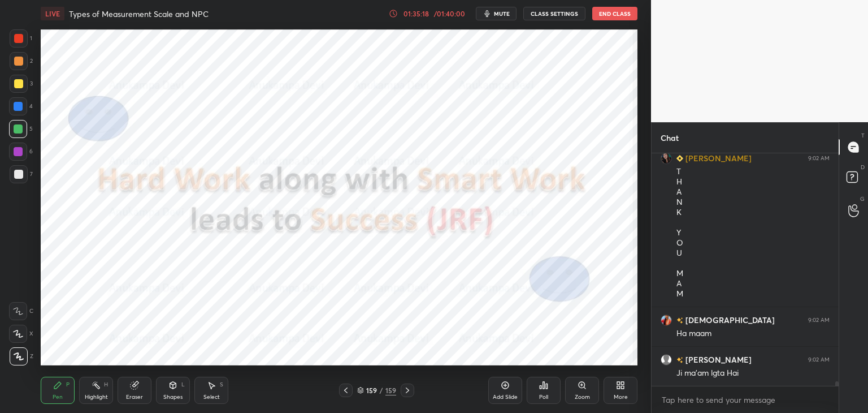
drag, startPoint x: 838, startPoint y: 383, endPoint x: 801, endPoint y: 400, distance: 41.0
click at [837, 0] on html "1 2 3 4 5 6 7 C X Z C X Z E E Erase all H H LIVE Types of Measurement Scale and…" at bounding box center [434, 0] width 868 height 0
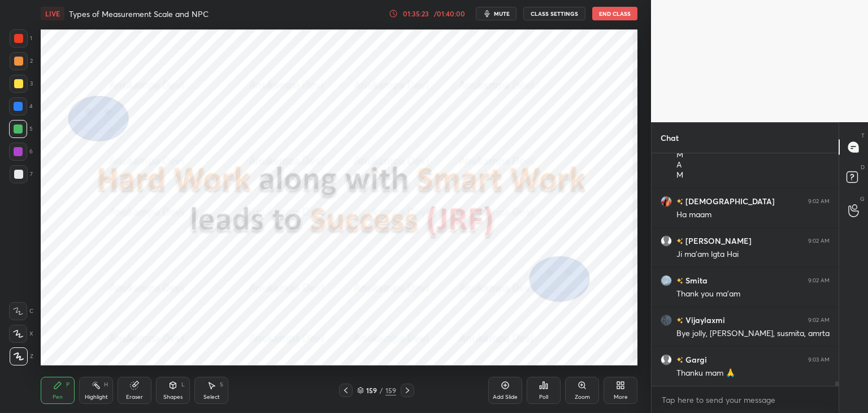
scroll to position [12017, 0]
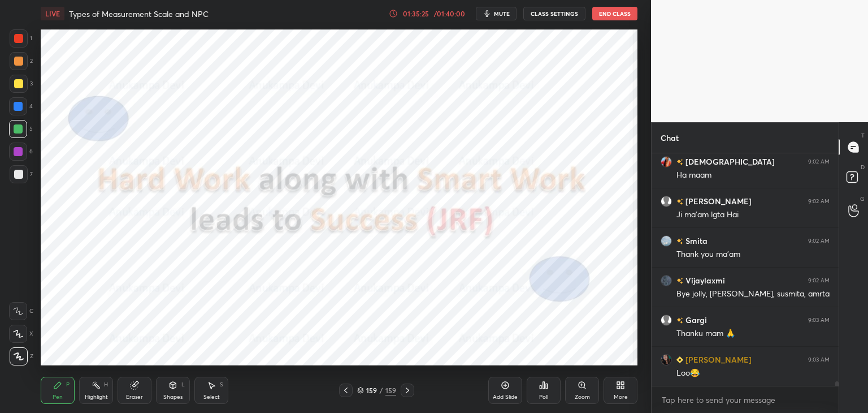
drag, startPoint x: 20, startPoint y: 154, endPoint x: 37, endPoint y: 150, distance: 18.1
click at [20, 154] on div at bounding box center [18, 151] width 9 height 9
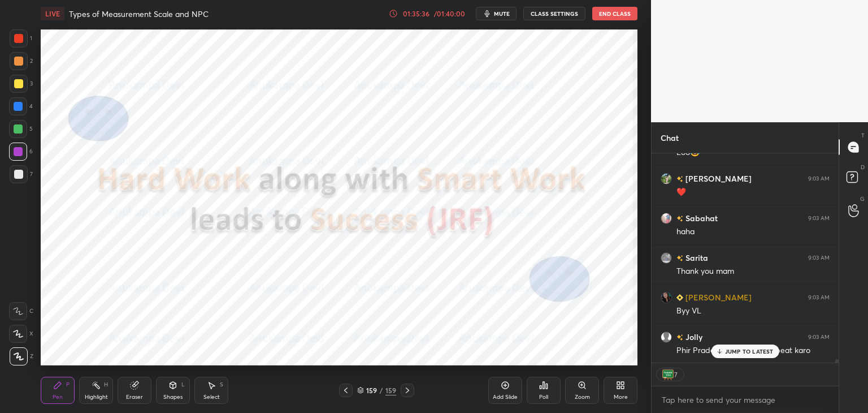
scroll to position [12316, 0]
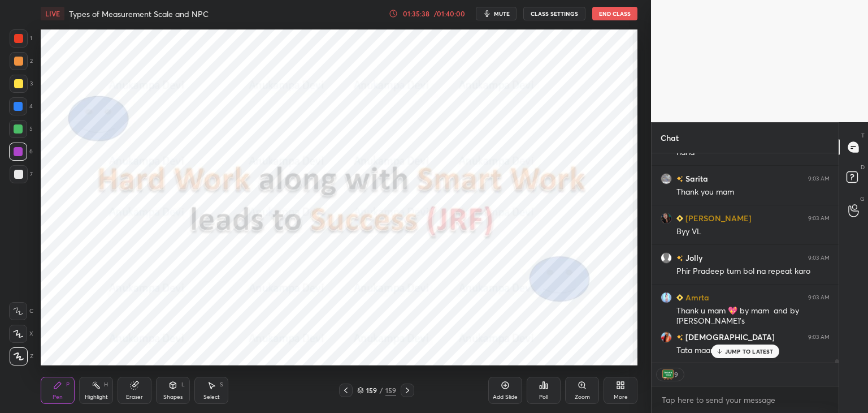
click at [724, 352] on div "JUMP TO LATEST" at bounding box center [745, 351] width 68 height 14
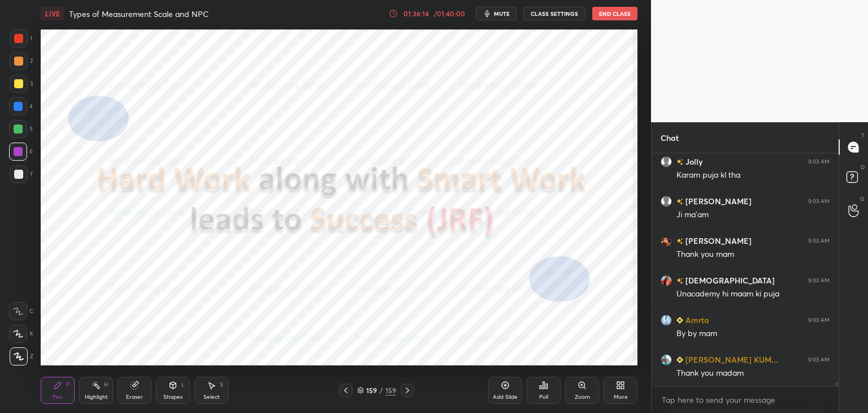
scroll to position [13056, 0]
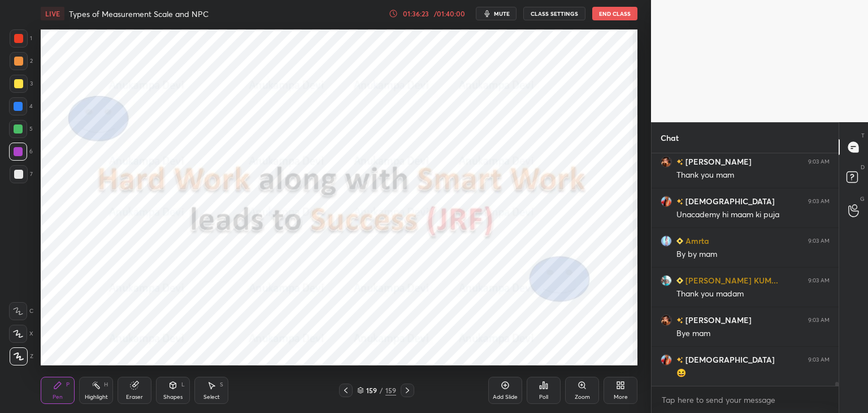
click at [612, 16] on button "End Class" at bounding box center [615, 14] width 45 height 14
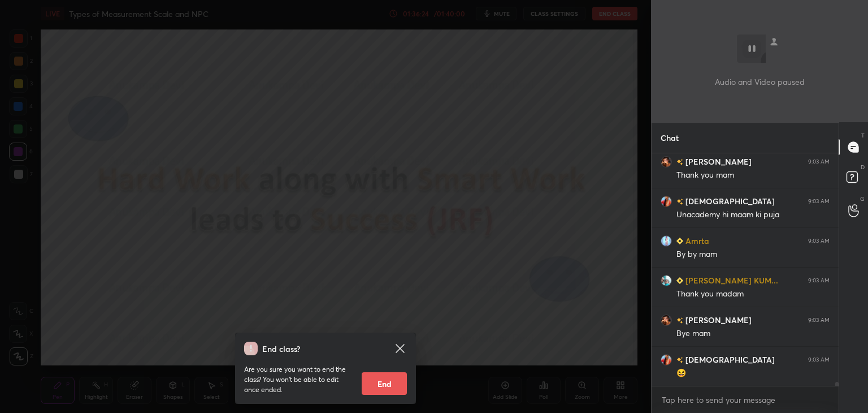
scroll to position [13135, 0]
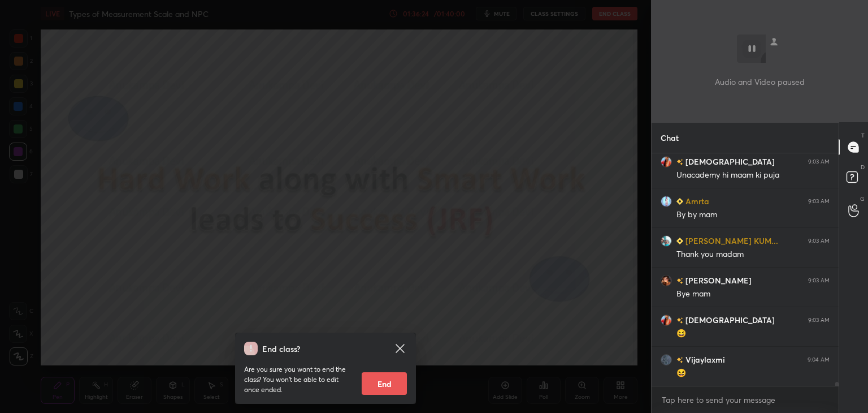
click at [392, 390] on button "End" at bounding box center [384, 383] width 45 height 23
type textarea "x"
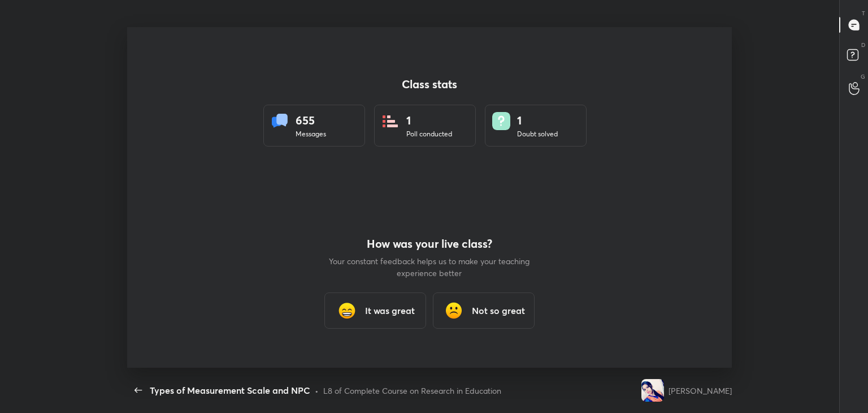
scroll to position [56197, 55875]
click at [390, 313] on h3 "It was great" at bounding box center [390, 311] width 50 height 14
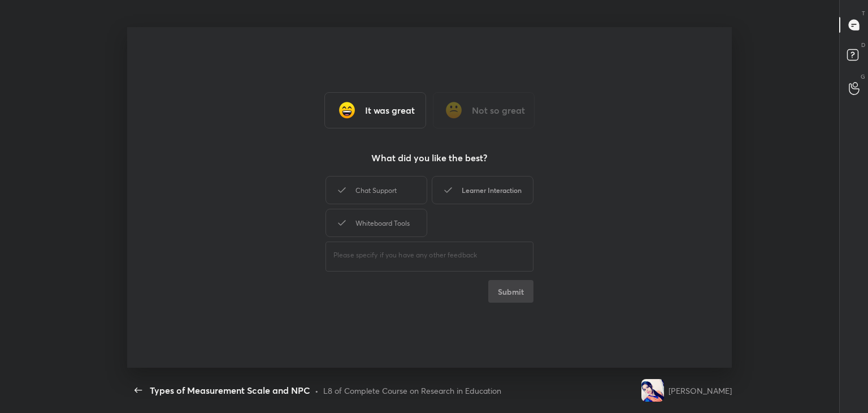
click at [503, 193] on div "Learner Interaction" at bounding box center [483, 190] width 102 height 28
click at [516, 297] on button "Submit" at bounding box center [510, 291] width 45 height 23
